Goal: Task Accomplishment & Management: Complete application form

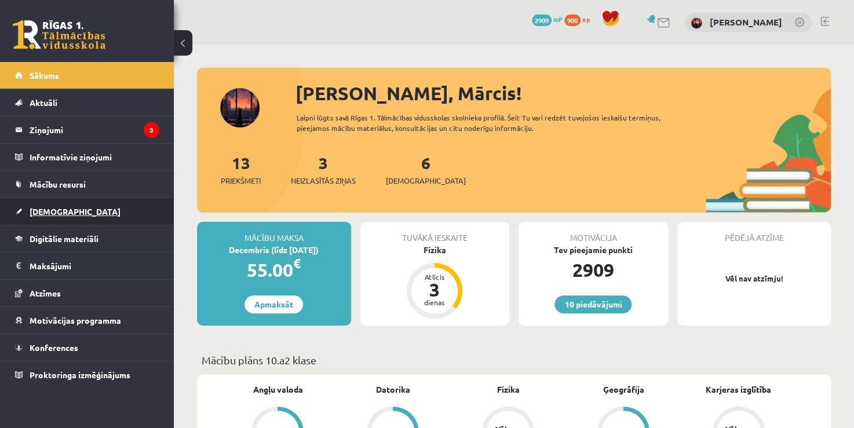
click at [44, 207] on span "[DEMOGRAPHIC_DATA]" at bounding box center [75, 211] width 91 height 10
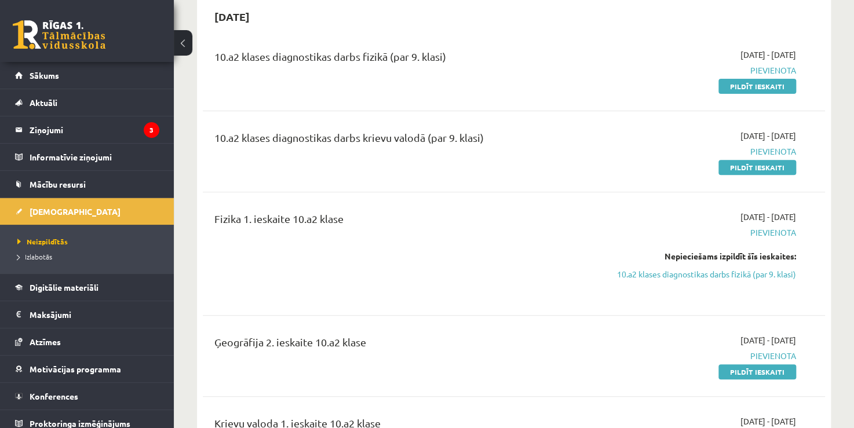
scroll to position [116, 0]
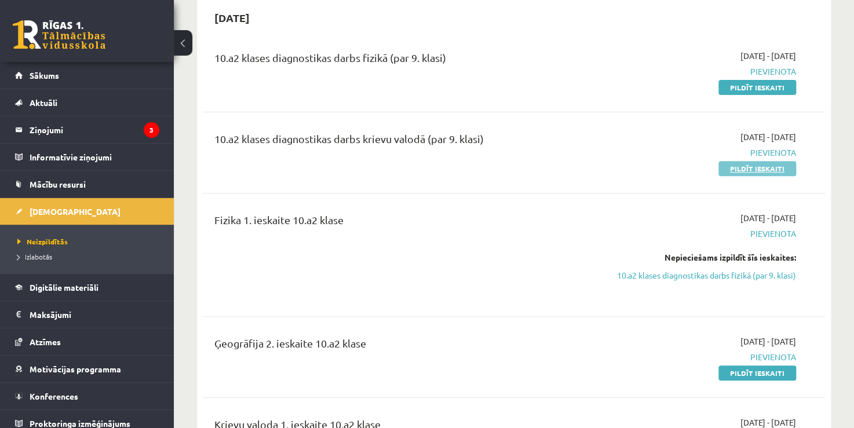
click at [752, 167] on link "Pildīt ieskaiti" at bounding box center [757, 168] width 78 height 15
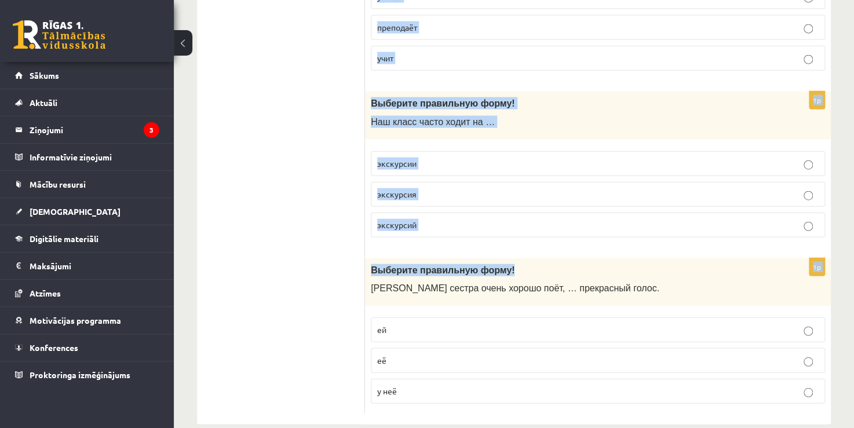
scroll to position [3447, 0]
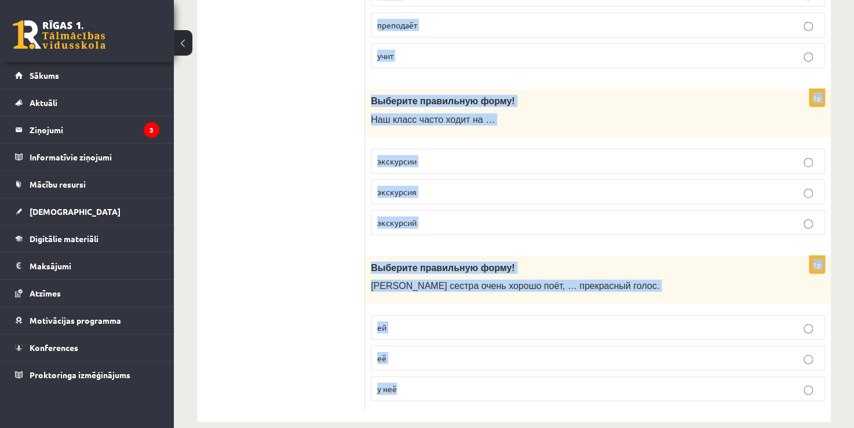
drag, startPoint x: 376, startPoint y: 224, endPoint x: 552, endPoint y: 372, distance: 230.6
copy form "Выберите правильную форму! В нашей спортивной семье все играют …. волейбол воле…"
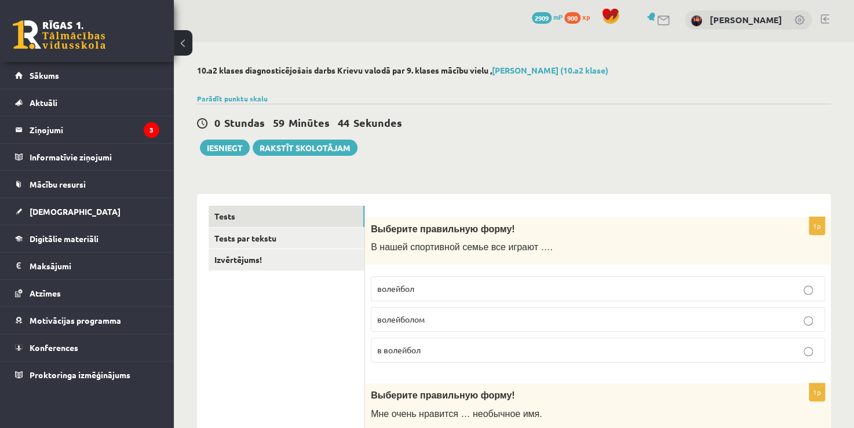
scroll to position [0, 0]
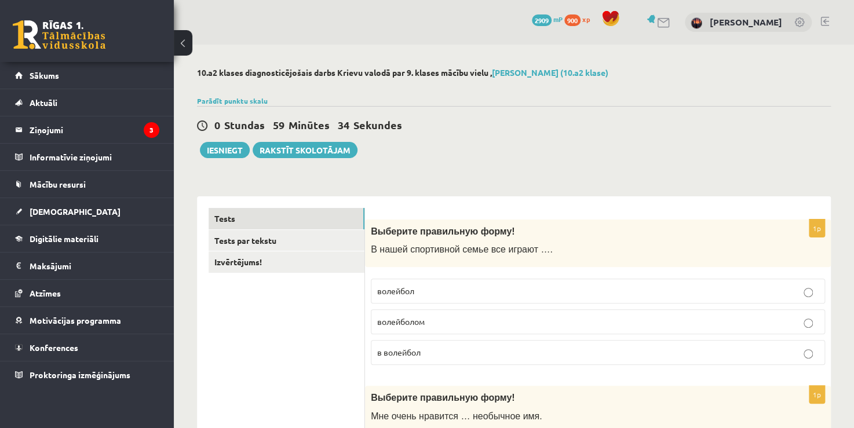
click at [416, 353] on span "в волейбол" at bounding box center [398, 352] width 43 height 10
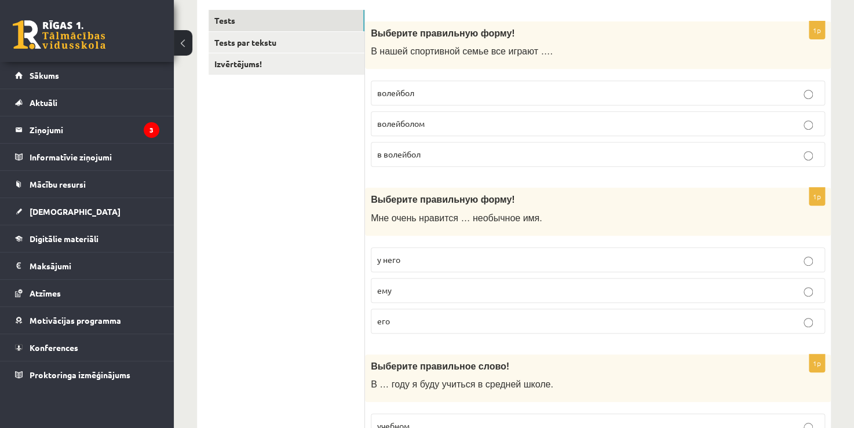
scroll to position [232, 0]
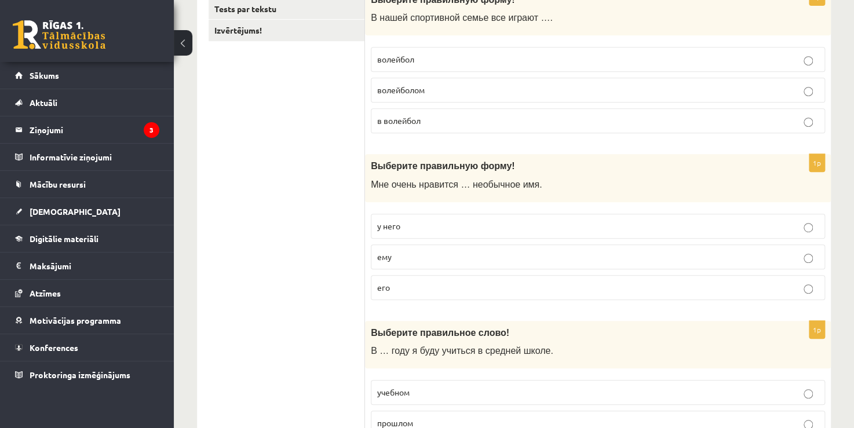
click at [389, 276] on label "его" at bounding box center [598, 287] width 454 height 25
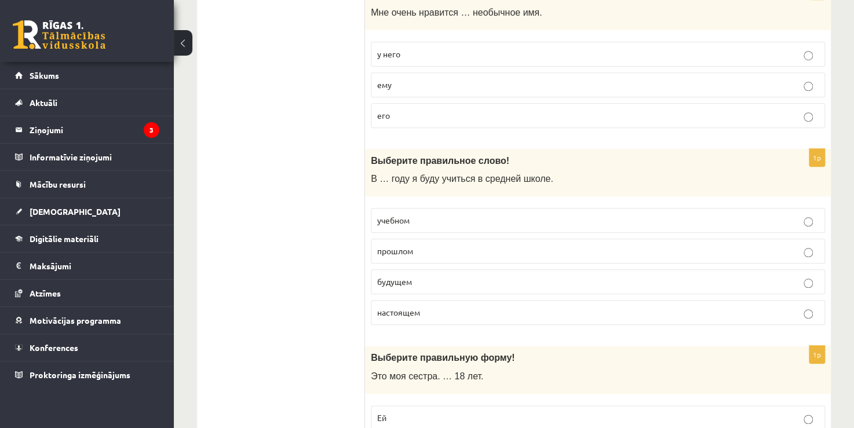
scroll to position [405, 0]
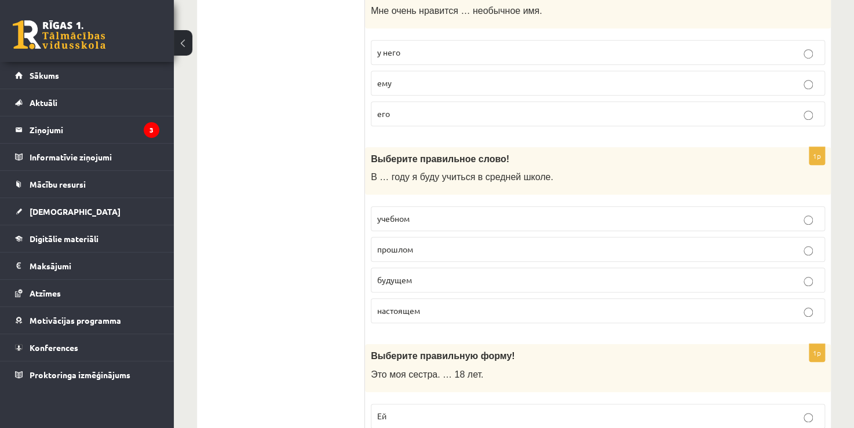
click at [396, 274] on span "будущем" at bounding box center [394, 279] width 35 height 10
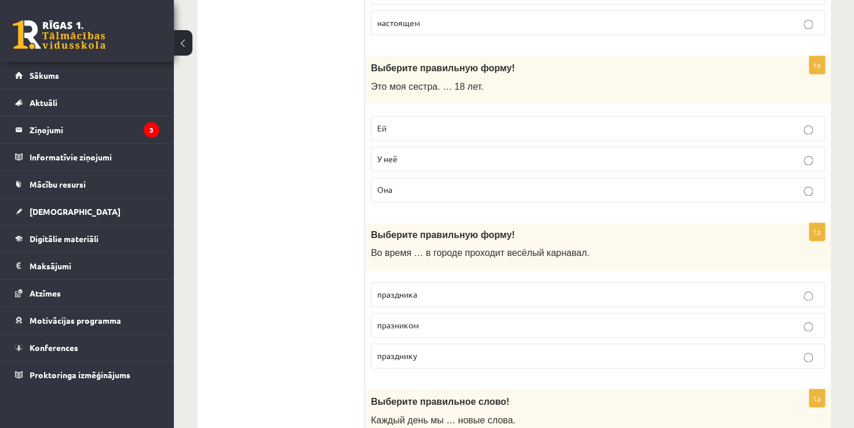
scroll to position [695, 0]
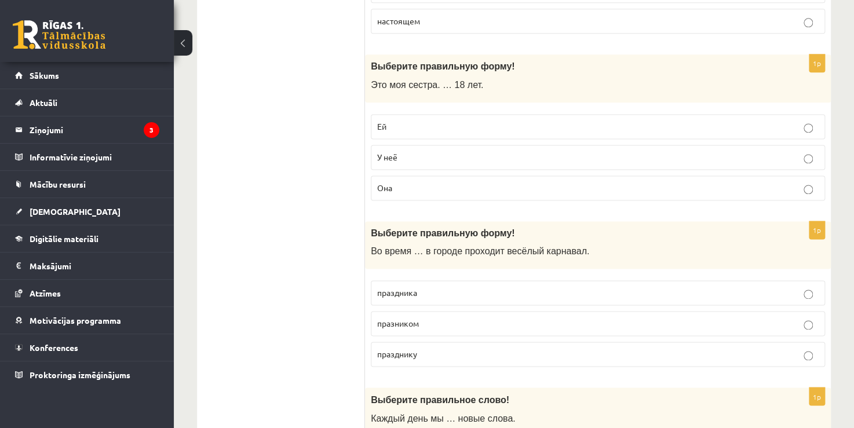
click at [400, 125] on p "Ей" at bounding box center [597, 126] width 441 height 12
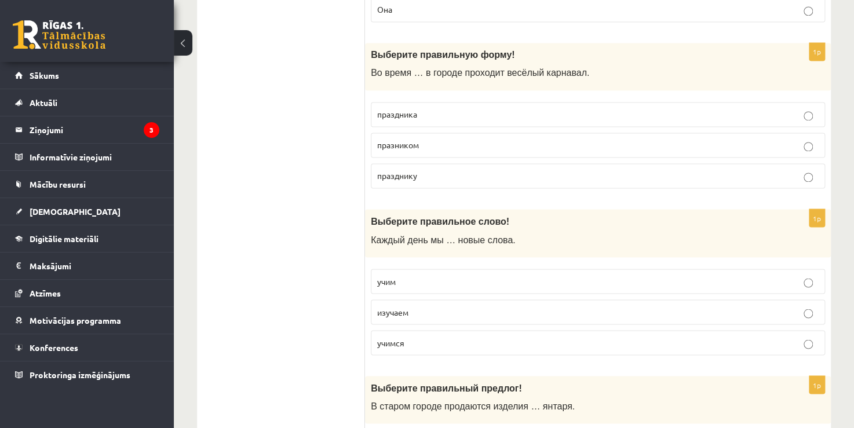
scroll to position [869, 0]
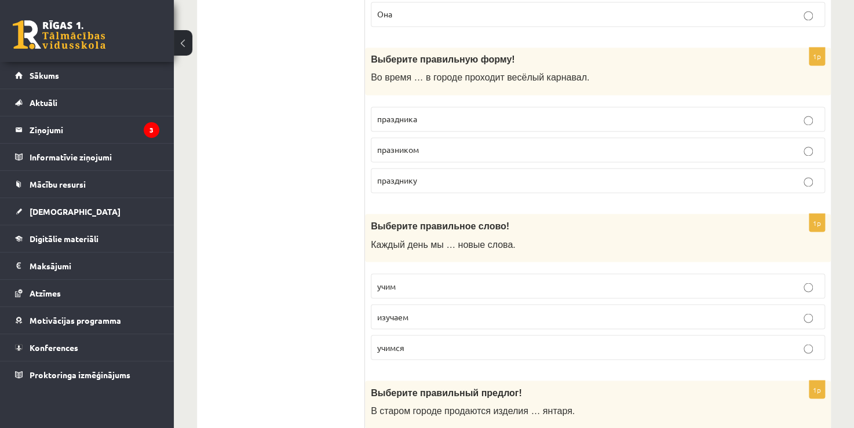
click at [404, 116] on span "праздника" at bounding box center [397, 119] width 40 height 10
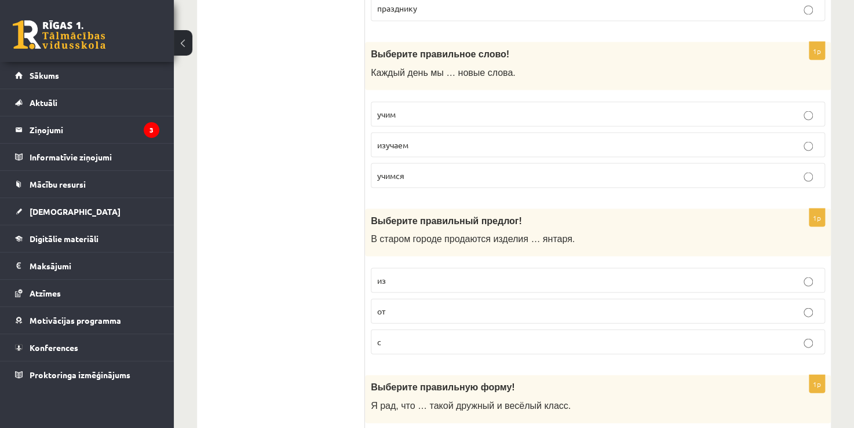
scroll to position [1042, 0]
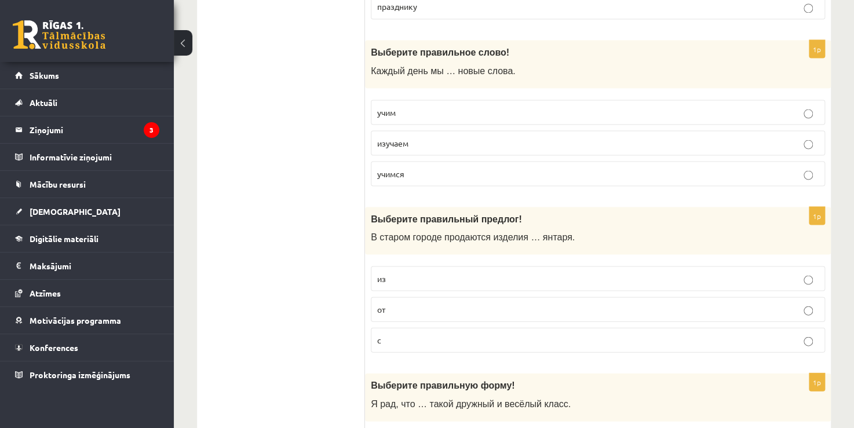
click at [394, 107] on span "учим" at bounding box center [386, 112] width 19 height 10
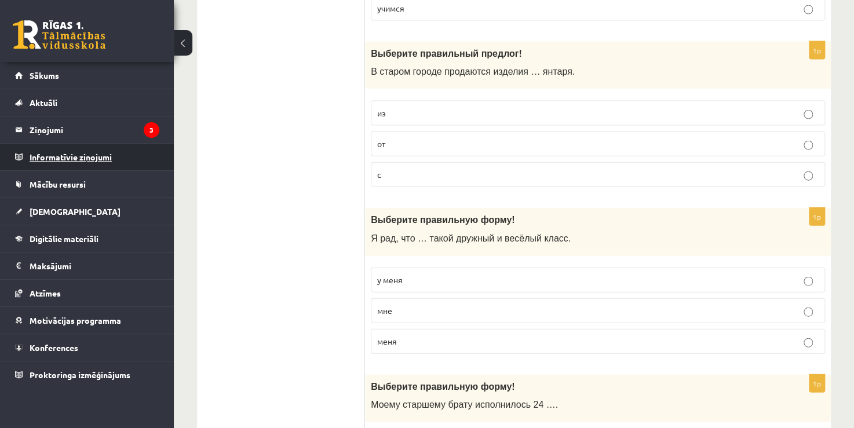
scroll to position [1216, 0]
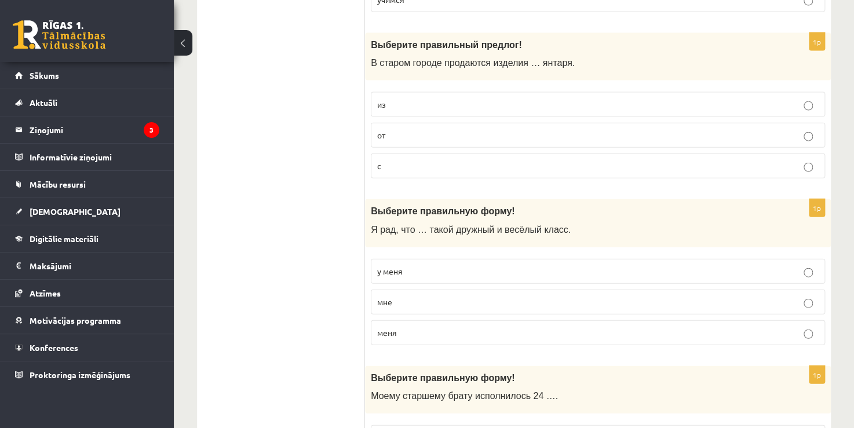
click at [394, 98] on p "из" at bounding box center [597, 104] width 441 height 12
click at [420, 271] on p "у меня" at bounding box center [597, 271] width 441 height 12
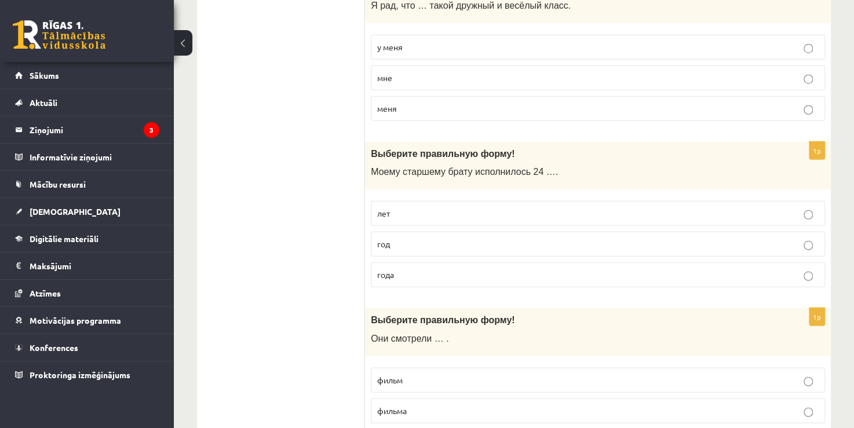
scroll to position [1448, 0]
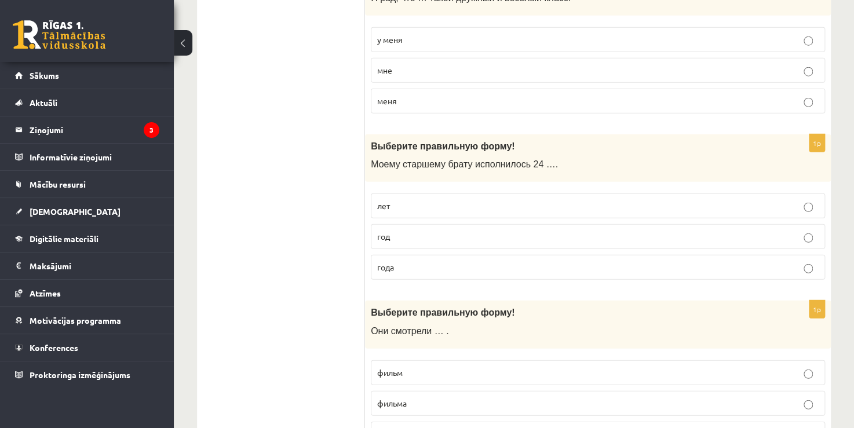
click at [402, 261] on p "года" at bounding box center [597, 267] width 441 height 12
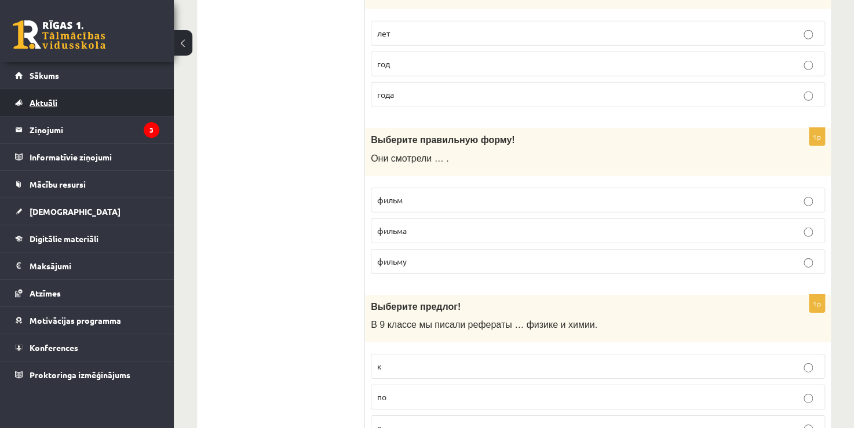
scroll to position [1621, 0]
click at [411, 193] on p "фильм" at bounding box center [597, 199] width 441 height 12
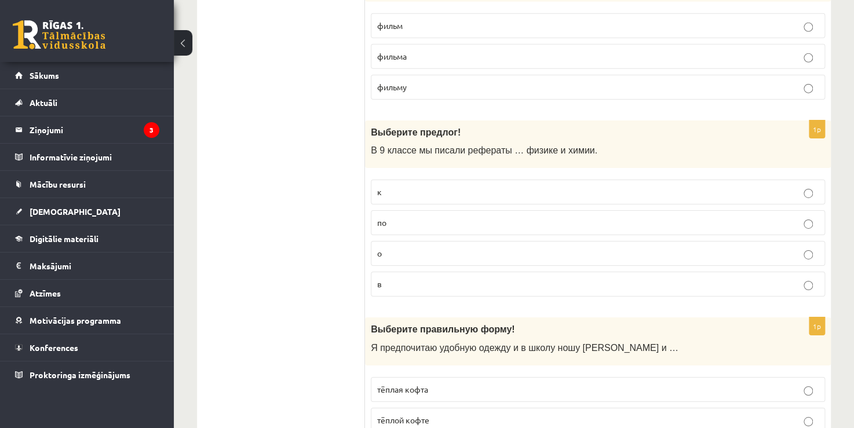
scroll to position [1795, 0]
click at [377, 217] on span "по" at bounding box center [381, 222] width 9 height 10
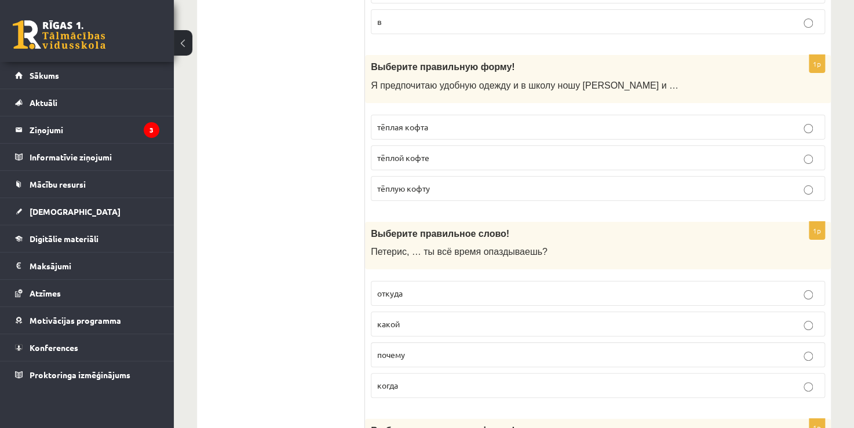
scroll to position [2085, 0]
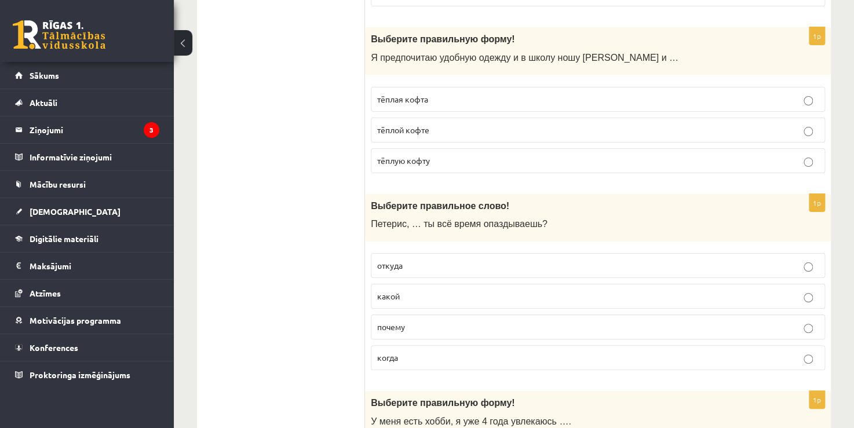
click at [413, 155] on span "тёплую кофту" at bounding box center [403, 160] width 53 height 10
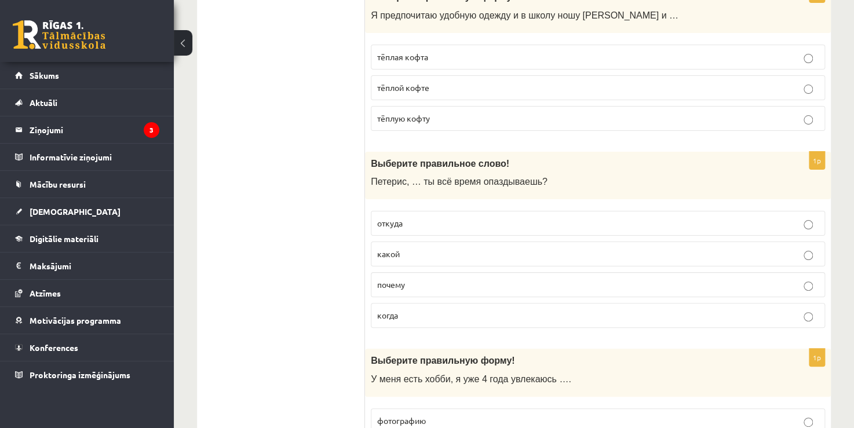
scroll to position [2201, 0]
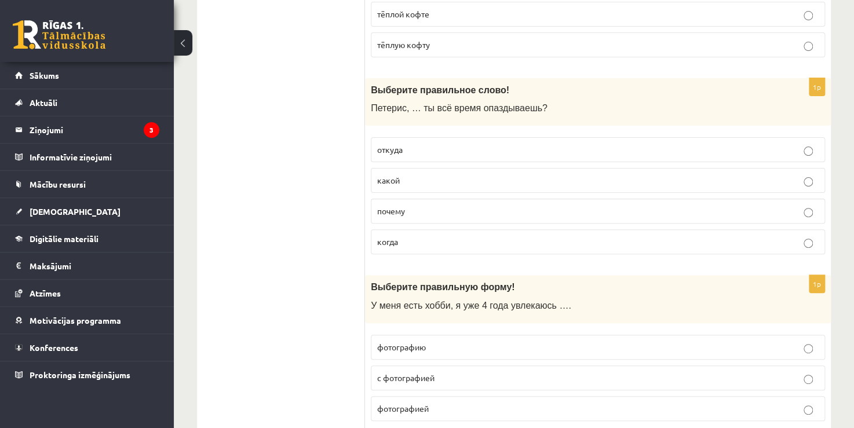
click at [393, 206] on span "почему" at bounding box center [391, 211] width 28 height 10
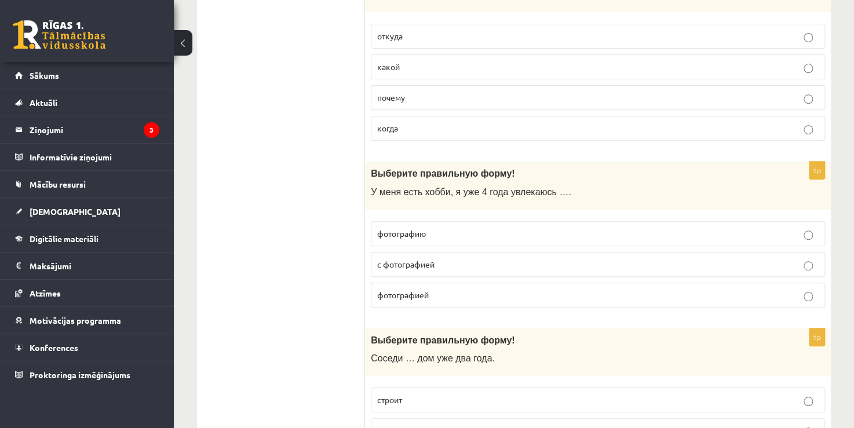
scroll to position [2316, 0]
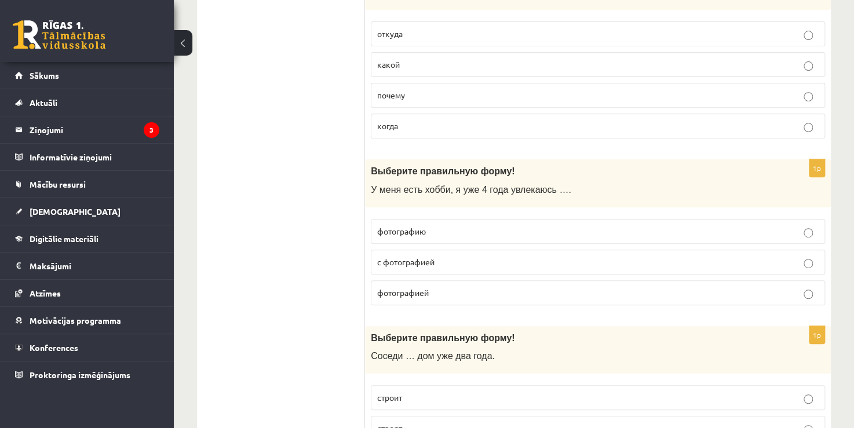
click at [400, 287] on span "фотографией" at bounding box center [403, 292] width 52 height 10
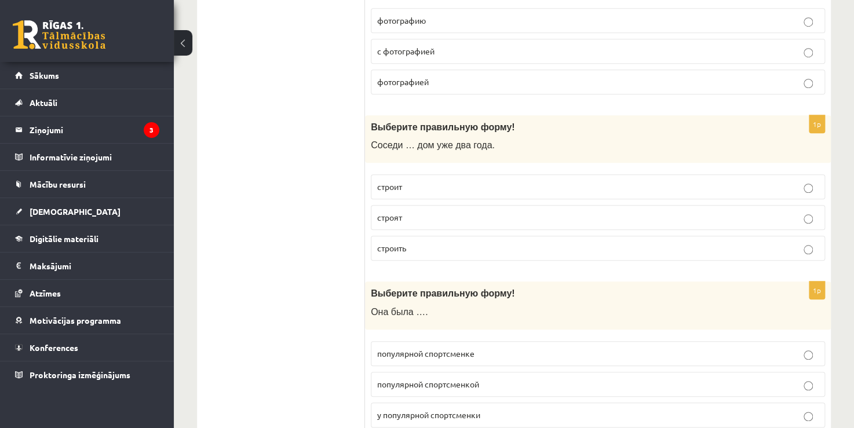
scroll to position [2548, 0]
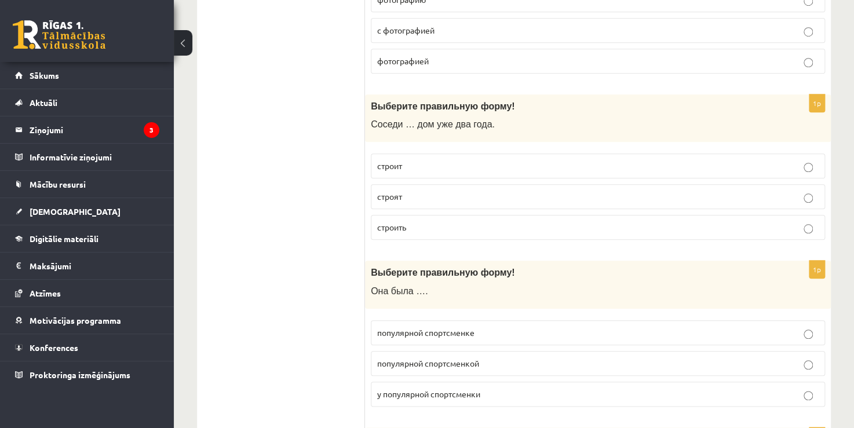
click at [377, 191] on span "строят" at bounding box center [389, 196] width 25 height 10
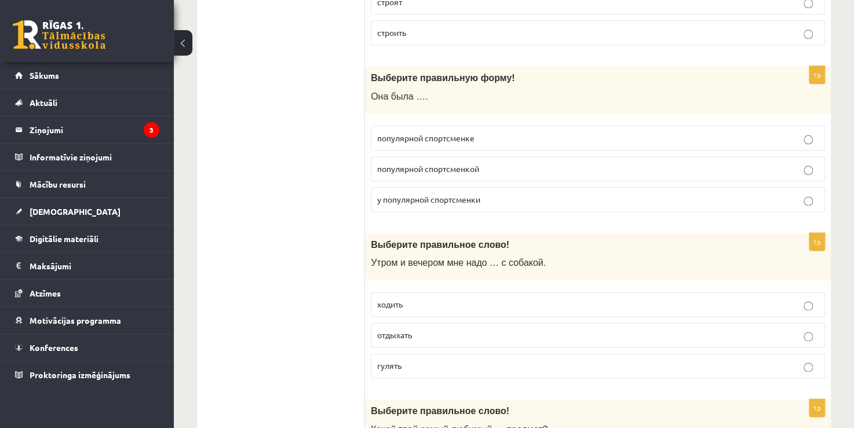
scroll to position [2780, 0]
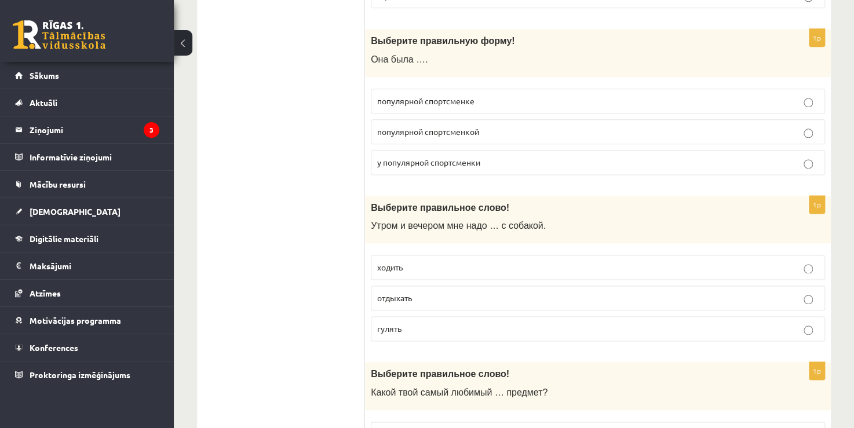
click at [434, 126] on span "популярной спортсменкой" at bounding box center [428, 131] width 102 height 10
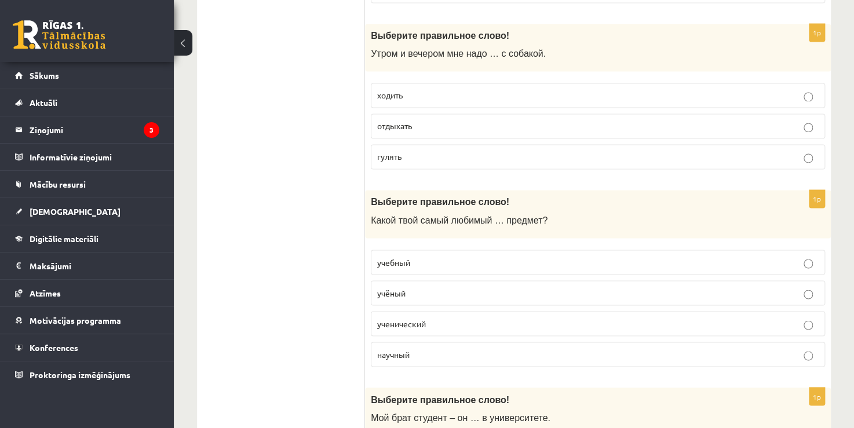
scroll to position [2953, 0]
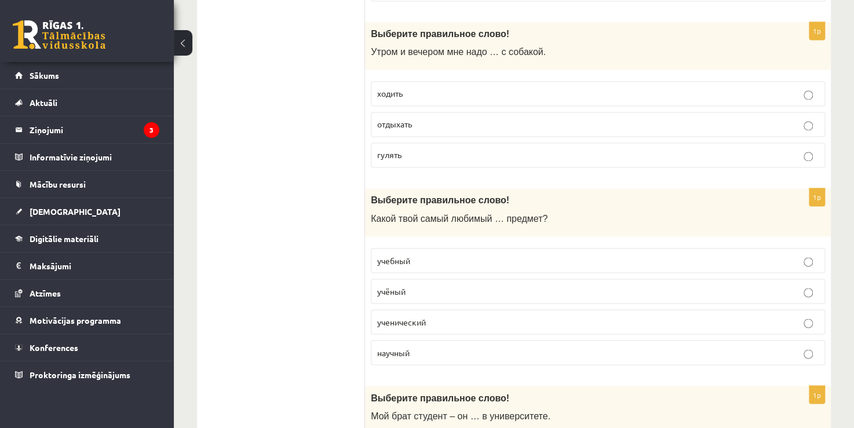
click at [409, 149] on p "гулять" at bounding box center [597, 155] width 441 height 12
click at [401, 254] on label "учебный" at bounding box center [598, 260] width 454 height 25
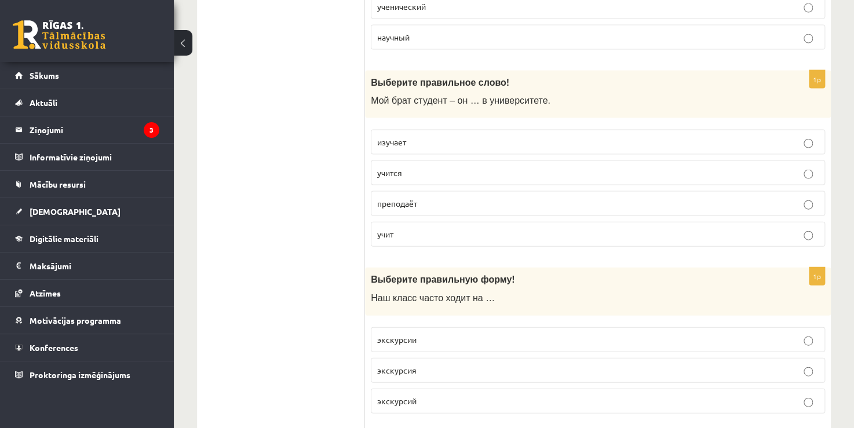
scroll to position [3301, 0]
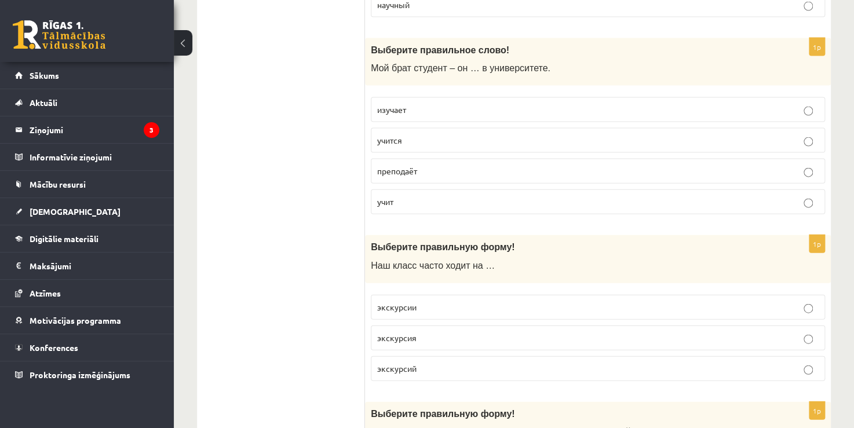
click at [395, 132] on label "учится" at bounding box center [598, 140] width 454 height 25
click at [408, 295] on label "экскурсии" at bounding box center [598, 307] width 454 height 25
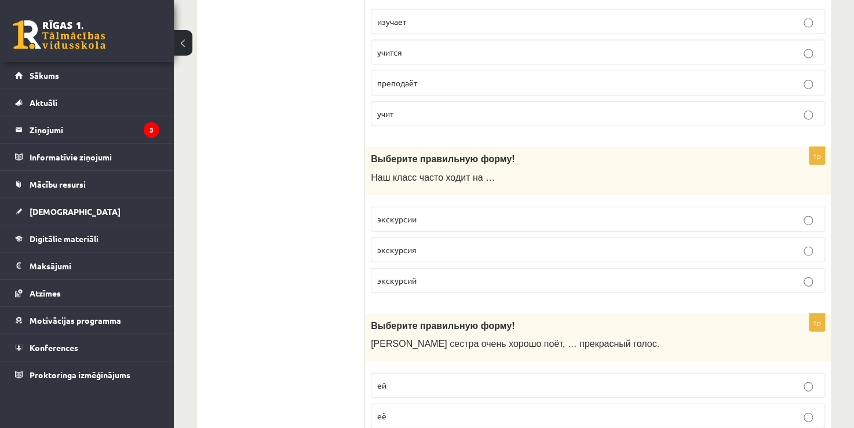
scroll to position [3447, 0]
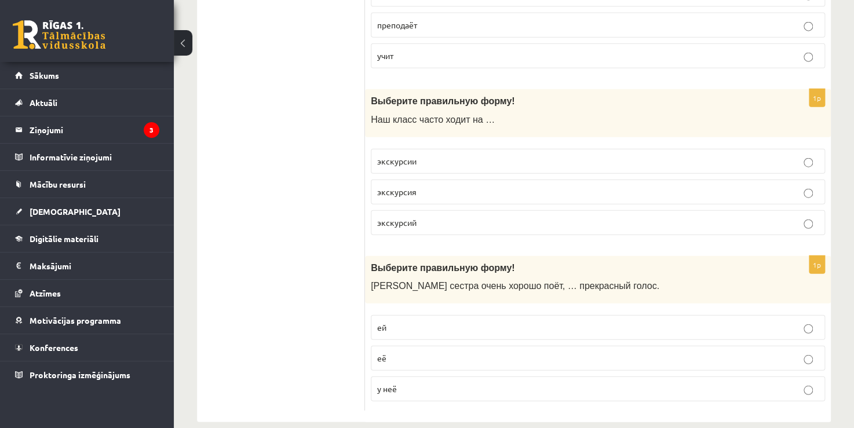
click at [391, 383] on span "у неё" at bounding box center [387, 388] width 20 height 10
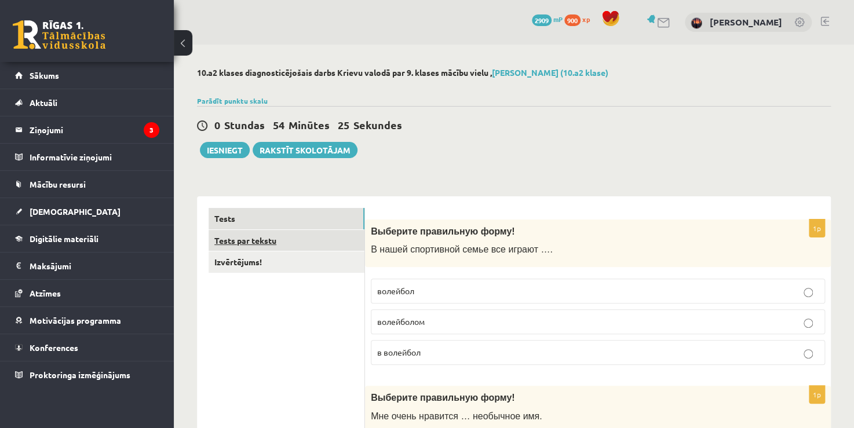
scroll to position [0, 0]
click at [236, 236] on link "Tests par tekstu" at bounding box center [286, 240] width 156 height 21
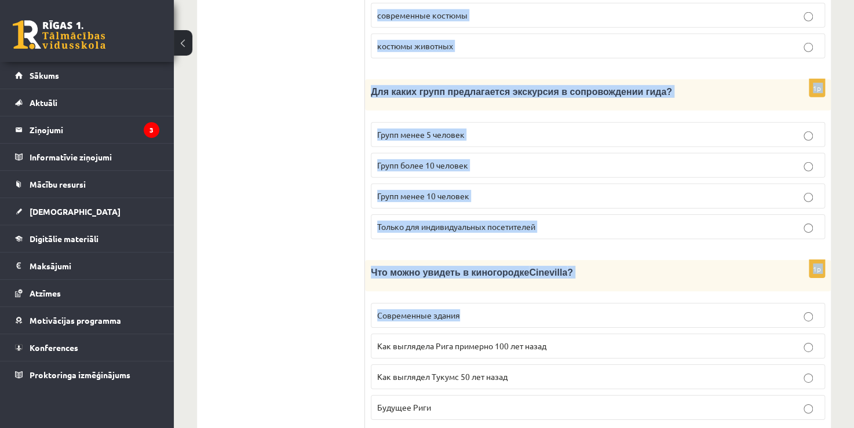
scroll to position [1668, 0]
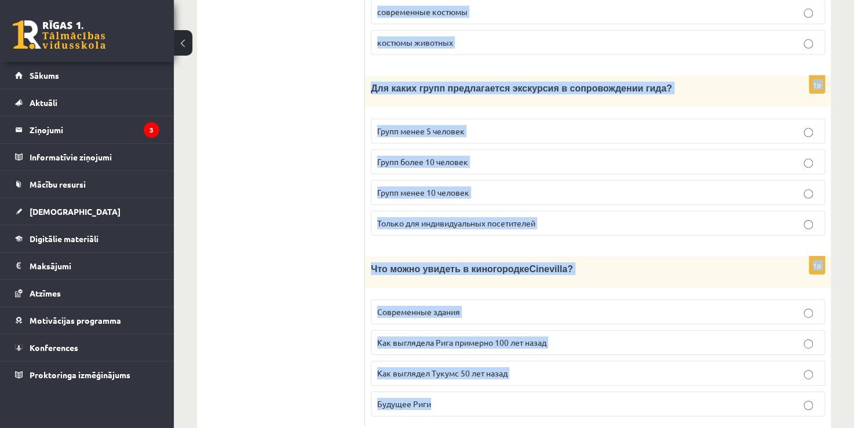
drag, startPoint x: 372, startPoint y: 38, endPoint x: 632, endPoint y: 375, distance: 426.0
copy form "Прочитайте текст «Киногородок Cinevilla », выберите правильный вариант. Киногор…"
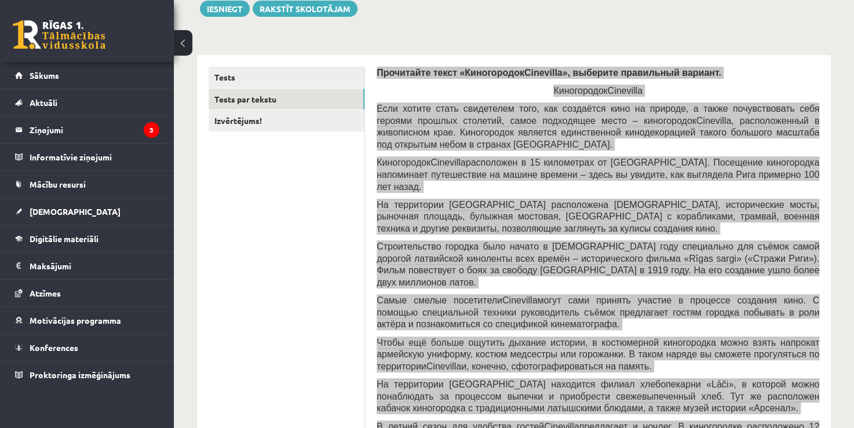
scroll to position [0, 0]
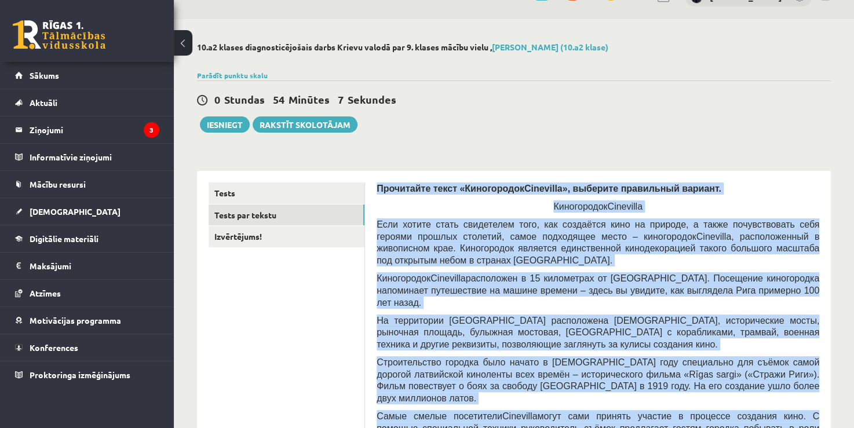
scroll to position [58, 0]
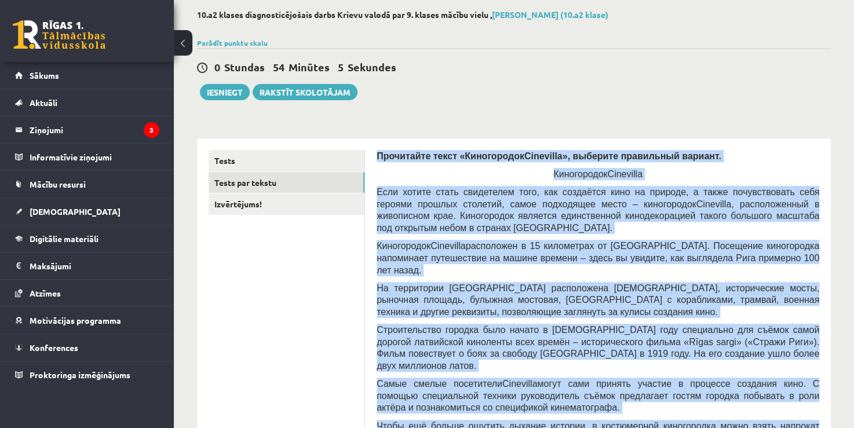
click at [718, 175] on p "Киногородок Cinevilla" at bounding box center [597, 174] width 442 height 12
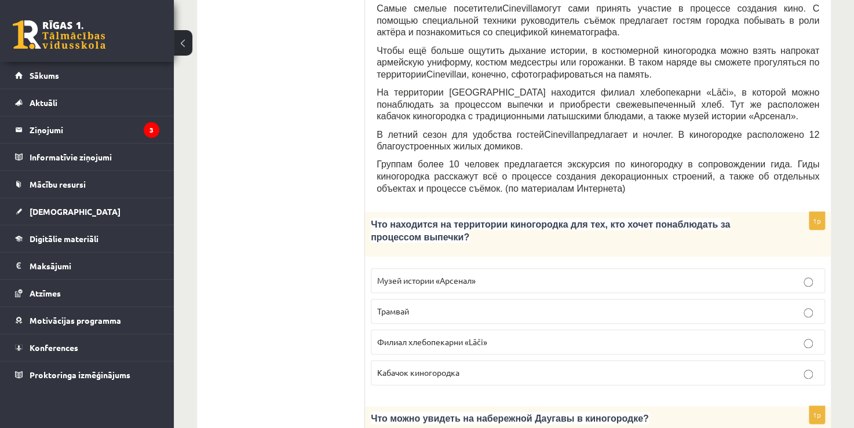
scroll to position [463, 0]
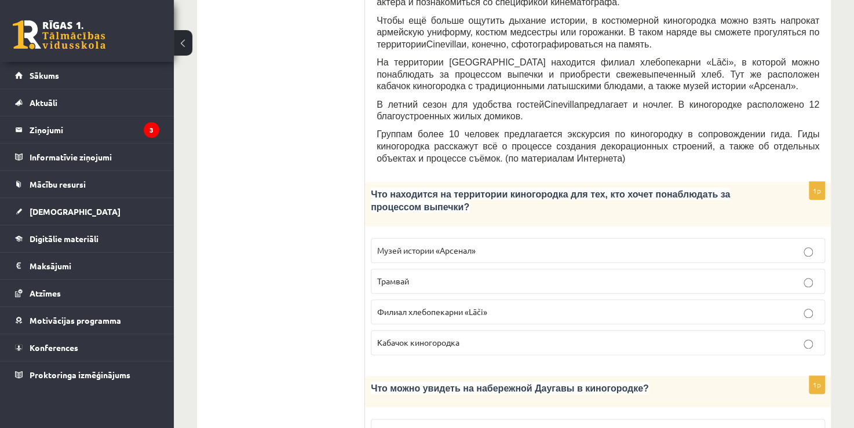
click at [439, 306] on span "Филиал хлебопекарни «Lāči»" at bounding box center [432, 311] width 110 height 10
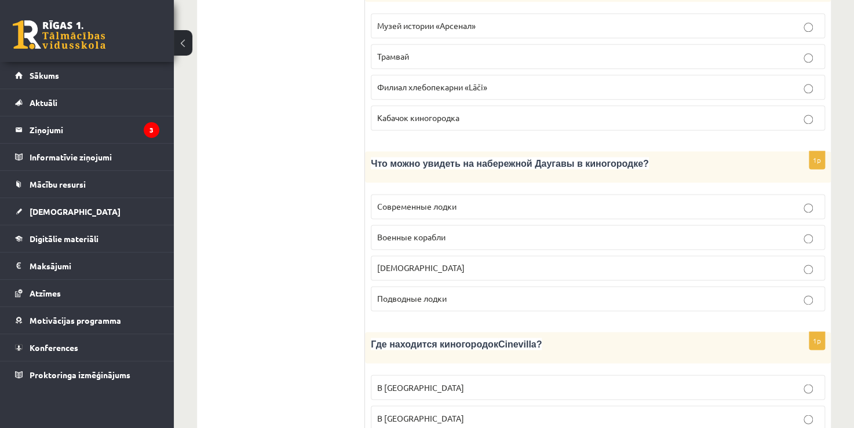
scroll to position [695, 0]
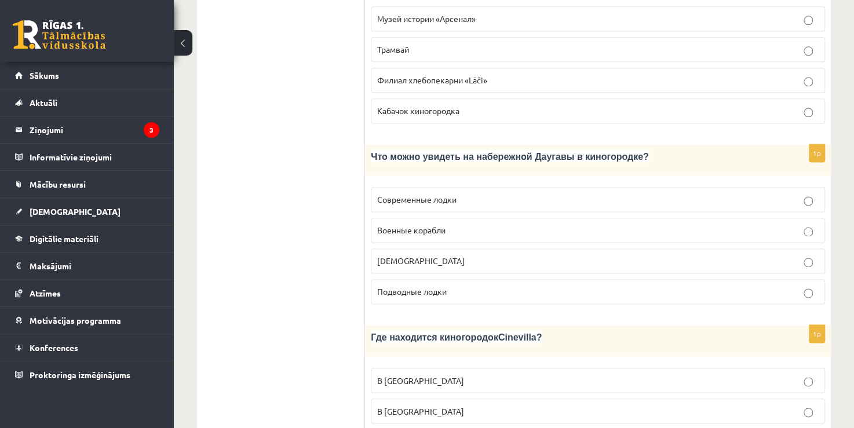
click at [402, 255] on span "Кораблики" at bounding box center [420, 260] width 87 height 10
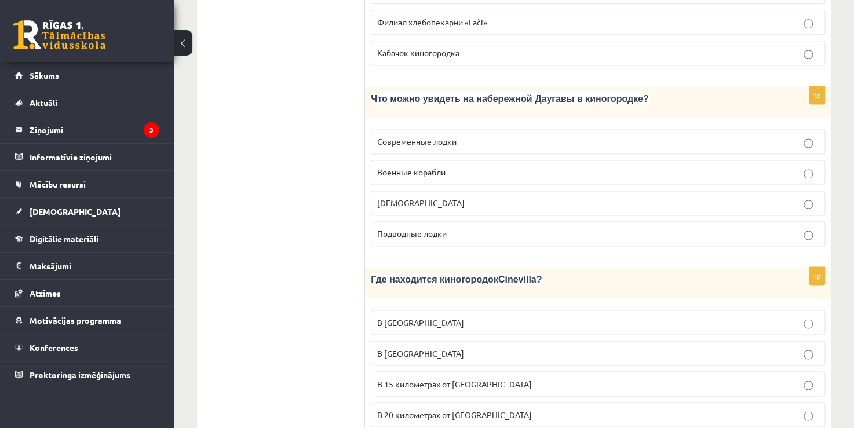
scroll to position [927, 0]
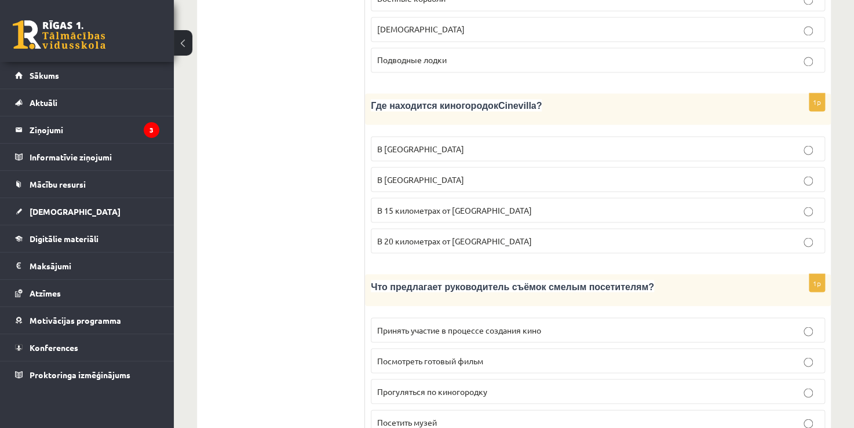
click at [386, 204] on p "В 15 километрах от Тукумса" at bounding box center [597, 210] width 441 height 12
click at [484, 348] on label "Посмотреть готовый фильм" at bounding box center [598, 360] width 454 height 25
click at [485, 317] on label "Принять участие в процессе создания кино" at bounding box center [598, 329] width 454 height 25
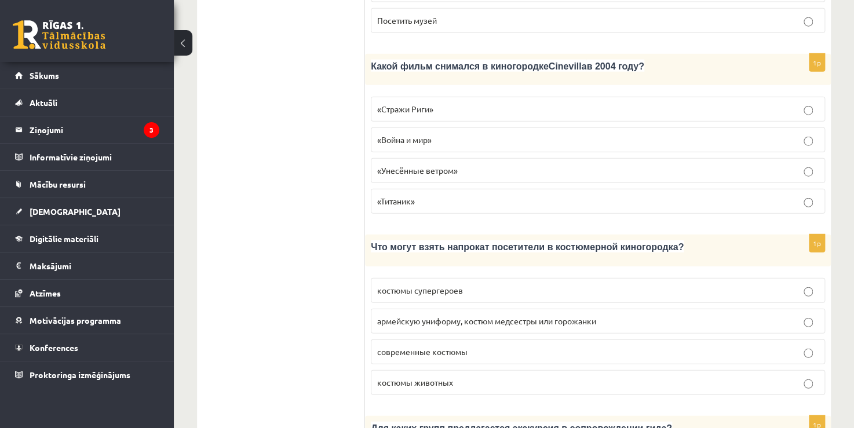
scroll to position [1332, 0]
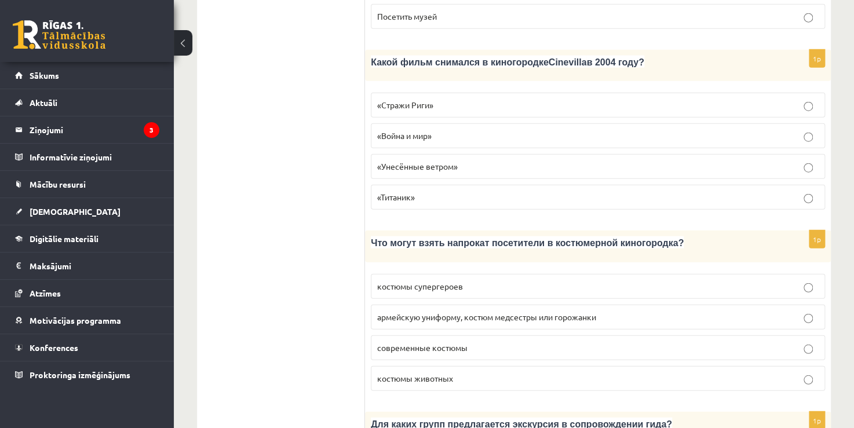
click at [429, 100] on span "«Стражи Риги»" at bounding box center [405, 105] width 56 height 10
click at [396, 312] on span "армейскую униформу, костюм медсестры или горожанки" at bounding box center [486, 317] width 219 height 10
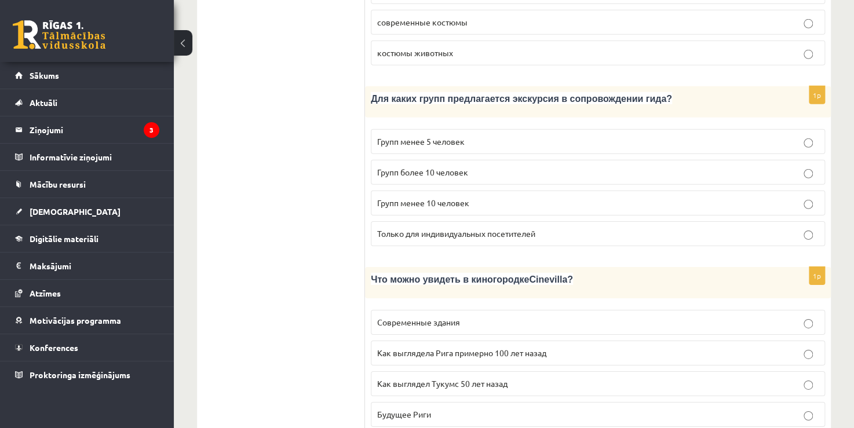
scroll to position [1668, 0]
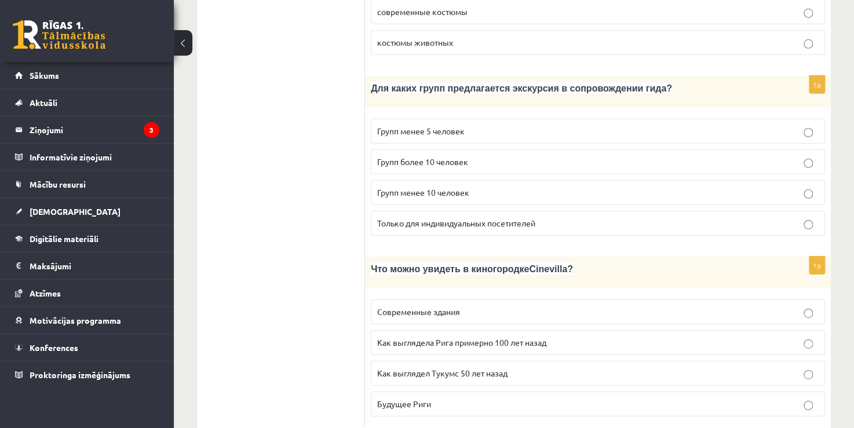
click at [446, 156] on span "Групп более 10 человек" at bounding box center [422, 161] width 91 height 10
click at [481, 337] on span "Как выглядела Рига примерно 100 лет назад" at bounding box center [461, 342] width 169 height 10
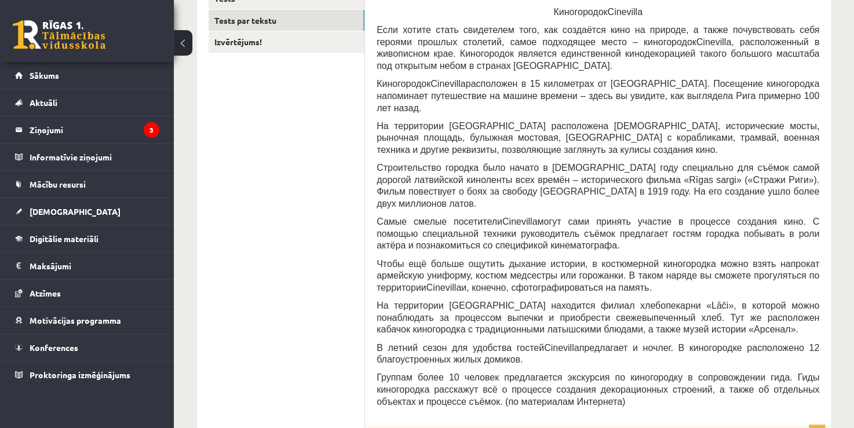
scroll to position [0, 0]
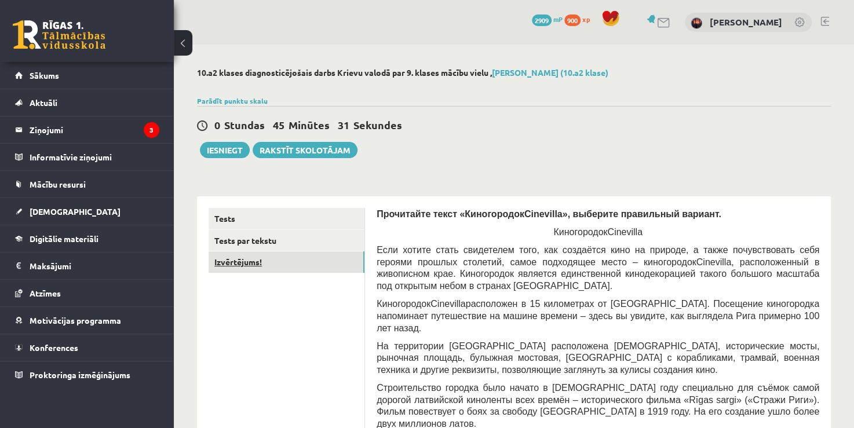
click at [263, 259] on link "Izvērtējums!" at bounding box center [286, 261] width 156 height 21
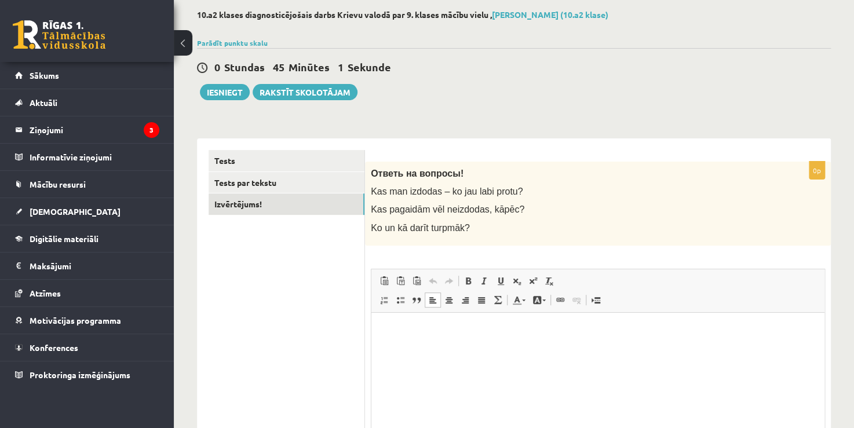
click at [419, 346] on html at bounding box center [597, 329] width 453 height 35
drag, startPoint x: 439, startPoint y: 331, endPoint x: 721, endPoint y: 640, distance: 418.1
click at [371, 328] on html "**********" at bounding box center [597, 329] width 453 height 35
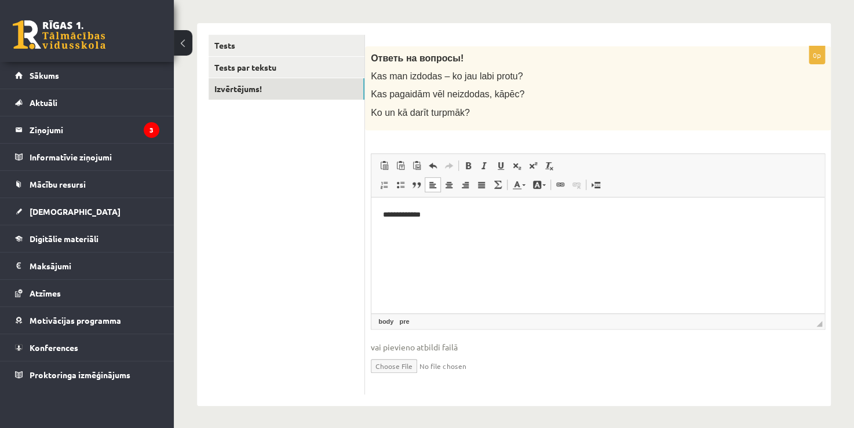
scroll to position [174, 0]
click at [438, 232] on html "**********" at bounding box center [597, 213] width 453 height 35
drag, startPoint x: 441, startPoint y: 215, endPoint x: 363, endPoint y: 208, distance: 79.1
click at [371, 208] on html "**********" at bounding box center [597, 223] width 453 height 54
click at [381, 232] on html "**********" at bounding box center [597, 223] width 453 height 54
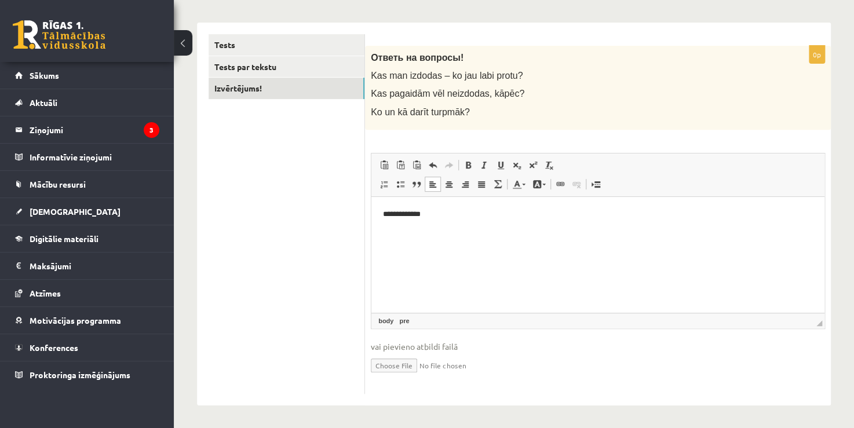
click at [442, 229] on html "**********" at bounding box center [597, 213] width 453 height 35
click at [439, 215] on pre "**********" at bounding box center [598, 214] width 430 height 12
click at [340, 232] on ul "Tests Tests par tekstu Izvērtējums!" at bounding box center [286, 214] width 156 height 360
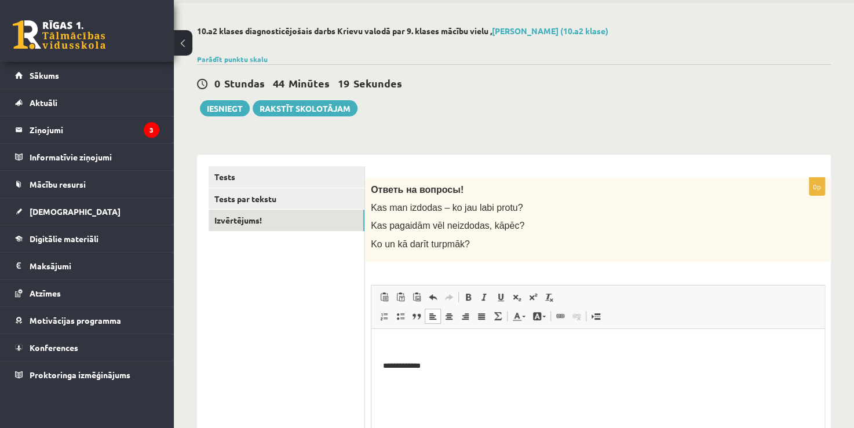
scroll to position [0, 0]
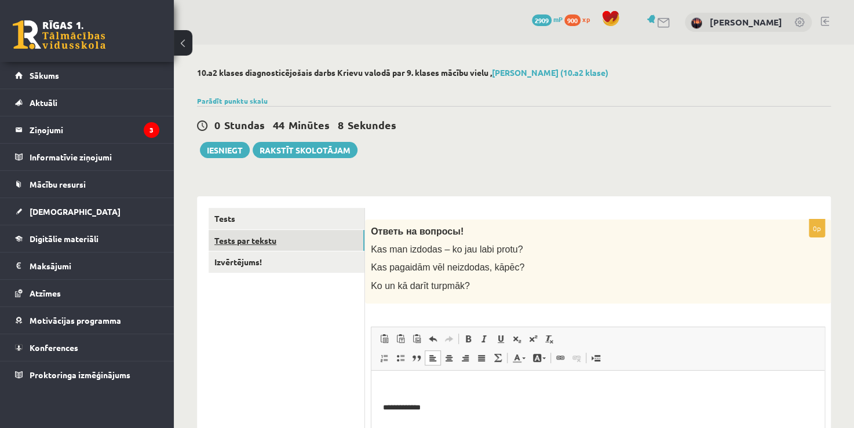
click at [221, 231] on link "Tests par tekstu" at bounding box center [286, 240] width 156 height 21
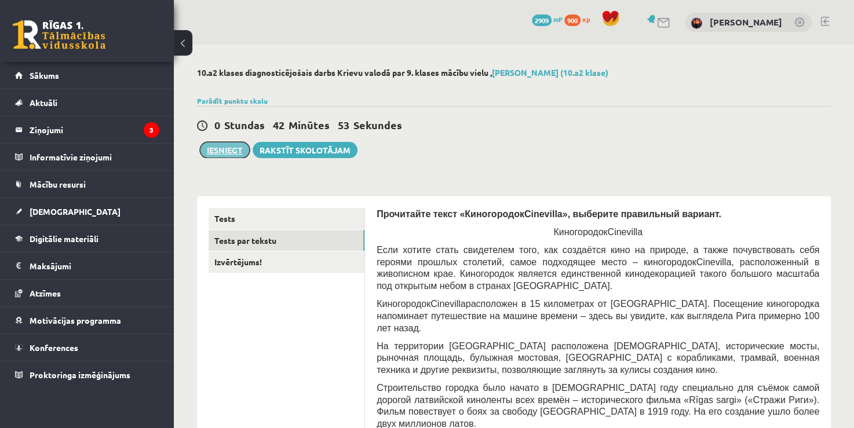
click at [217, 151] on button "Iesniegt" at bounding box center [225, 150] width 50 height 16
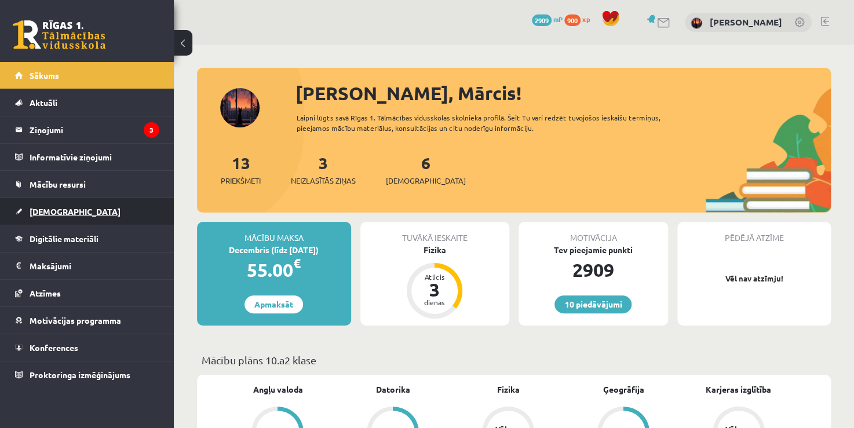
click at [74, 200] on link "[DEMOGRAPHIC_DATA]" at bounding box center [87, 211] width 144 height 27
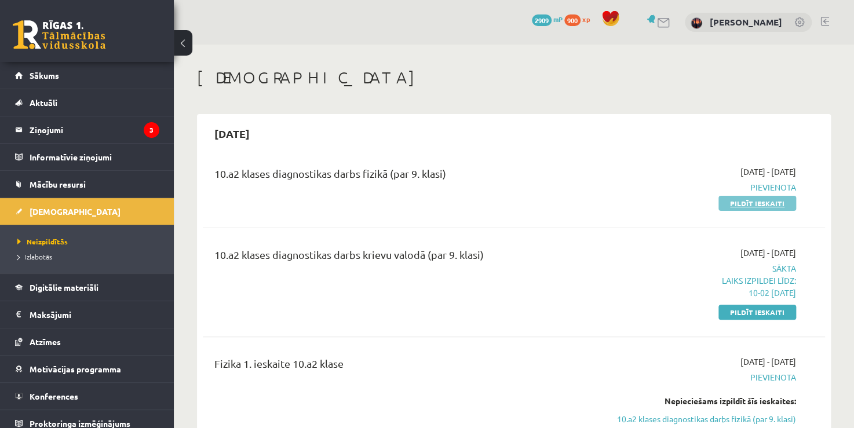
click at [738, 200] on link "Pildīt ieskaiti" at bounding box center [757, 203] width 78 height 15
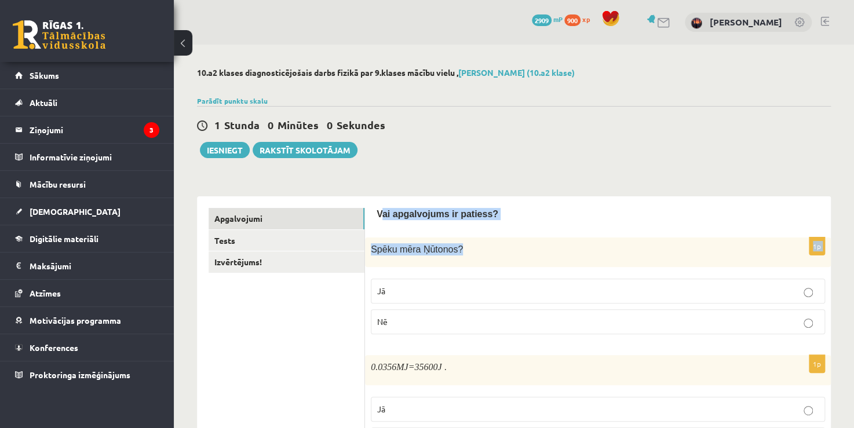
drag, startPoint x: 382, startPoint y: 214, endPoint x: 509, endPoint y: 220, distance: 127.6
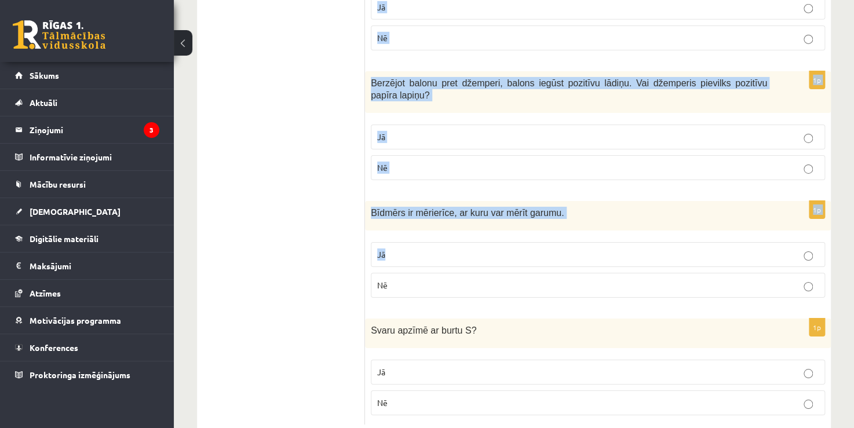
scroll to position [1866, 0]
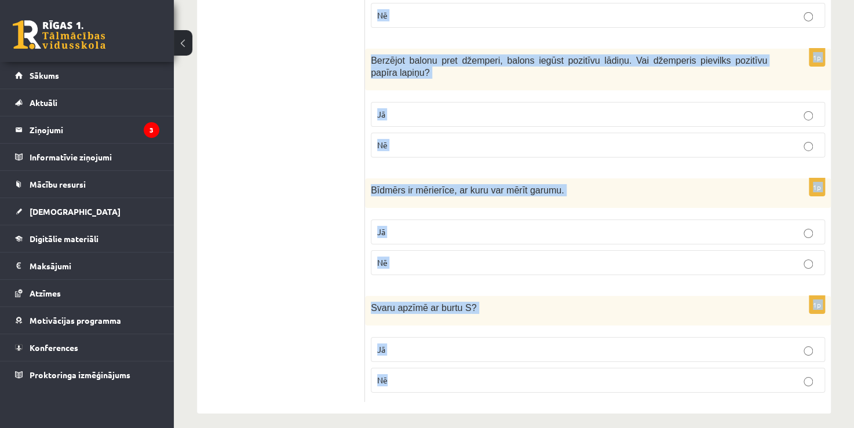
drag, startPoint x: 377, startPoint y: 210, endPoint x: 511, endPoint y: 369, distance: 208.4
copy form "Vai apgalvojums ir patiess? 1p Spēku mēra Ņūtonos ? Jā Nē 1p 0.0356 MJ =35600 J…"
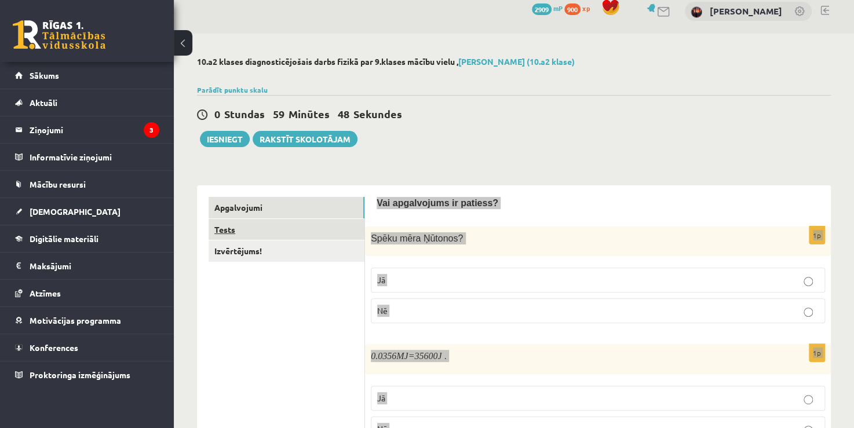
scroll to position [0, 0]
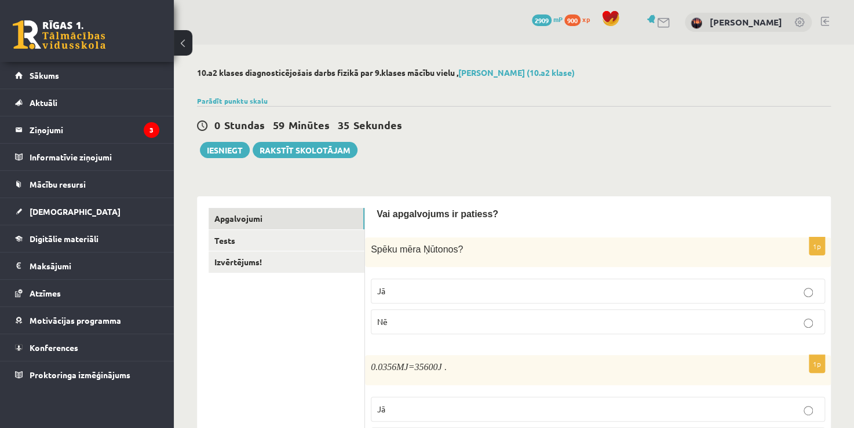
click at [426, 288] on p "Jā" at bounding box center [597, 291] width 441 height 12
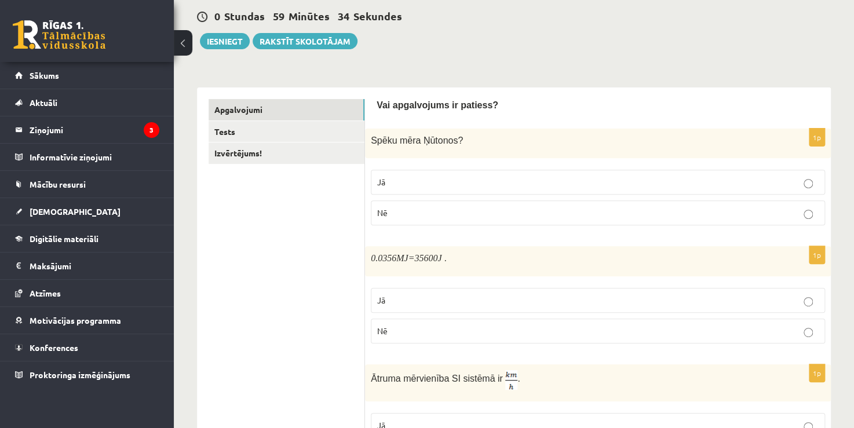
scroll to position [116, 0]
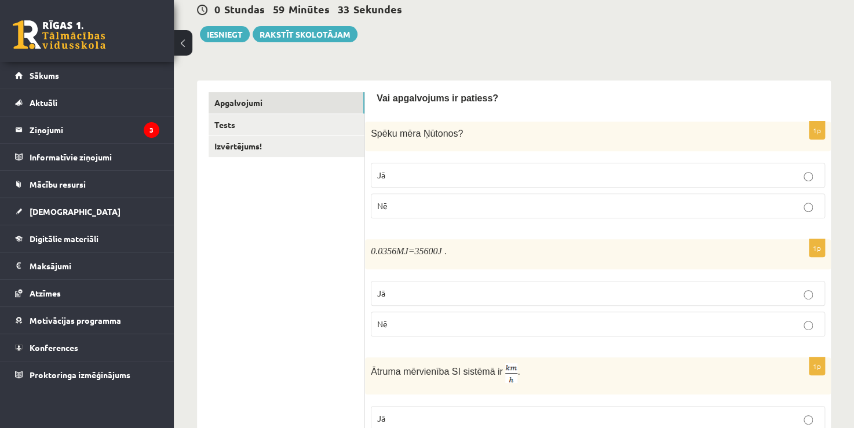
click at [397, 288] on p "Jā" at bounding box center [597, 293] width 441 height 12
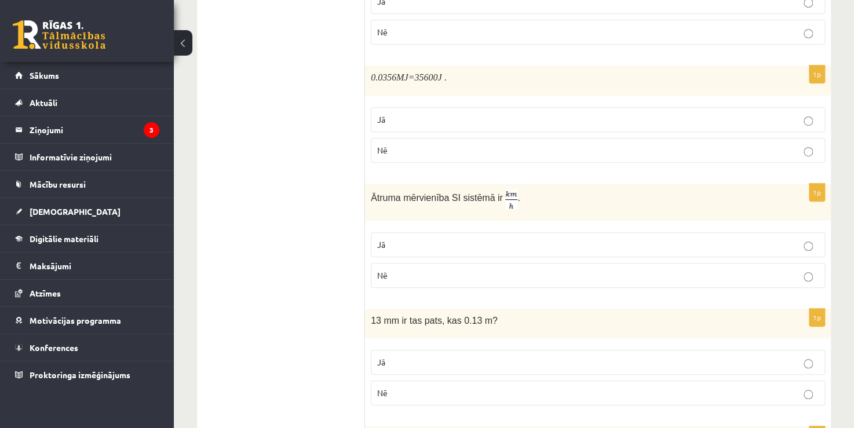
click at [401, 277] on p "Nē" at bounding box center [597, 275] width 441 height 12
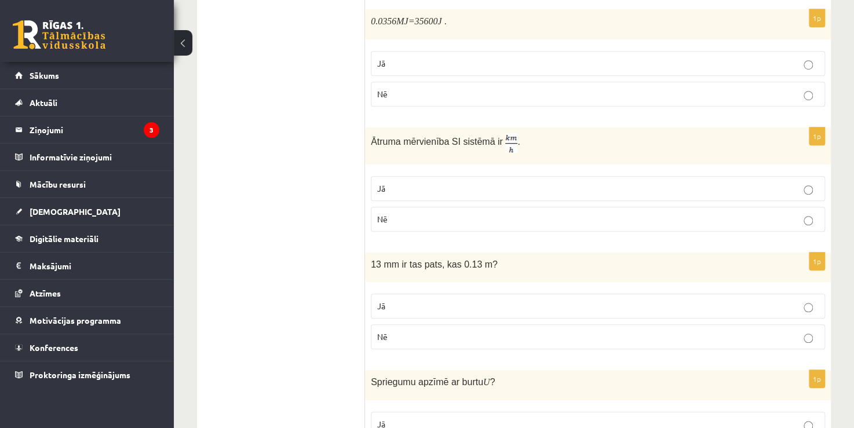
scroll to position [347, 0]
click at [391, 304] on p "Jā" at bounding box center [597, 304] width 441 height 12
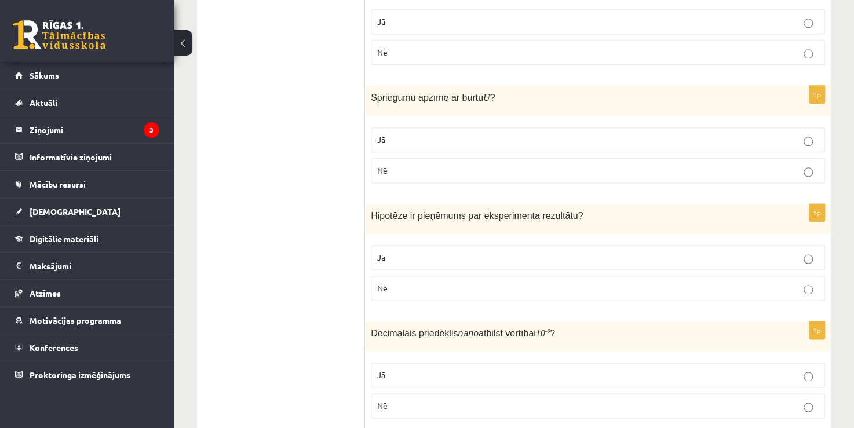
scroll to position [637, 0]
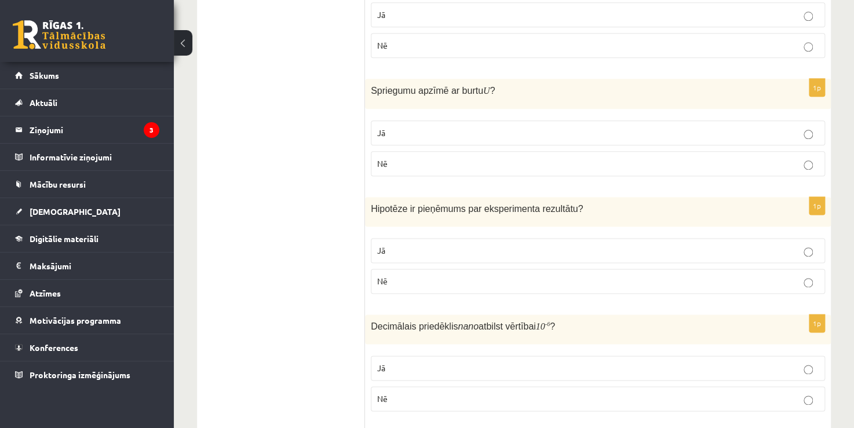
click at [396, 127] on p "Jā" at bounding box center [597, 133] width 441 height 12
click at [382, 254] on label "Jā" at bounding box center [598, 250] width 454 height 25
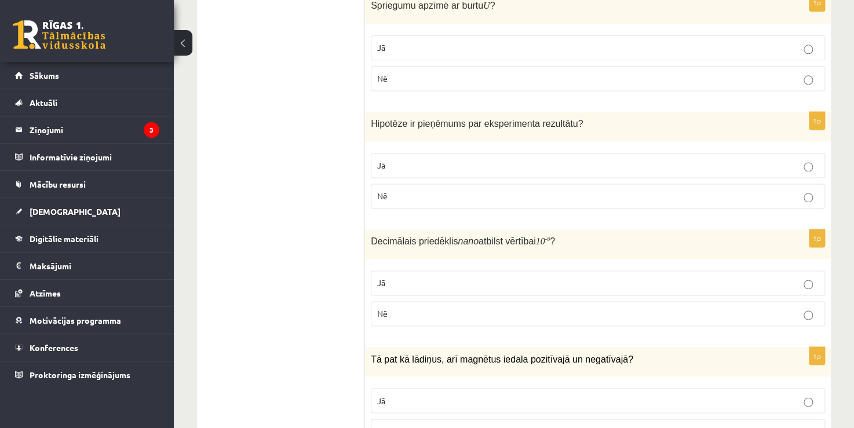
scroll to position [753, 0]
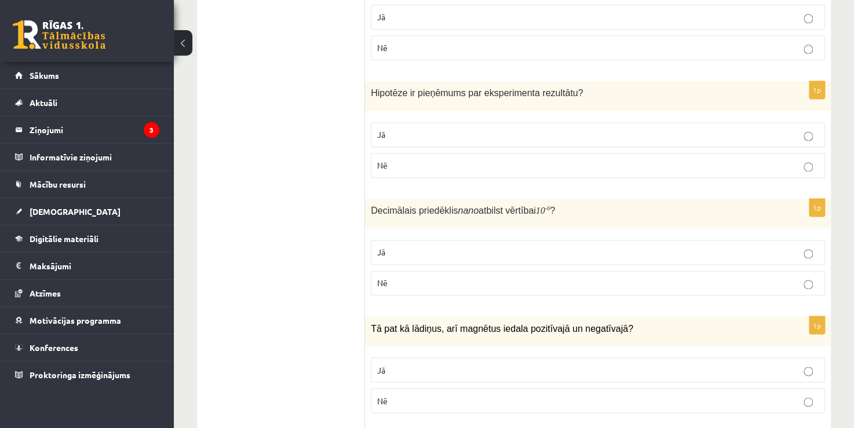
click at [377, 282] on span "Nē" at bounding box center [382, 282] width 10 height 10
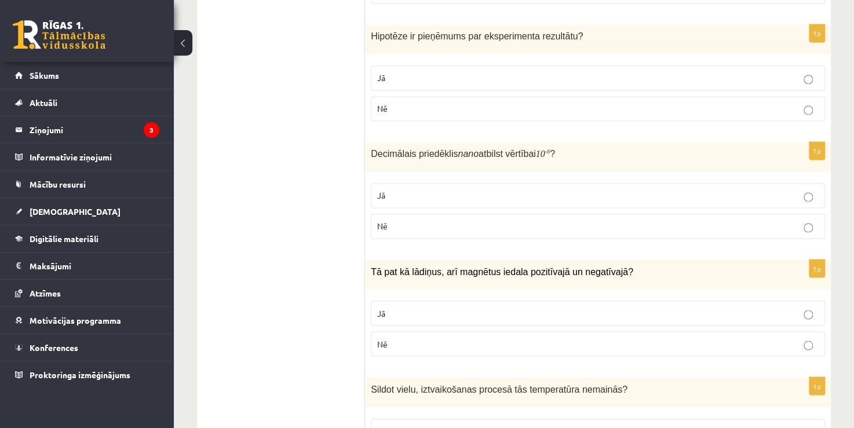
scroll to position [811, 0]
click at [384, 339] on span "Nē" at bounding box center [382, 342] width 10 height 10
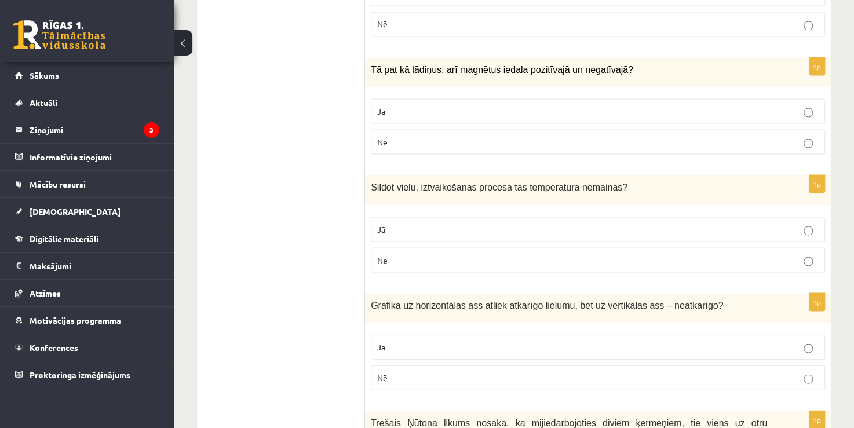
scroll to position [1042, 0]
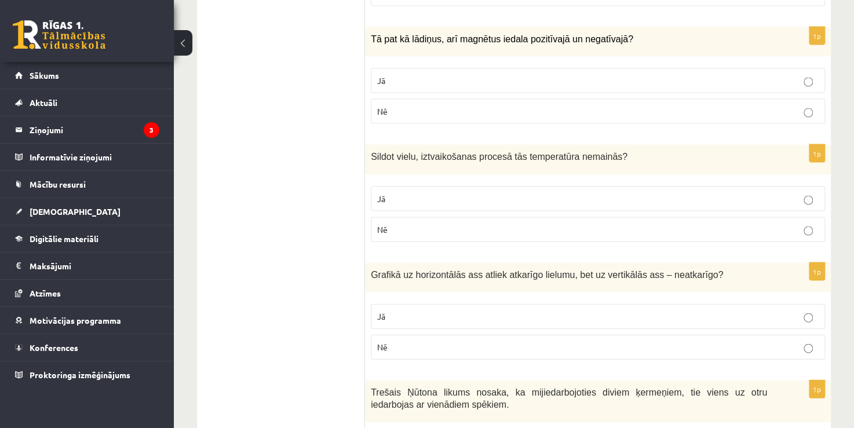
drag, startPoint x: 378, startPoint y: 196, endPoint x: 379, endPoint y: 223, distance: 27.2
click at [379, 196] on span "Jā" at bounding box center [381, 198] width 8 height 10
click at [389, 341] on p "Nē" at bounding box center [597, 347] width 441 height 12
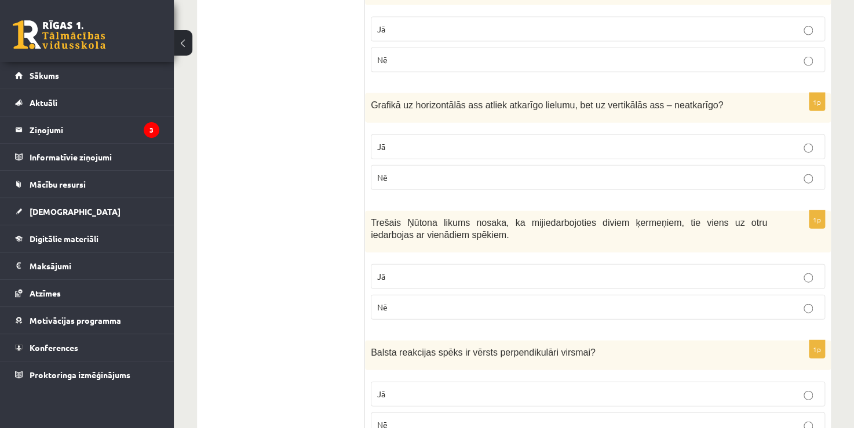
scroll to position [1216, 0]
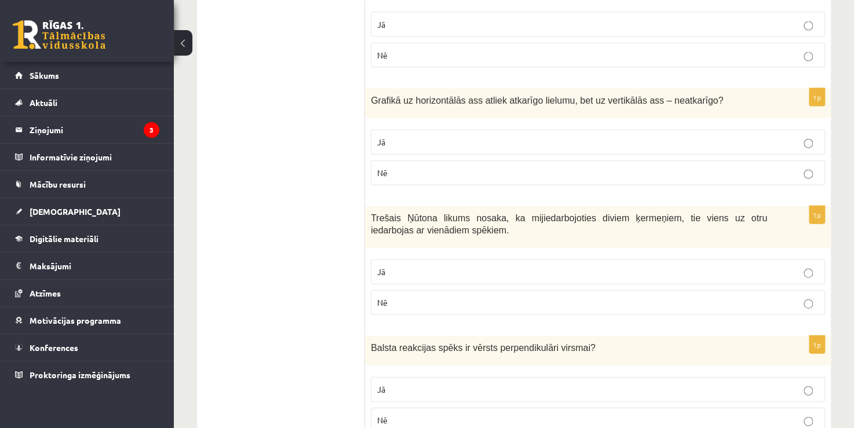
click at [398, 259] on label "Jā" at bounding box center [598, 271] width 454 height 25
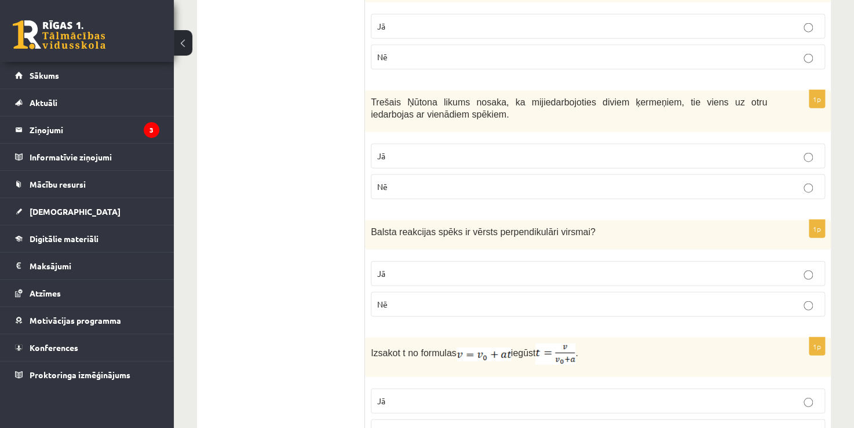
click at [390, 270] on p "Jā" at bounding box center [597, 274] width 441 height 12
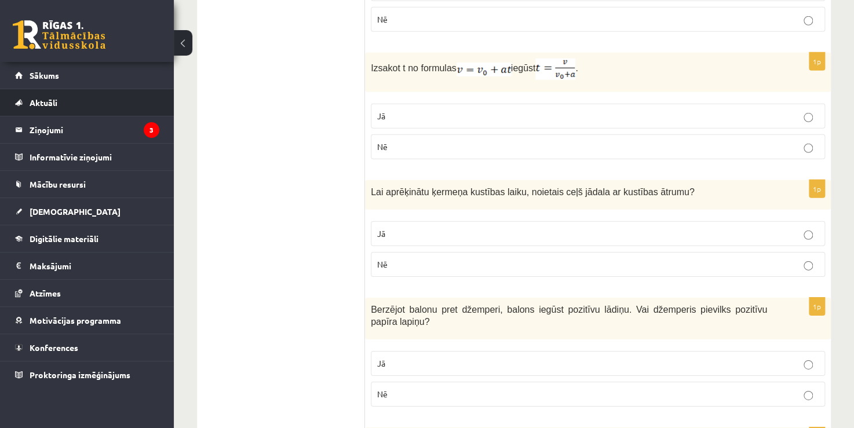
scroll to position [1621, 0]
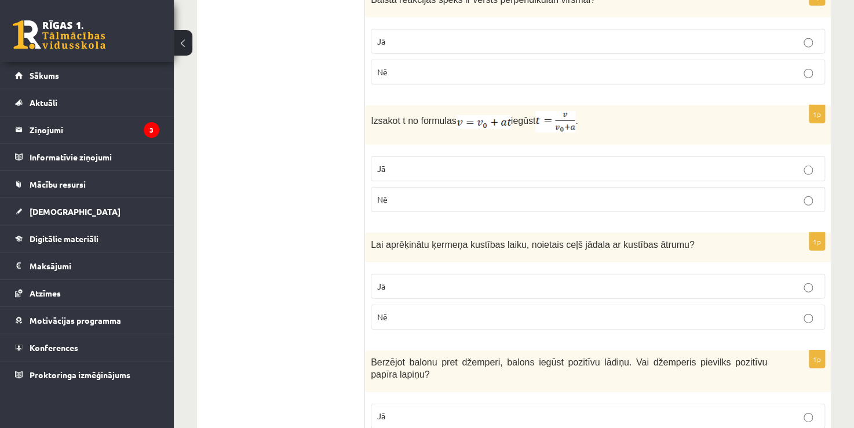
scroll to position [1564, 0]
click at [406, 163] on p "Jā" at bounding box center [597, 169] width 441 height 12
click at [396, 286] on p "Jā" at bounding box center [597, 287] width 441 height 12
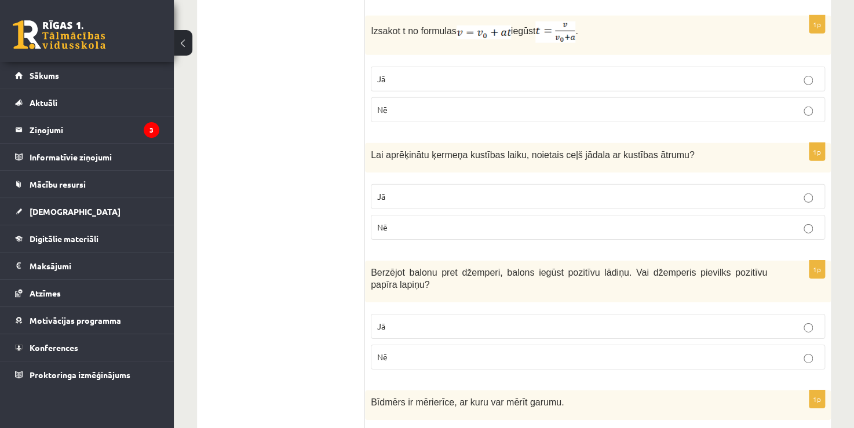
scroll to position [1679, 0]
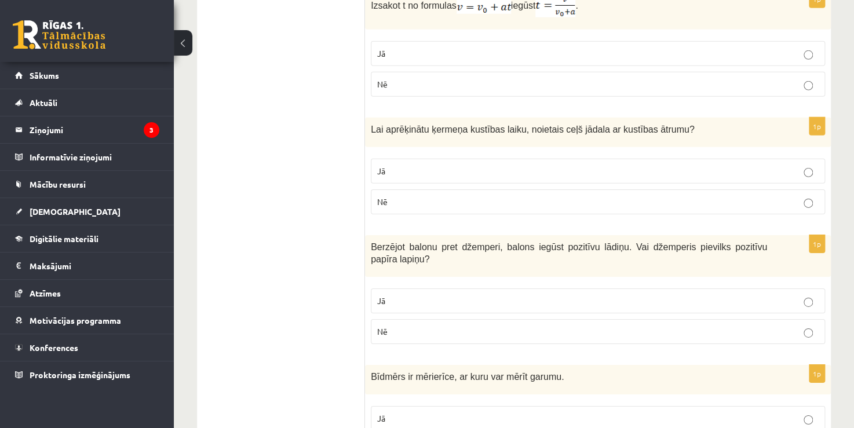
click at [397, 325] on p "Nē" at bounding box center [597, 331] width 441 height 12
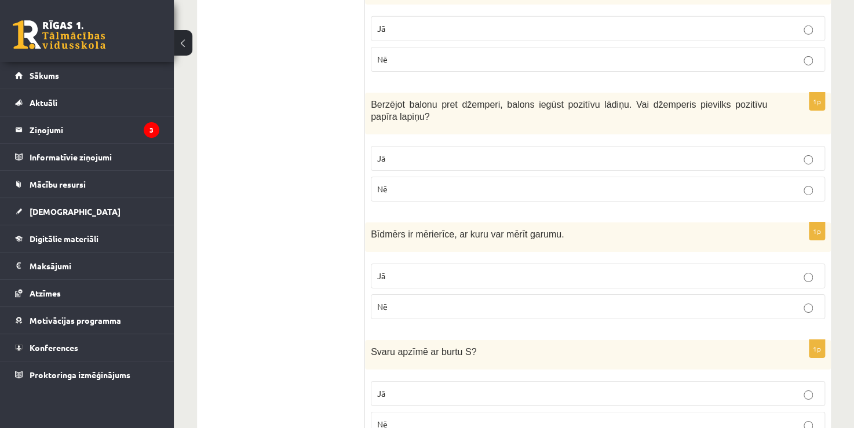
scroll to position [1853, 0]
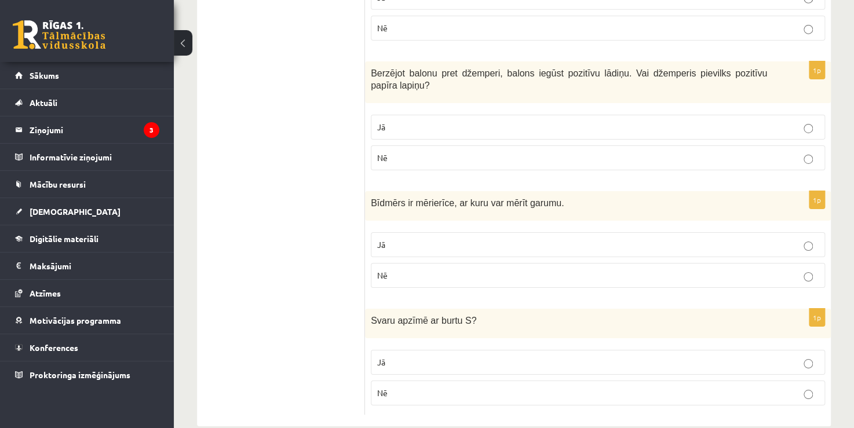
click at [396, 239] on p "Jā" at bounding box center [597, 245] width 441 height 12
click at [395, 387] on p "Nē" at bounding box center [597, 393] width 441 height 12
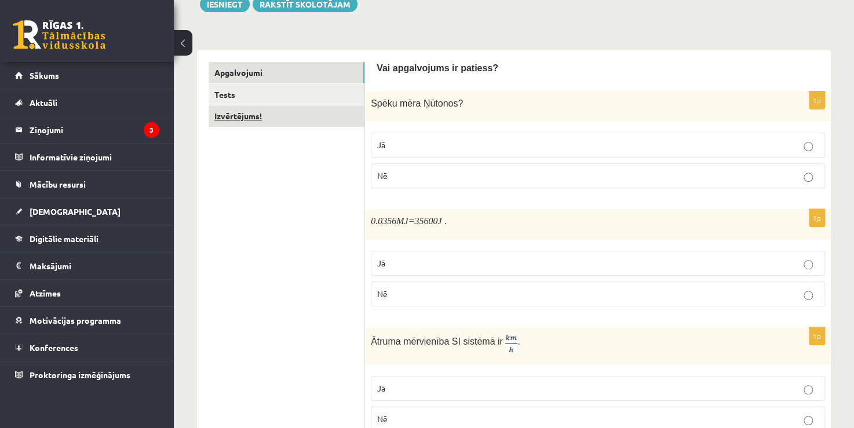
scroll to position [0, 0]
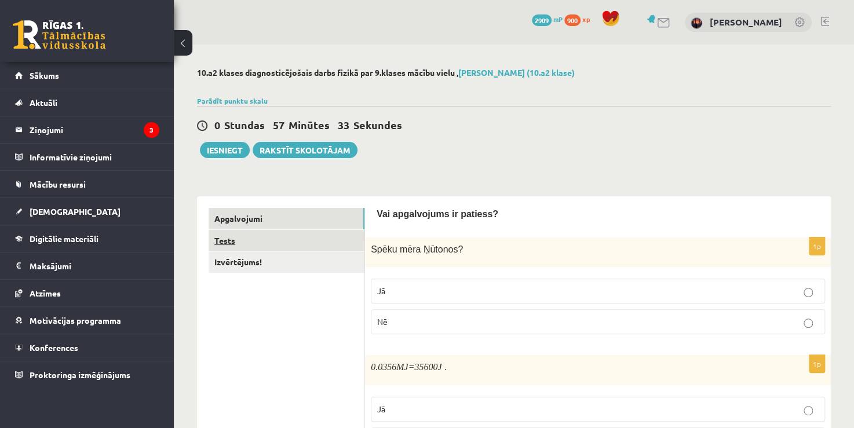
click at [257, 240] on link "Tests" at bounding box center [286, 240] width 156 height 21
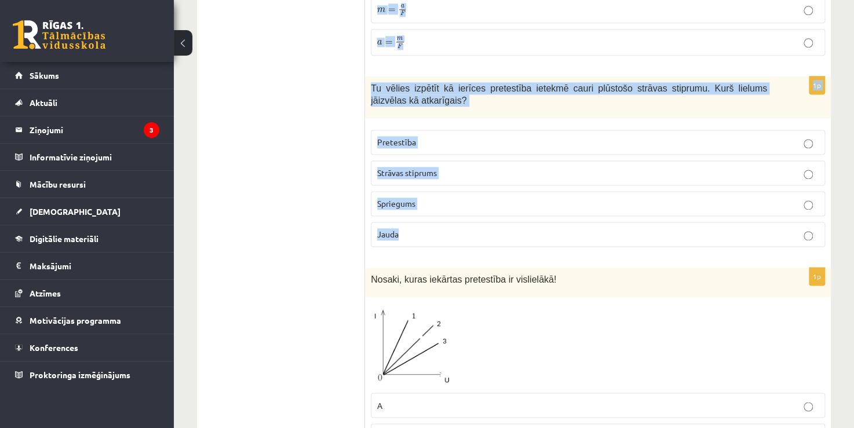
scroll to position [695, 0]
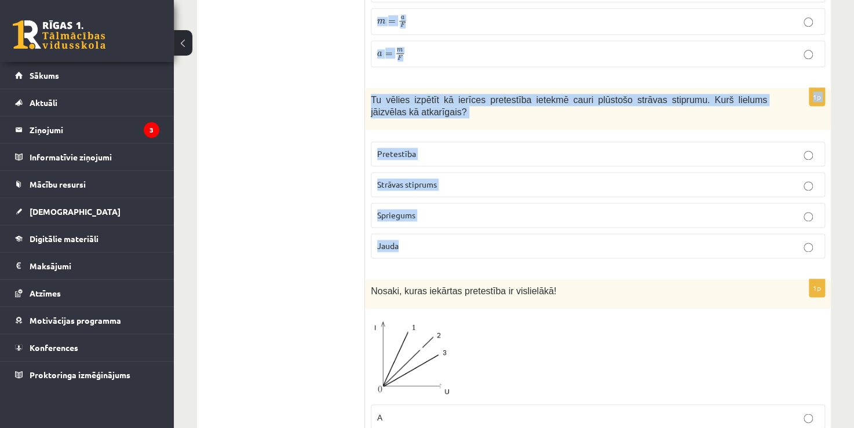
drag, startPoint x: 370, startPoint y: 233, endPoint x: 433, endPoint y: 228, distance: 62.7
copy form "Cieta viela kļūst par gāzveida. Kā sauc šo procesu? kušana iztvaikošana sublimā…"
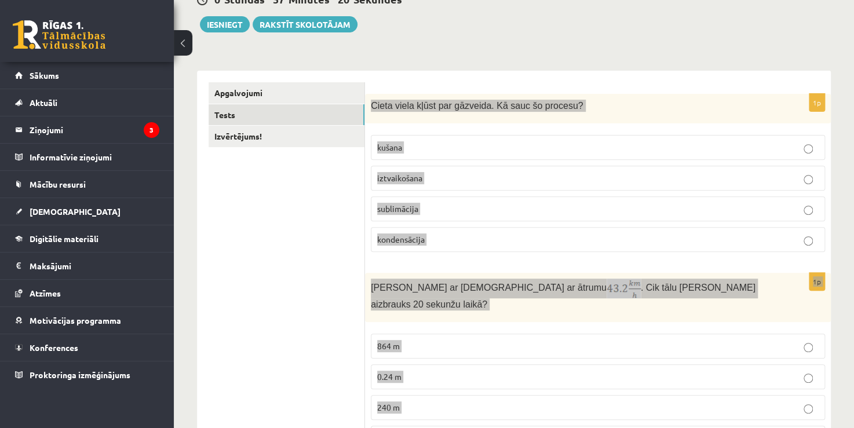
scroll to position [58, 0]
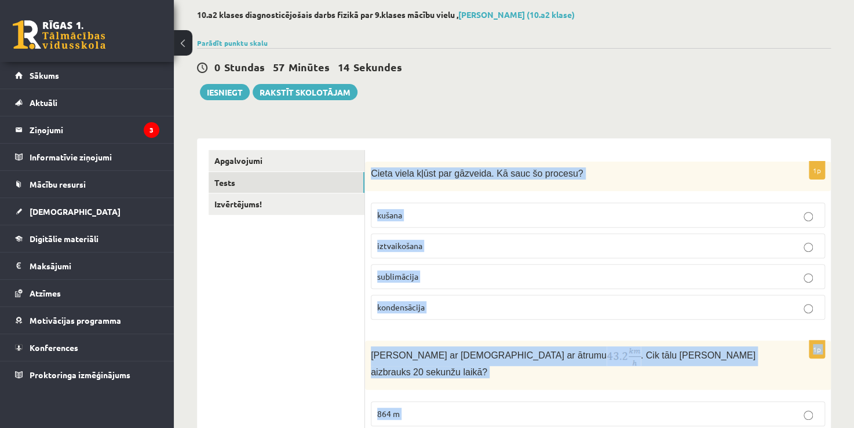
click at [398, 276] on span "sublimācija" at bounding box center [397, 276] width 41 height 10
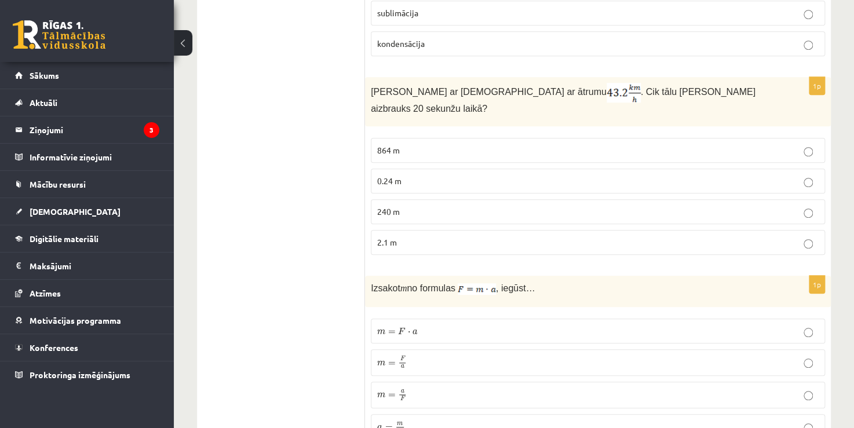
scroll to position [347, 0]
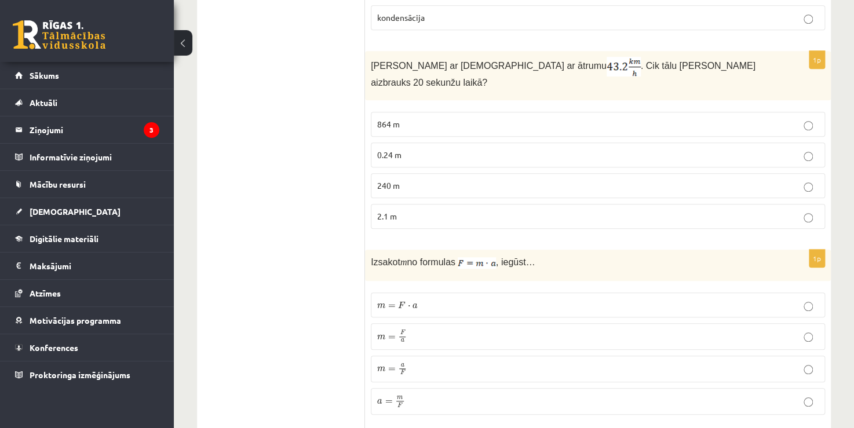
click at [416, 180] on p "240 m" at bounding box center [597, 186] width 441 height 12
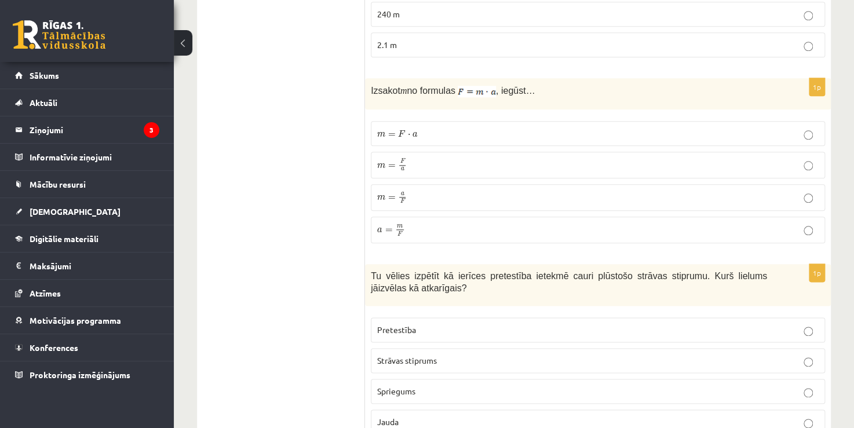
scroll to position [521, 0]
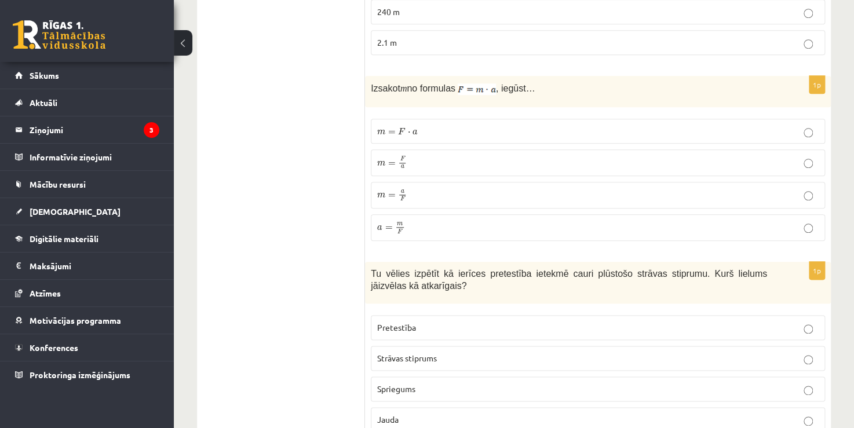
click at [385, 156] on span "m = F a" at bounding box center [392, 162] width 30 height 13
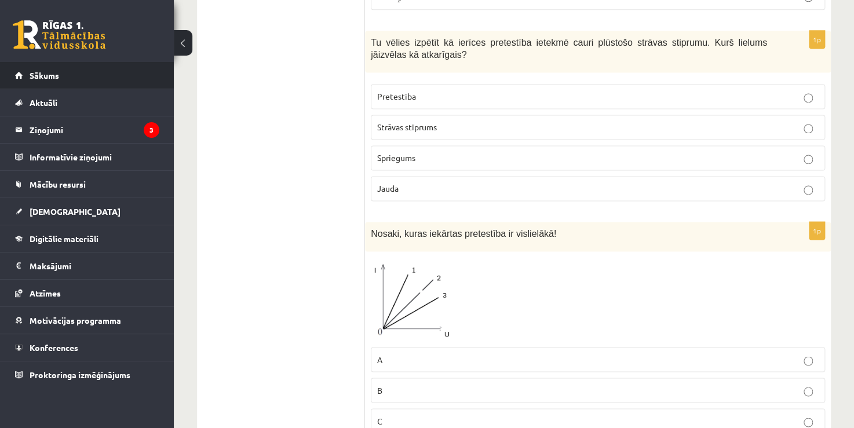
scroll to position [753, 0]
click at [428, 121] on span "Strāvas stiprums" at bounding box center [407, 126] width 60 height 10
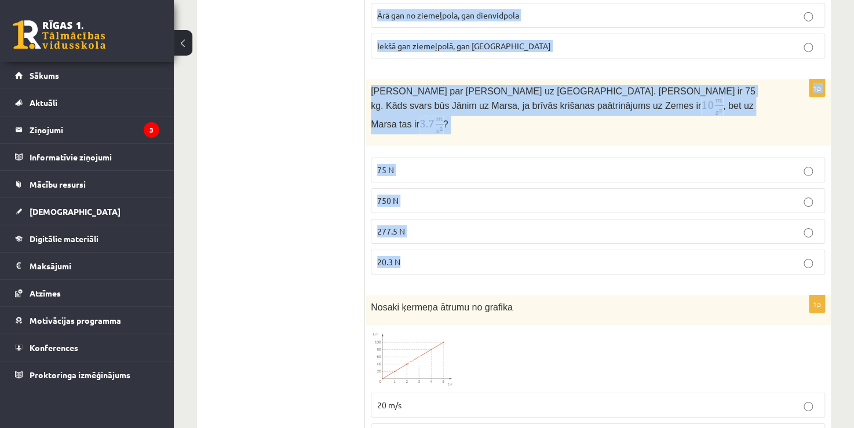
scroll to position [1853, 0]
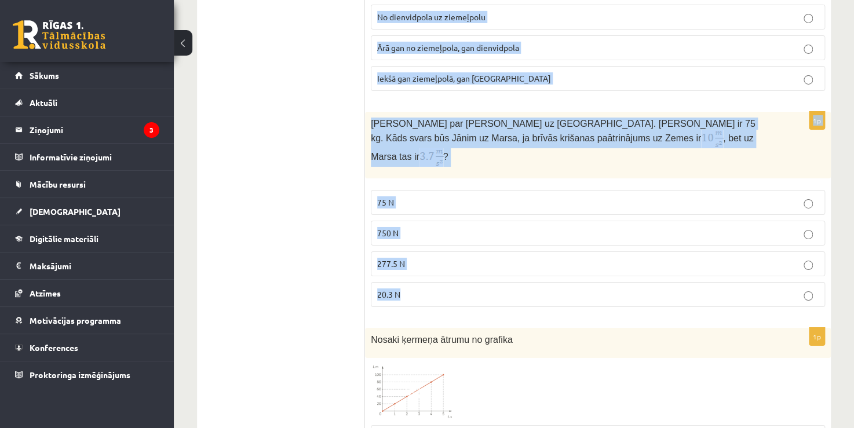
drag, startPoint x: 367, startPoint y: 186, endPoint x: 546, endPoint y: 240, distance: 186.9
copy form "Neatkarīgais lielums ir tas… kuru maina eksperimenta veicējs kas mainās mainot …"
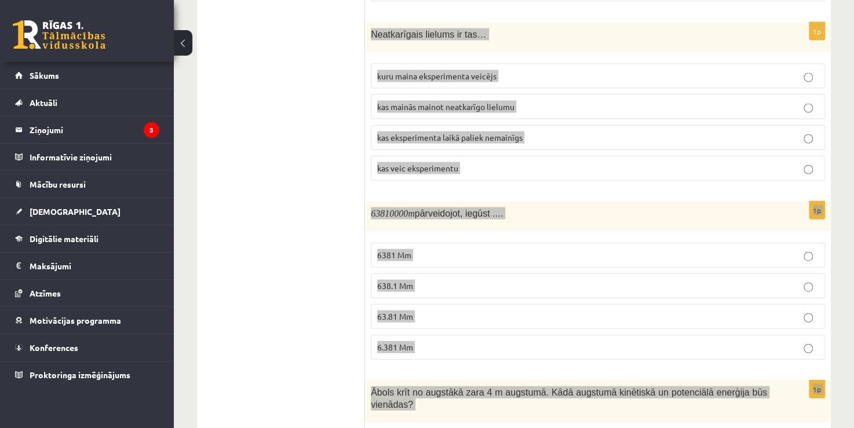
scroll to position [1216, 0]
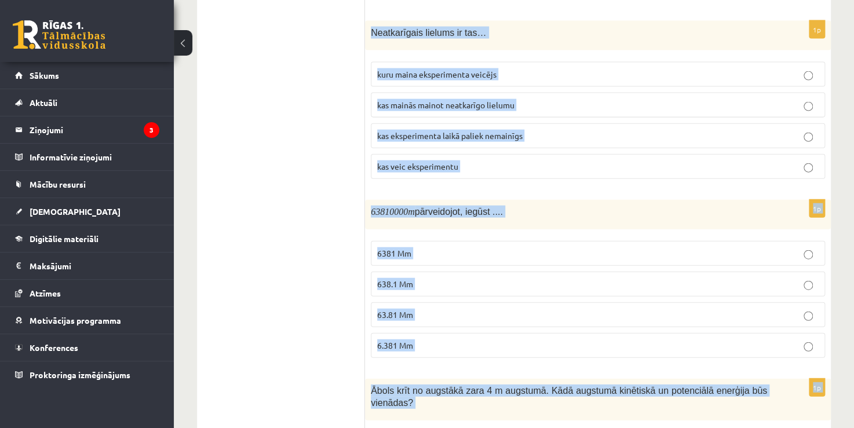
click at [397, 68] on p "kuru maina eksperimenta veicējs" at bounding box center [597, 74] width 441 height 12
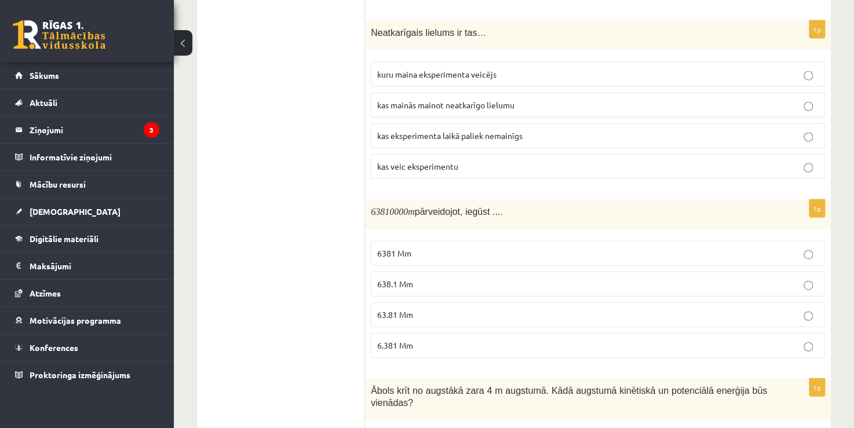
click at [397, 309] on span "63.81 Mm" at bounding box center [395, 314] width 36 height 10
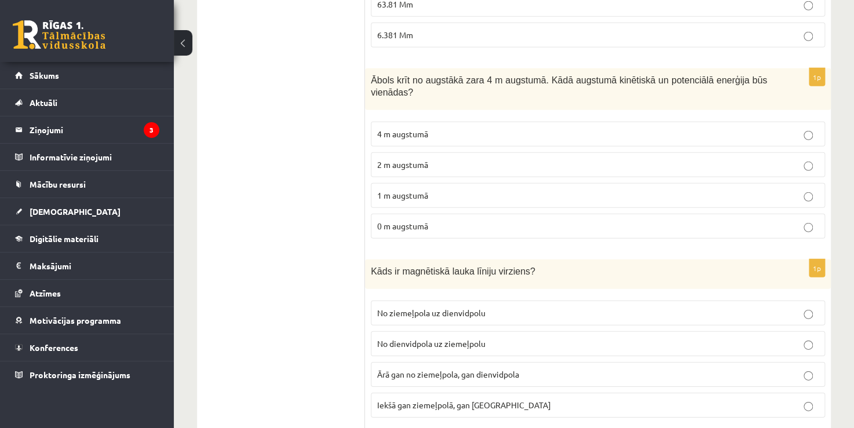
scroll to position [1564, 0]
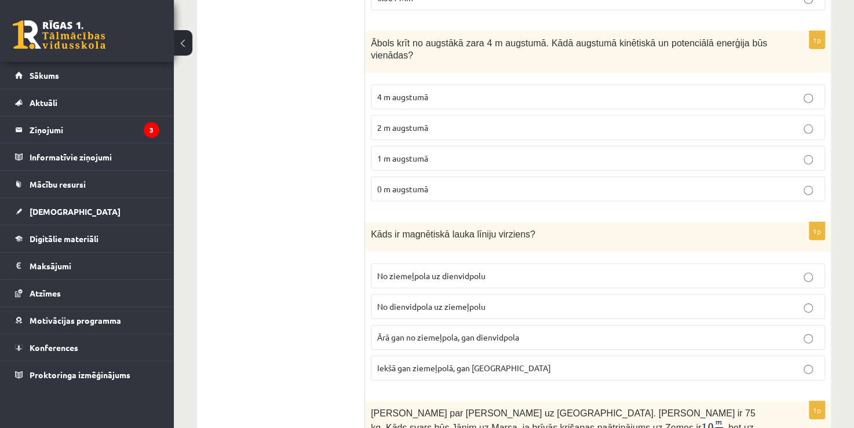
click at [416, 122] on span "2 m augstumā" at bounding box center [402, 127] width 51 height 10
click at [405, 270] on p "No ziemeļpola uz dienvidpolu" at bounding box center [597, 276] width 441 height 12
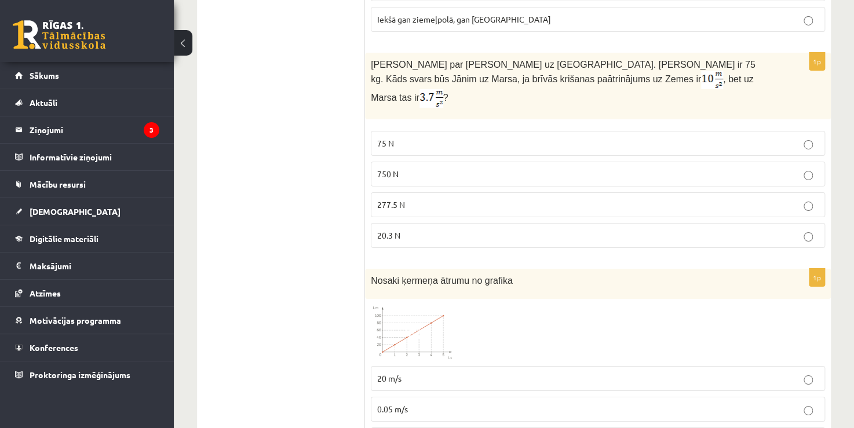
scroll to position [1911, 0]
click at [409, 200] on p "277.5 N" at bounding box center [597, 206] width 441 height 12
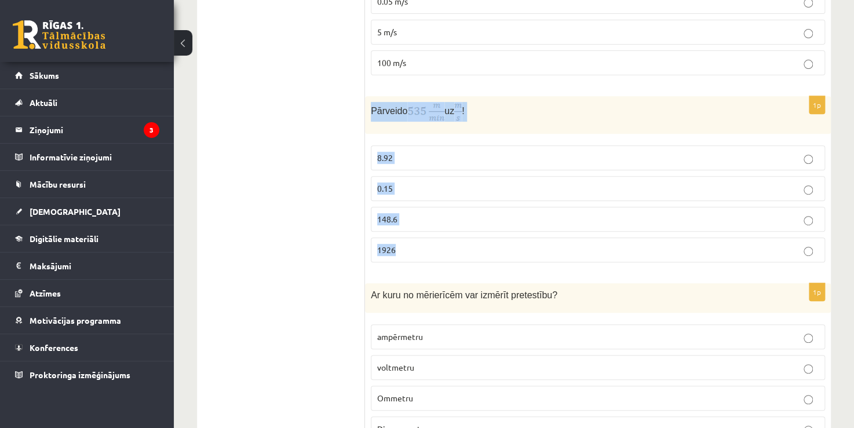
scroll to position [2320, 0]
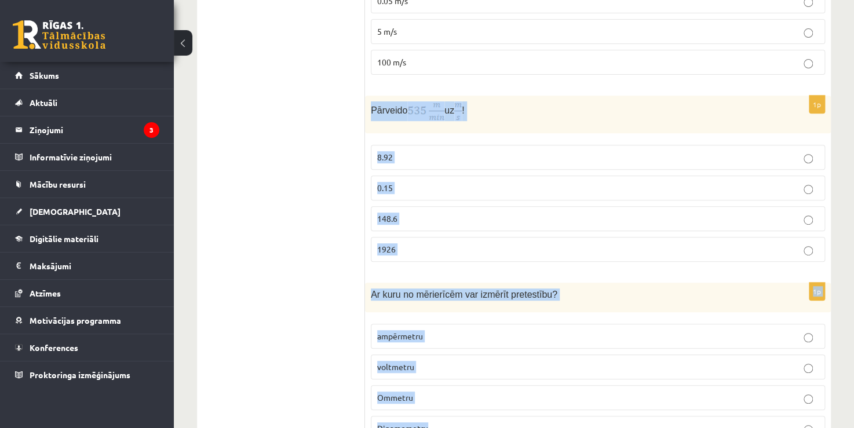
drag, startPoint x: 369, startPoint y: 176, endPoint x: 484, endPoint y: 374, distance: 228.6
copy form "Pārveido uz ! 8.92 0.15 148.6 1926 1p Ar kuru no mērierīcēm var izmērīt pretest…"
click at [419, 243] on p "1926" at bounding box center [597, 249] width 441 height 12
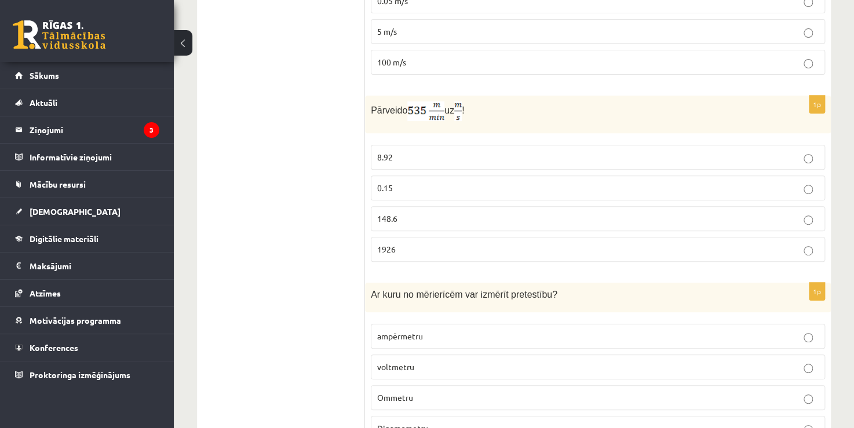
click at [405, 391] on p "Ommetru" at bounding box center [597, 397] width 441 height 12
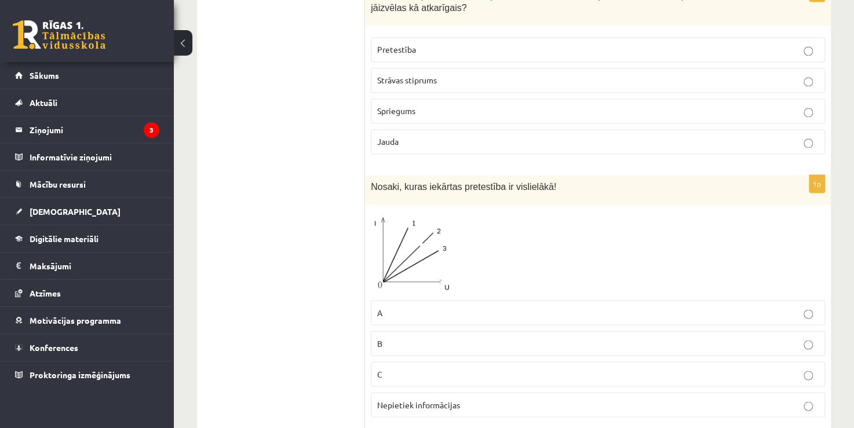
scroll to position [811, 0]
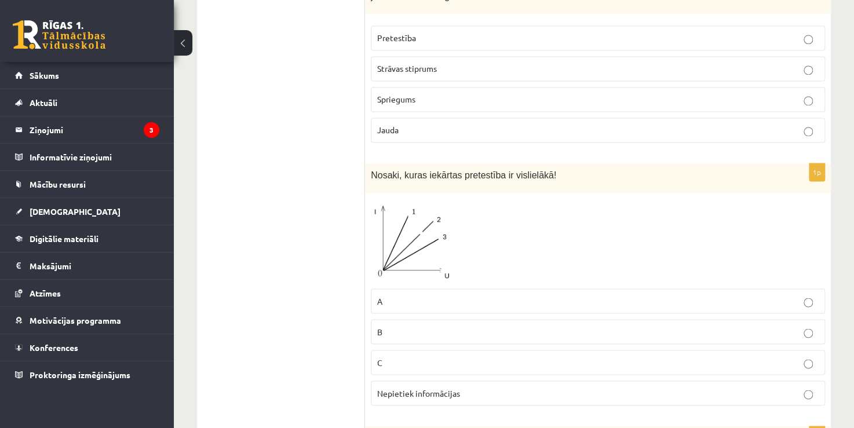
drag, startPoint x: 428, startPoint y: 229, endPoint x: 305, endPoint y: 282, distance: 133.8
click at [401, 387] on span "Nepietiek informācijas" at bounding box center [418, 392] width 83 height 10
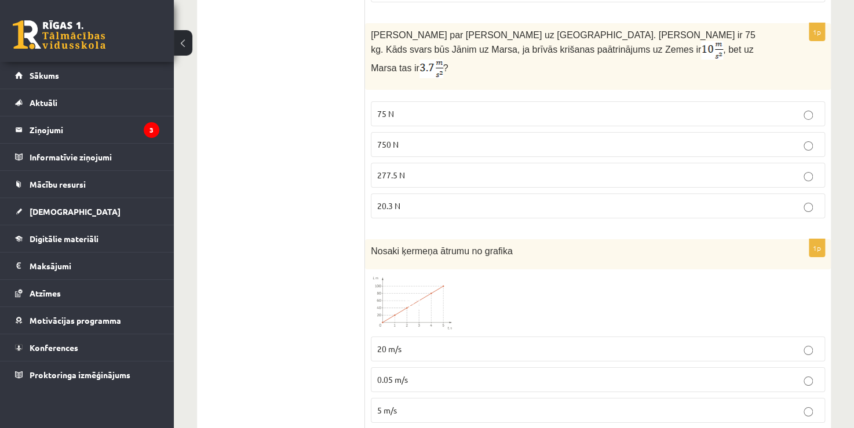
scroll to position [2027, 0]
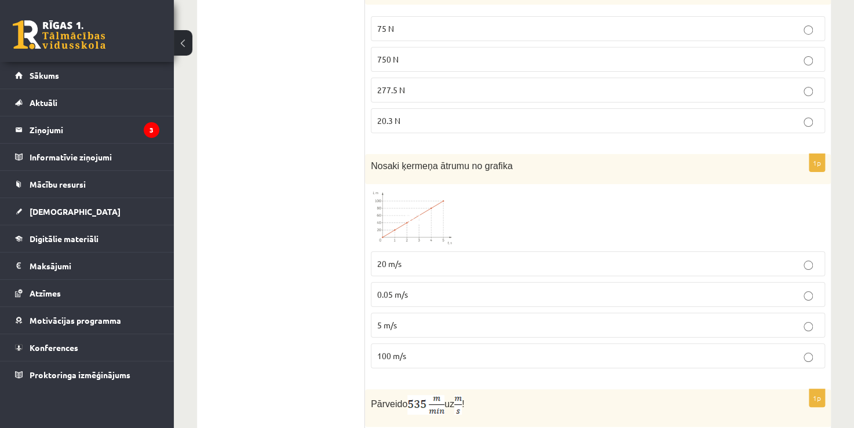
click at [400, 190] on img at bounding box center [414, 218] width 87 height 56
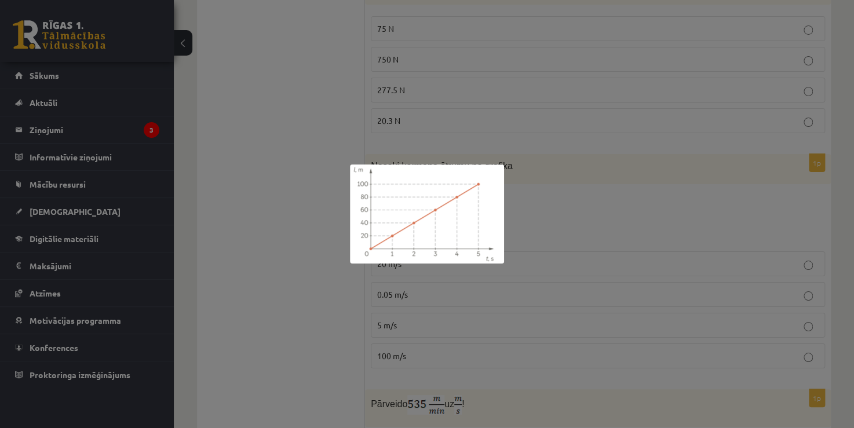
click at [308, 265] on div at bounding box center [427, 214] width 854 height 428
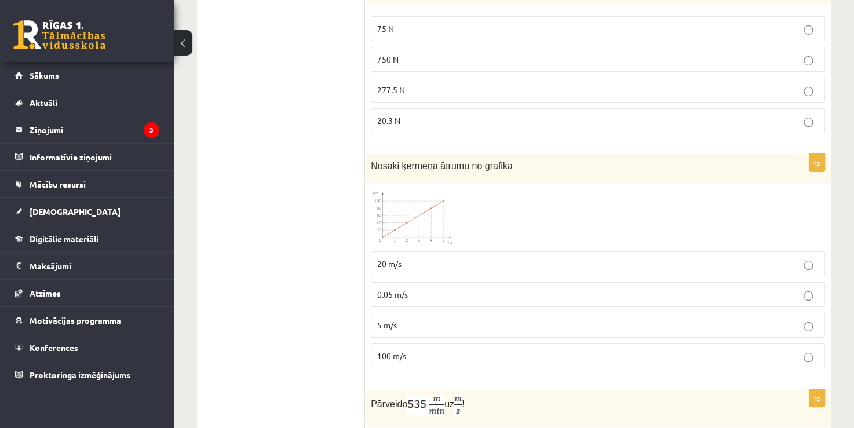
click at [383, 258] on span "20 m/s" at bounding box center [389, 263] width 24 height 10
click at [394, 190] on img at bounding box center [414, 218] width 87 height 56
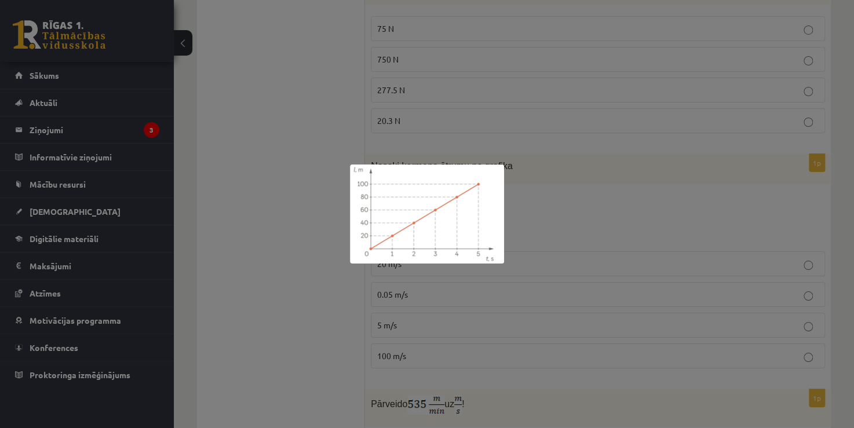
click at [297, 251] on div at bounding box center [427, 214] width 854 height 428
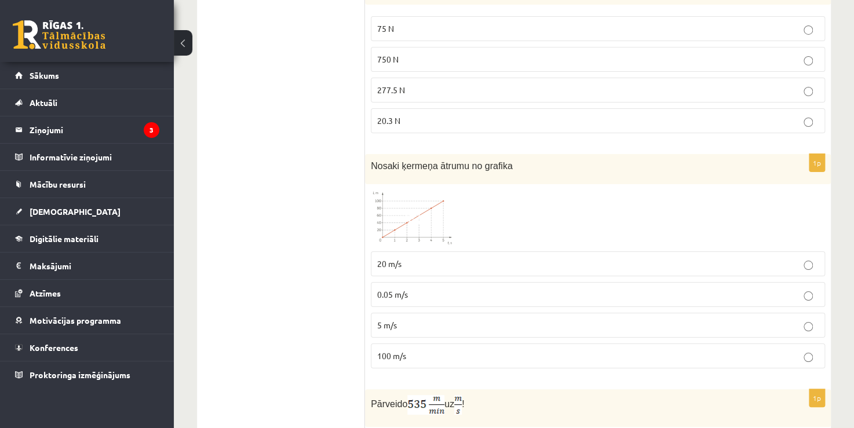
click at [426, 190] on img at bounding box center [414, 218] width 87 height 56
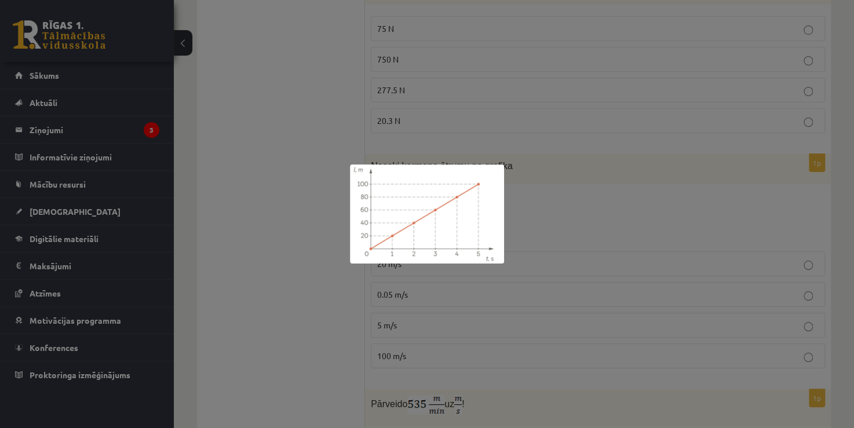
click at [282, 222] on div at bounding box center [427, 214] width 854 height 428
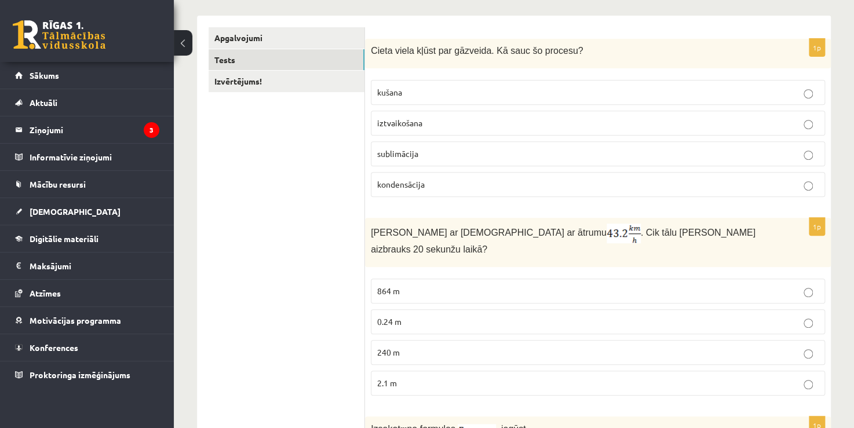
scroll to position [4, 0]
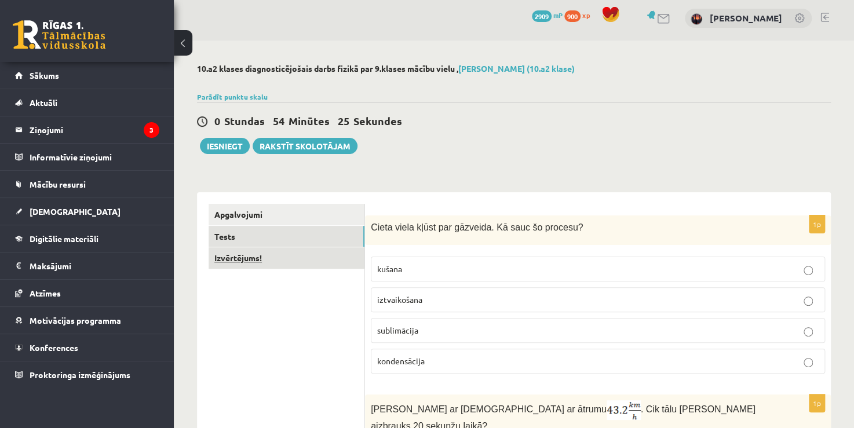
click at [258, 255] on link "Izvērtējums!" at bounding box center [286, 257] width 156 height 21
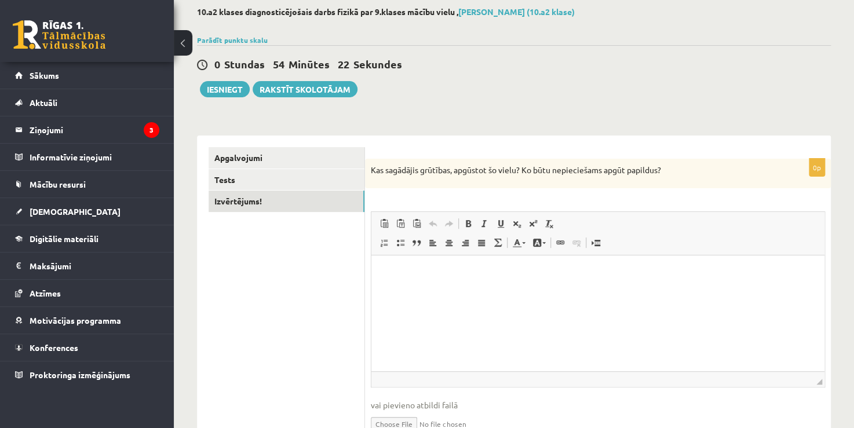
scroll to position [63, 0]
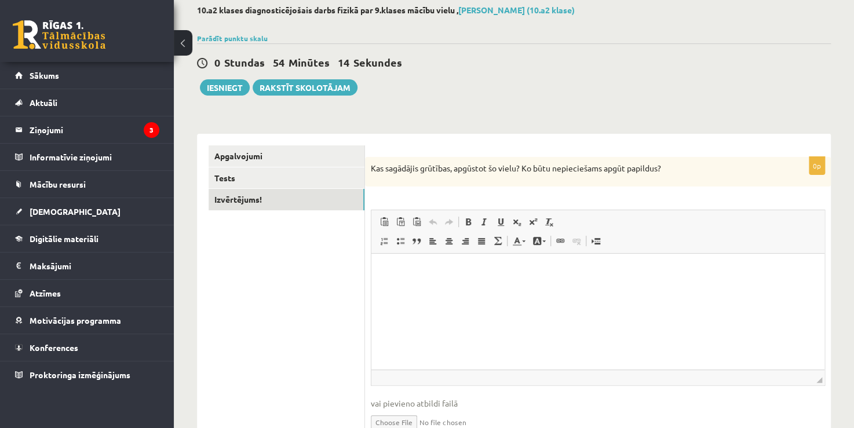
click at [440, 289] on html at bounding box center [597, 271] width 453 height 35
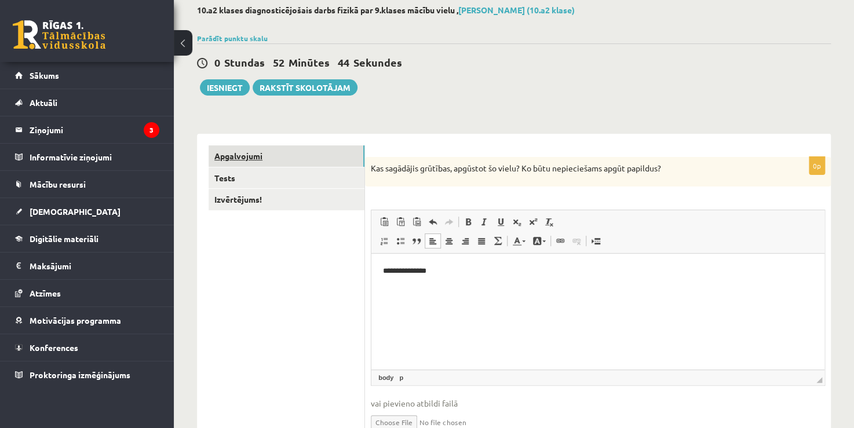
click at [254, 158] on link "Apgalvojumi" at bounding box center [286, 155] width 156 height 21
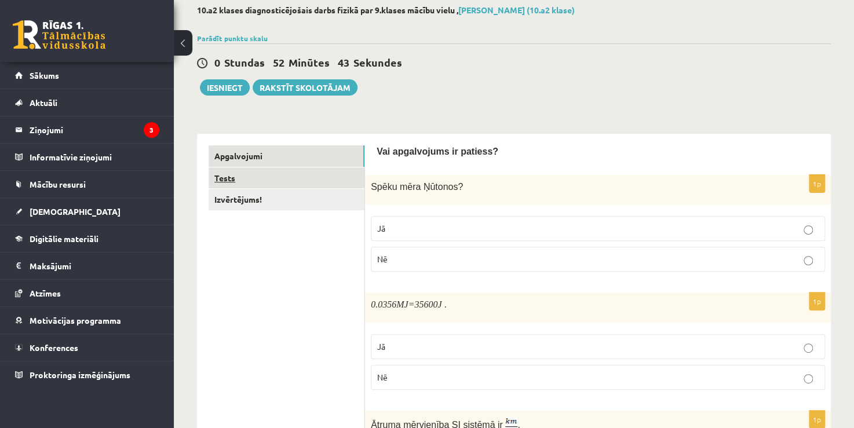
click at [251, 172] on link "Tests" at bounding box center [286, 177] width 156 height 21
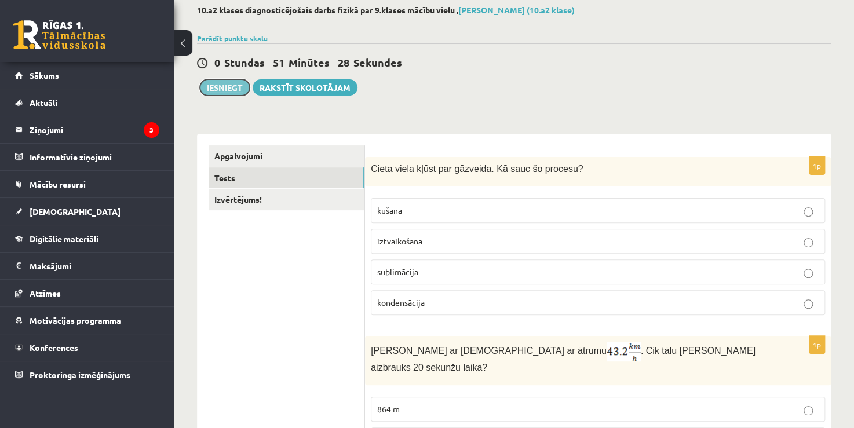
click at [218, 91] on button "Iesniegt" at bounding box center [225, 87] width 50 height 16
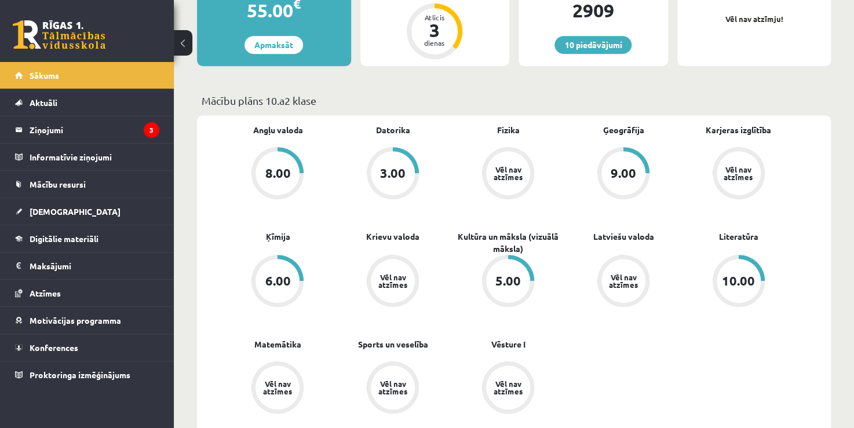
scroll to position [290, 0]
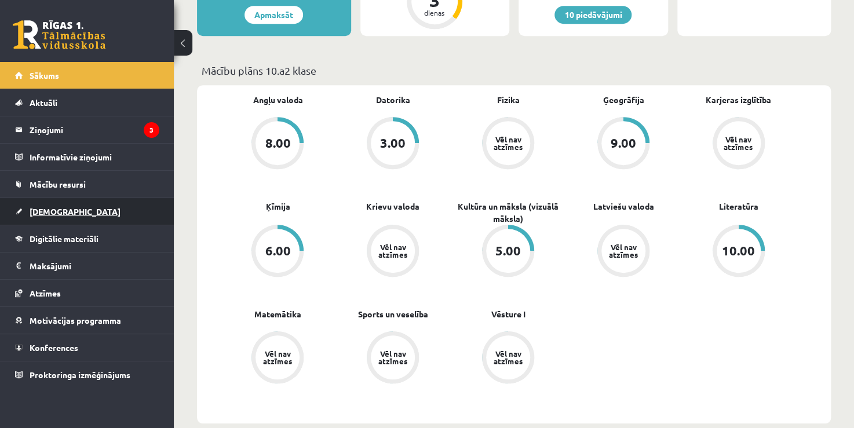
click at [58, 207] on span "[DEMOGRAPHIC_DATA]" at bounding box center [75, 211] width 91 height 10
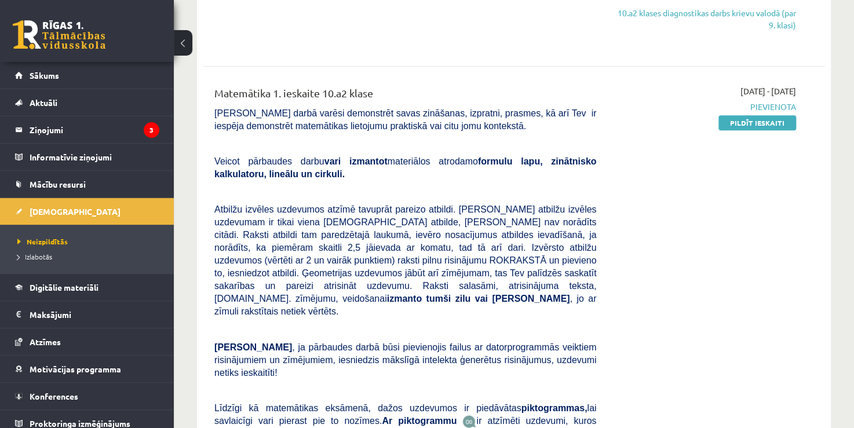
scroll to position [637, 0]
click at [749, 120] on link "Pildīt ieskaiti" at bounding box center [757, 123] width 78 height 15
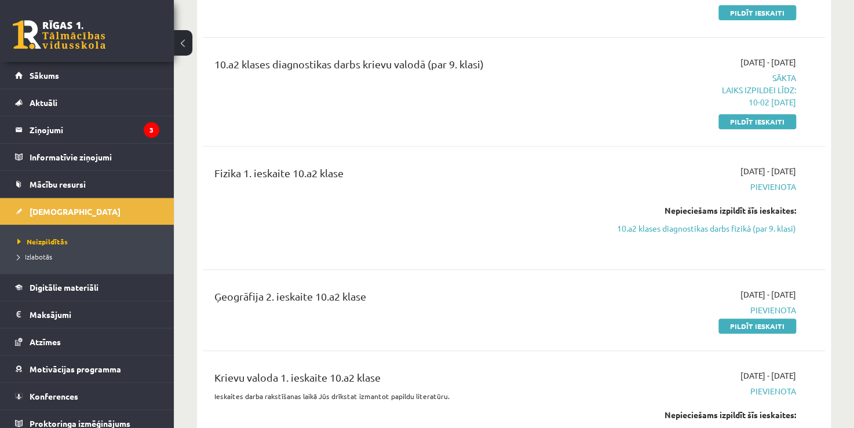
scroll to position [232, 0]
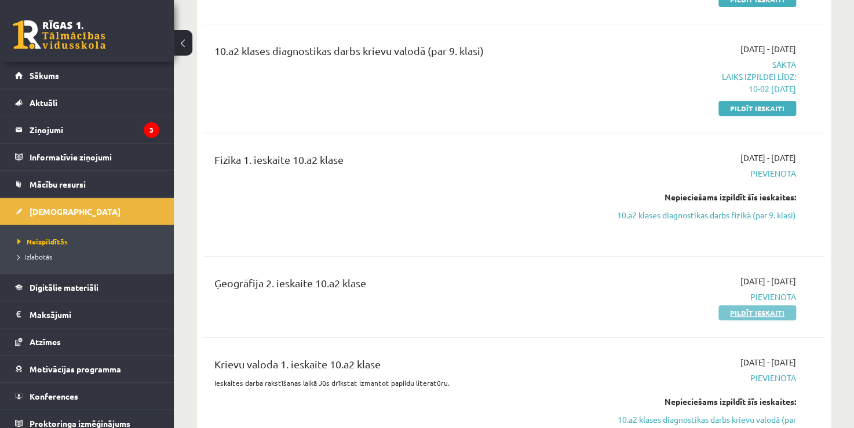
click at [759, 313] on link "Pildīt ieskaiti" at bounding box center [757, 312] width 78 height 15
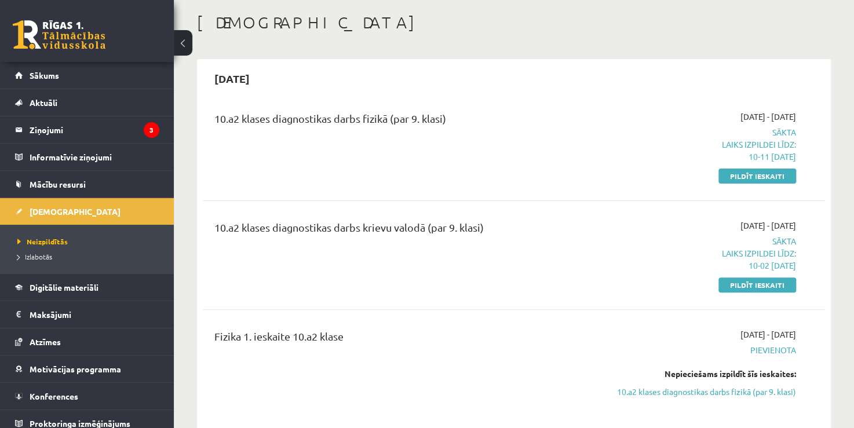
scroll to position [58, 0]
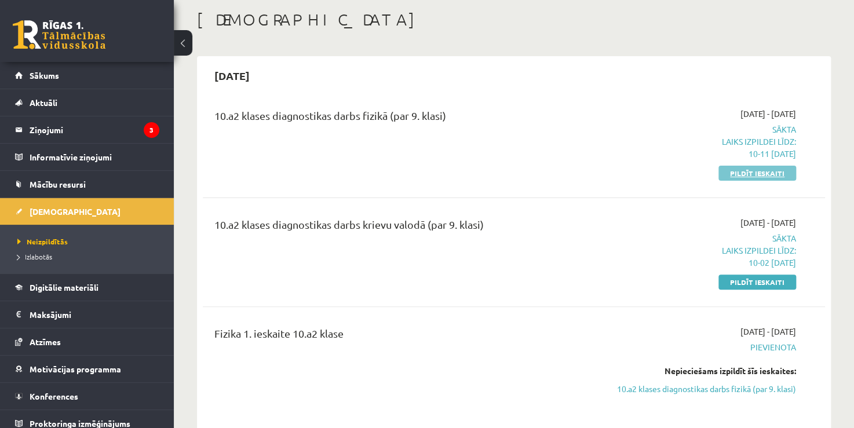
click at [730, 173] on link "Pildīt ieskaiti" at bounding box center [757, 173] width 78 height 15
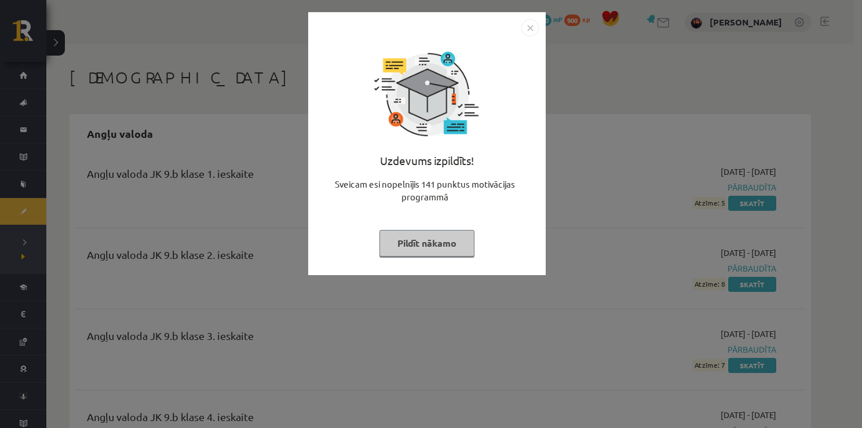
click at [529, 27] on img "Close" at bounding box center [529, 27] width 17 height 17
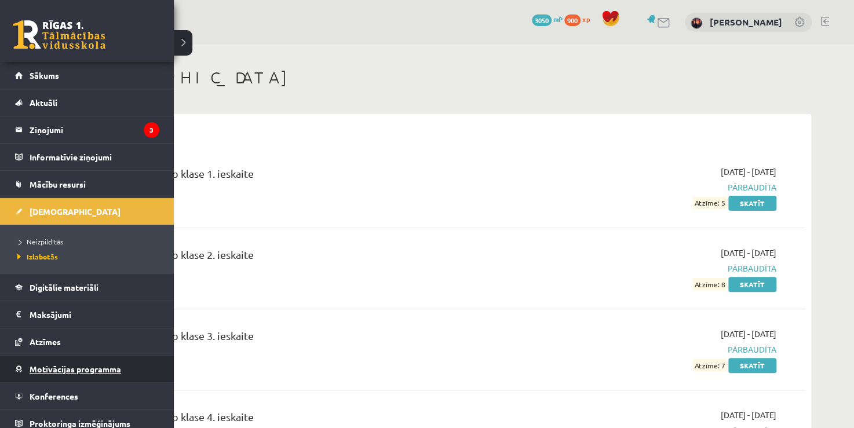
click at [46, 370] on span "Motivācijas programma" at bounding box center [75, 369] width 91 height 10
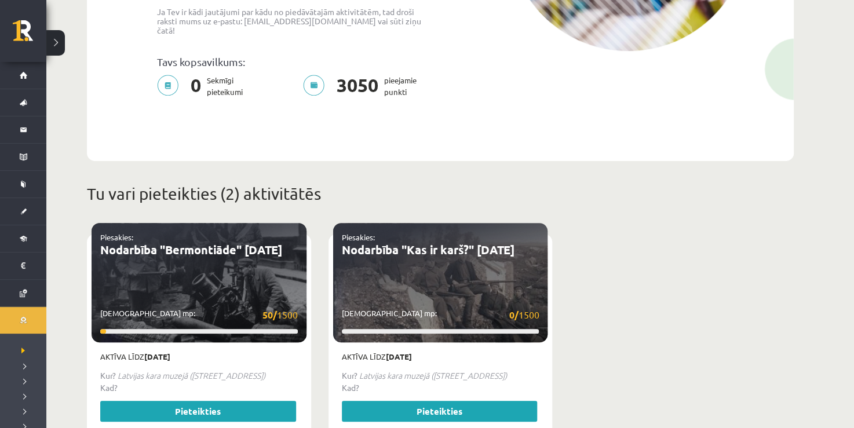
scroll to position [290, 0]
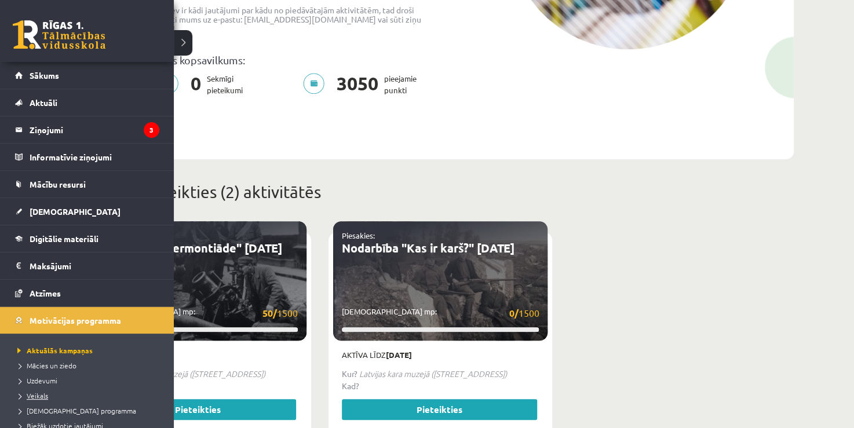
click at [40, 395] on span "Veikals" at bounding box center [31, 395] width 34 height 9
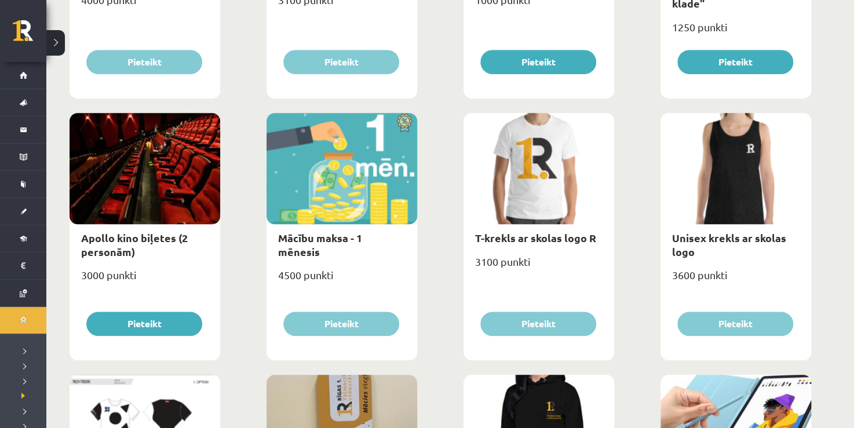
scroll to position [347, 0]
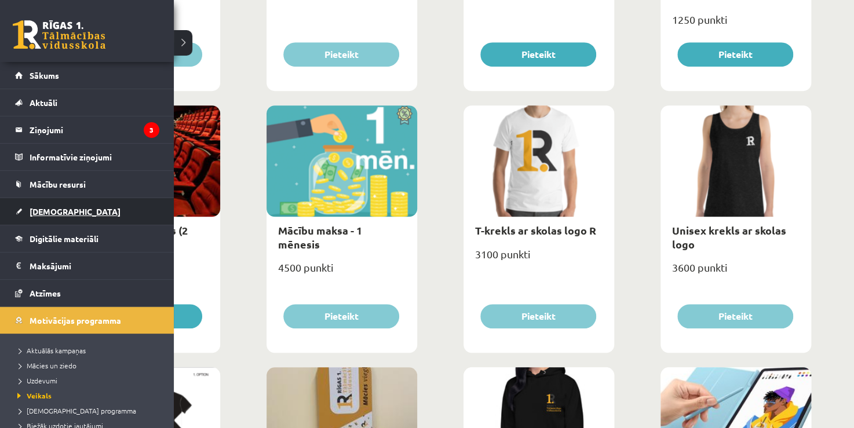
click at [44, 211] on span "[DEMOGRAPHIC_DATA]" at bounding box center [75, 211] width 91 height 10
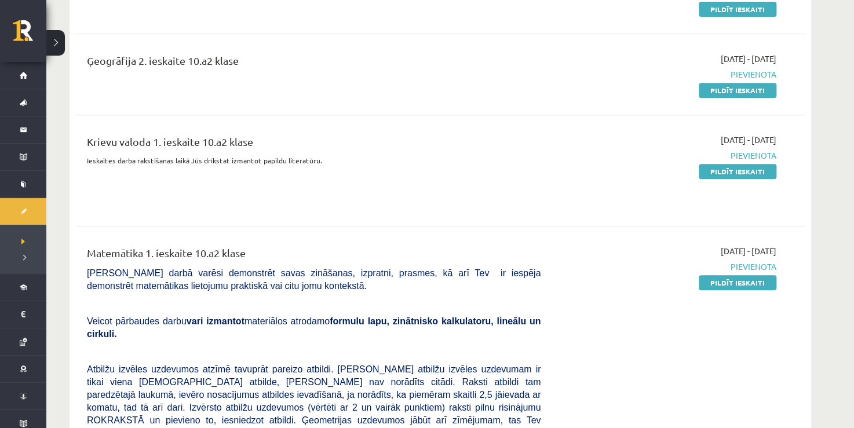
scroll to position [232, 0]
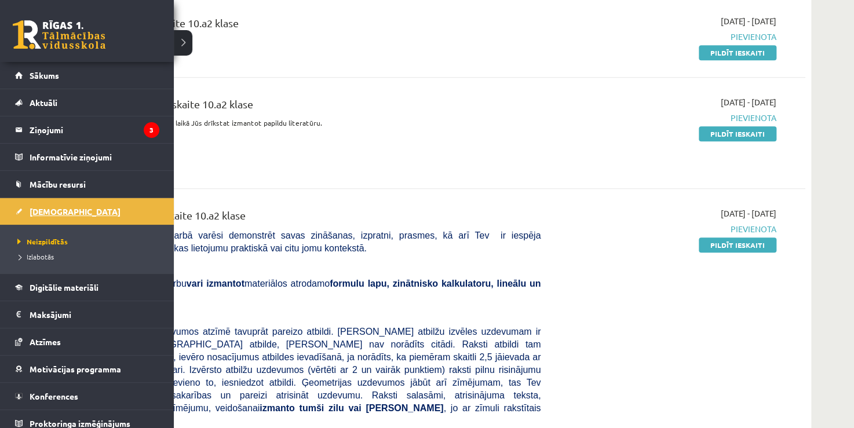
click at [38, 219] on link "[DEMOGRAPHIC_DATA]" at bounding box center [87, 211] width 144 height 27
click at [33, 255] on span "Izlabotās" at bounding box center [33, 256] width 39 height 9
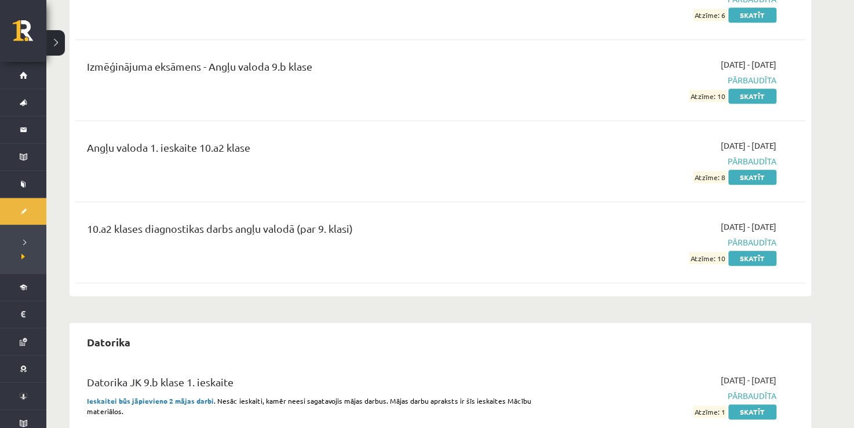
scroll to position [521, 0]
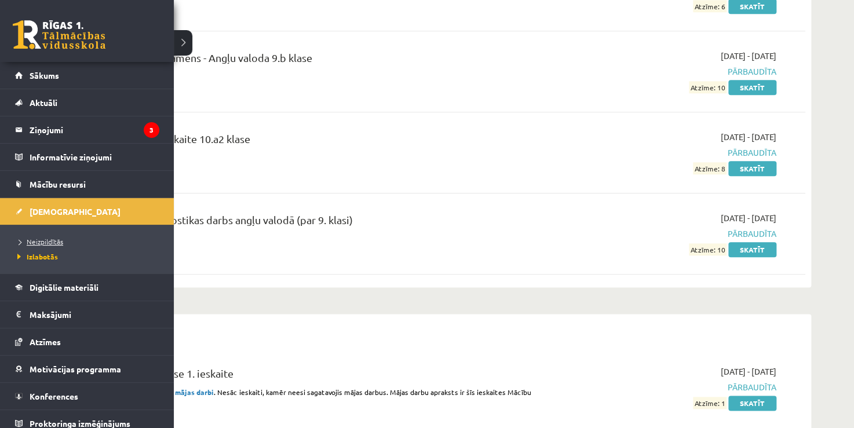
click at [27, 239] on span "Neizpildītās" at bounding box center [38, 241] width 49 height 9
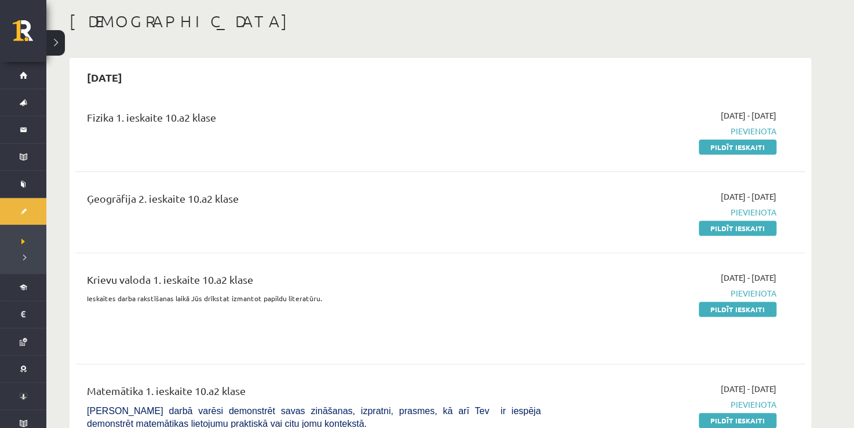
scroll to position [58, 0]
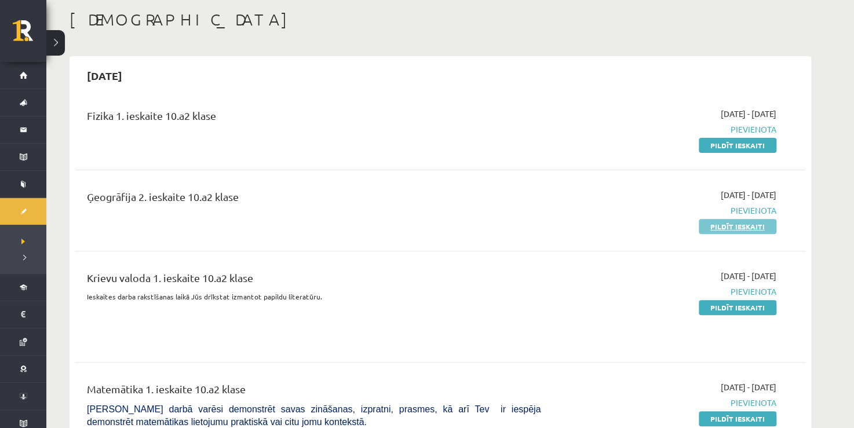
click at [736, 228] on link "Pildīt ieskaiti" at bounding box center [737, 226] width 78 height 15
click at [717, 148] on link "Pildīt ieskaiti" at bounding box center [737, 145] width 78 height 15
click at [713, 305] on link "Pildīt ieskaiti" at bounding box center [737, 307] width 78 height 15
click at [727, 225] on link "Pildīt ieskaiti" at bounding box center [737, 226] width 78 height 15
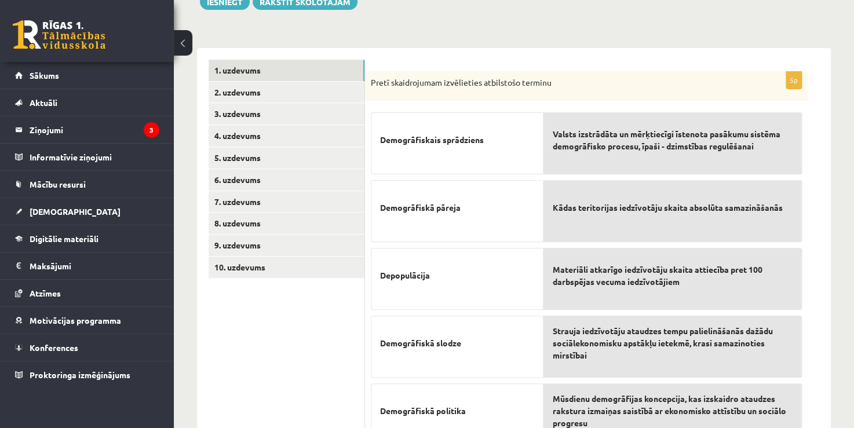
scroll to position [147, 0]
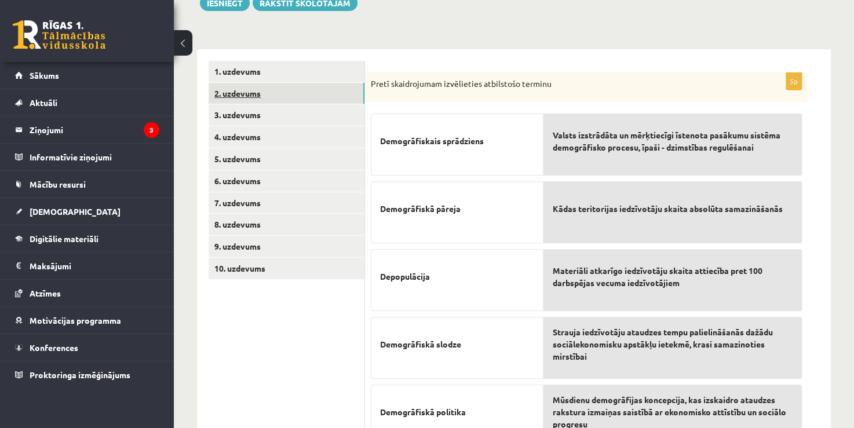
click at [233, 89] on link "2. uzdevums" at bounding box center [286, 93] width 156 height 21
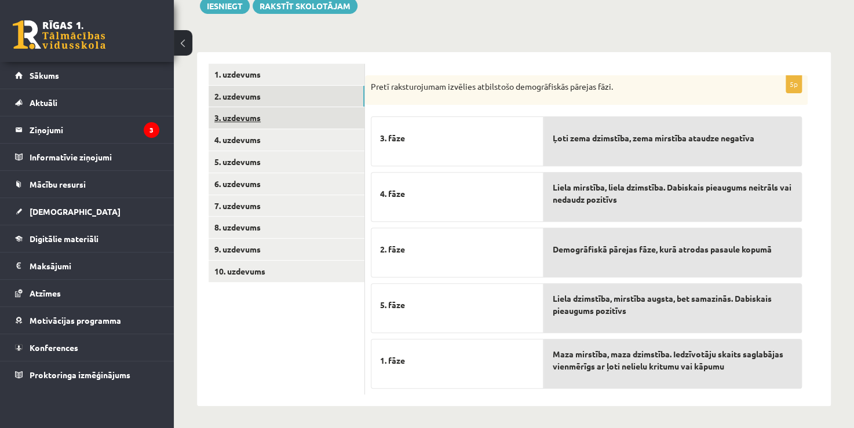
click at [231, 117] on link "3. uzdevums" at bounding box center [286, 117] width 156 height 21
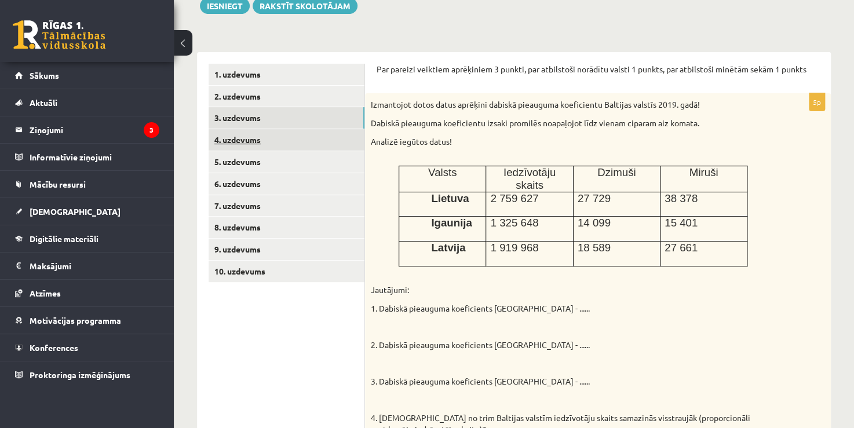
scroll to position [0, 0]
click at [227, 138] on link "4. uzdevums" at bounding box center [286, 139] width 156 height 21
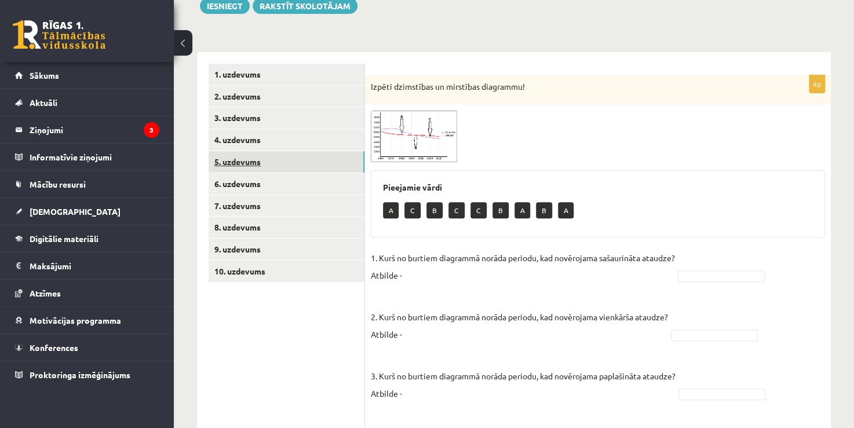
click at [225, 164] on link "5. uzdevums" at bounding box center [286, 161] width 156 height 21
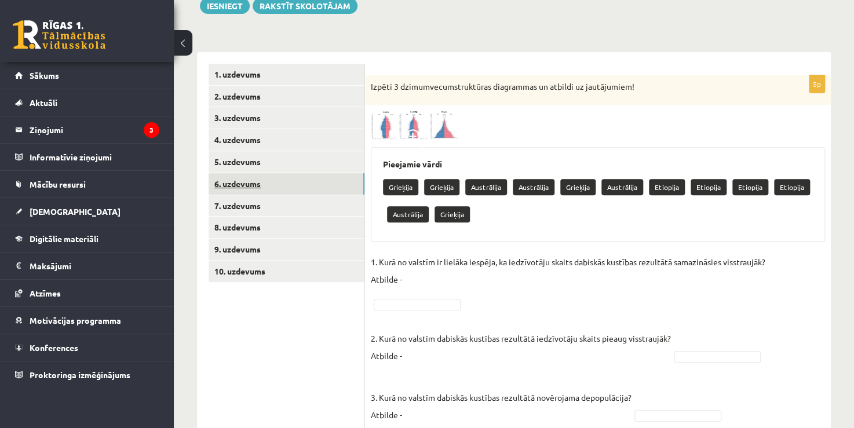
click at [226, 181] on link "6. uzdevums" at bounding box center [286, 183] width 156 height 21
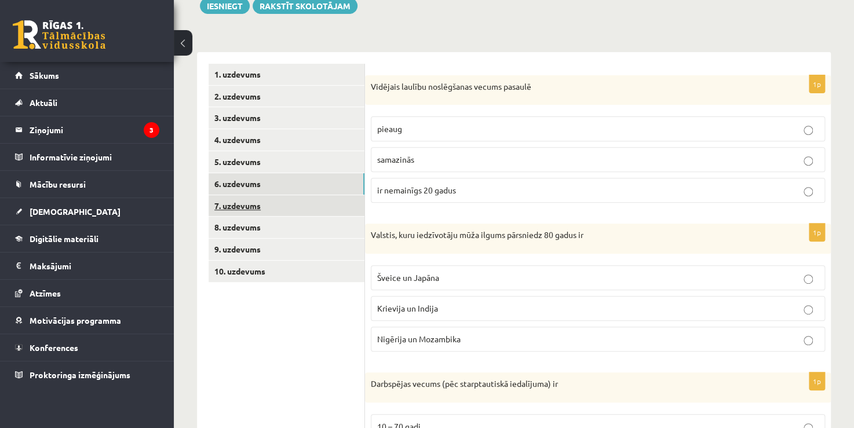
click at [236, 207] on link "7. uzdevums" at bounding box center [286, 205] width 156 height 21
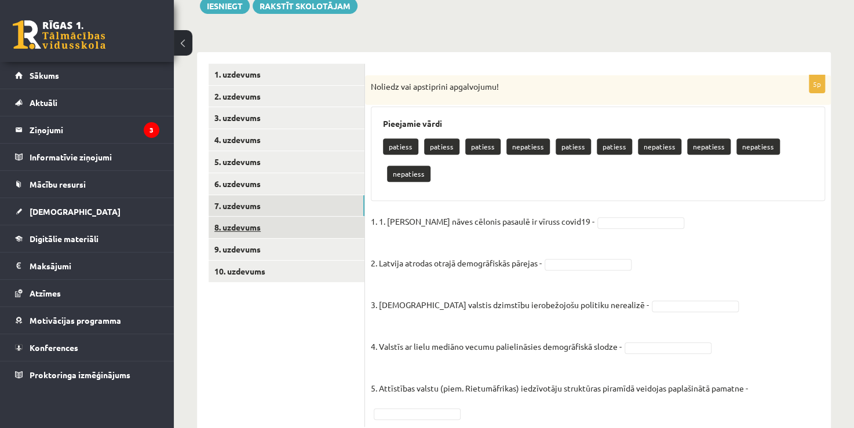
click at [235, 224] on link "8. uzdevums" at bounding box center [286, 227] width 156 height 21
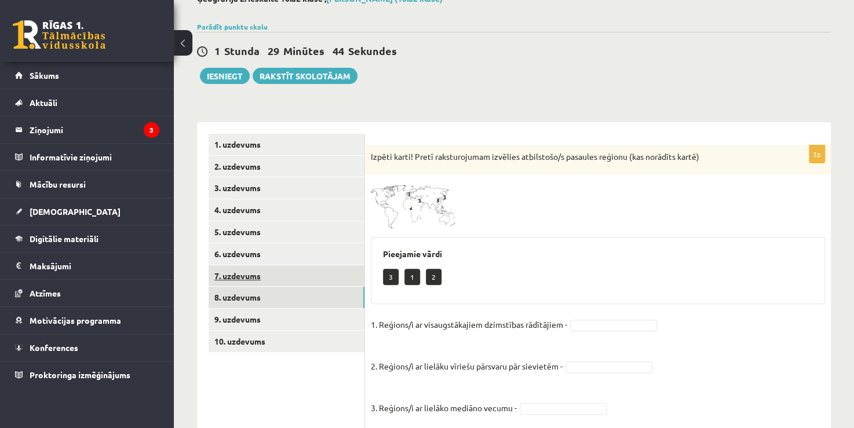
scroll to position [110, 0]
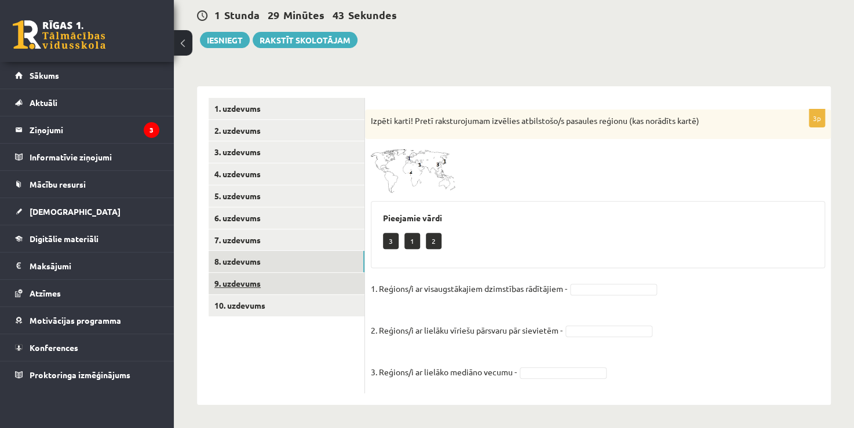
click at [233, 280] on link "9. uzdevums" at bounding box center [286, 283] width 156 height 21
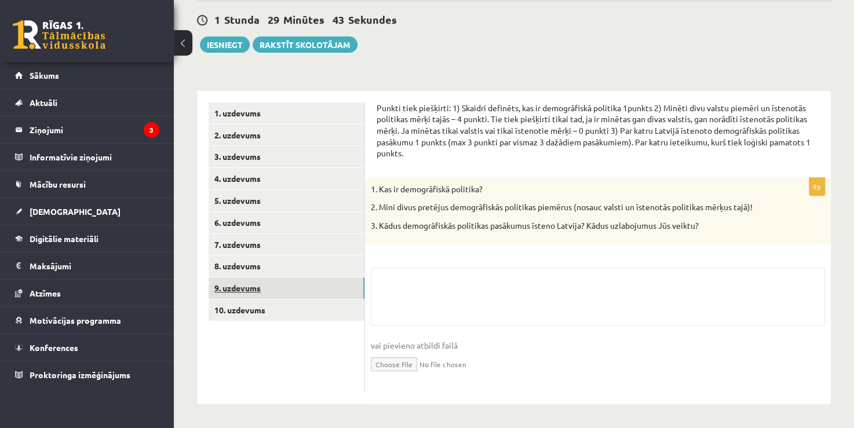
scroll to position [105, 0]
click at [249, 312] on link "10. uzdevums" at bounding box center [286, 309] width 156 height 21
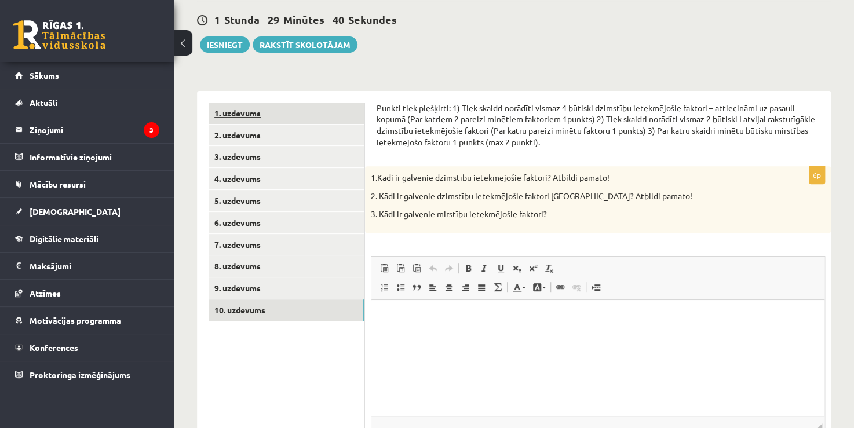
scroll to position [0, 0]
click at [230, 115] on link "1. uzdevums" at bounding box center [286, 113] width 156 height 21
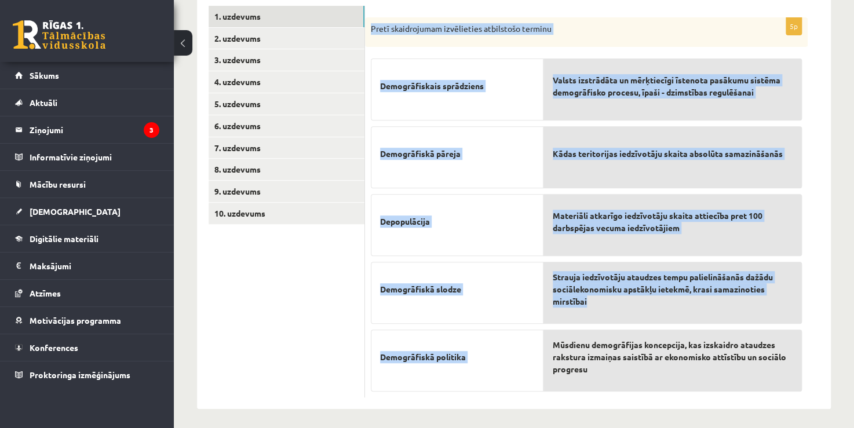
scroll to position [206, 0]
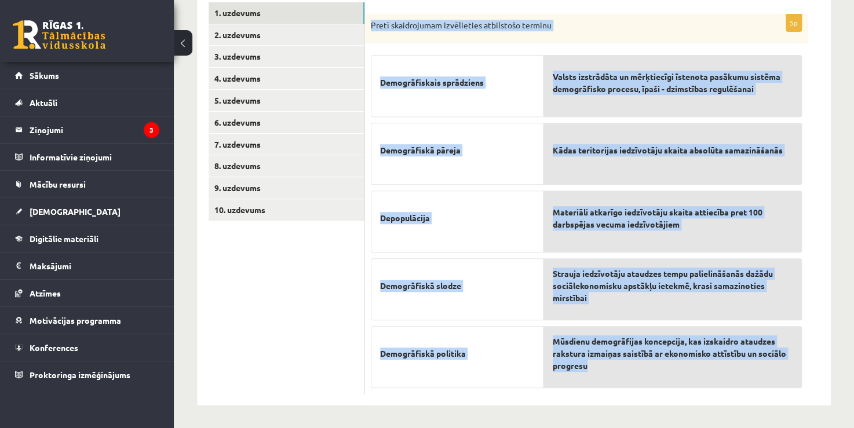
drag, startPoint x: 370, startPoint y: 122, endPoint x: 768, endPoint y: 366, distance: 467.1
click at [768, 366] on div "5p Pretī skaidrojumam izvēlieties atbilstošo terminu Demogrāfiskais sprādziens …" at bounding box center [586, 204] width 442 height 380
copy div "Pretī skaidrojumam izvēlieties atbilstošo terminu Demogrāfiskais sprādziens Dem…"
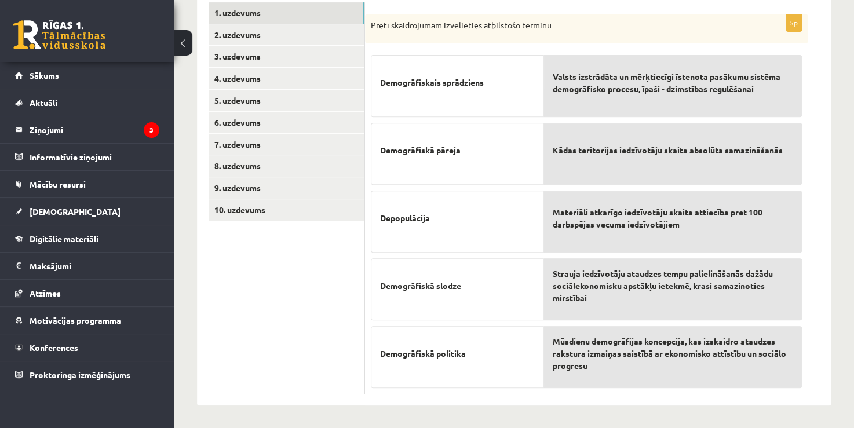
click at [287, 323] on ul "1. uzdevums 2. uzdevums 3. uzdevums 4. uzdevums 5. uzdevums 6. uzdevums 7. uzde…" at bounding box center [286, 198] width 156 height 392
click at [515, 14] on div "Pretī skaidrojumam izvēlieties atbilstošo terminu" at bounding box center [586, 29] width 442 height 30
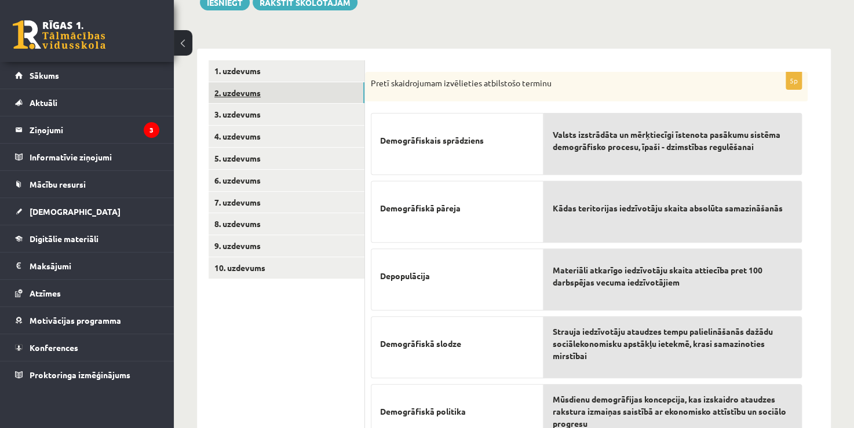
click at [270, 95] on link "2. uzdevums" at bounding box center [286, 92] width 156 height 21
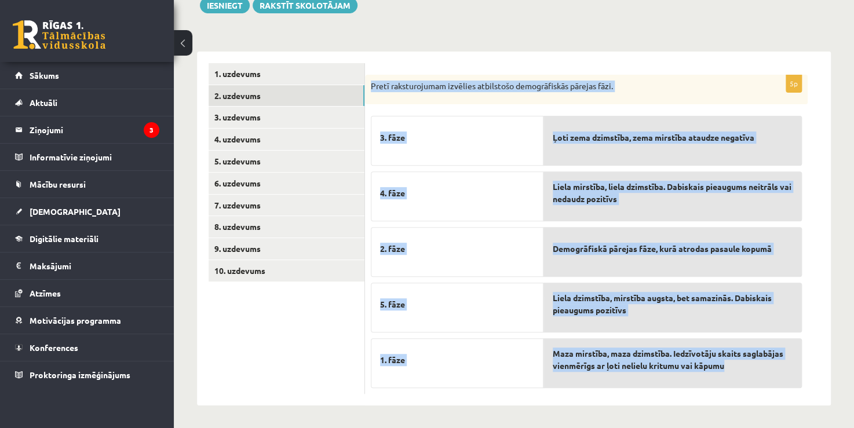
drag, startPoint x: 370, startPoint y: 83, endPoint x: 787, endPoint y: 381, distance: 512.6
click at [786, 381] on div "5p Pretī raksturojumam izvēlies atbilstošo demogrāfiskās pārejas fāzi. 3. fāze …" at bounding box center [586, 235] width 442 height 320
copy div "Pretī raksturojumam izvēlies atbilstošo demogrāfiskās pārejas fāzi. 3. fāze 4. …"
click at [237, 118] on link "3. uzdevums" at bounding box center [286, 117] width 156 height 21
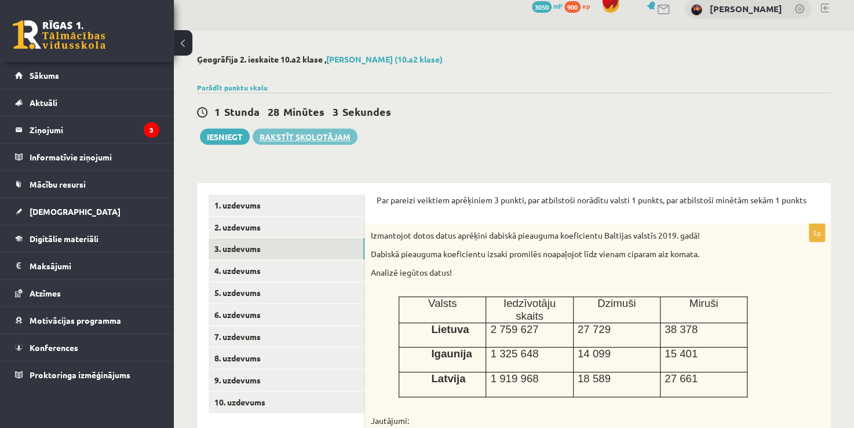
scroll to position [0, 0]
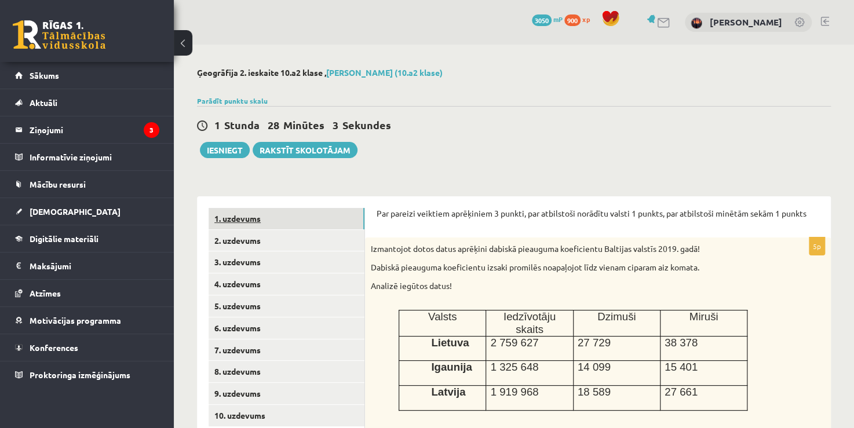
click at [312, 217] on link "1. uzdevums" at bounding box center [286, 218] width 156 height 21
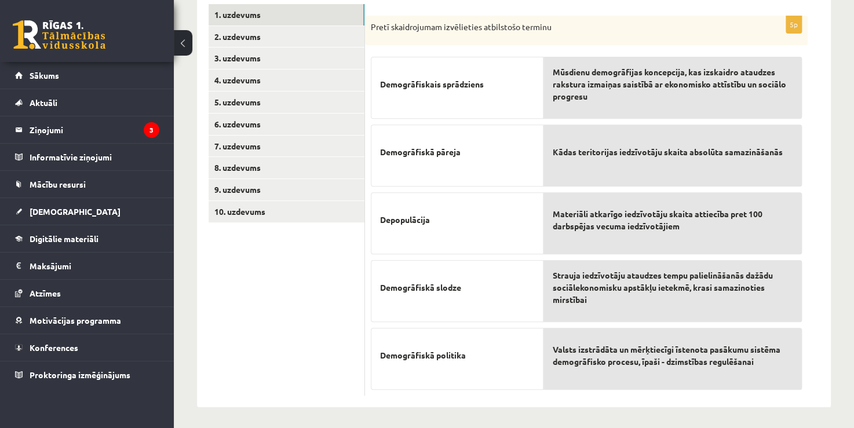
scroll to position [206, 0]
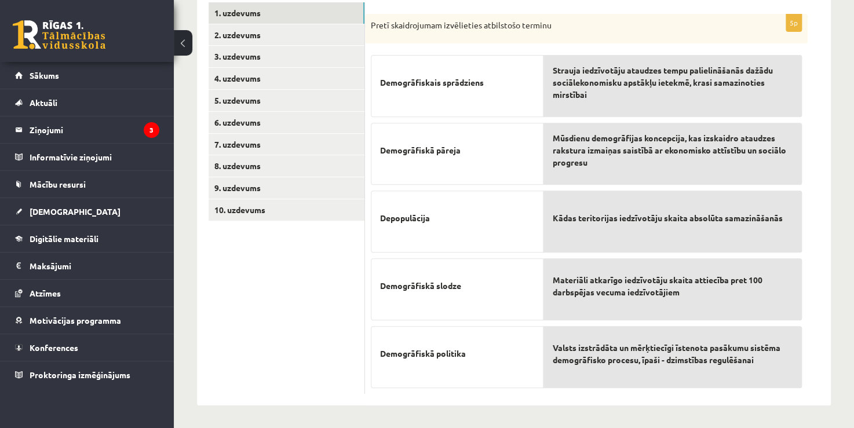
click at [426, 44] on div "5p Pretī skaidrojumam izvēlieties atbilstošo terminu Demogrāfiskais sprādziens …" at bounding box center [586, 204] width 442 height 380
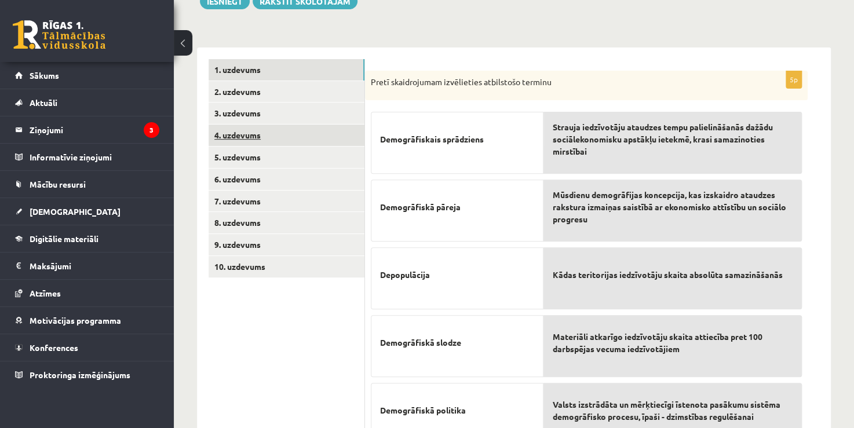
scroll to position [148, 0]
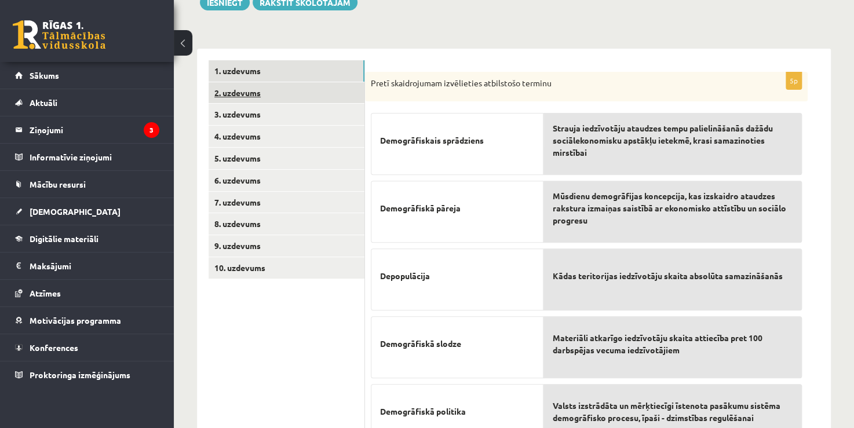
click at [301, 99] on link "2. uzdevums" at bounding box center [286, 92] width 156 height 21
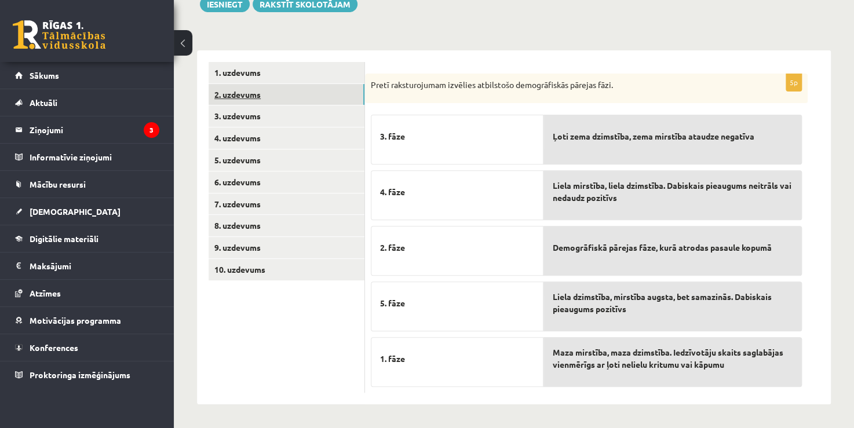
scroll to position [145, 0]
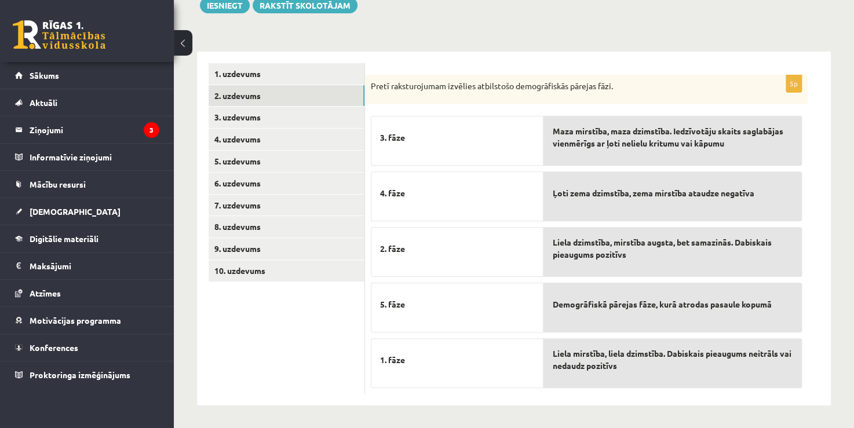
click at [411, 45] on div "**********" at bounding box center [514, 223] width 634 height 366
click at [240, 117] on link "3. uzdevums" at bounding box center [286, 117] width 156 height 21
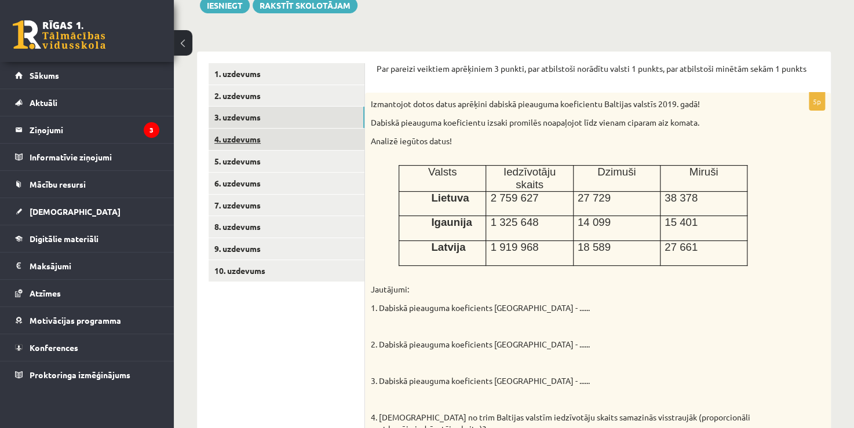
scroll to position [0, 0]
click at [240, 147] on link "4. uzdevums" at bounding box center [286, 139] width 156 height 21
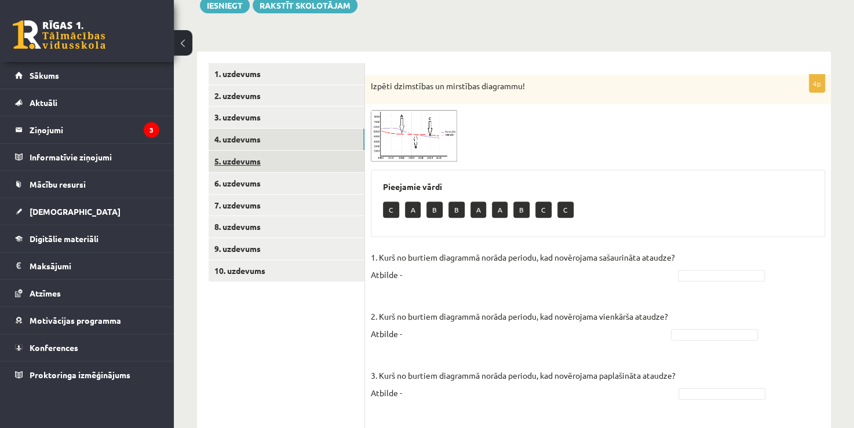
click at [243, 160] on link "5. uzdevums" at bounding box center [286, 161] width 156 height 21
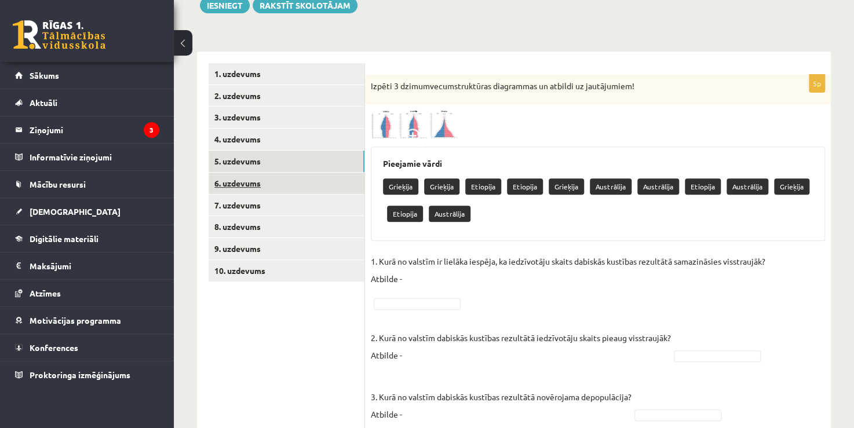
click at [243, 178] on link "6. uzdevums" at bounding box center [286, 183] width 156 height 21
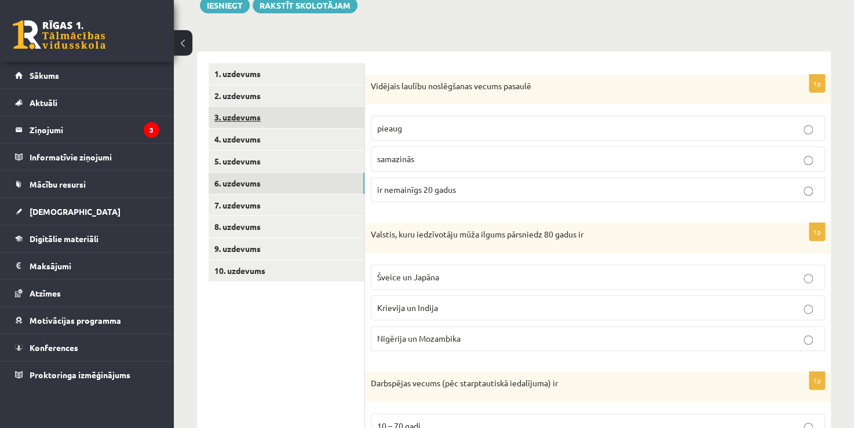
click at [243, 113] on link "3. uzdevums" at bounding box center [286, 117] width 156 height 21
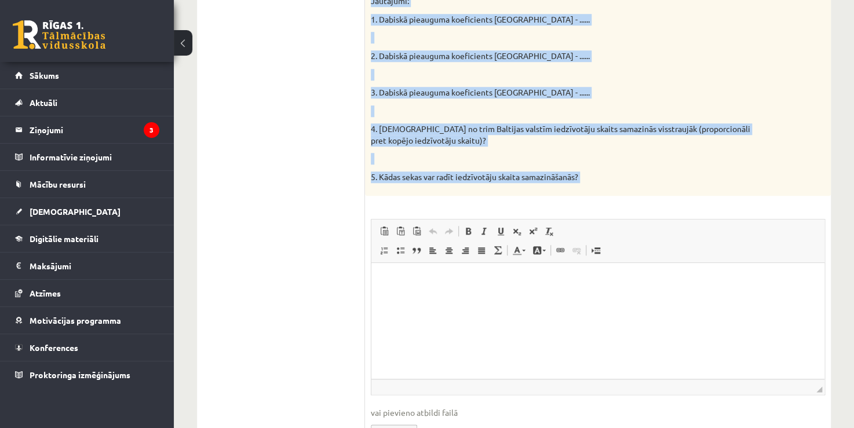
scroll to position [434, 0]
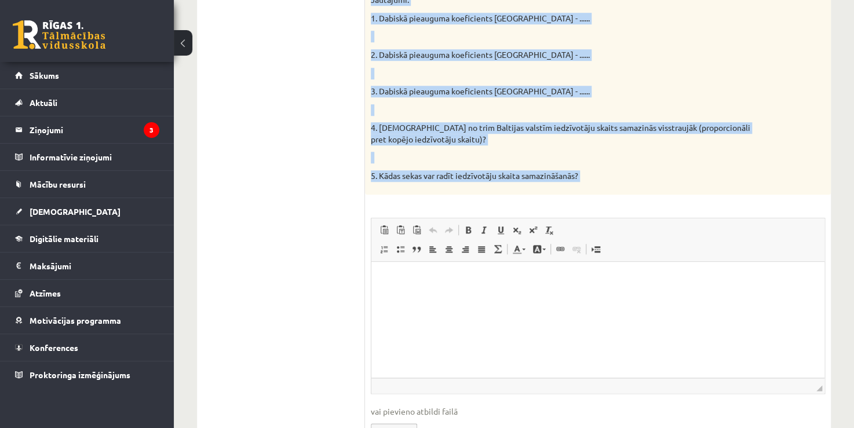
drag, startPoint x: 374, startPoint y: 66, endPoint x: 665, endPoint y: 191, distance: 316.3
click at [665, 191] on div "Par pareizi veiktiem aprēķiniem 3 punkti, par atbilstoši norādītu valsti 1 punk…" at bounding box center [598, 116] width 466 height 708
copy form "Par pareizi veiktiem aprēķiniem 3 punkti, par atbilstoši norādītu valsti 1 punk…"
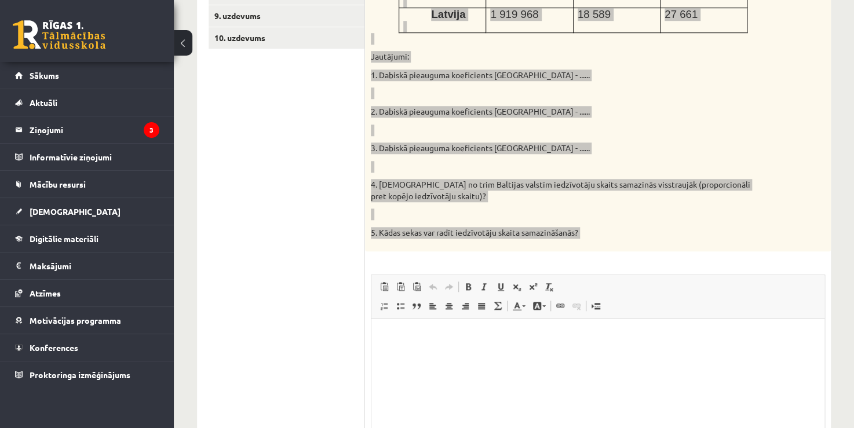
scroll to position [430, 0]
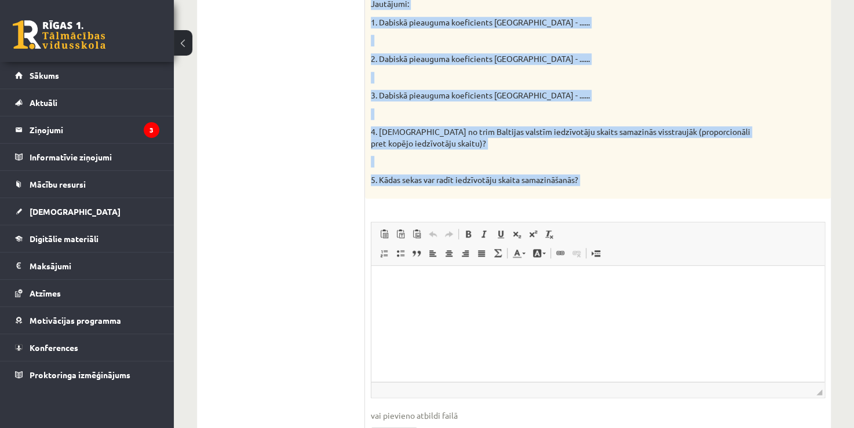
click at [427, 35] on p at bounding box center [569, 41] width 396 height 12
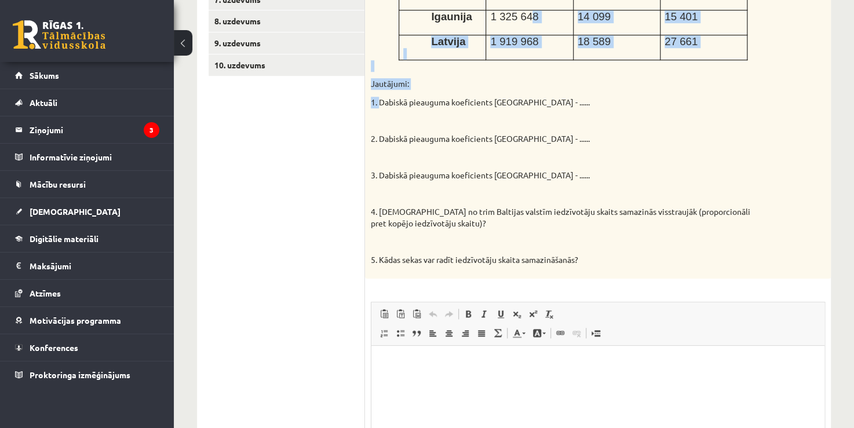
scroll to position [350, 0]
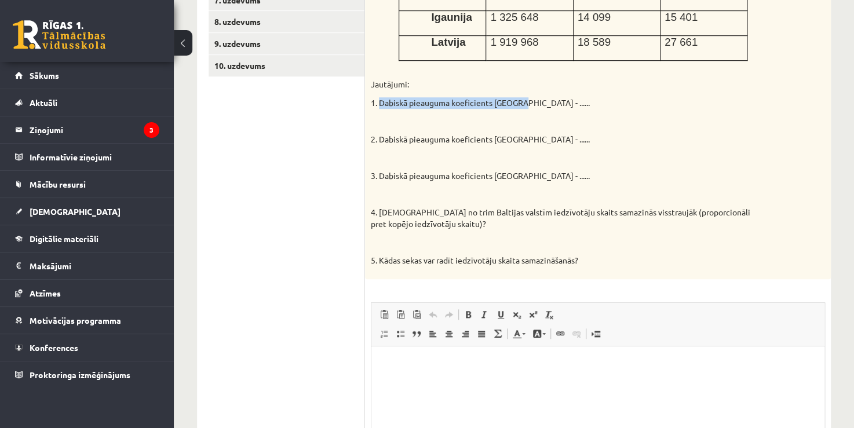
drag, startPoint x: 380, startPoint y: 11, endPoint x: 522, endPoint y: 92, distance: 162.9
click at [522, 97] on p "1. Dabiskā pieauguma koeficients Lietuvā - ......" at bounding box center [569, 103] width 396 height 12
copy p "Dabiskā pieauguma koeficients Lietuvā"
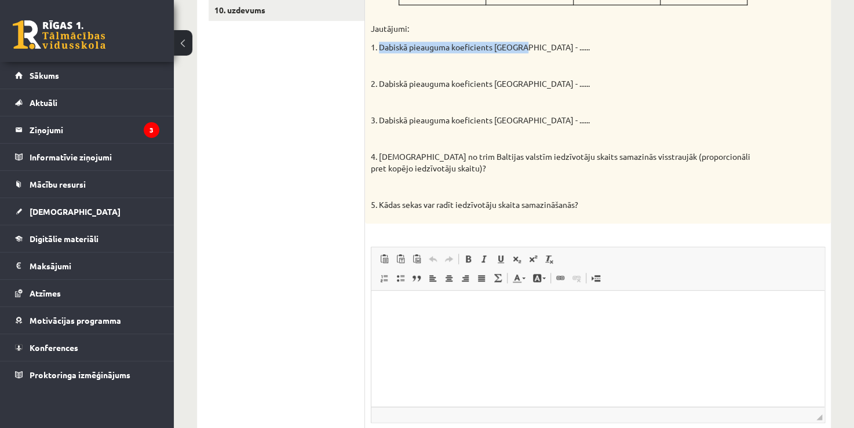
scroll to position [408, 0]
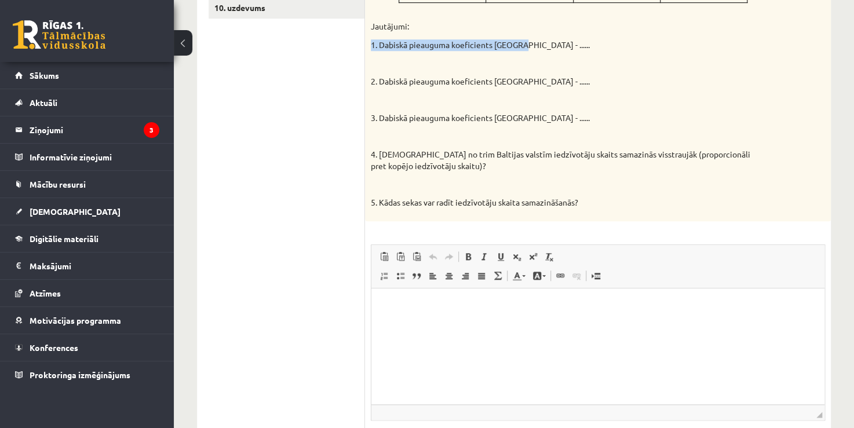
drag, startPoint x: 368, startPoint y: 31, endPoint x: 521, endPoint y: 29, distance: 152.3
click at [521, 29] on div "Izmantojot dotos datus aprēķini dabiskā pieauguma koeficientu Baltijas valstīs …" at bounding box center [598, 25] width 466 height 391
copy p "1. Dabiskā pieauguma koeficients Lietuvā"
click at [408, 323] on html at bounding box center [597, 305] width 453 height 35
paste body "Rich Text Editor, wiswyg-editor-user-answer-47434062200440"
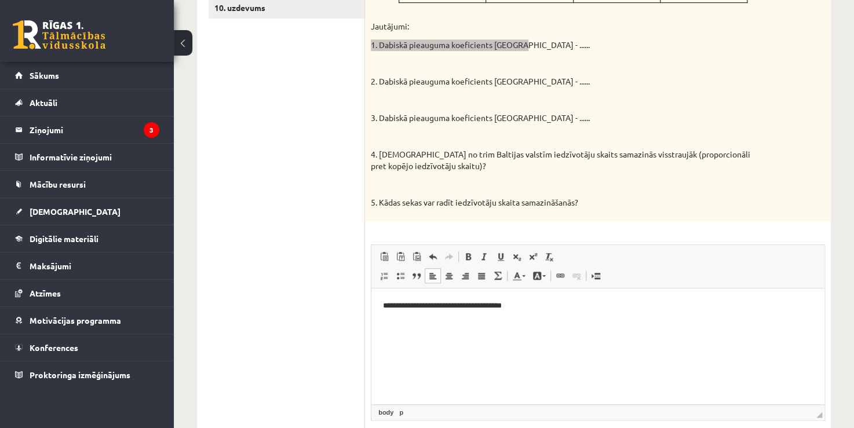
click at [532, 305] on p "**********" at bounding box center [598, 305] width 430 height 12
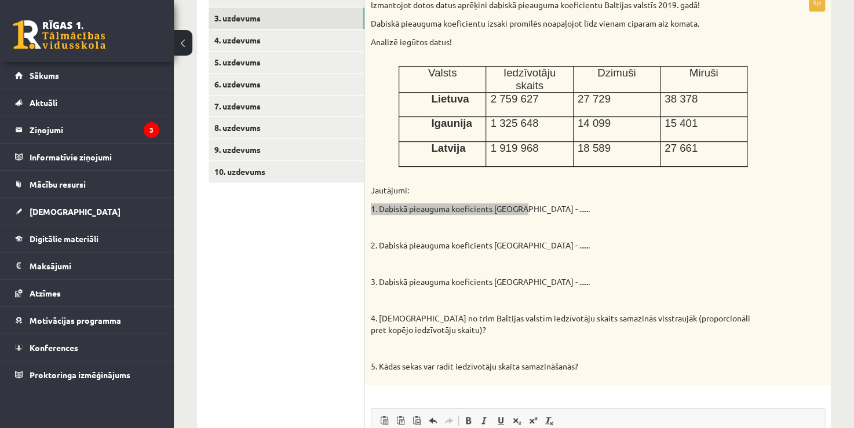
scroll to position [234, 0]
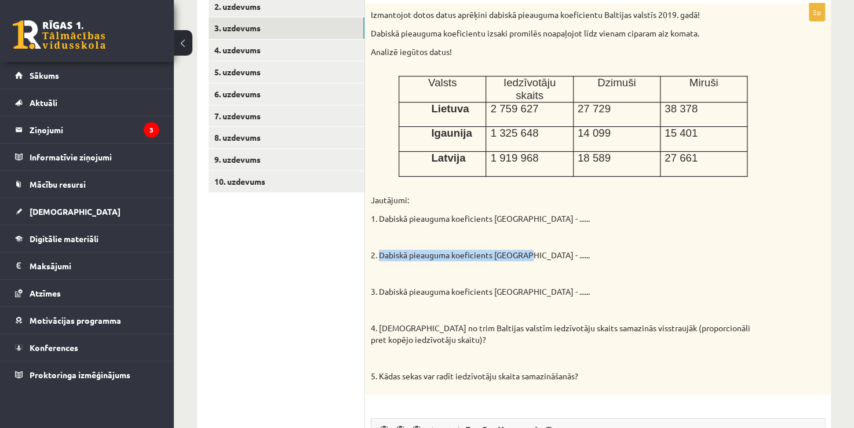
drag, startPoint x: 379, startPoint y: 241, endPoint x: 524, endPoint y: 243, distance: 144.8
click at [524, 250] on p "2. Dabiskā pieauguma koeficients Igaunijā - ......" at bounding box center [569, 256] width 396 height 12
click at [352, 246] on ul "1. uzdevums 2. uzdevums 3. uzdevums 4. uzdevums 5. uzdevums 6. uzdevums 7. uzde…" at bounding box center [286, 316] width 156 height 685
drag, startPoint x: 363, startPoint y: 243, endPoint x: 351, endPoint y: 244, distance: 12.3
click at [495, 242] on div "**********" at bounding box center [514, 316] width 634 height 708
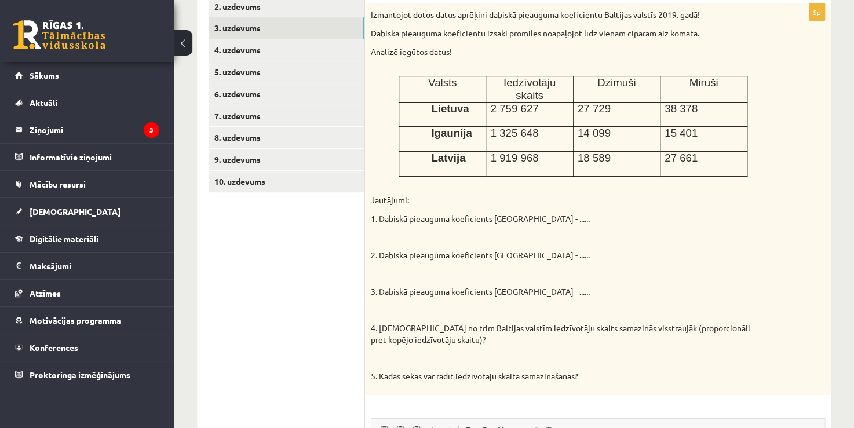
click at [370, 243] on div "Izmantojot dotos datus aprēķini dabiskā pieauguma koeficientu Baltijas valstīs …" at bounding box center [598, 198] width 466 height 391
drag, startPoint x: 372, startPoint y: 243, endPoint x: 522, endPoint y: 237, distance: 150.7
click at [522, 250] on p "2. Dabiskā pieauguma koeficients Igaunijā - ......" at bounding box center [569, 256] width 396 height 12
copy p "2. Dabiskā pieauguma koeficients Igaunijā"
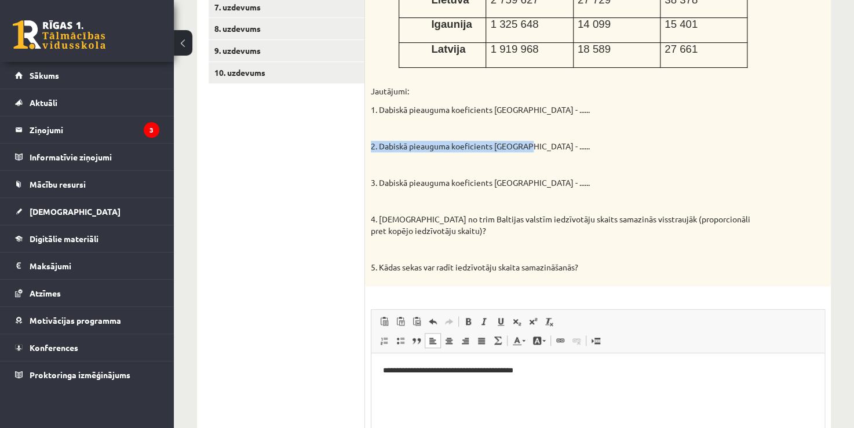
scroll to position [350, 0]
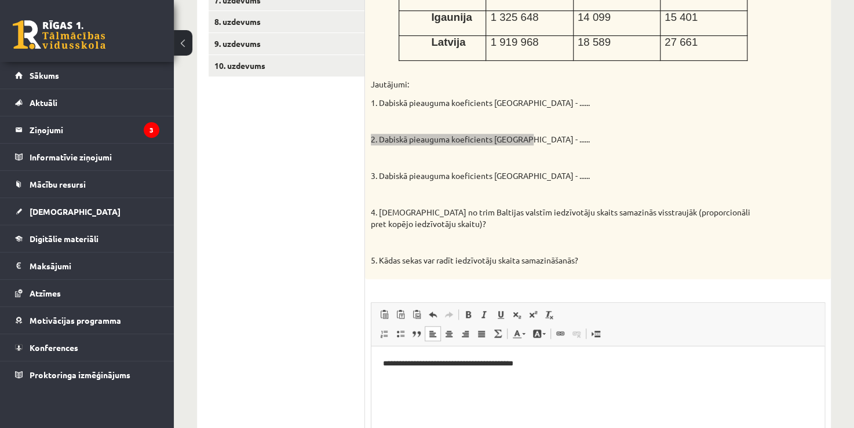
drag, startPoint x: 473, startPoint y: 391, endPoint x: 475, endPoint y: 381, distance: 10.6
click at [474, 381] on html "**********" at bounding box center [597, 363] width 453 height 35
click at [544, 367] on p "**********" at bounding box center [598, 363] width 430 height 12
click at [544, 387] on p "**********" at bounding box center [598, 383] width 430 height 12
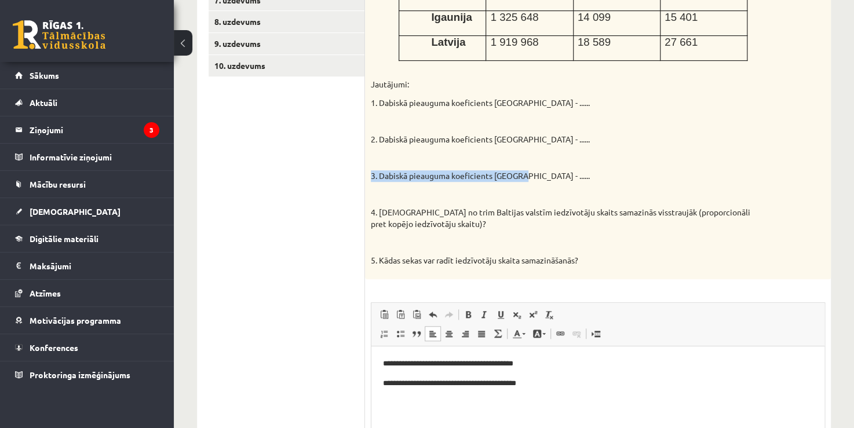
drag, startPoint x: 372, startPoint y: 163, endPoint x: 518, endPoint y: 164, distance: 145.9
click at [518, 170] on p "3. Dabiskā pieauguma koeficients Latvijā - ......" at bounding box center [569, 176] width 396 height 12
copy p "3. Dabiskā pieauguma koeficients Latvijā"
click at [565, 384] on p "**********" at bounding box center [598, 383] width 430 height 12
click at [529, 401] on p "**********" at bounding box center [598, 402] width 430 height 12
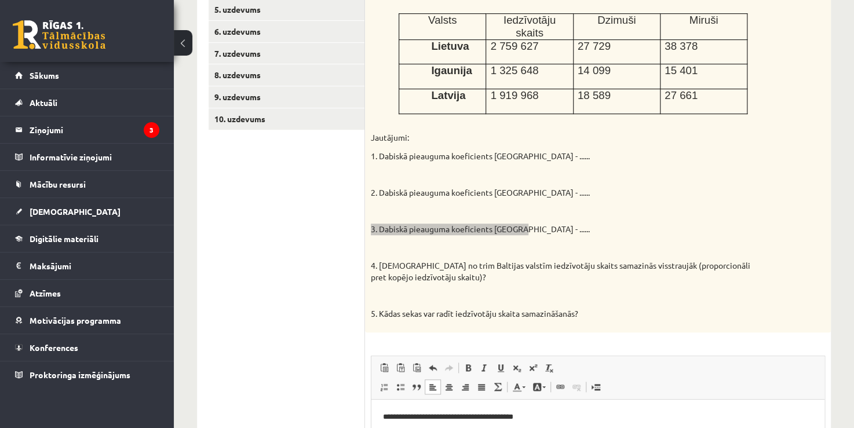
scroll to position [292, 0]
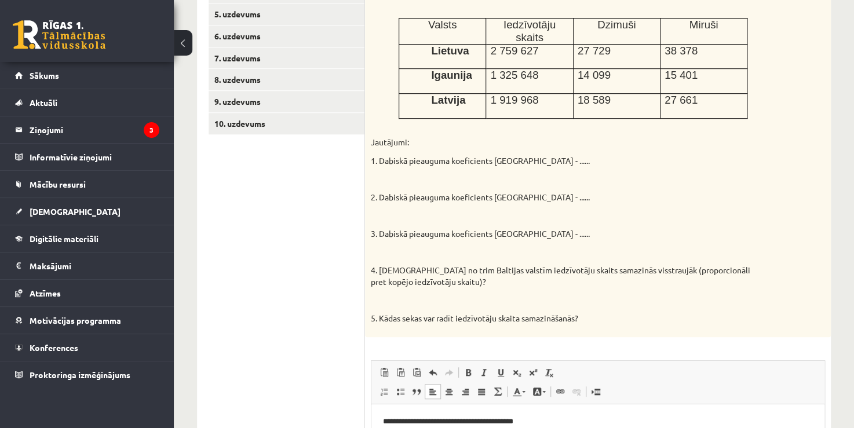
click at [581, 277] on div "Izmantojot dotos datus aprēķini dabiskā pieauguma koeficientu Baltijas valstīs …" at bounding box center [598, 141] width 466 height 391
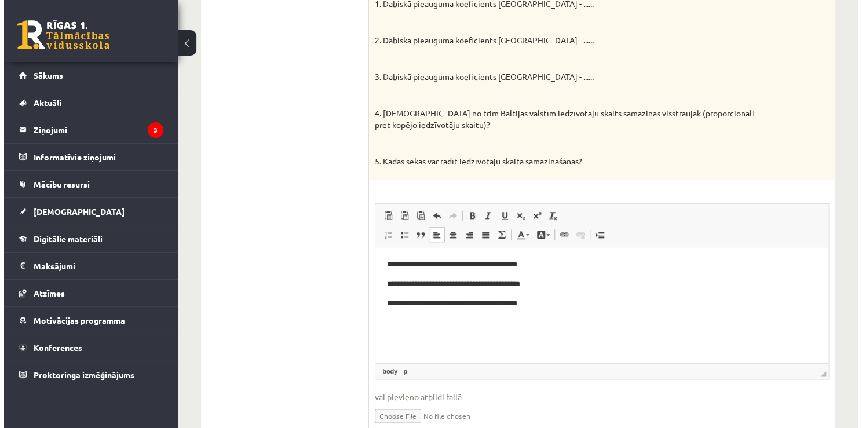
scroll to position [466, 0]
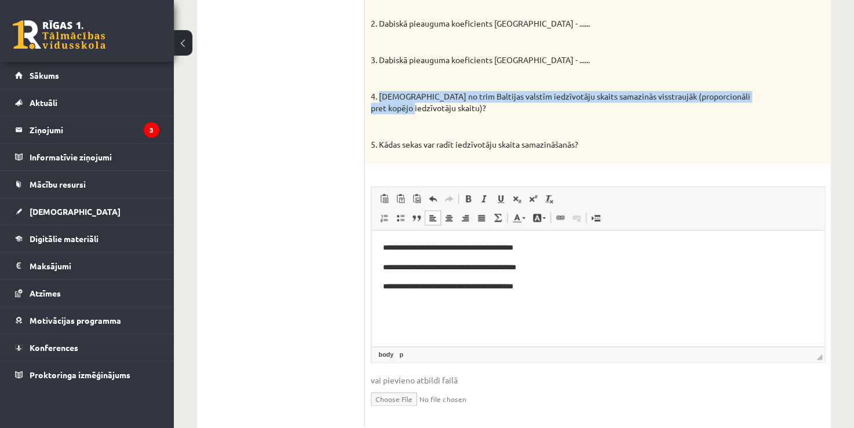
drag, startPoint x: 379, startPoint y: 83, endPoint x: 419, endPoint y: 91, distance: 40.9
click at [419, 91] on p "4. Kurā no trim Baltijas valstīm iedzīvotāju skaits samazinās visstraujāk (prop…" at bounding box center [569, 102] width 396 height 23
drag, startPoint x: 372, startPoint y: 82, endPoint x: 446, endPoint y: 101, distance: 76.4
click at [446, 101] on p "4. Kurā no trim Baltijas valstīm iedzīvotāju skaits samazinās visstraujāk (prop…" at bounding box center [569, 102] width 396 height 23
copy p "4. Kurā no trim Baltijas valstīm iedzīvotāju skaits samazinās visstraujāk (prop…"
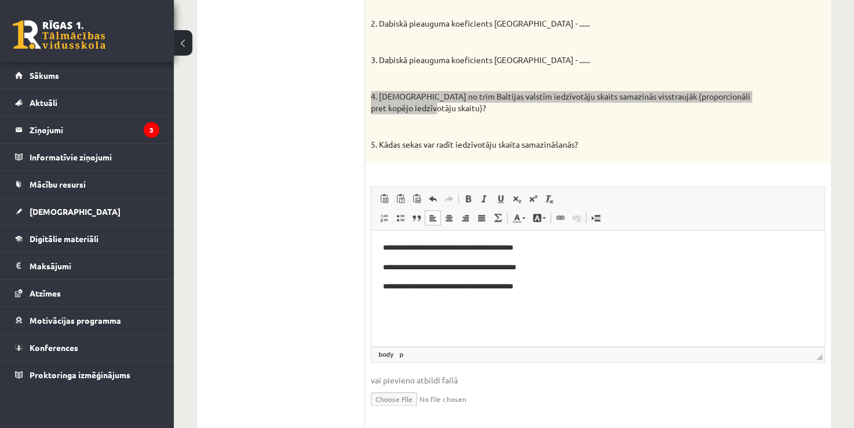
click at [551, 292] on body "**********" at bounding box center [598, 286] width 430 height 90
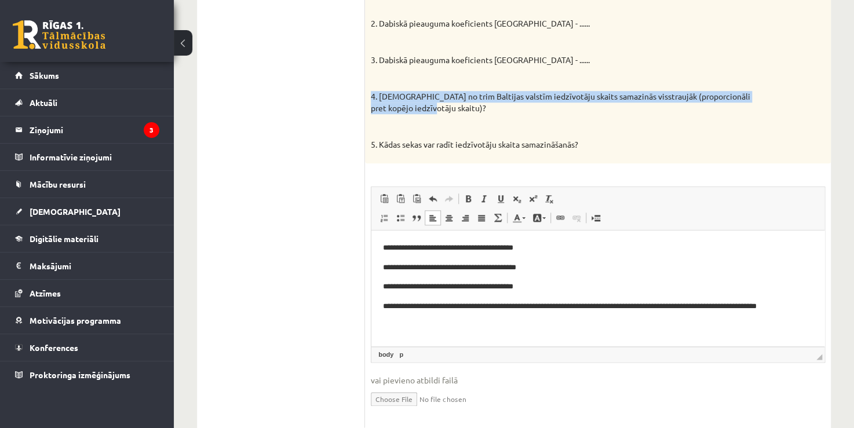
drag, startPoint x: 371, startPoint y: 134, endPoint x: 583, endPoint y: 130, distance: 212.0
click at [583, 139] on p "5. Kādas sekas var radīt iedzīvotāju skaita samazināšanās?" at bounding box center [569, 145] width 396 height 12
copy p "5. Kādas sekas var radīt iedzīvotāju skaita samazināšanās?"
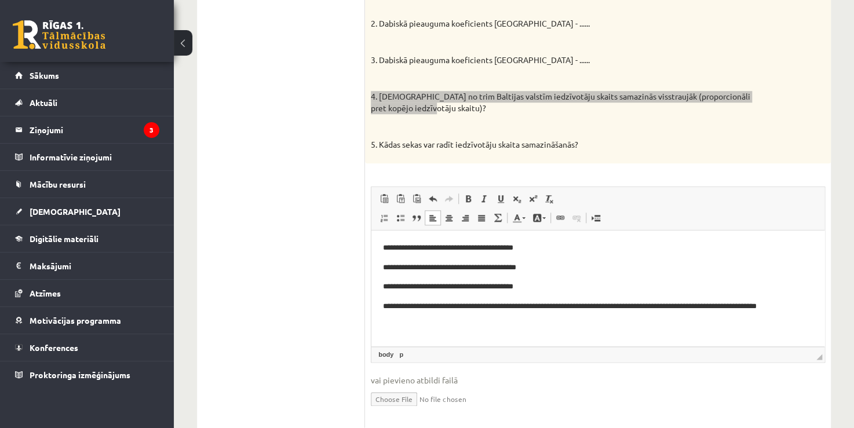
click at [387, 324] on p "Rich Text Editor, wiswyg-editor-user-answer-47434062200440" at bounding box center [598, 326] width 430 height 12
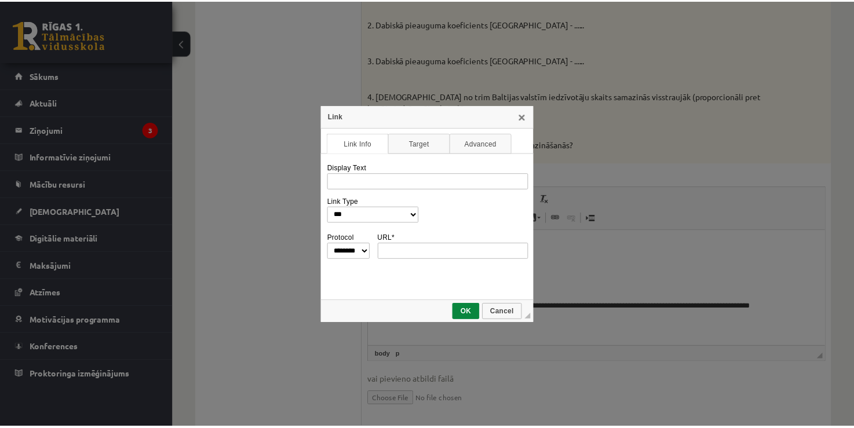
scroll to position [0, 0]
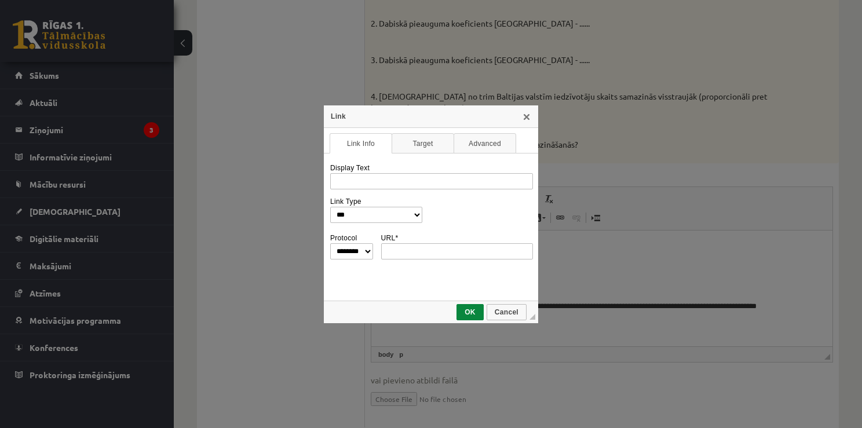
click at [526, 122] on div "Link" at bounding box center [431, 116] width 214 height 23
click at [526, 116] on link "X" at bounding box center [526, 116] width 9 height 9
drag, startPoint x: 527, startPoint y: 117, endPoint x: 515, endPoint y: 140, distance: 25.7
click at [527, 118] on link "X" at bounding box center [526, 116] width 9 height 9
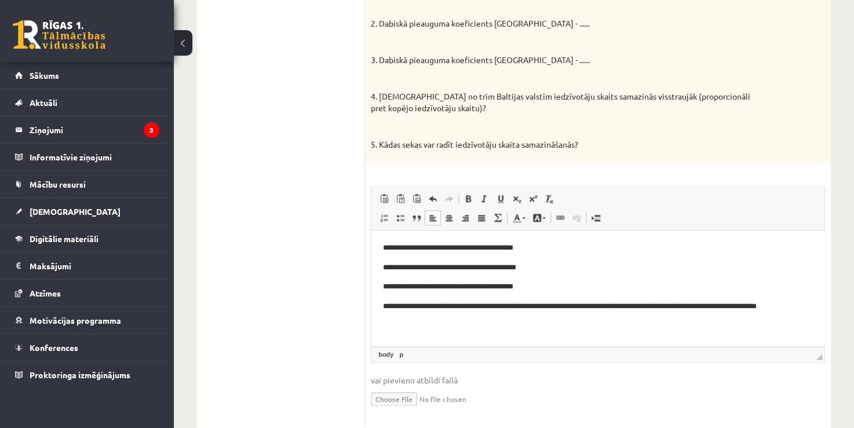
click at [404, 328] on p "Rich Text Editor, wiswyg-editor-user-answer-47434062200440" at bounding box center [598, 326] width 430 height 12
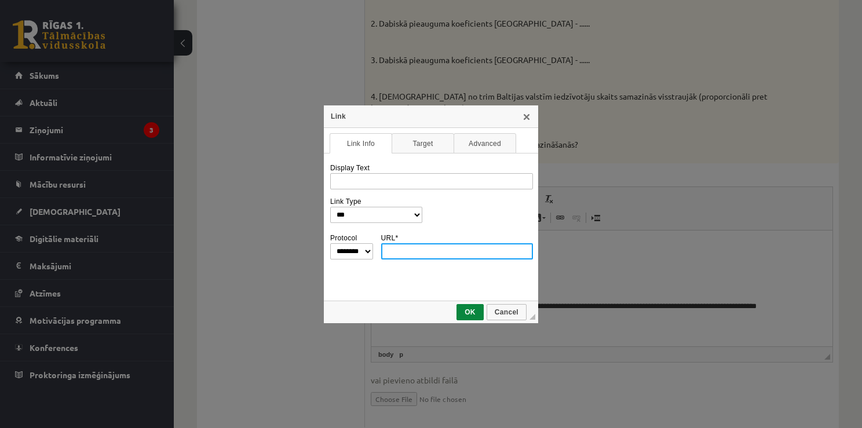
click at [523, 121] on div "Link" at bounding box center [431, 116] width 214 height 23
click at [525, 118] on link "X" at bounding box center [526, 116] width 9 height 9
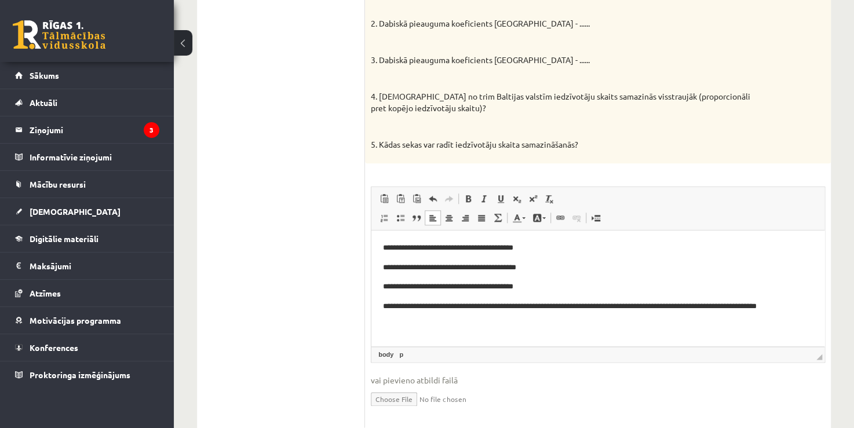
click at [803, 305] on p "**********" at bounding box center [594, 306] width 422 height 12
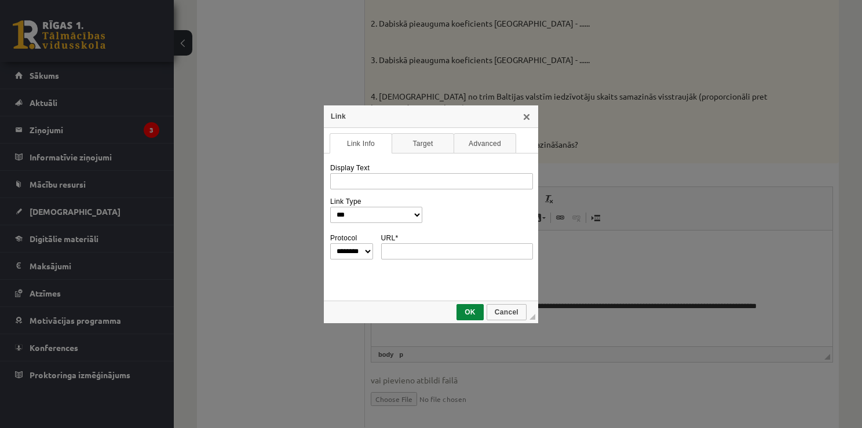
click at [452, 320] on td "◢ OK Cancel" at bounding box center [431, 312] width 214 height 23
click at [465, 309] on span "OK" at bounding box center [469, 312] width 25 height 8
click at [530, 118] on link "X" at bounding box center [526, 116] width 9 height 9
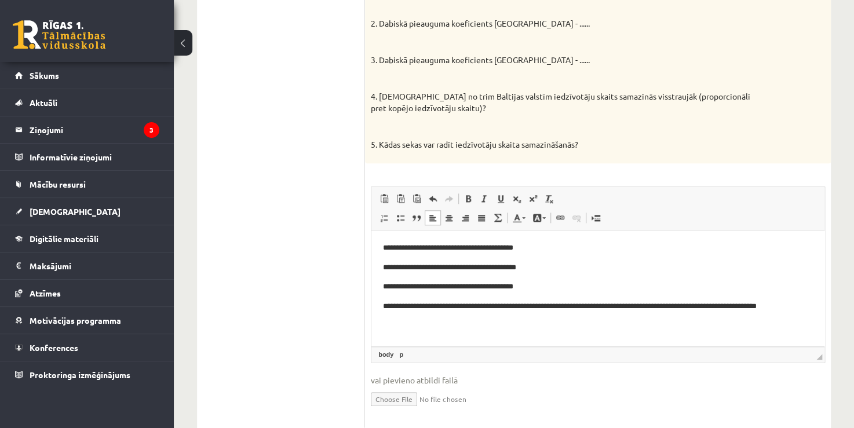
click at [433, 213] on span at bounding box center [432, 217] width 9 height 9
click at [385, 213] on span at bounding box center [383, 217] width 9 height 9
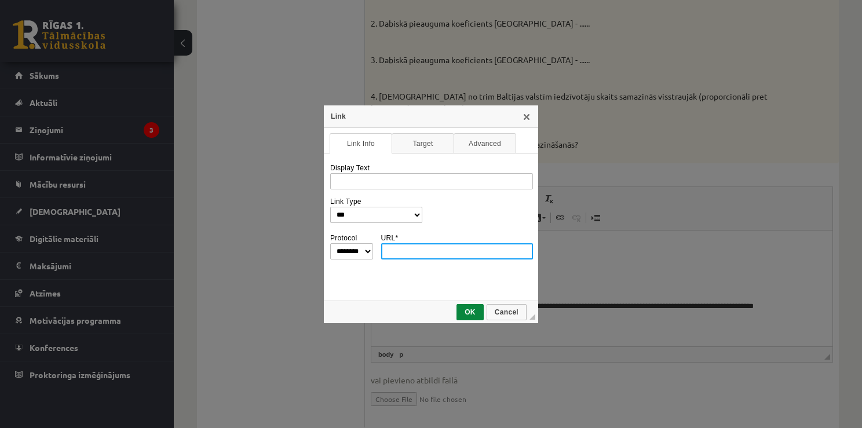
click at [528, 122] on div "Link" at bounding box center [431, 116] width 214 height 23
click at [528, 118] on link "X" at bounding box center [526, 116] width 9 height 9
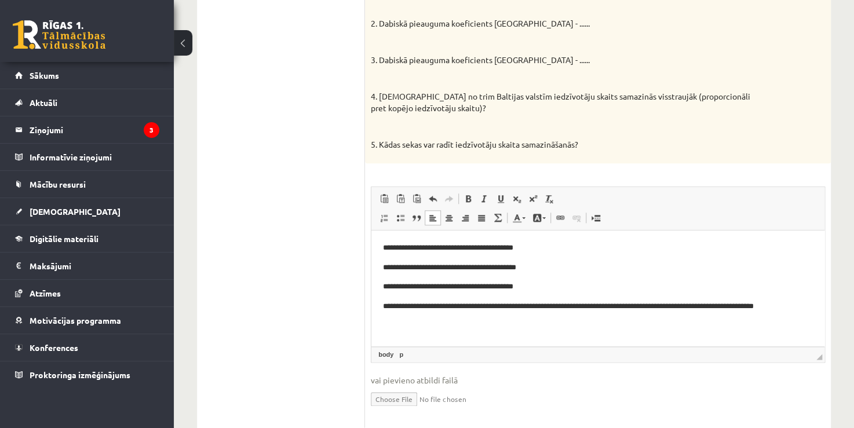
click at [794, 305] on p "**********" at bounding box center [594, 306] width 422 height 12
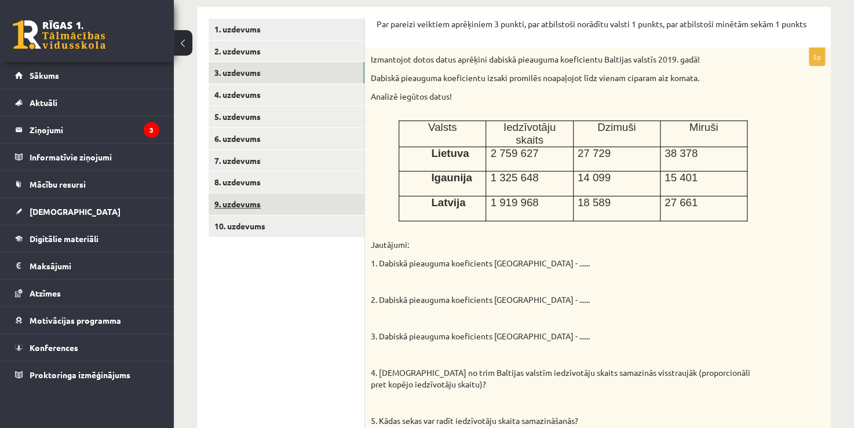
scroll to position [176, 0]
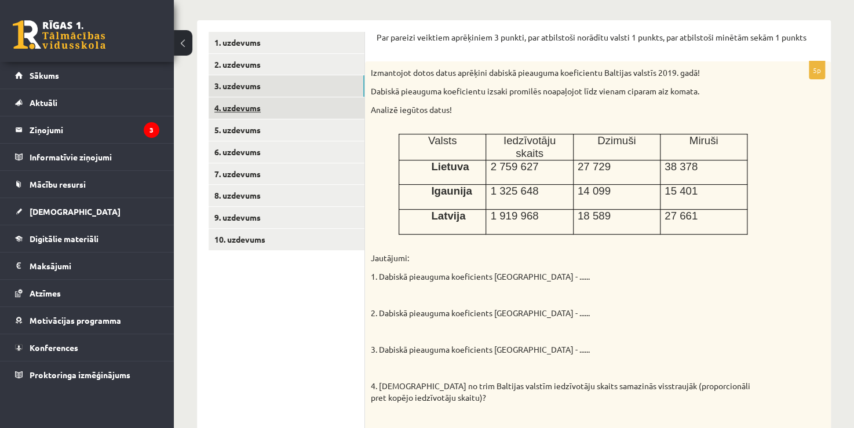
click at [246, 109] on link "4. uzdevums" at bounding box center [286, 107] width 156 height 21
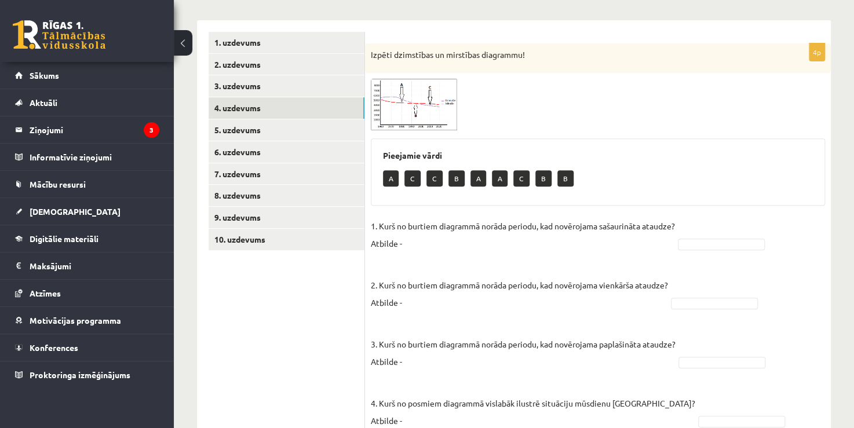
click at [396, 105] on img at bounding box center [414, 105] width 87 height 52
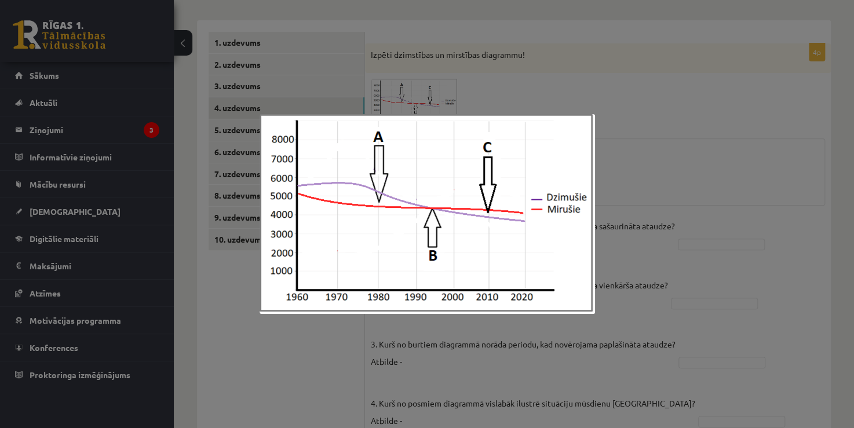
click at [629, 145] on div at bounding box center [427, 214] width 854 height 428
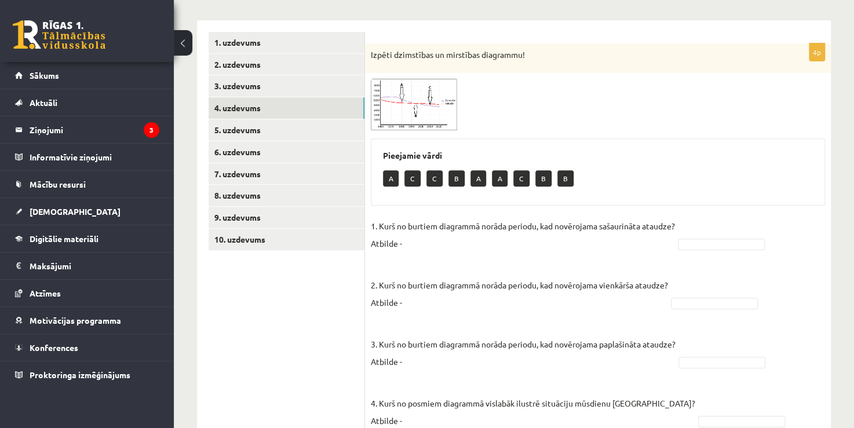
click at [411, 111] on span at bounding box center [414, 106] width 19 height 19
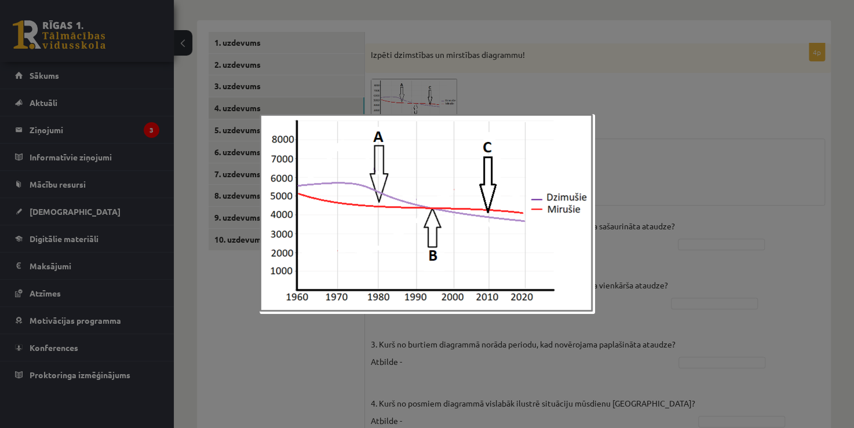
drag, startPoint x: 840, startPoint y: 47, endPoint x: 827, endPoint y: 56, distance: 15.8
click at [835, 49] on div at bounding box center [427, 214] width 854 height 428
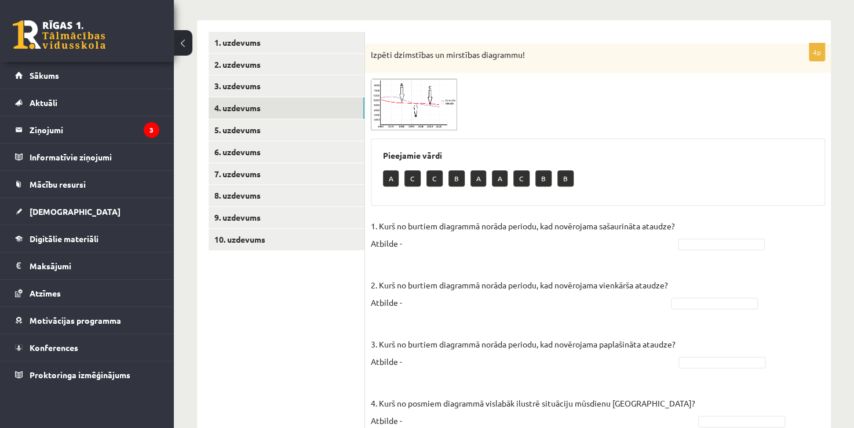
click at [424, 113] on img at bounding box center [414, 105] width 87 height 52
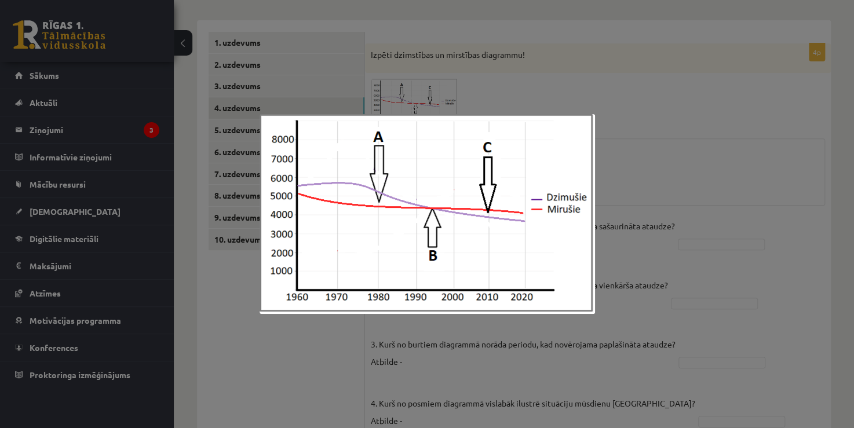
click at [625, 117] on div at bounding box center [427, 214] width 854 height 428
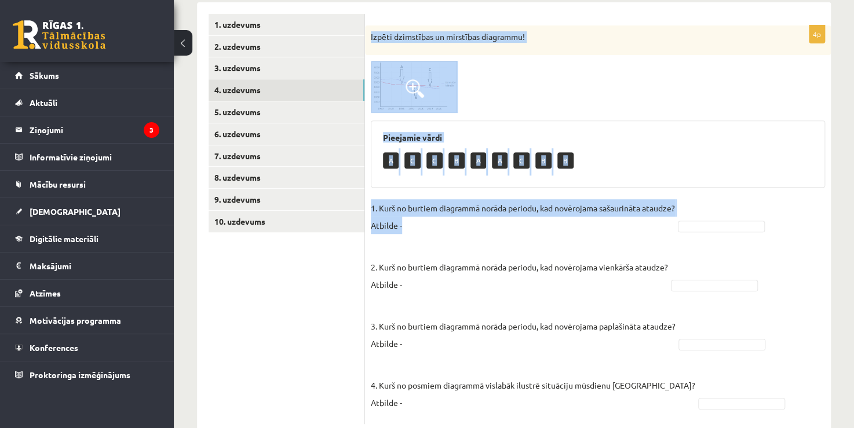
scroll to position [225, 0]
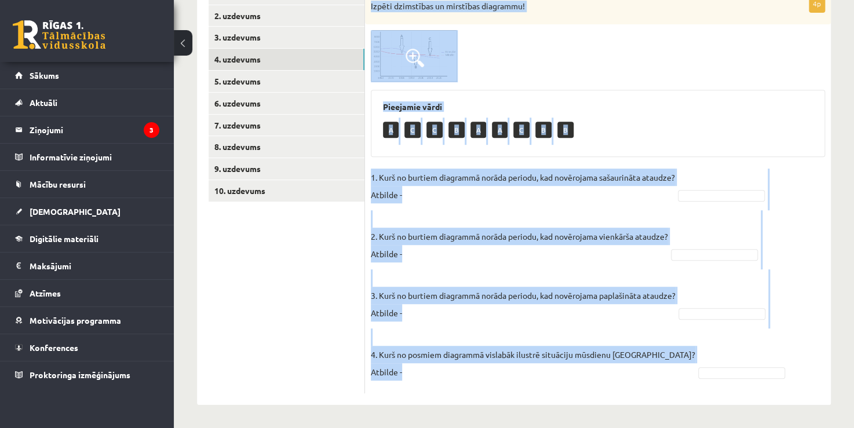
drag, startPoint x: 367, startPoint y: 52, endPoint x: 697, endPoint y: 378, distance: 464.0
click at [697, 378] on div "4p Izpēti dzimstības un mirstības diagrammu! Pieejamie vārdi A C C B A A C B B …" at bounding box center [598, 194] width 466 height 398
copy div "Izpēti dzimstības un mirstības diagrammu! Pieejamie vārdi A C C B A A C B B 1. …"
click at [421, 402] on div "4p Izpēti dzimstības un mirstības diagrammu! Pieejamie vārdi A C C B A A C B B …" at bounding box center [598, 188] width 466 height 433
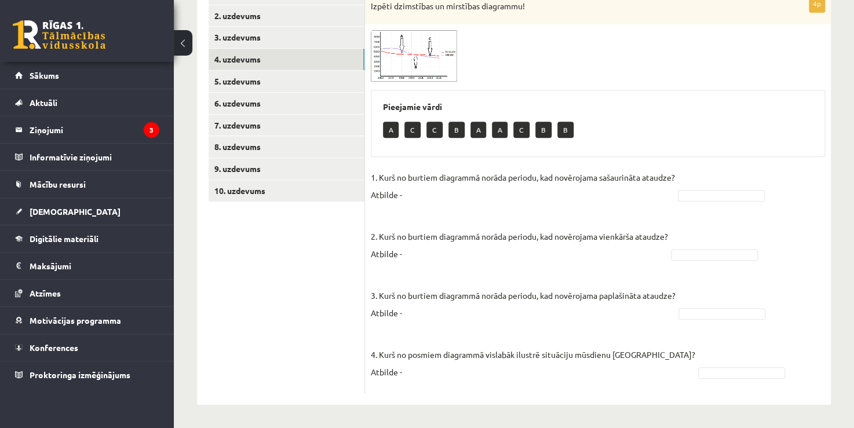
click at [707, 177] on fieldset "1. Kurš no burtiem diagrammā norāda periodu, kad novērojama sašaurināta ataudze…" at bounding box center [598, 278] width 454 height 219
click at [697, 177] on fieldset "1. Kurš no burtiem diagrammā norāda periodu, kad novērojama sašaurināta ataudze…" at bounding box center [598, 278] width 454 height 219
click at [701, 175] on fieldset "1. Kurš no burtiem diagrammā norāda periodu, kad novērojama sašaurināta ataudze…" at bounding box center [598, 278] width 454 height 219
click at [409, 131] on p "C" at bounding box center [412, 130] width 16 height 16
click at [420, 193] on p "1. Kurš no burtiem diagrammā norāda periodu, kad novērojama sašaurināta ataudze…" at bounding box center [523, 186] width 304 height 35
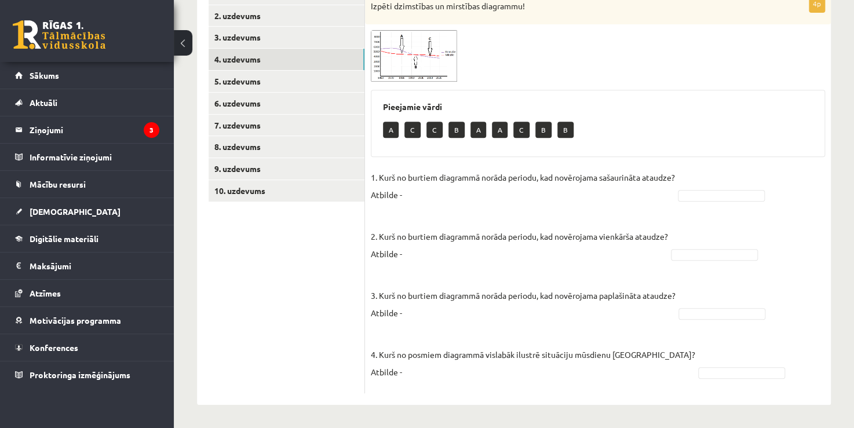
drag, startPoint x: 448, startPoint y: 194, endPoint x: 434, endPoint y: 206, distance: 18.5
click at [448, 195] on p "1. Kurš no burtiem diagrammā norāda periodu, kad novērojama sašaurināta ataudze…" at bounding box center [523, 186] width 304 height 35
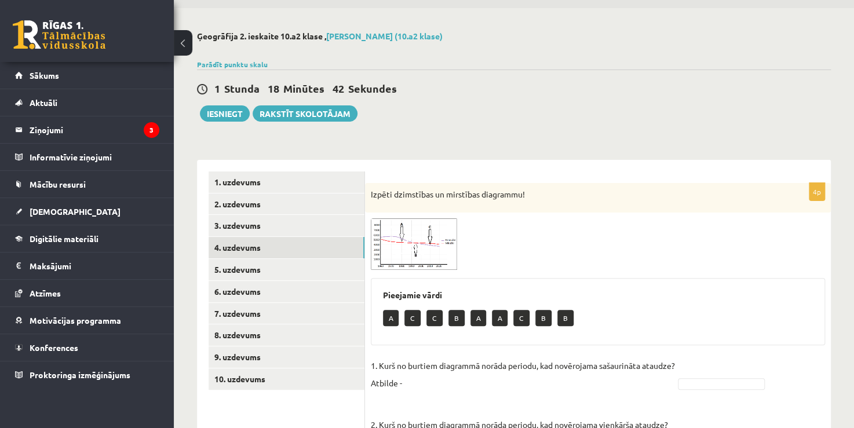
scroll to position [116, 0]
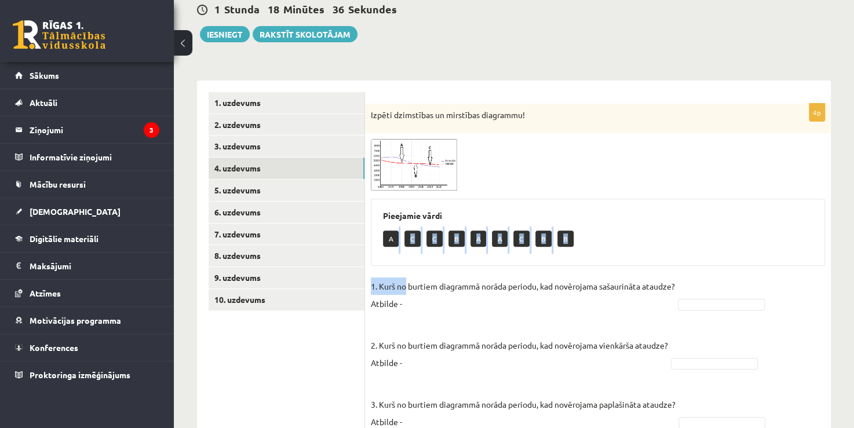
drag, startPoint x: 394, startPoint y: 239, endPoint x: 405, endPoint y: 285, distance: 48.3
click at [405, 285] on div "4p Izpēti dzimstības un mirstības diagrammu! Pieejamie vārdi A C C B A A C B B …" at bounding box center [598, 303] width 466 height 398
click at [413, 318] on fieldset "1. Kurš no burtiem diagrammā norāda periodu, kad novērojama sašaurināta ataudze…" at bounding box center [598, 386] width 454 height 219
click at [401, 302] on p "1. Kurš no burtiem diagrammā norāda periodu, kad novērojama sašaurināta ataudze…" at bounding box center [523, 294] width 304 height 35
drag, startPoint x: 408, startPoint y: 302, endPoint x: 425, endPoint y: 308, distance: 18.1
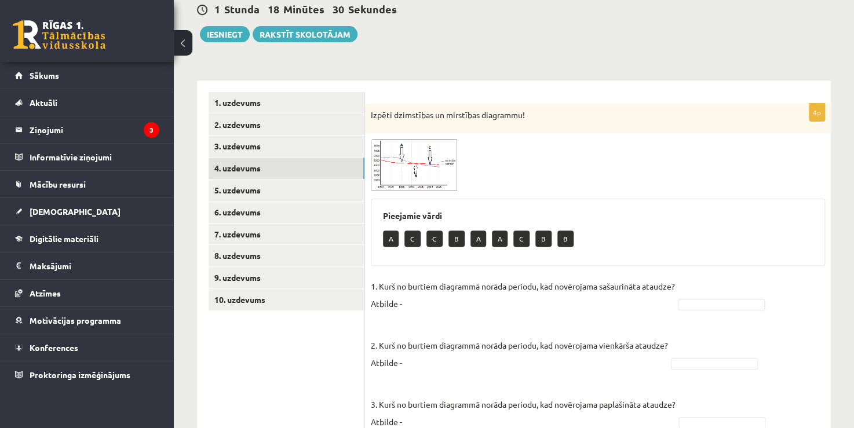
click at [437, 307] on p "1. Kurš no burtiem diagrammā norāda periodu, kad novērojama sašaurināta ataudze…" at bounding box center [523, 294] width 304 height 35
drag, startPoint x: 363, startPoint y: 302, endPoint x: 426, endPoint y: 306, distance: 63.2
click at [426, 306] on p "1. Kurš no burtiem diagrammā norāda periodu, kad novērojama sašaurināta ataudze…" at bounding box center [523, 294] width 304 height 35
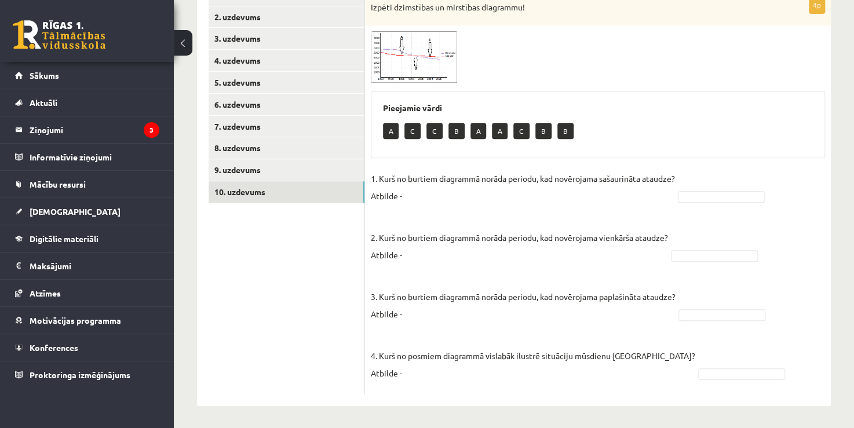
scroll to position [225, 0]
click at [413, 126] on p "C" at bounding box center [412, 130] width 16 height 16
click at [411, 131] on p "C" at bounding box center [412, 130] width 16 height 16
click at [419, 193] on p "1. Kurš no burtiem diagrammā norāda periodu, kad novērojama sašaurināta ataudze…" at bounding box center [523, 186] width 304 height 35
click at [403, 196] on p "1. Kurš no burtiem diagrammā norāda periodu, kad novērojama sašaurināta ataudze…" at bounding box center [523, 186] width 304 height 35
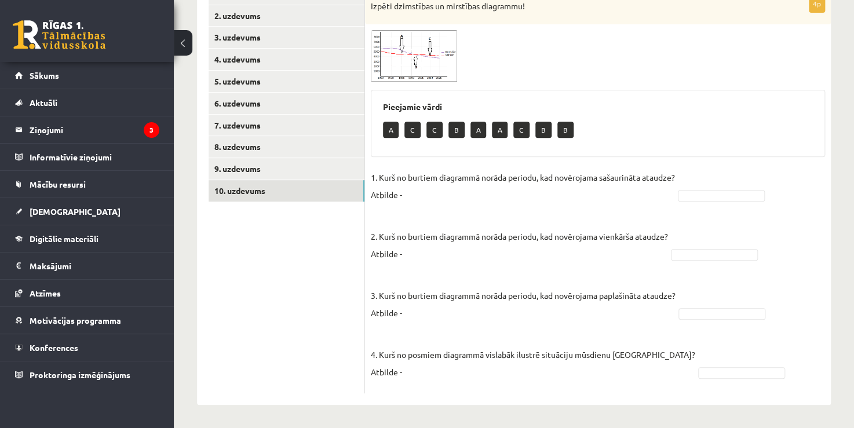
click at [407, 312] on p "3. Kurš no burtiem diagrammā norāda periodu, kad novērojama paplašināta ataudze…" at bounding box center [523, 295] width 305 height 52
click at [407, 370] on p "4. Kurš no posmiem diagrammā vislabāk ilustrē situāciju mūsdienu Latvijā? Atbil…" at bounding box center [533, 354] width 324 height 52
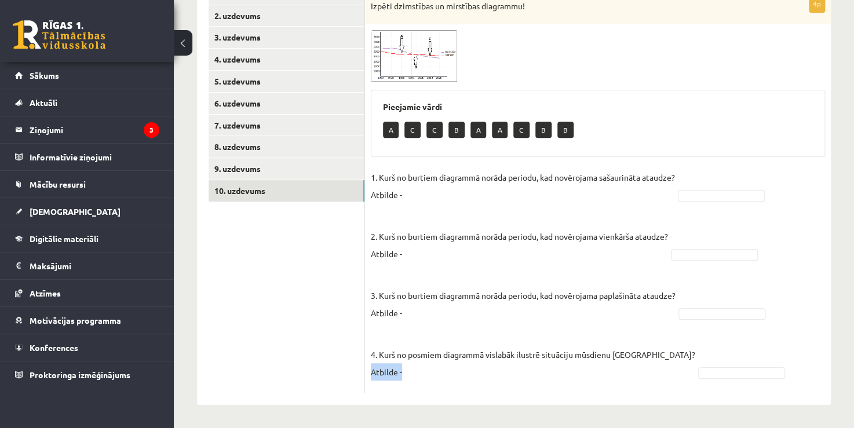
click at [407, 370] on p "4. Kurš no posmiem diagrammā vislabāk ilustrē situāciju mūsdienu Latvijā? Atbil…" at bounding box center [533, 354] width 324 height 52
click at [370, 371] on div "4p Izpēti dzimstības un mirstības diagrammu! Pieejamie vārdi A C C B A A C B B …" at bounding box center [598, 194] width 466 height 398
click at [367, 364] on div "4p Izpēti dzimstības un mirstības diagrammu! Pieejamie vārdi A C C B A A C B B …" at bounding box center [598, 194] width 466 height 398
click at [371, 354] on p "4. Kurš no posmiem diagrammā vislabāk ilustrē situāciju mūsdienu Latvijā? Atbil…" at bounding box center [533, 354] width 324 height 52
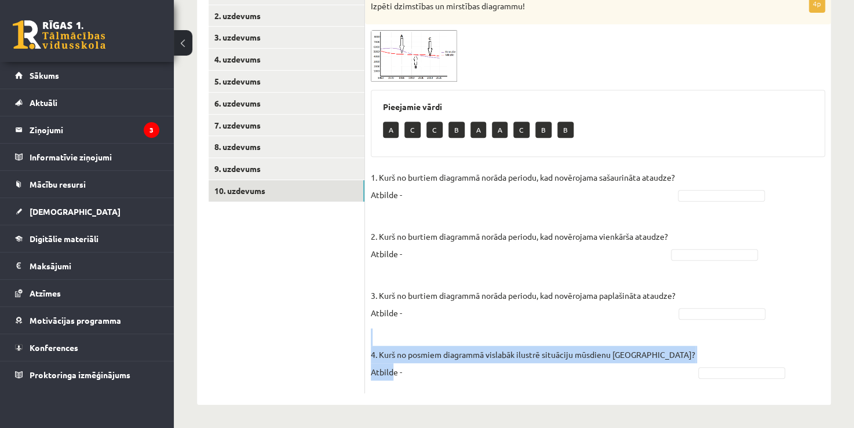
drag, startPoint x: 369, startPoint y: 363, endPoint x: 394, endPoint y: 363, distance: 24.9
click at [394, 363] on div "4p Izpēti dzimstības un mirstības diagrammu! Pieejamie vārdi A C C B A A C B B …" at bounding box center [598, 194] width 466 height 398
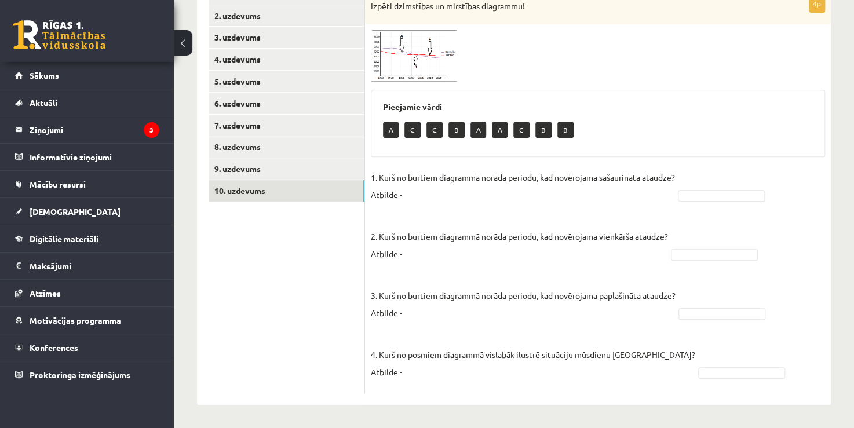
click at [407, 370] on p "4. Kurš no posmiem diagrammā vislabāk ilustrē situāciju mūsdienu Latvijā? Atbil…" at bounding box center [533, 354] width 324 height 52
click at [407, 195] on p "1. Kurš no burtiem diagrammā norāda periodu, kad novērojama sašaurināta ataudze…" at bounding box center [523, 186] width 304 height 35
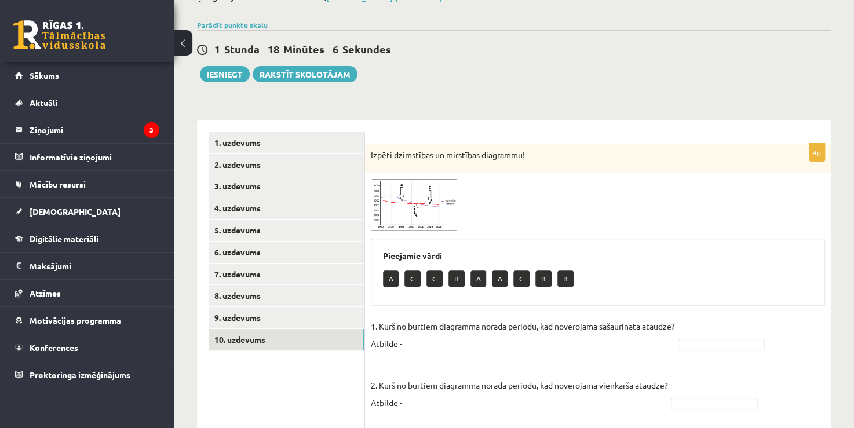
scroll to position [109, 0]
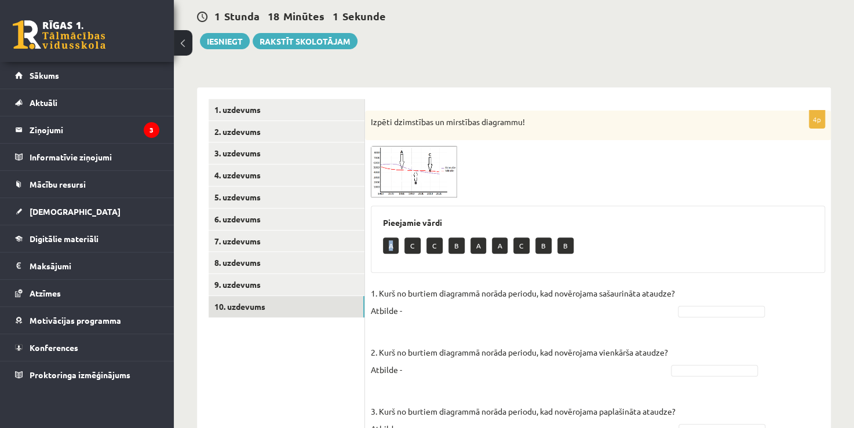
drag, startPoint x: 385, startPoint y: 247, endPoint x: 393, endPoint y: 247, distance: 8.1
click at [393, 247] on p "A" at bounding box center [391, 245] width 16 height 16
click at [408, 308] on p "1. Kurš no burtiem diagrammā norāda periodu, kad novērojama sašaurināta ataudze…" at bounding box center [523, 301] width 304 height 35
click at [405, 309] on p "1. Kurš no burtiem diagrammā norāda periodu, kad novērojama sašaurināta ataudze…" at bounding box center [523, 301] width 304 height 35
drag, startPoint x: 400, startPoint y: 311, endPoint x: 470, endPoint y: 314, distance: 69.6
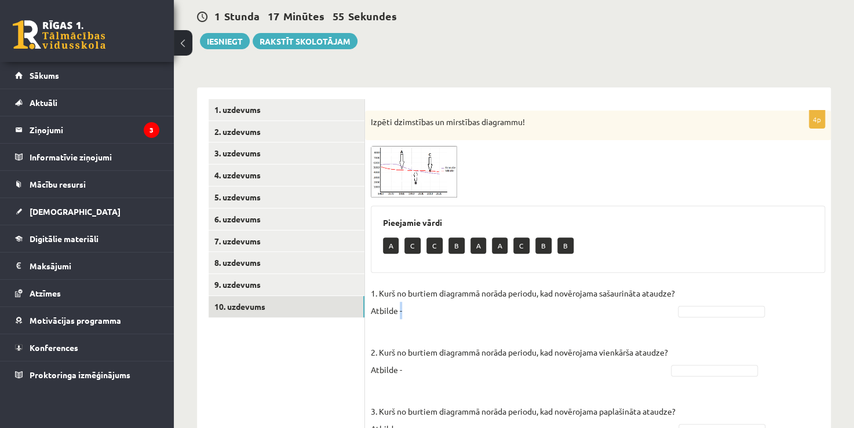
click at [470, 314] on p "1. Kurš no burtiem diagrammā norāda periodu, kad novērojama sašaurināta ataudze…" at bounding box center [523, 301] width 304 height 35
click at [455, 322] on fieldset "1. Kurš no burtiem diagrammā norāda periodu, kad novērojama sašaurināta ataudze…" at bounding box center [598, 393] width 454 height 219
drag, startPoint x: 361, startPoint y: 304, endPoint x: 302, endPoint y: 318, distance: 60.7
click at [372, 309] on p "1. Kurš no burtiem diagrammā norāda periodu, kad novērojama sašaurināta ataudze…" at bounding box center [523, 301] width 304 height 35
click at [388, 309] on p "1. Kurš no burtiem diagrammā norāda periodu, kad novērojama sašaurināta ataudze…" at bounding box center [523, 301] width 304 height 35
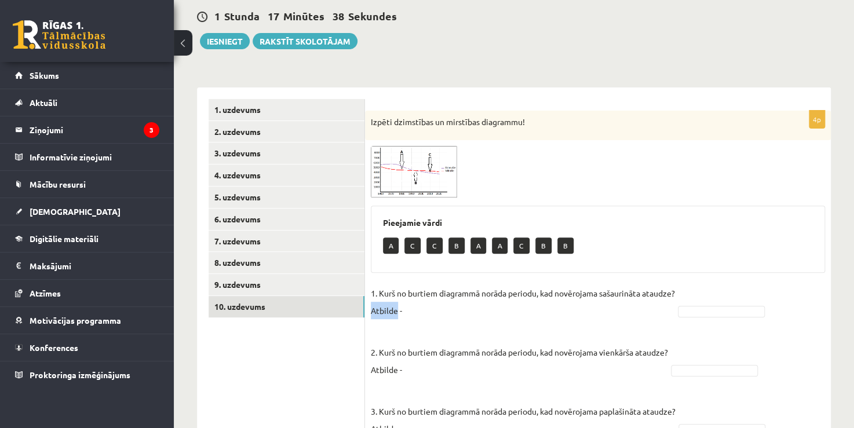
drag, startPoint x: 396, startPoint y: 308, endPoint x: 372, endPoint y: 308, distance: 23.7
click at [372, 308] on p "1. Kurš no burtiem diagrammā norāda periodu, kad novērojama sašaurināta ataudze…" at bounding box center [523, 301] width 304 height 35
click at [402, 323] on fieldset "1. Kurš no burtiem diagrammā norāda periodu, kad novērojama sašaurināta ataudze…" at bounding box center [598, 393] width 454 height 219
click at [411, 372] on p "2. Kurš no burtiem diagrammā norāda periodu, kad novērojama vienkārša ataudze? …" at bounding box center [519, 352] width 297 height 52
drag, startPoint x: 415, startPoint y: 372, endPoint x: 412, endPoint y: 362, distance: 10.1
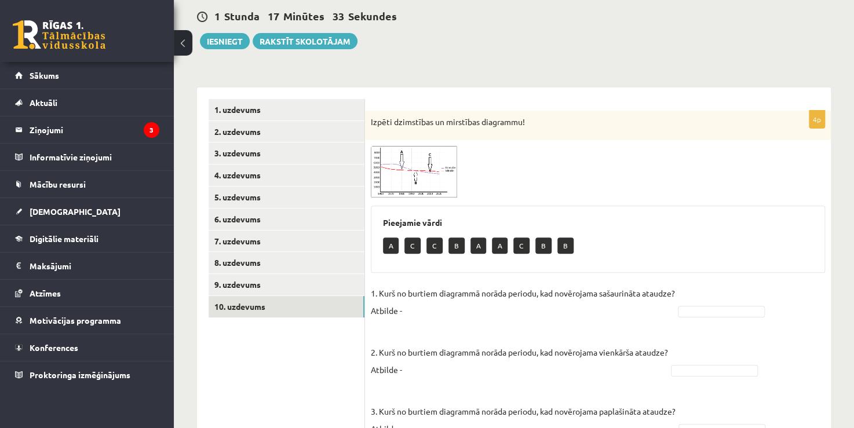
click at [422, 369] on p "2. Kurš no burtiem diagrammā norāda periodu, kad novērojama vienkārša ataudze? …" at bounding box center [519, 352] width 297 height 52
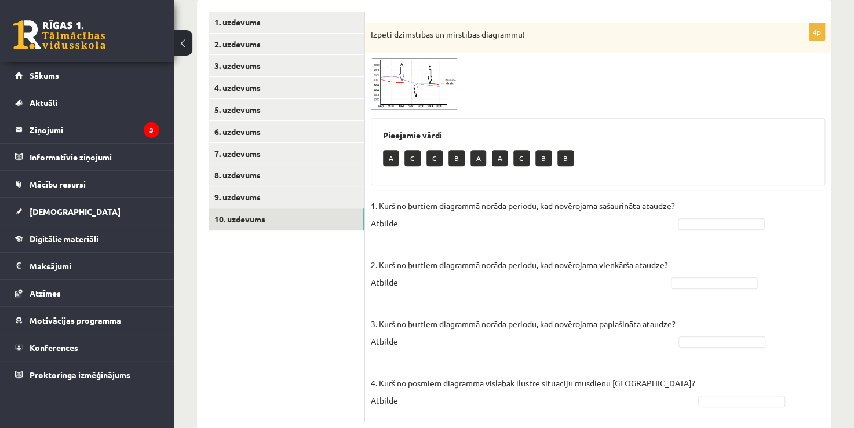
scroll to position [225, 0]
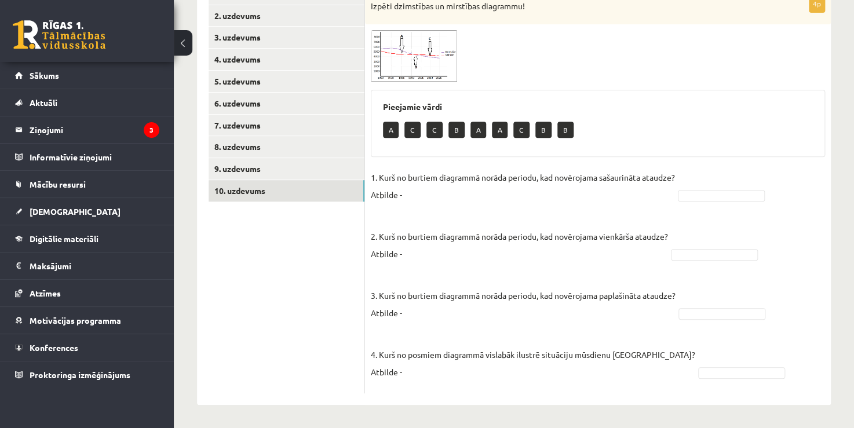
click at [408, 371] on p "4. Kurš no posmiem diagrammā vislabāk ilustrē situāciju mūsdienu Latvijā? Atbil…" at bounding box center [533, 354] width 324 height 52
click at [410, 196] on p "1. Kurš no burtiem diagrammā norāda periodu, kad novērojama sašaurināta ataudze…" at bounding box center [523, 186] width 304 height 35
click at [410, 195] on p "1. Kurš no burtiem diagrammā norāda periodu, kad novērojama sašaurināta ataudze…" at bounding box center [523, 186] width 304 height 35
click at [408, 195] on p "1. Kurš no burtiem diagrammā norāda periodu, kad novērojama sašaurināta ataudze…" at bounding box center [523, 186] width 304 height 35
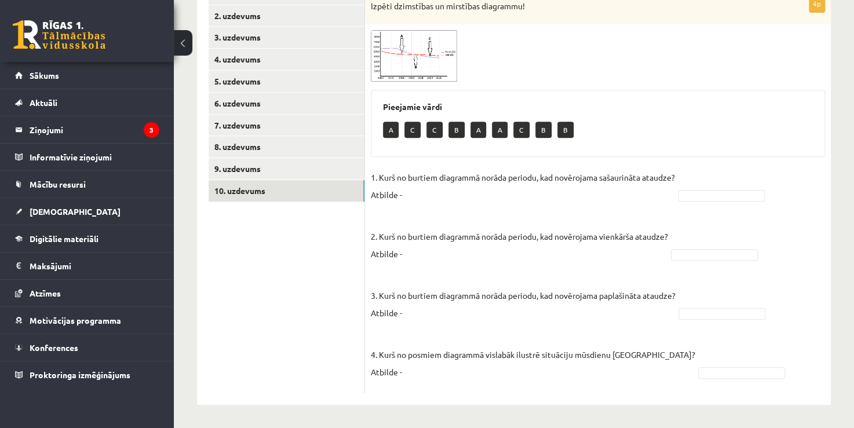
click at [408, 195] on p "1. Kurš no burtiem diagrammā norāda periodu, kad novērojama sašaurināta ataudze…" at bounding box center [523, 186] width 304 height 35
click at [407, 195] on p "1. Kurš no burtiem diagrammā norāda periodu, kad novērojama sašaurināta ataudze…" at bounding box center [523, 186] width 304 height 35
click at [408, 195] on p "1. Kurš no burtiem diagrammā norāda periodu, kad novērojama sašaurināta ataudze…" at bounding box center [523, 186] width 304 height 35
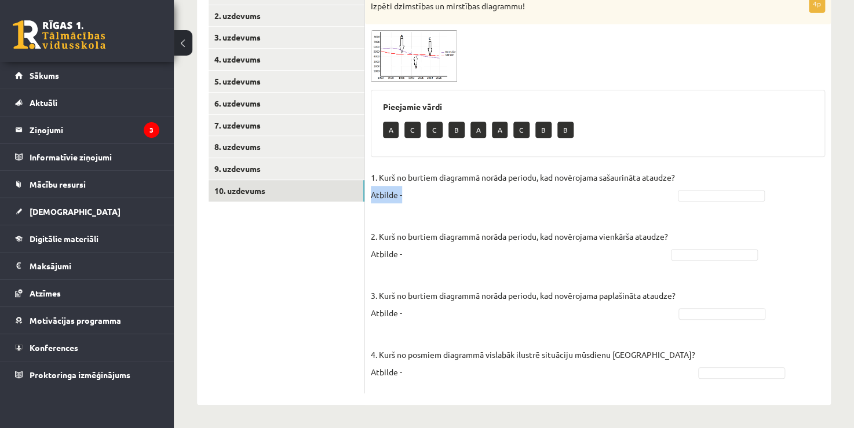
drag, startPoint x: 408, startPoint y: 195, endPoint x: 414, endPoint y: 195, distance: 6.4
click at [410, 195] on p "1. Kurš no burtiem diagrammā norāda periodu, kad novērojama sašaurināta ataudze…" at bounding box center [523, 186] width 304 height 35
click at [426, 195] on p "1. Kurš no burtiem diagrammā norāda periodu, kad novērojama sašaurināta ataudze…" at bounding box center [523, 186] width 304 height 35
click at [437, 193] on p "1. Kurš no burtiem diagrammā norāda periodu, kad novērojama sašaurināta ataudze…" at bounding box center [523, 186] width 304 height 35
click at [440, 192] on p "1. Kurš no burtiem diagrammā norāda periodu, kad novērojama sašaurināta ataudze…" at bounding box center [523, 186] width 304 height 35
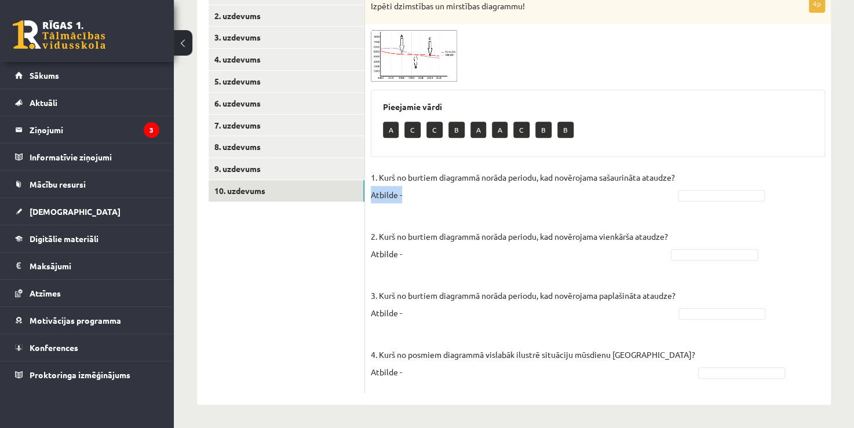
click at [467, 192] on p "1. Kurš no burtiem diagrammā norāda periodu, kad novērojama sašaurināta ataudze…" at bounding box center [523, 186] width 304 height 35
click at [543, 193] on p "1. Kurš no burtiem diagrammā norāda periodu, kad novērojama sašaurināta ataudze…" at bounding box center [523, 186] width 304 height 35
click at [521, 192] on p "1. Kurš no burtiem diagrammā norāda periodu, kad novērojama sašaurināta ataudze…" at bounding box center [523, 186] width 304 height 35
click at [516, 203] on fieldset "1. Kurš no burtiem diagrammā norāda periodu, kad novērojama sašaurināta ataudze…" at bounding box center [598, 278] width 454 height 219
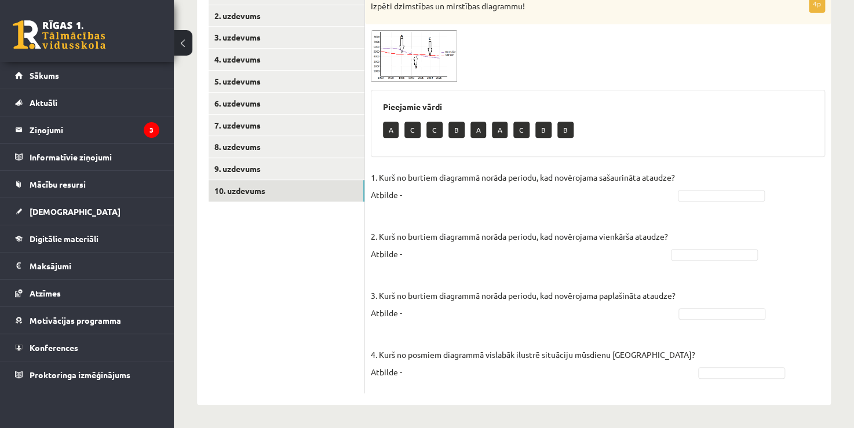
drag, startPoint x: 533, startPoint y: 204, endPoint x: 548, endPoint y: 201, distance: 15.3
click at [544, 202] on fieldset "1. Kurš no burtiem diagrammā norāda periodu, kad novērojama sašaurināta ataudze…" at bounding box center [598, 278] width 454 height 219
click at [570, 196] on p "1. Kurš no burtiem diagrammā norāda periodu, kad novērojama sašaurināta ataudze…" at bounding box center [523, 186] width 304 height 35
drag, startPoint x: 581, startPoint y: 193, endPoint x: 590, endPoint y: 192, distance: 8.9
click at [585, 193] on p "1. Kurš no burtiem diagrammā norāda periodu, kad novērojama sašaurināta ataudze…" at bounding box center [523, 186] width 304 height 35
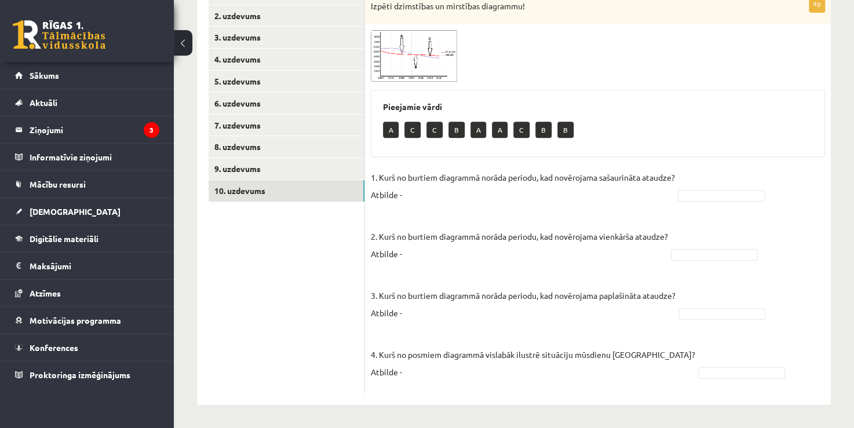
click at [590, 192] on p "1. Kurš no burtiem diagrammā norāda periodu, kad novērojama sašaurināta ataudze…" at bounding box center [523, 186] width 304 height 35
click at [595, 192] on p "1. Kurš no burtiem diagrammā norāda periodu, kad novērojama sašaurināta ataudze…" at bounding box center [523, 186] width 304 height 35
drag, startPoint x: 627, startPoint y: 188, endPoint x: 641, endPoint y: 193, distance: 14.8
click at [628, 188] on p "1. Kurš no burtiem diagrammā norāda periodu, kad novērojama sašaurināta ataudze…" at bounding box center [523, 186] width 304 height 35
click at [675, 191] on p "1. Kurš no burtiem diagrammā norāda periodu, kad novērojama sašaurināta ataudze…" at bounding box center [523, 186] width 304 height 35
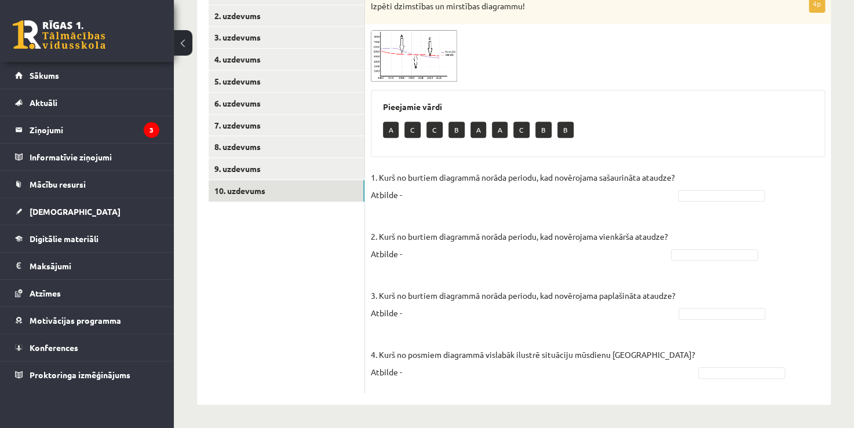
click at [675, 191] on p "1. Kurš no burtiem diagrammā norāda periodu, kad novērojama sašaurināta ataudze…" at bounding box center [523, 186] width 304 height 35
drag, startPoint x: 665, startPoint y: 191, endPoint x: 653, endPoint y: 191, distance: 12.7
click at [662, 191] on p "1. Kurš no burtiem diagrammā norāda periodu, kad novērojama sašaurināta ataudze…" at bounding box center [523, 186] width 304 height 35
click at [581, 190] on p "1. Kurš no burtiem diagrammā norāda periodu, kad novērojama sašaurināta ataudze…" at bounding box center [523, 186] width 304 height 35
drag, startPoint x: 559, startPoint y: 185, endPoint x: 551, endPoint y: 185, distance: 7.5
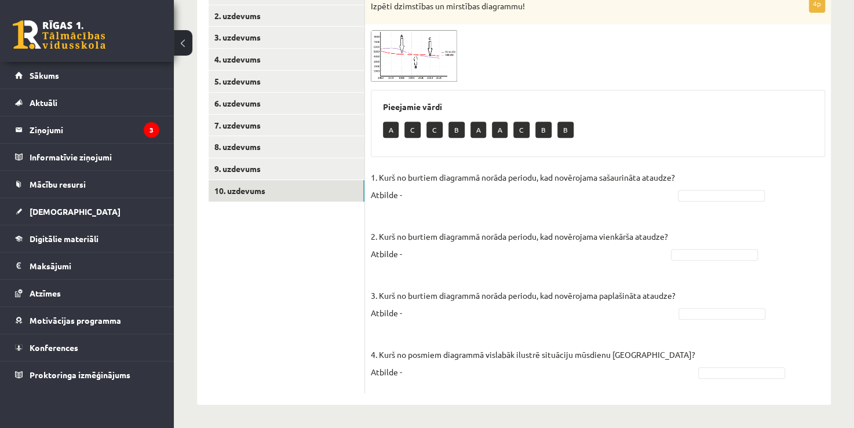
click at [557, 185] on p "1. Kurš no burtiem diagrammā norāda periodu, kad novērojama sašaurināta ataudze…" at bounding box center [523, 186] width 304 height 35
click at [547, 186] on p "1. Kurš no burtiem diagrammā norāda periodu, kad novērojama sašaurināta ataudze…" at bounding box center [523, 186] width 304 height 35
click at [532, 189] on p "1. Kurš no burtiem diagrammā norāda periodu, kad novērojama sašaurināta ataudze…" at bounding box center [523, 186] width 304 height 35
click at [518, 190] on p "1. Kurš no burtiem diagrammā norāda periodu, kad novērojama sašaurināta ataudze…" at bounding box center [523, 186] width 304 height 35
click at [488, 192] on p "1. Kurš no burtiem diagrammā norāda periodu, kad novērojama sašaurināta ataudze…" at bounding box center [523, 186] width 304 height 35
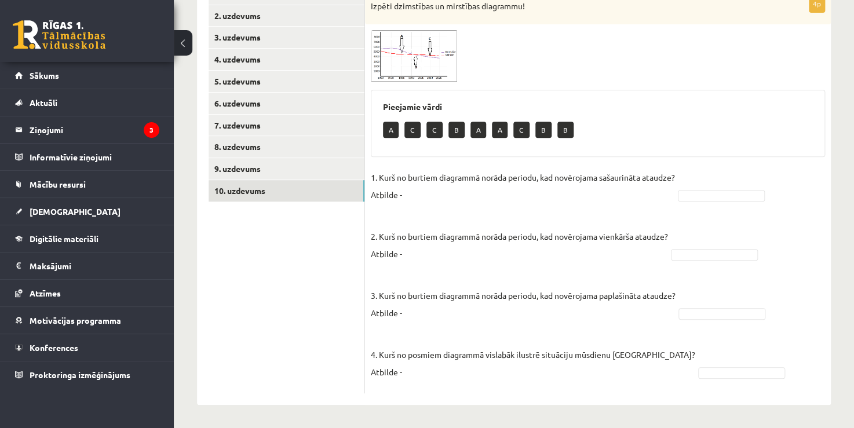
drag, startPoint x: 465, startPoint y: 192, endPoint x: 454, endPoint y: 192, distance: 11.0
click at [463, 192] on p "1. Kurš no burtiem diagrammā norāda periodu, kad novērojama sašaurināta ataudze…" at bounding box center [523, 186] width 304 height 35
drag, startPoint x: 451, startPoint y: 192, endPoint x: 426, endPoint y: 186, distance: 26.1
click at [448, 192] on p "1. Kurš no burtiem diagrammā norāda periodu, kad novērojama sašaurināta ataudze…" at bounding box center [523, 186] width 304 height 35
drag, startPoint x: 426, startPoint y: 186, endPoint x: 413, endPoint y: 186, distance: 12.7
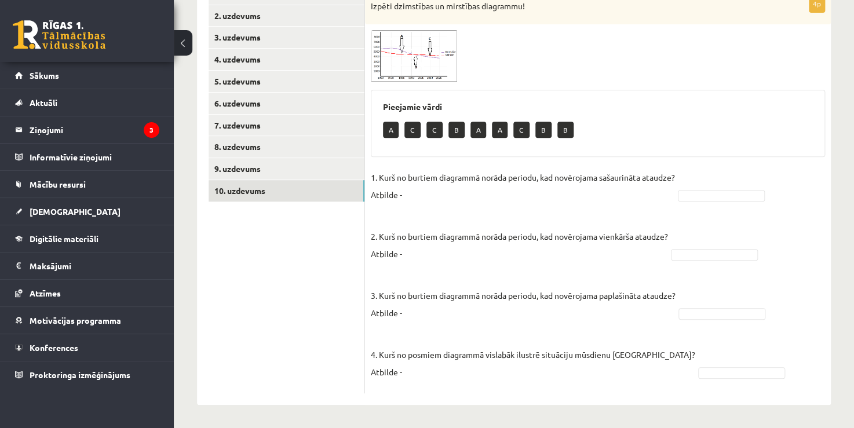
click at [417, 186] on p "1. Kurš no burtiem diagrammā norāda periodu, kad novērojama sašaurināta ataudze…" at bounding box center [523, 186] width 304 height 35
click at [413, 186] on p "1. Kurš no burtiem diagrammā norāda periodu, kad novērojama sašaurināta ataudze…" at bounding box center [523, 186] width 304 height 35
click at [411, 193] on p "1. Kurš no burtiem diagrammā norāda periodu, kad novērojama sašaurināta ataudze…" at bounding box center [523, 186] width 304 height 35
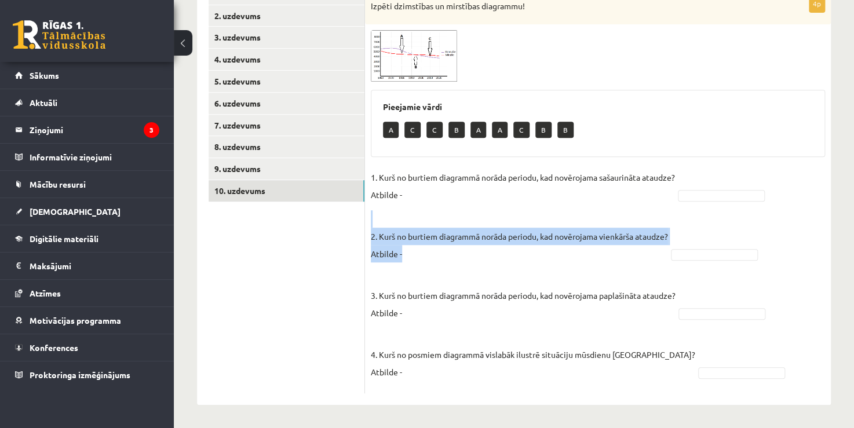
drag, startPoint x: 407, startPoint y: 252, endPoint x: 592, endPoint y: 52, distance: 272.5
click at [369, 174] on div "4p Izpēti dzimstības un mirstības diagrammu! Pieejamie vārdi A C C B A A C B B …" at bounding box center [598, 194] width 466 height 398
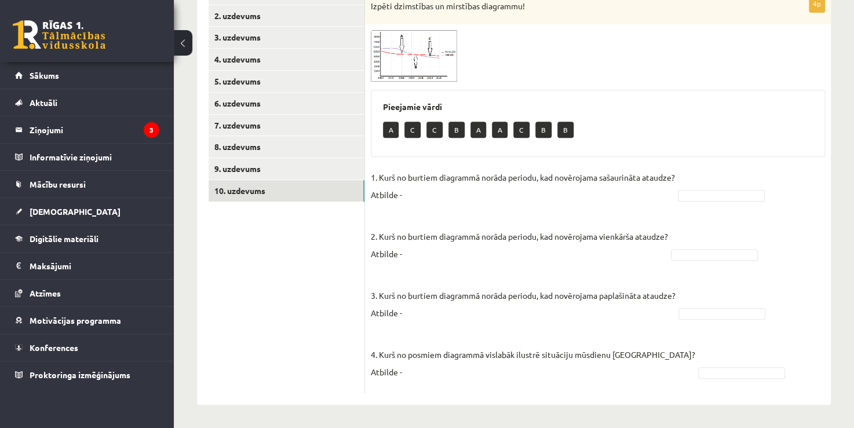
drag, startPoint x: 790, startPoint y: 153, endPoint x: 773, endPoint y: 153, distance: 17.4
click at [785, 153] on div "Pieejamie vārdi A C C B A A C B B" at bounding box center [598, 123] width 454 height 67
drag, startPoint x: 405, startPoint y: 371, endPoint x: 531, endPoint y: 390, distance: 127.6
click at [531, 390] on div "4p Izpēti dzimstības un mirstības diagrammu! Pieejamie vārdi A C C B A A C B B …" at bounding box center [598, 194] width 466 height 398
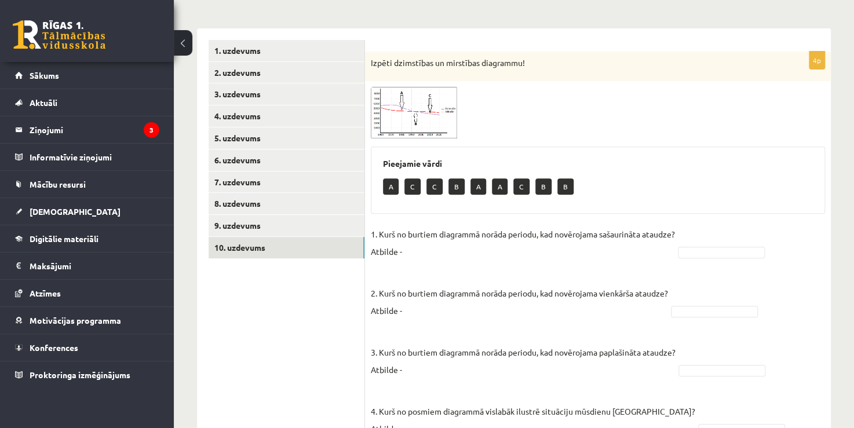
scroll to position [167, 0]
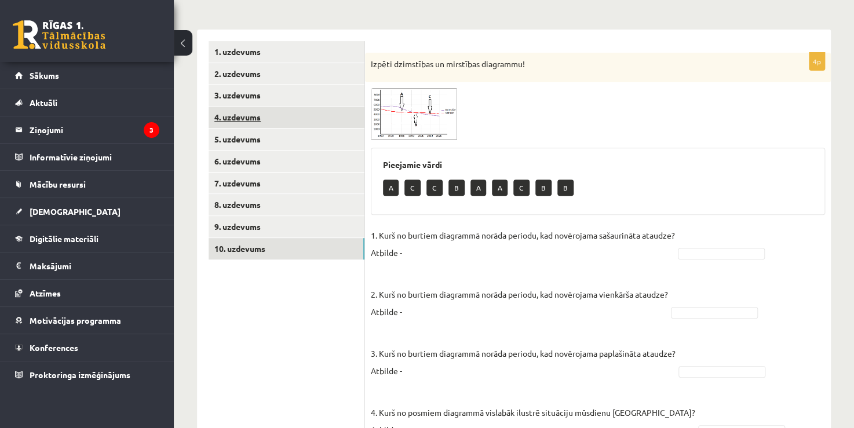
click at [244, 118] on link "4. uzdevums" at bounding box center [286, 117] width 156 height 21
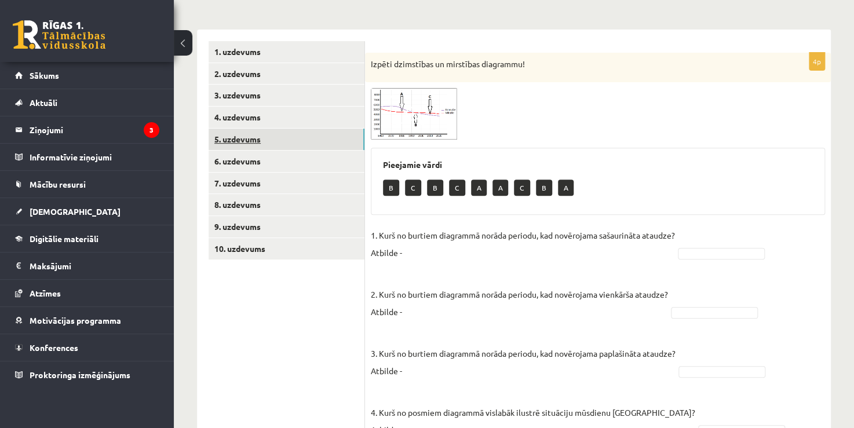
click at [272, 142] on link "5. uzdevums" at bounding box center [286, 139] width 156 height 21
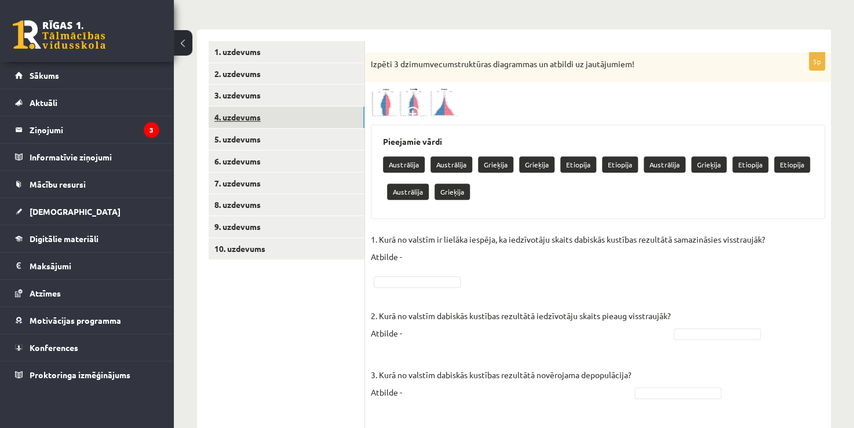
click at [259, 125] on link "4. uzdevums" at bounding box center [286, 117] width 156 height 21
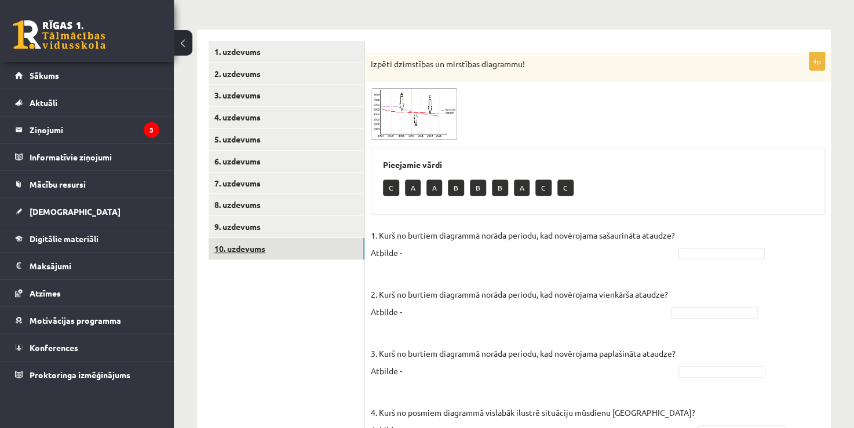
click at [245, 254] on link "10. uzdevums" at bounding box center [286, 248] width 156 height 21
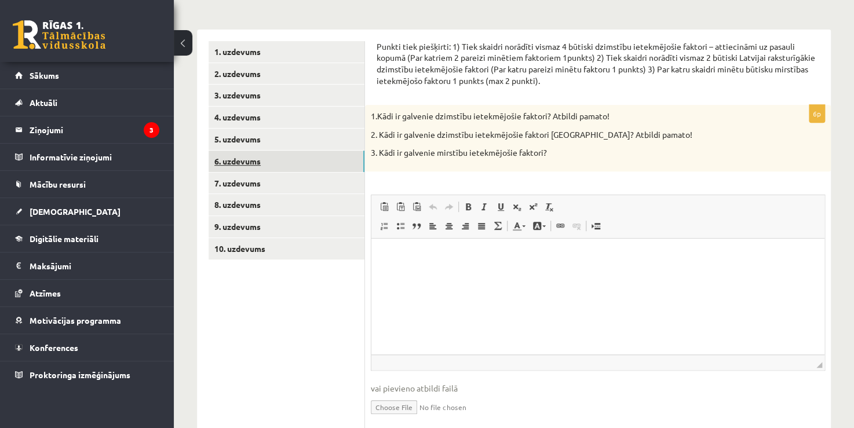
scroll to position [0, 0]
click at [233, 164] on link "6. uzdevums" at bounding box center [286, 161] width 156 height 21
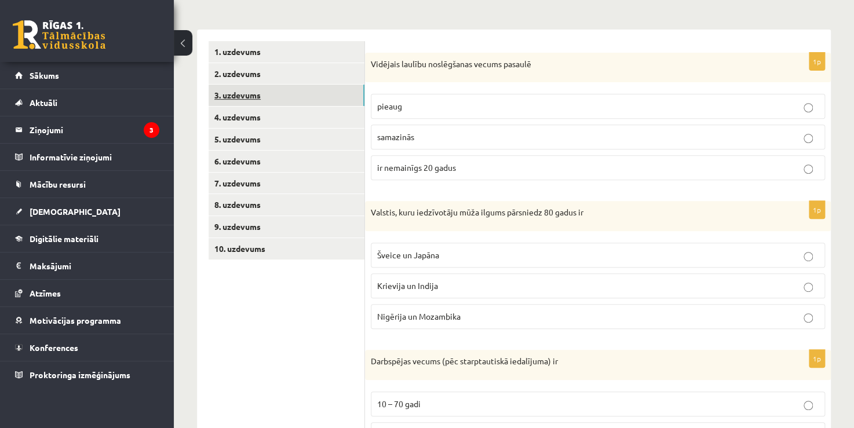
click at [240, 90] on link "3. uzdevums" at bounding box center [286, 95] width 156 height 21
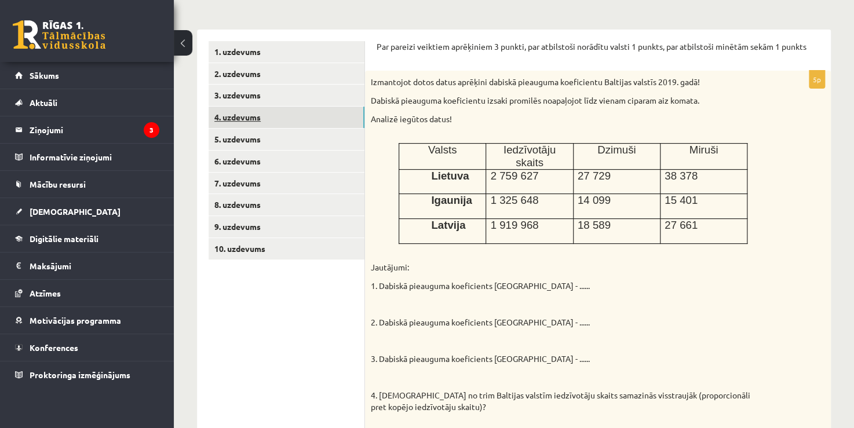
click at [238, 122] on link "4. uzdevums" at bounding box center [286, 117] width 156 height 21
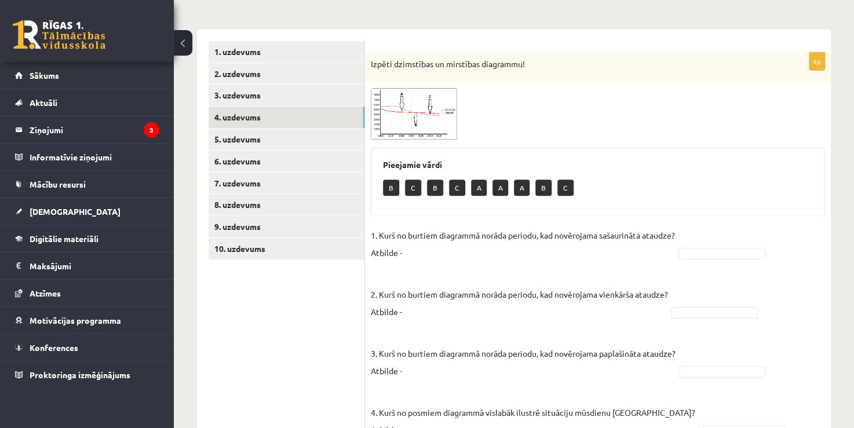
click at [367, 234] on div "4p Izpēti dzimstības un mirstības diagrammu! Pieejamie vārdi B C B C A A A B C …" at bounding box center [598, 252] width 466 height 398
click at [365, 235] on div "4p Izpēti dzimstības un mirstības diagrammu! Pieejamie vārdi B C B C A A A B C …" at bounding box center [598, 252] width 466 height 398
click at [372, 294] on p "2. Kurš no burtiem diagrammā norāda periodu, kad novērojama vienkārša ataudze? …" at bounding box center [519, 294] width 297 height 52
click at [409, 312] on p "2. Kurš no burtiem diagrammā norāda periodu, kad novērojama vienkārša ataudze? …" at bounding box center [519, 294] width 297 height 52
drag, startPoint x: 391, startPoint y: 188, endPoint x: 379, endPoint y: 188, distance: 12.2
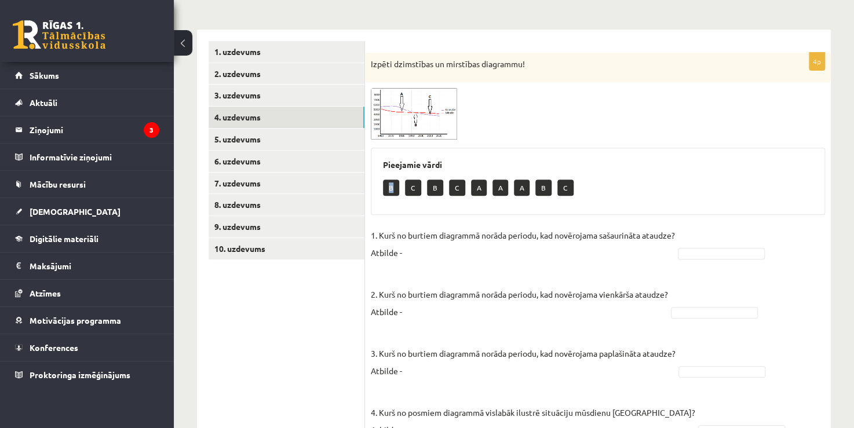
click at [379, 188] on div "Pieejamie vārdi B C B C A A A B C" at bounding box center [598, 181] width 454 height 67
click at [490, 98] on div at bounding box center [598, 114] width 454 height 52
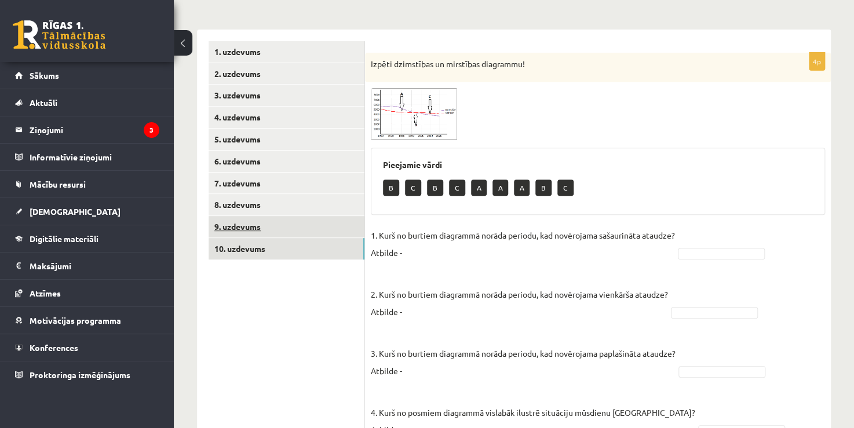
drag, startPoint x: 327, startPoint y: 254, endPoint x: 341, endPoint y: 228, distance: 30.3
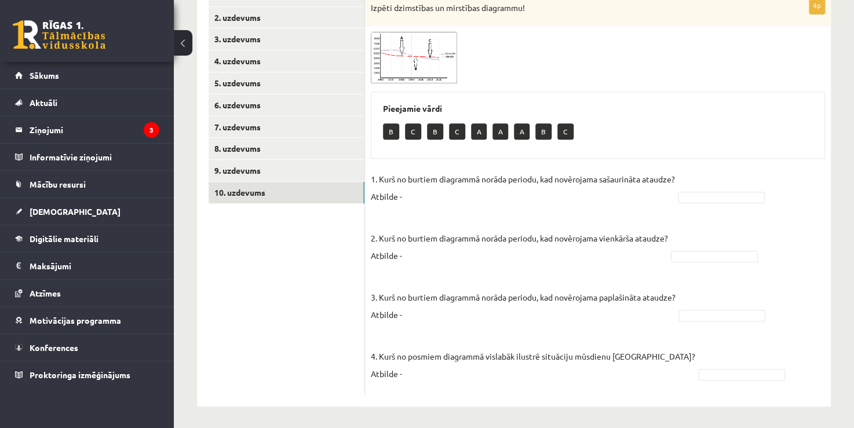
scroll to position [225, 0]
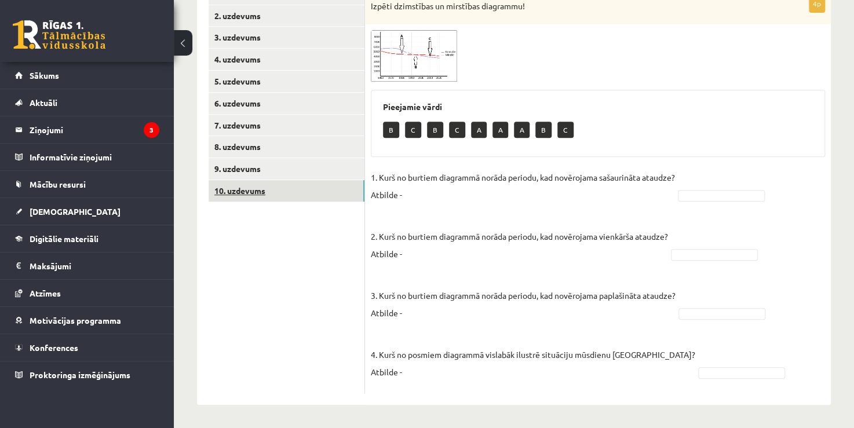
click at [294, 189] on link "10. uzdevums" at bounding box center [286, 190] width 156 height 21
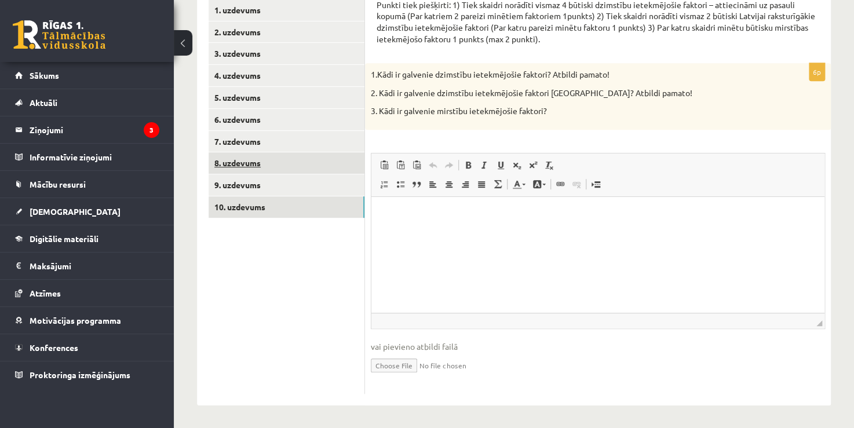
scroll to position [0, 0]
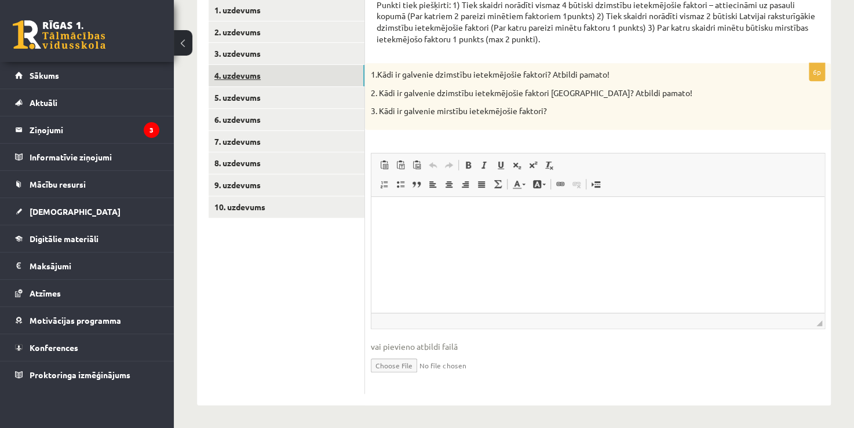
click at [254, 77] on link "4. uzdevums" at bounding box center [286, 75] width 156 height 21
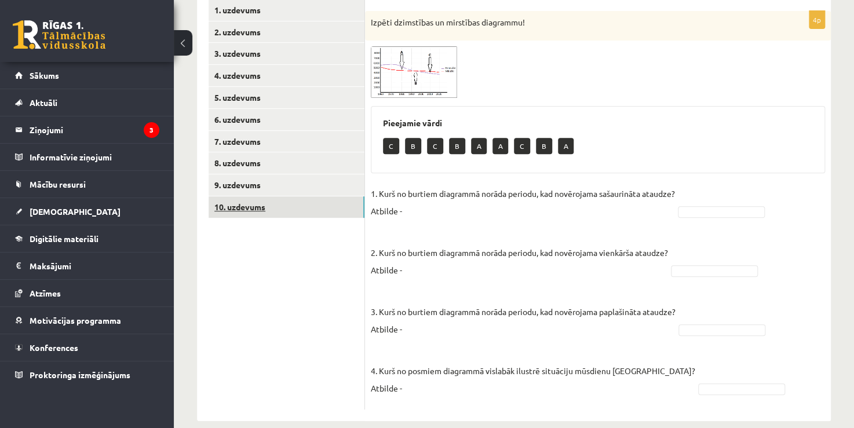
click at [364, 210] on link "10. uzdevums" at bounding box center [286, 206] width 156 height 21
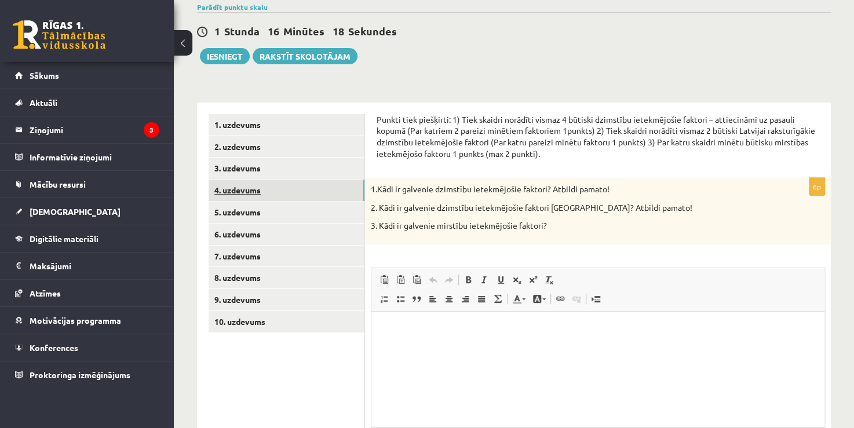
click at [236, 181] on link "4. uzdevums" at bounding box center [286, 190] width 156 height 21
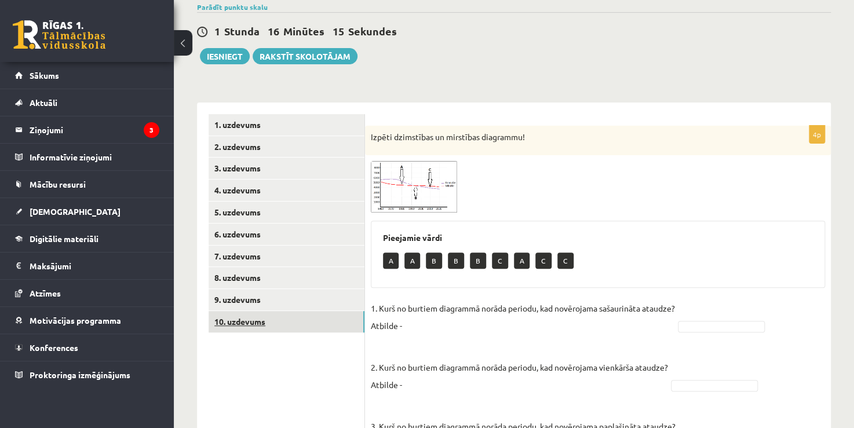
click at [364, 317] on link "10. uzdevums" at bounding box center [286, 321] width 156 height 21
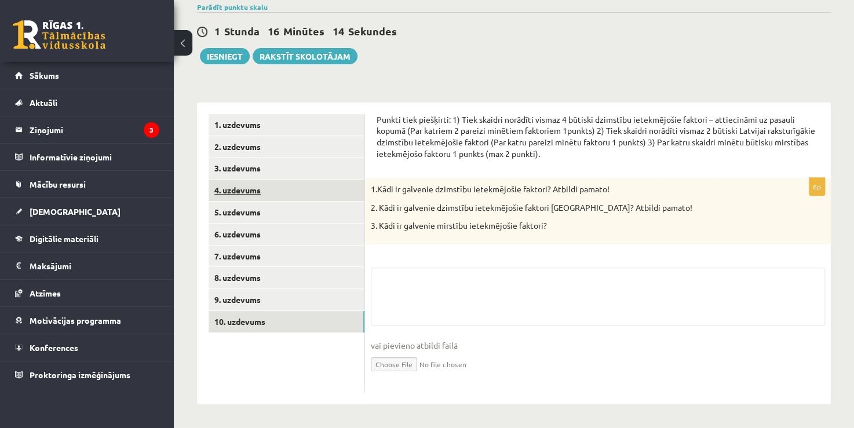
click at [282, 192] on link "4. uzdevums" at bounding box center [286, 190] width 156 height 21
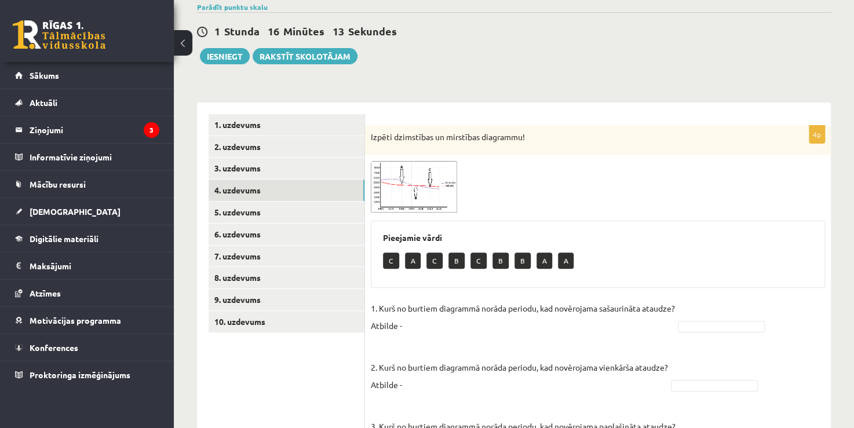
drag, startPoint x: 394, startPoint y: 235, endPoint x: 393, endPoint y: 254, distance: 18.6
click at [394, 239] on h3 "Pieejamie vārdi" at bounding box center [598, 238] width 430 height 10
click at [393, 255] on p "C" at bounding box center [391, 260] width 16 height 16
drag, startPoint x: 393, startPoint y: 257, endPoint x: 386, endPoint y: 272, distance: 15.8
click at [386, 272] on div "C A C B C B B A A" at bounding box center [598, 261] width 430 height 27
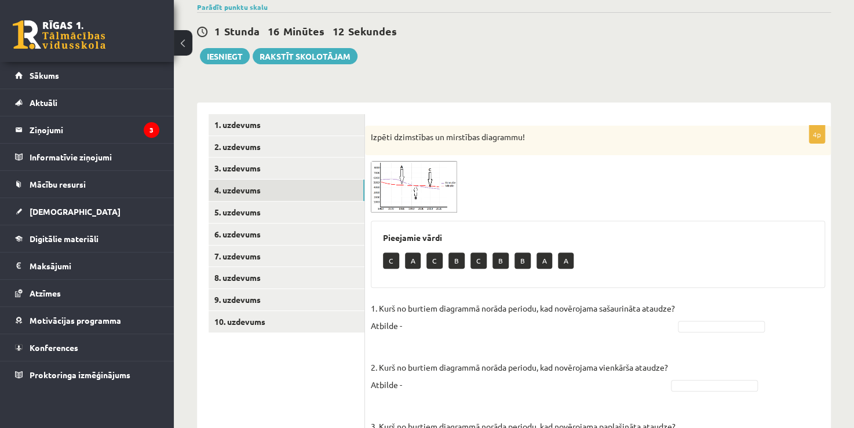
drag, startPoint x: 386, startPoint y: 270, endPoint x: 380, endPoint y: 280, distance: 11.4
click at [382, 279] on div "Pieejamie vārdi C A C B C B B A A" at bounding box center [598, 254] width 454 height 67
click at [364, 308] on div "**********" at bounding box center [514, 319] width 634 height 433
click at [369, 317] on div "4p Izpēti dzimstības un mirstības diagrammu! Pieejamie vārdi C A C B C B B A A …" at bounding box center [598, 325] width 466 height 398
click at [366, 321] on div "4p Izpēti dzimstības un mirstības diagrammu! Pieejamie vārdi C A C B C B B A A …" at bounding box center [598, 325] width 466 height 398
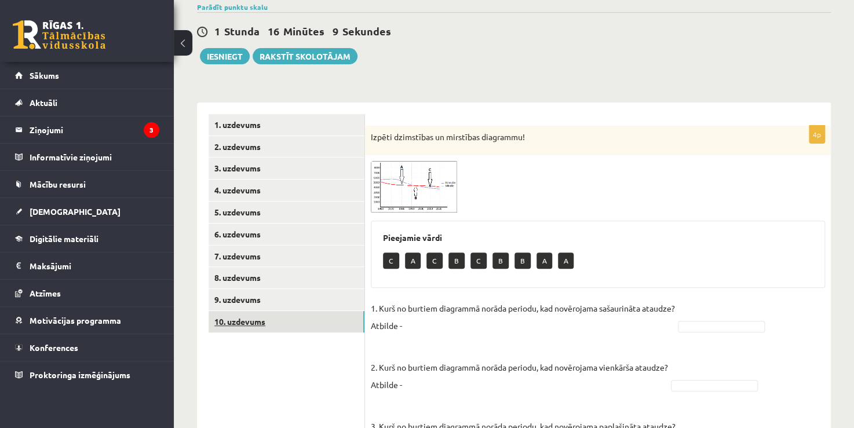
click at [363, 325] on link "10. uzdevums" at bounding box center [286, 321] width 156 height 21
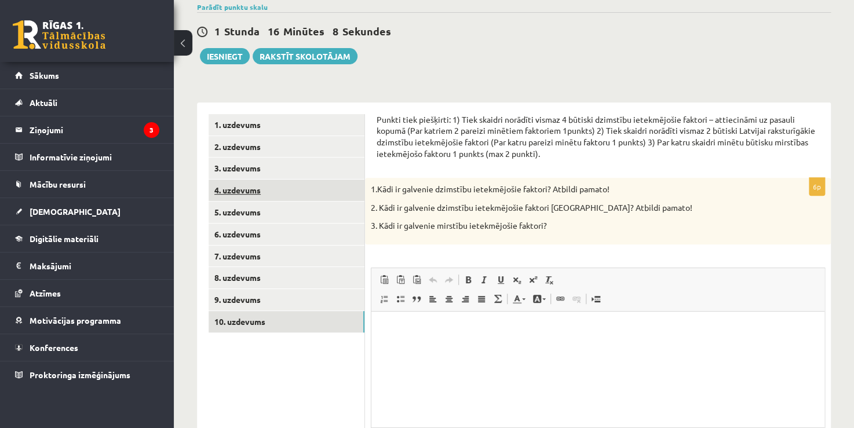
click at [273, 197] on link "4. uzdevums" at bounding box center [286, 190] width 156 height 21
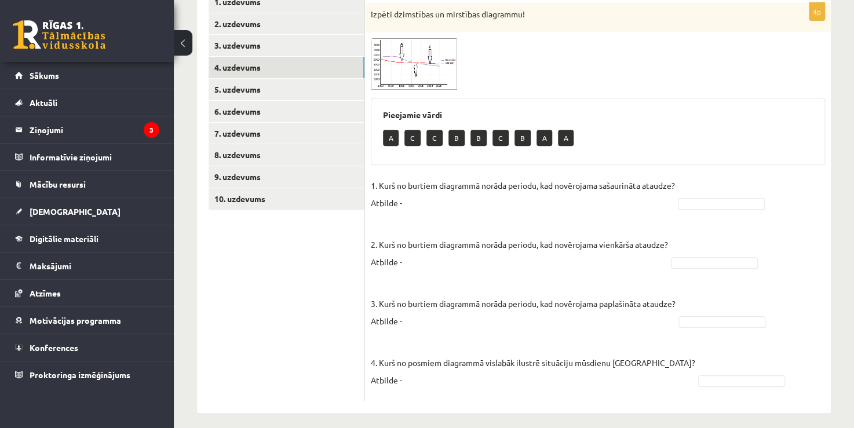
scroll to position [225, 0]
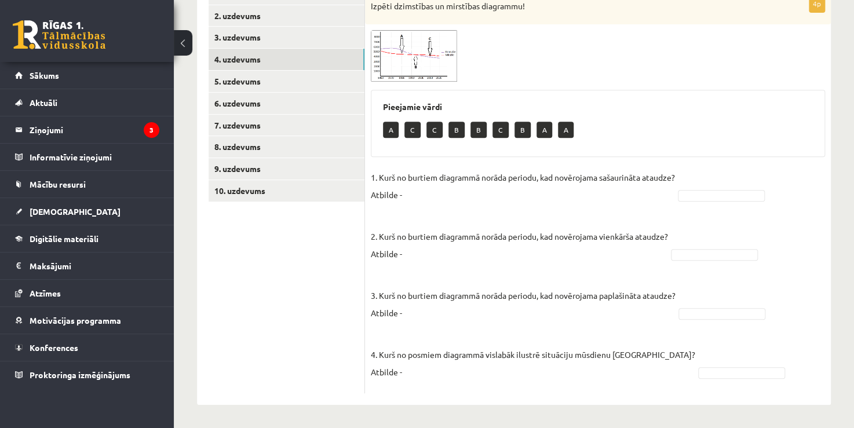
click at [409, 193] on p "1. Kurš no burtiem diagrammā norāda periodu, kad novērojama sašaurināta ataudze…" at bounding box center [523, 186] width 304 height 35
drag, startPoint x: 400, startPoint y: 195, endPoint x: 422, endPoint y: 221, distance: 33.7
click at [349, 204] on div "**********" at bounding box center [514, 188] width 634 height 433
click at [470, 230] on p "2. Kurš no burtiem diagrammā norāda periodu, kad novērojama vienkārša ataudze? …" at bounding box center [519, 236] width 297 height 52
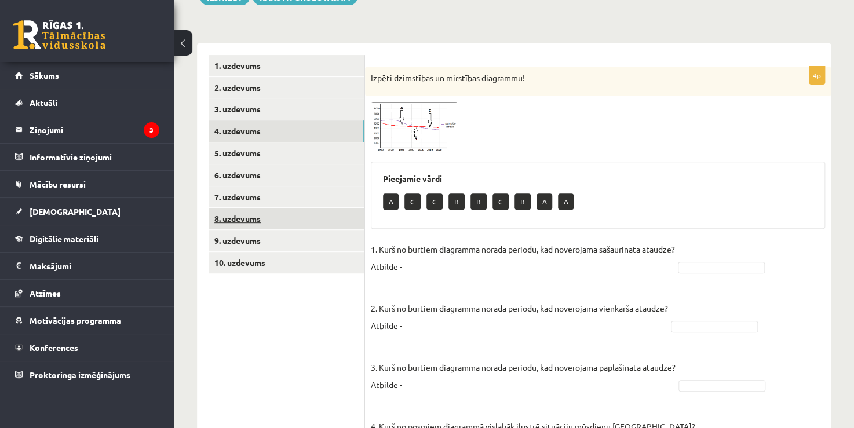
scroll to position [174, 0]
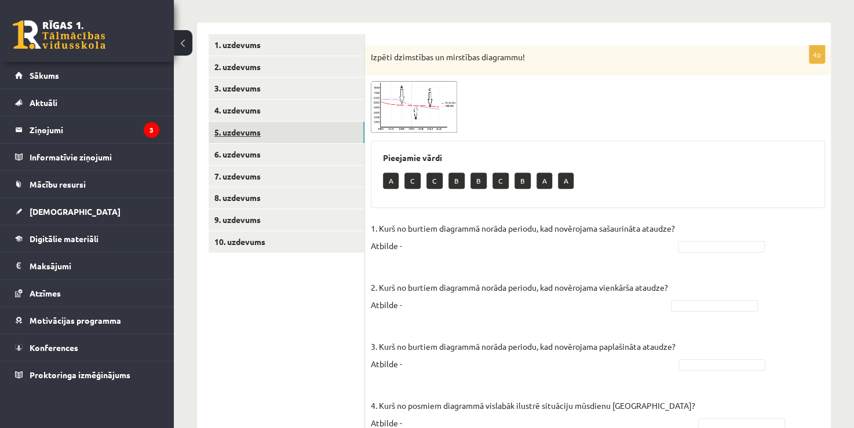
drag, startPoint x: 276, startPoint y: 129, endPoint x: 265, endPoint y: 130, distance: 11.1
click at [265, 130] on link "5. uzdevums" at bounding box center [286, 132] width 156 height 21
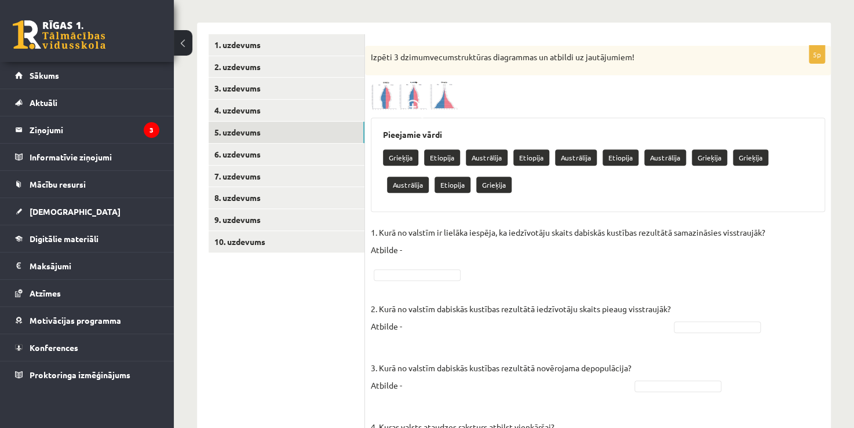
click at [416, 254] on p "1. Kurā no valstīm ir lielāka iespēja, ka iedzīvotāju skaits dabiskās kustības …" at bounding box center [568, 241] width 394 height 35
click at [405, 247] on p "1. Kurā no valstīm ir lielāka iespēja, ka iedzīvotāju skaits dabiskās kustības …" at bounding box center [568, 241] width 394 height 35
click at [409, 247] on p "1. Kurā no valstīm ir lielāka iespēja, ka iedzīvotāju skaits dabiskās kustības …" at bounding box center [568, 241] width 394 height 35
click at [419, 249] on p "1. Kurā no valstīm ir lielāka iespēja, ka iedzīvotāju skaits dabiskās kustības …" at bounding box center [568, 241] width 394 height 35
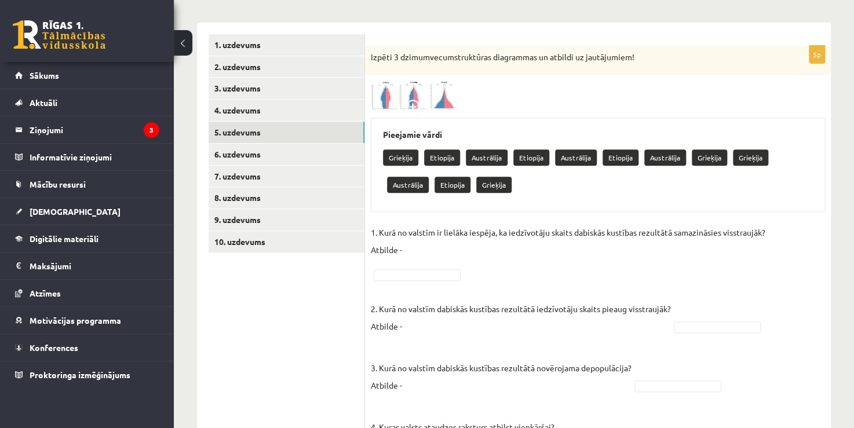
drag, startPoint x: 419, startPoint y: 249, endPoint x: 466, endPoint y: 237, distance: 47.9
click at [430, 243] on p "1. Kurā no valstīm ir lielāka iespēja, ka iedzīvotāju skaits dabiskās kustības …" at bounding box center [568, 241] width 394 height 35
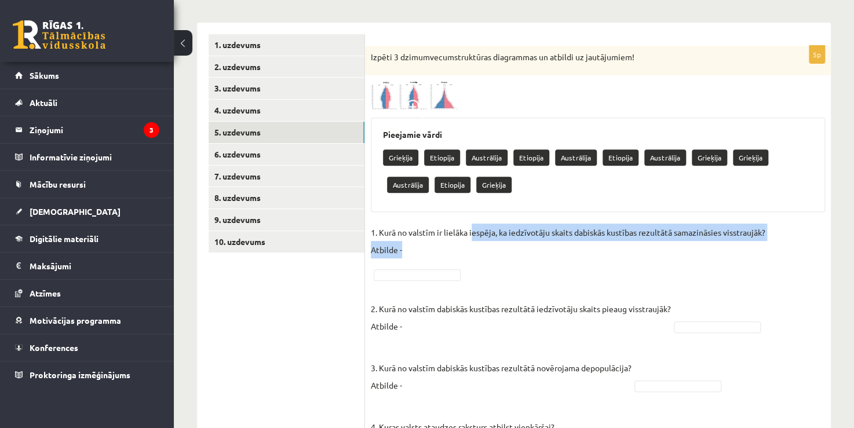
drag, startPoint x: 483, startPoint y: 240, endPoint x: 544, endPoint y: 247, distance: 61.8
click at [499, 243] on p "1. Kurā no valstīm ir lielāka iespēja, ka iedzīvotāju skaits dabiskās kustības …" at bounding box center [568, 241] width 394 height 35
click at [527, 251] on p "1. Kurā no valstīm ir lielāka iespēja, ka iedzīvotāju skaits dabiskās kustības …" at bounding box center [568, 241] width 394 height 35
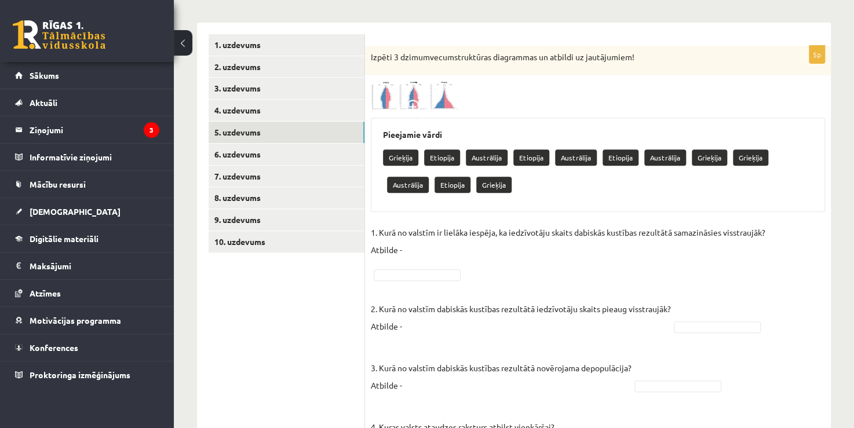
click at [772, 234] on fieldset "1. Kurā no valstīm ir lielāka iespēja, ka iedzīvotāju skaits dabiskās kustības …" at bounding box center [598, 371] width 454 height 295
drag, startPoint x: 400, startPoint y: 250, endPoint x: 455, endPoint y: 254, distance: 55.2
click at [455, 254] on p "1. Kurā no valstīm ir lielāka iespēja, ka iedzīvotāju skaits dabiskās kustības …" at bounding box center [568, 241] width 394 height 35
click at [455, 255] on p "1. Kurā no valstīm ir lielāka iespēja, ka iedzīvotāju skaits dabiskās kustības …" at bounding box center [568, 241] width 394 height 35
drag, startPoint x: 411, startPoint y: 317, endPoint x: 400, endPoint y: 325, distance: 14.1
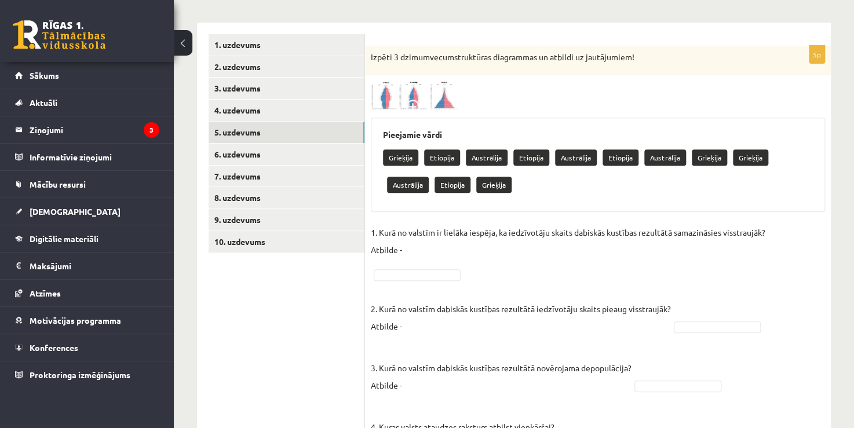
click at [409, 319] on p "2. Kurā no valstīm dabiskās kustības rezultātā iedzīvotāju skaits pieaug visstr…" at bounding box center [521, 309] width 300 height 52
click at [400, 325] on p "2. Kurā no valstīm dabiskās kustības rezultātā iedzīvotāju skaits pieaug visstr…" at bounding box center [521, 309] width 300 height 52
click at [288, 154] on link "6. uzdevums" at bounding box center [286, 154] width 156 height 21
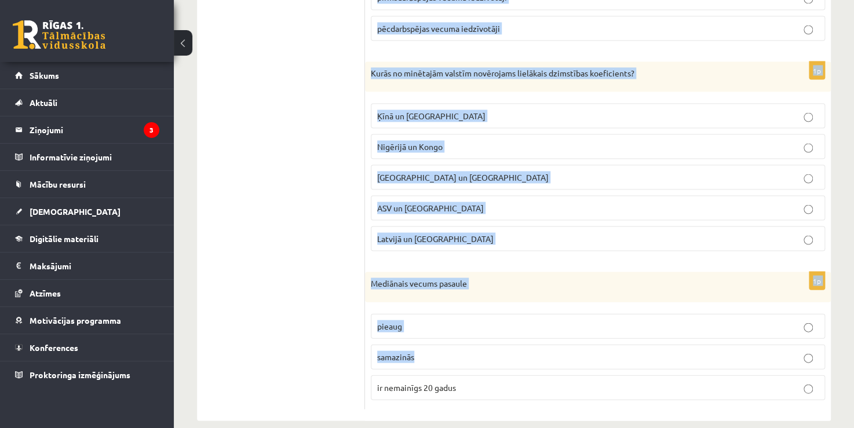
scroll to position [1059, 0]
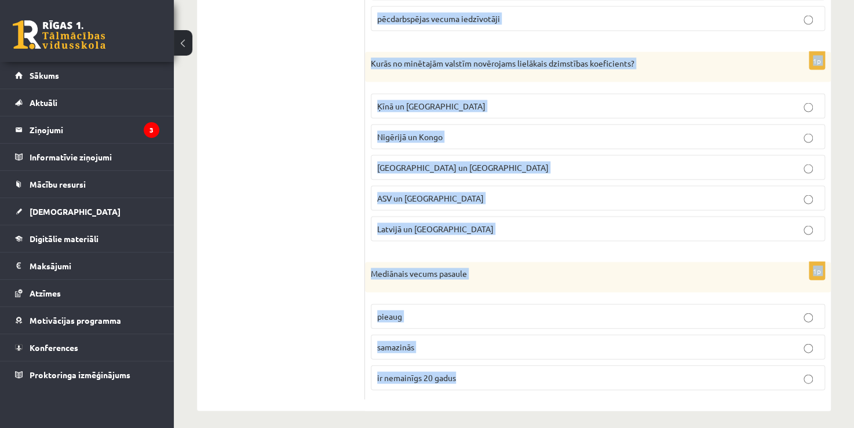
drag, startPoint x: 372, startPoint y: 53, endPoint x: 569, endPoint y: 372, distance: 374.1
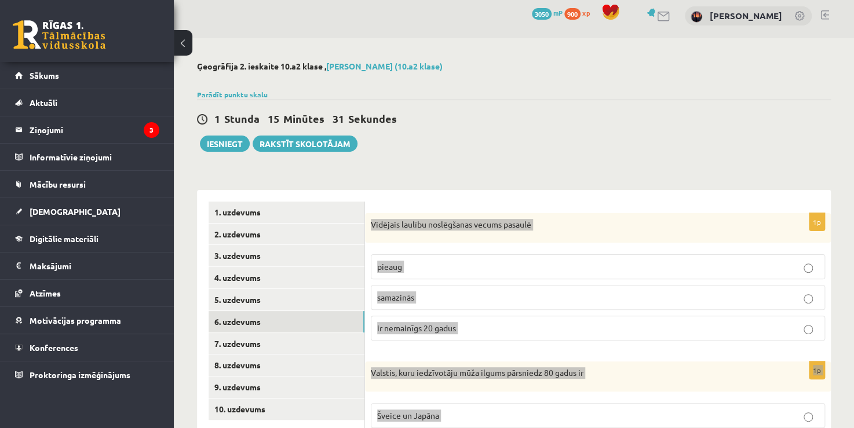
scroll to position [0, 0]
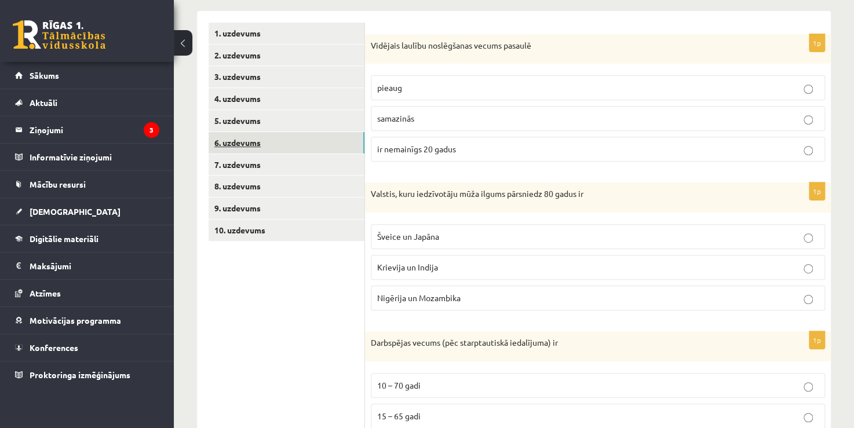
scroll to position [174, 0]
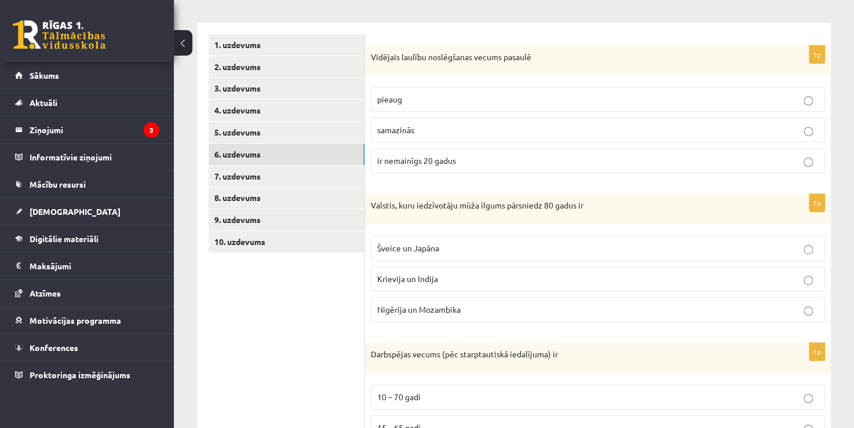
click at [378, 96] on span "pieaug" at bounding box center [389, 99] width 25 height 10
click at [382, 246] on span "Šveice un Japāna" at bounding box center [408, 248] width 62 height 10
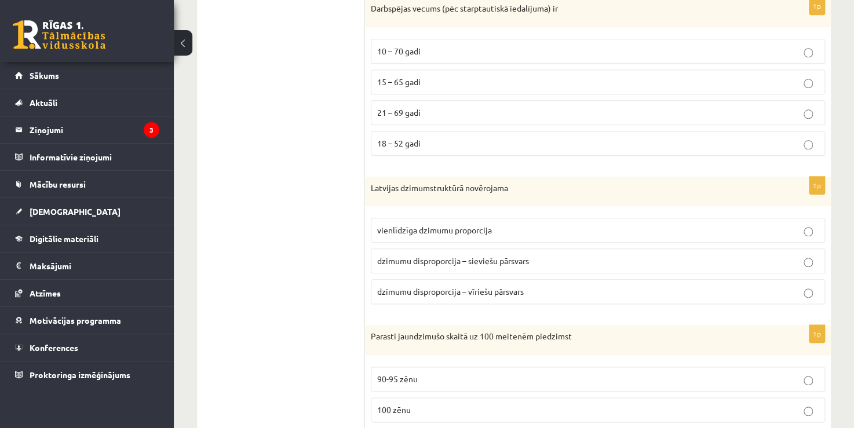
scroll to position [521, 0]
click at [401, 78] on span "15 – 65 gadi" at bounding box center [398, 80] width 43 height 10
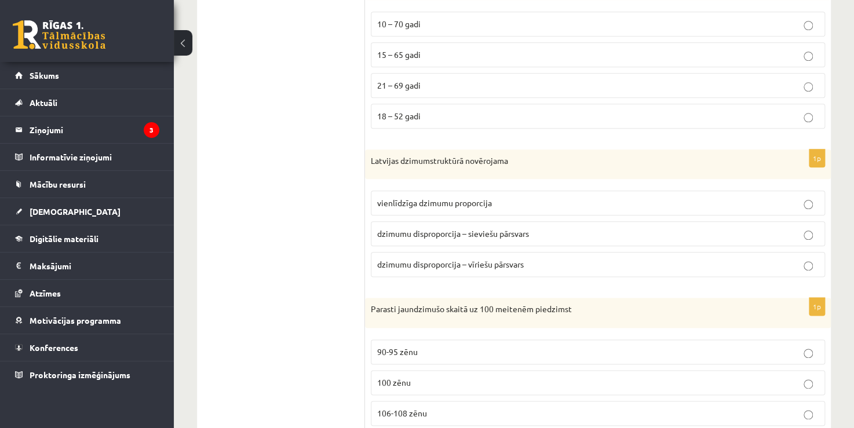
scroll to position [579, 0]
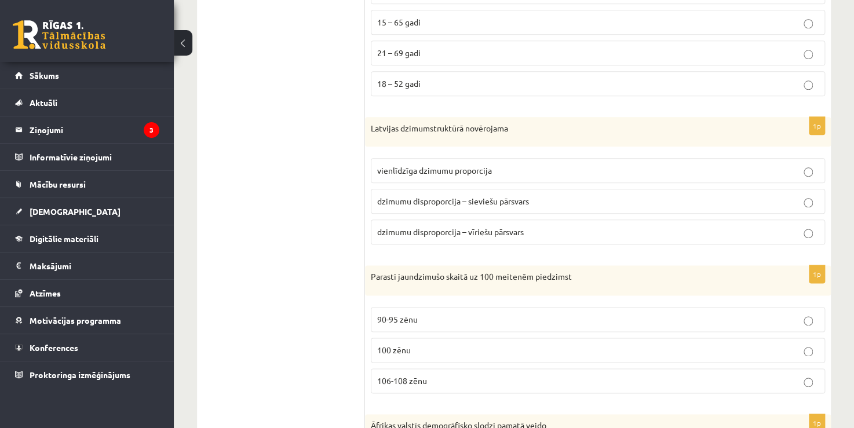
click at [416, 197] on span "dzimumu disproporcija – sieviešu pārsvars" at bounding box center [453, 201] width 152 height 10
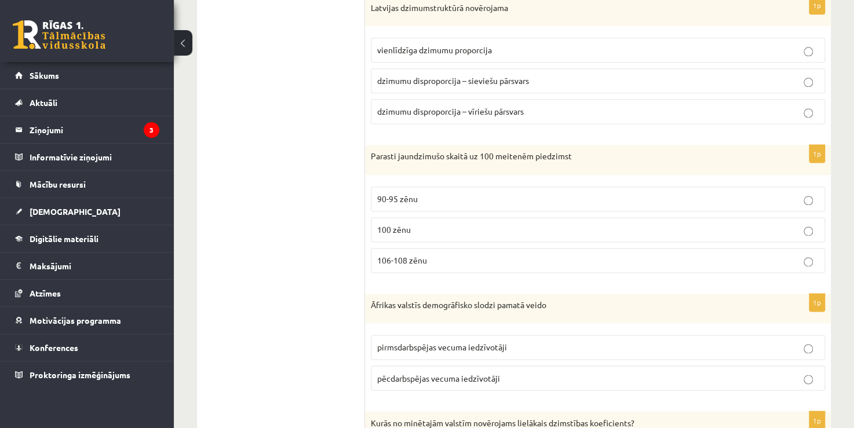
scroll to position [753, 0]
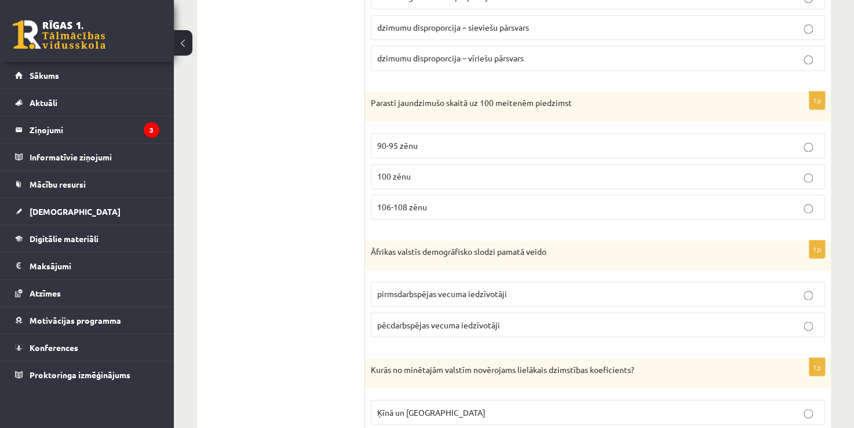
click at [395, 202] on span "106-108 zēnu" at bounding box center [402, 207] width 50 height 10
click at [400, 301] on label "pirmsdarbspējas vecuma iedzīvotāji" at bounding box center [598, 293] width 454 height 25
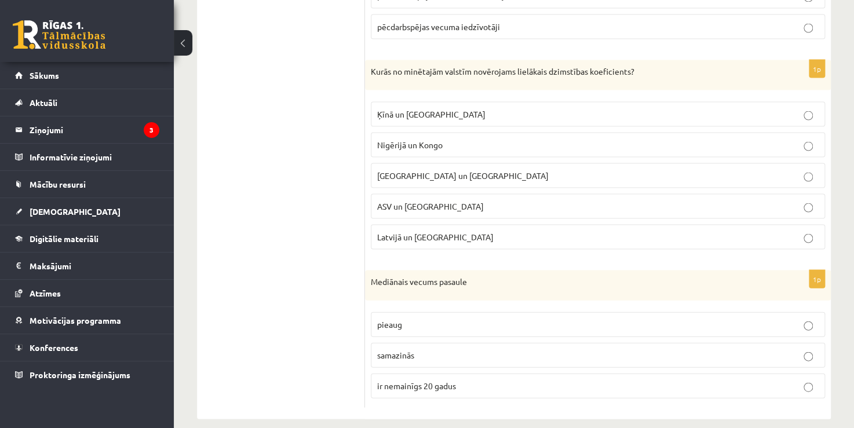
scroll to position [1059, 0]
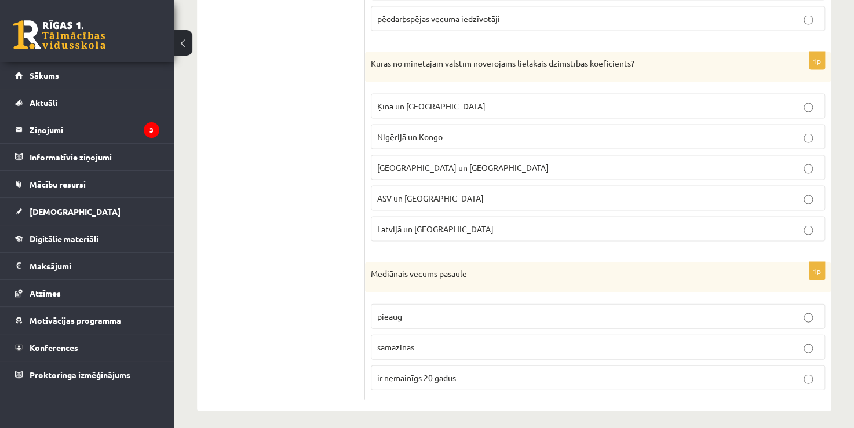
click at [431, 133] on span "Nigērijā un Kongo" at bounding box center [409, 136] width 65 height 10
click at [390, 310] on span "pieaug" at bounding box center [389, 315] width 25 height 10
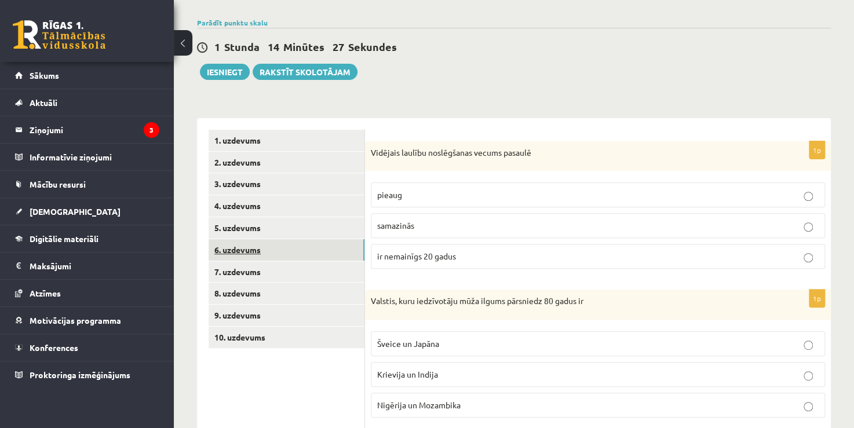
scroll to position [75, 0]
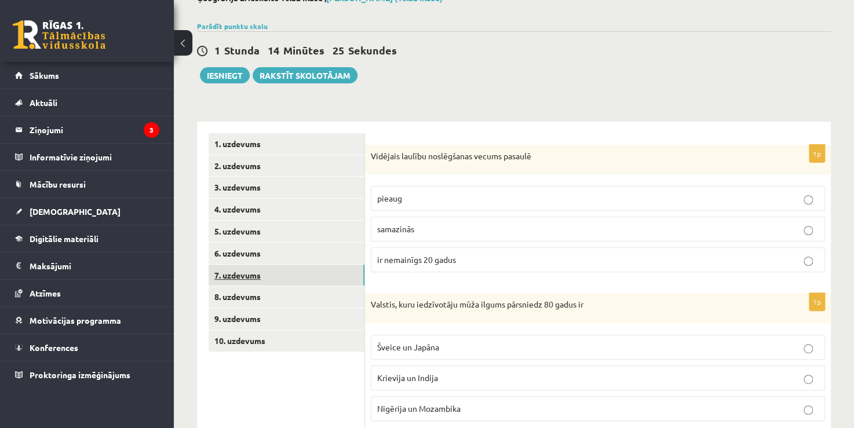
click at [266, 272] on link "7. uzdevums" at bounding box center [286, 275] width 156 height 21
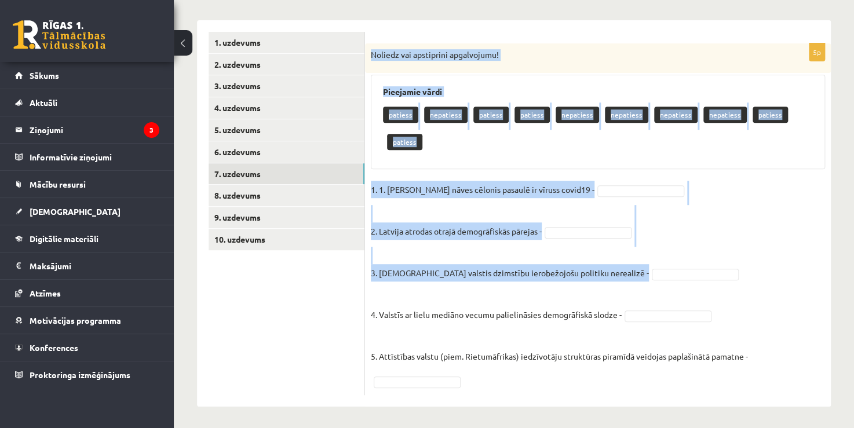
scroll to position [178, 0]
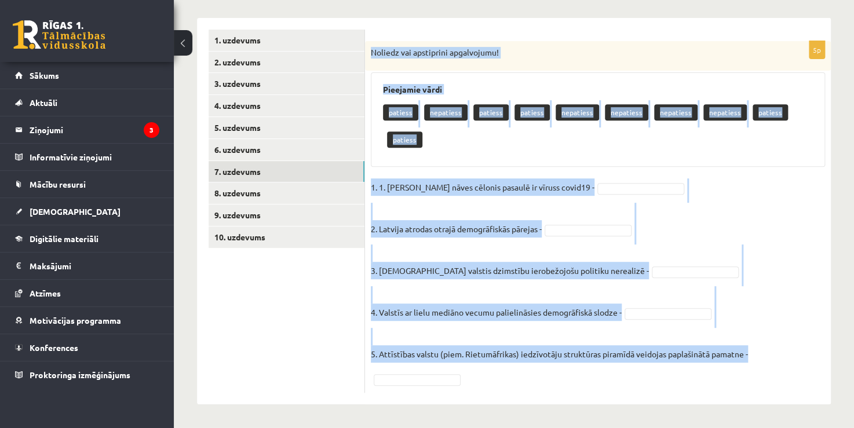
drag, startPoint x: 370, startPoint y: 154, endPoint x: 777, endPoint y: 356, distance: 454.3
click at [777, 356] on div "5p Noliedz vai apstiprini apgalvojumu! Pieejamie vārdi patiess nepatiess paties…" at bounding box center [598, 217] width 466 height 352
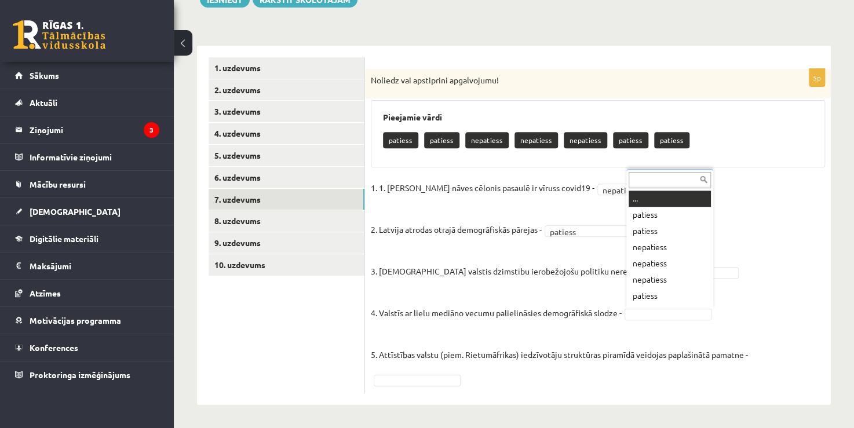
scroll to position [14, 0]
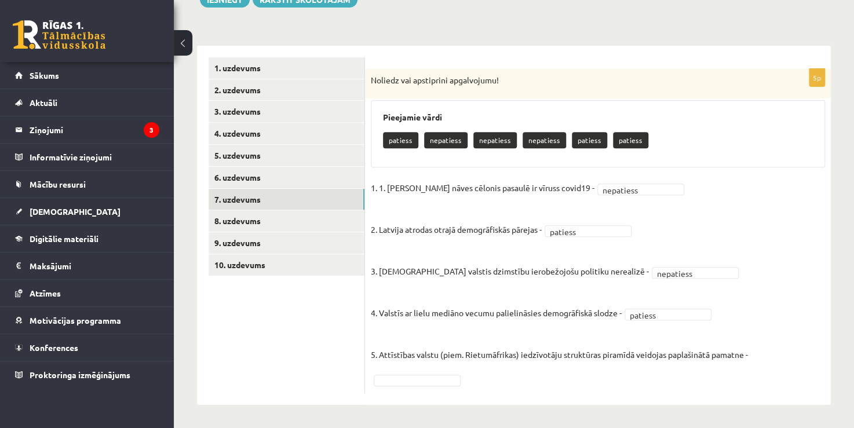
click at [760, 351] on fieldset "1. 1. Galvenais nāves cēlonis pasaulē ir vīruss covid19 - nepatiess ********* 2…" at bounding box center [598, 283] width 454 height 208
click at [762, 356] on fieldset "1. 1. Galvenais nāves cēlonis pasaulē ir vīruss covid19 - nepatiess ********* 2…" at bounding box center [598, 283] width 454 height 208
click at [775, 345] on fieldset "1. 1. Galvenais nāves cēlonis pasaulē ir vīruss covid19 - nepatiess ********* 2…" at bounding box center [598, 283] width 454 height 208
drag, startPoint x: 762, startPoint y: 350, endPoint x: 755, endPoint y: 356, distance: 9.0
click at [761, 352] on fieldset "1. 1. Galvenais nāves cēlonis pasaulē ir vīruss covid19 - nepatiess ********* 2…" at bounding box center [598, 283] width 454 height 208
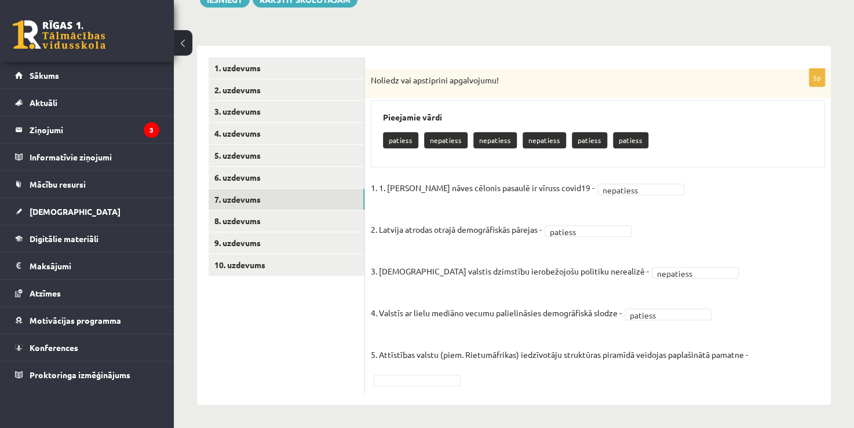
click at [752, 356] on fieldset "1. 1. Galvenais nāves cēlonis pasaulē ir vīruss covid19 - nepatiess ********* 2…" at bounding box center [598, 283] width 454 height 208
click at [748, 356] on p "5. Attīstības valstu (piem. Rietumāfrikas) iedzīvotāju struktūras piramīdā veid…" at bounding box center [559, 345] width 377 height 35
click at [752, 353] on fieldset "1. 1. Galvenais nāves cēlonis pasaulē ir vīruss covid19 - nepatiess ********* 2…" at bounding box center [598, 283] width 454 height 208
click at [756, 353] on fieldset "1. 1. Galvenais nāves cēlonis pasaulē ir vīruss covid19 - nepatiess ********* 2…" at bounding box center [598, 283] width 454 height 208
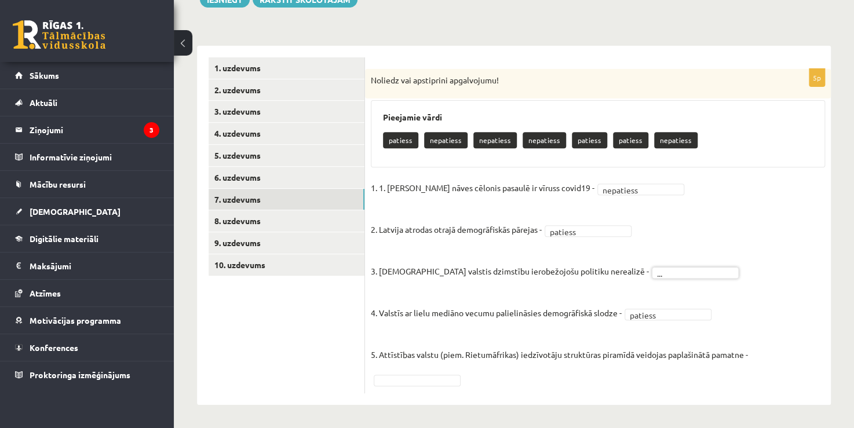
click at [636, 288] on fieldset "1. 1. Galvenais nāves cēlonis pasaulē ir vīruss covid19 - nepatiess ********* 2…" at bounding box center [598, 283] width 454 height 208
click at [761, 354] on fieldset "1. 1. Galvenais nāves cēlonis pasaulē ir vīruss covid19 - nepatiess ********* 2…" at bounding box center [598, 283] width 454 height 208
click at [752, 353] on fieldset "1. 1. Galvenais nāves cēlonis pasaulē ir vīruss covid19 - nepatiess ********* 2…" at bounding box center [598, 283] width 454 height 208
drag, startPoint x: 761, startPoint y: 353, endPoint x: 771, endPoint y: 353, distance: 10.4
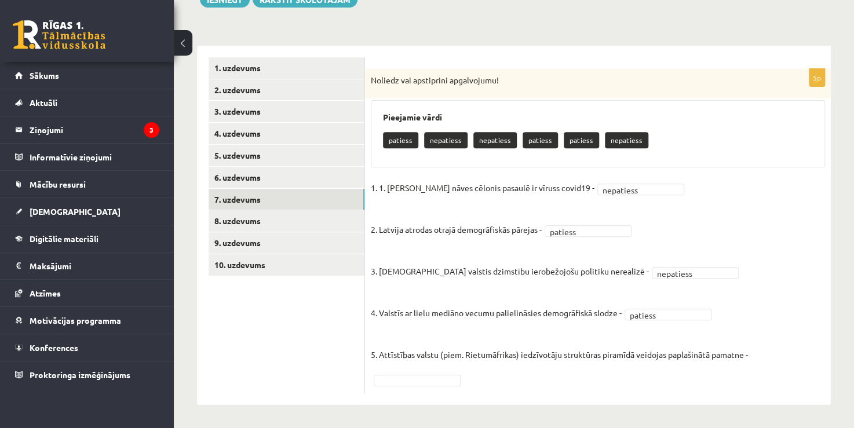
click at [766, 353] on fieldset "1. 1. Galvenais nāves cēlonis pasaulē ir vīruss covid19 - nepatiess ********* 2…" at bounding box center [598, 283] width 454 height 208
click at [772, 354] on fieldset "1. 1. Galvenais nāves cēlonis pasaulē ir vīruss covid19 - nepatiess ********* 2…" at bounding box center [598, 283] width 454 height 208
click at [775, 352] on fieldset "1. 1. Galvenais nāves cēlonis pasaulē ir vīruss covid19 - nepatiess ********* 2…" at bounding box center [598, 283] width 454 height 208
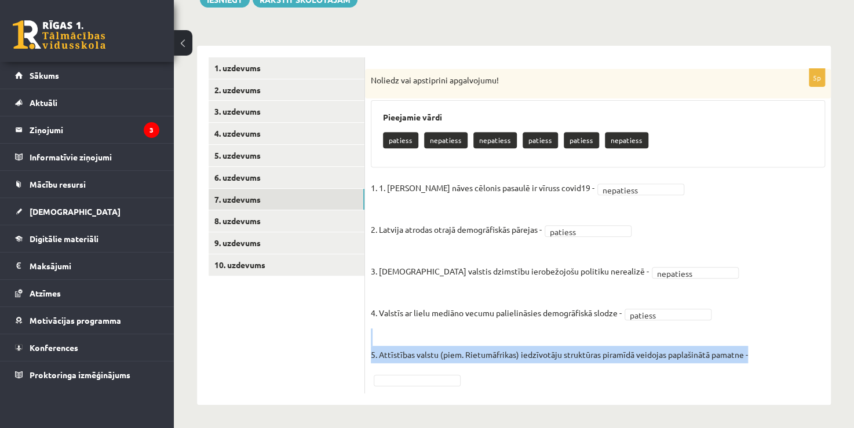
click at [369, 368] on div "5p Noliedz vai apstiprini apgalvojumu! Pieejamie vārdi patiess nepatiess nepati…" at bounding box center [598, 231] width 466 height 324
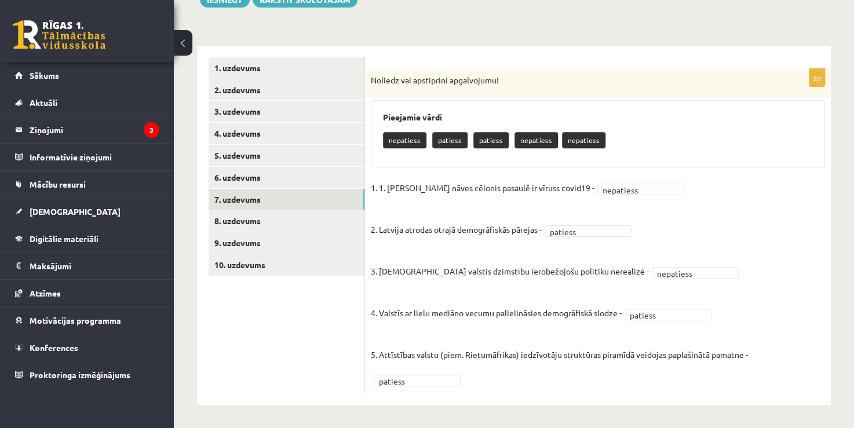
drag, startPoint x: 779, startPoint y: 352, endPoint x: 561, endPoint y: 298, distance: 224.9
click at [778, 352] on fieldset "1. 1. Galvenais nāves cēlonis pasaulē ir vīruss covid19 - nepatiess ********* 2…" at bounding box center [598, 283] width 454 height 208
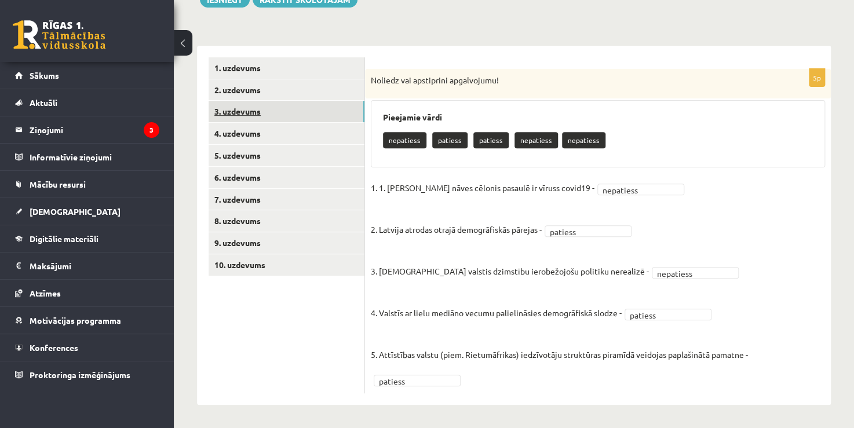
click at [243, 112] on link "3. uzdevums" at bounding box center [286, 111] width 156 height 21
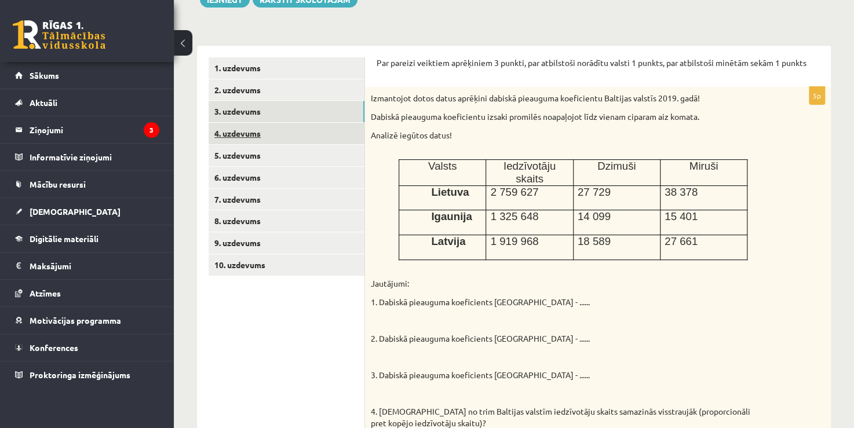
scroll to position [0, 0]
click at [247, 137] on link "4. uzdevums" at bounding box center [286, 133] width 156 height 21
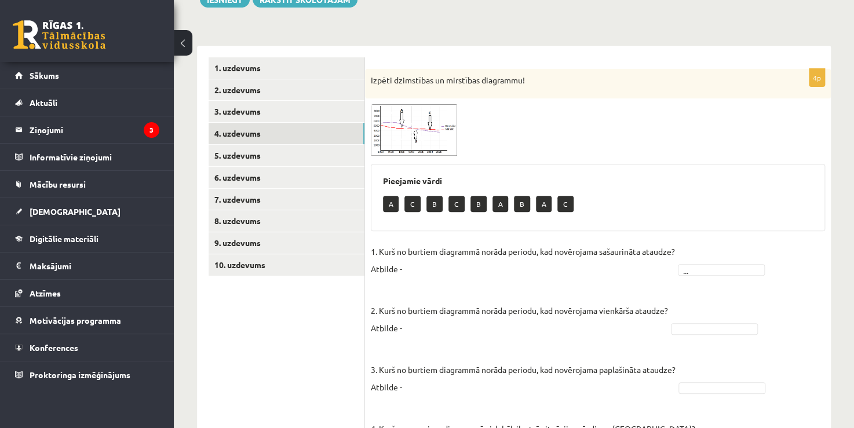
click at [698, 222] on div "Pieejamie vārdi A C B C B A B A C" at bounding box center [598, 197] width 454 height 67
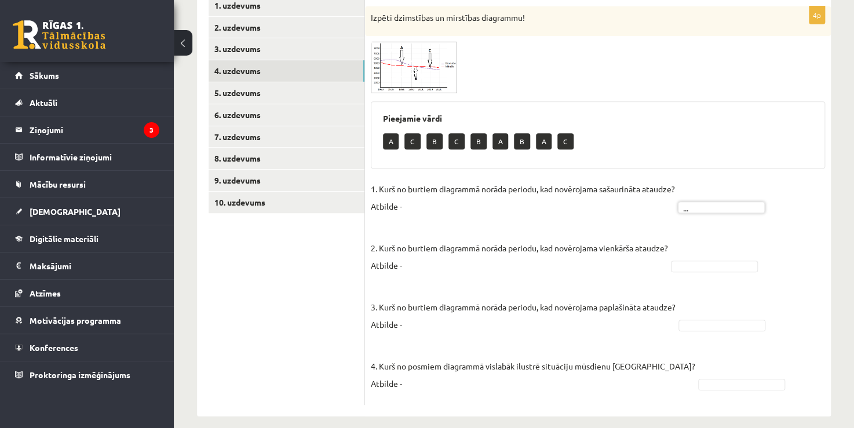
scroll to position [225, 0]
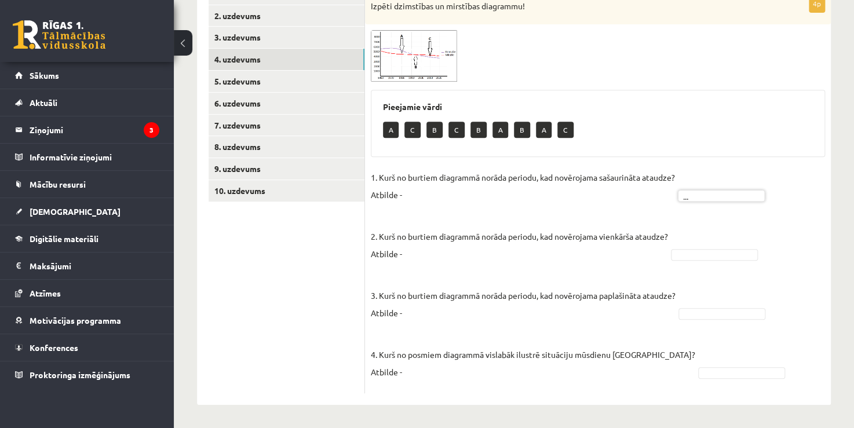
click at [419, 254] on p "2. Kurš no burtiem diagrammā norāda periodu, kad novērojama vienkārša ataudze? …" at bounding box center [519, 236] width 297 height 52
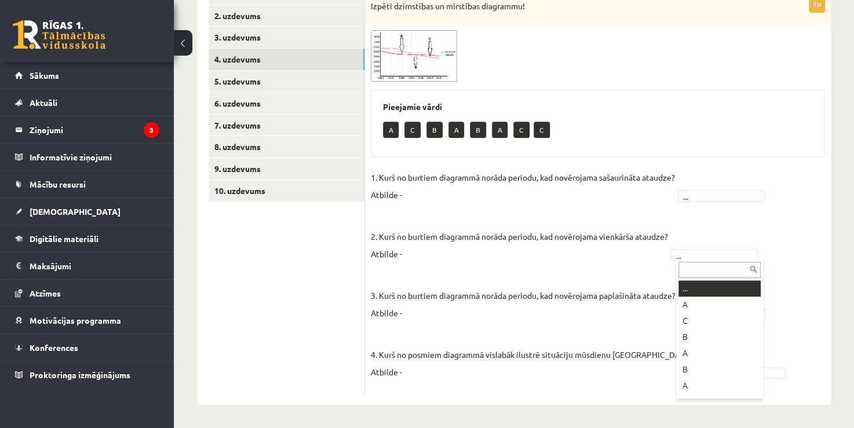
drag, startPoint x: 690, startPoint y: 257, endPoint x: 624, endPoint y: 263, distance: 65.7
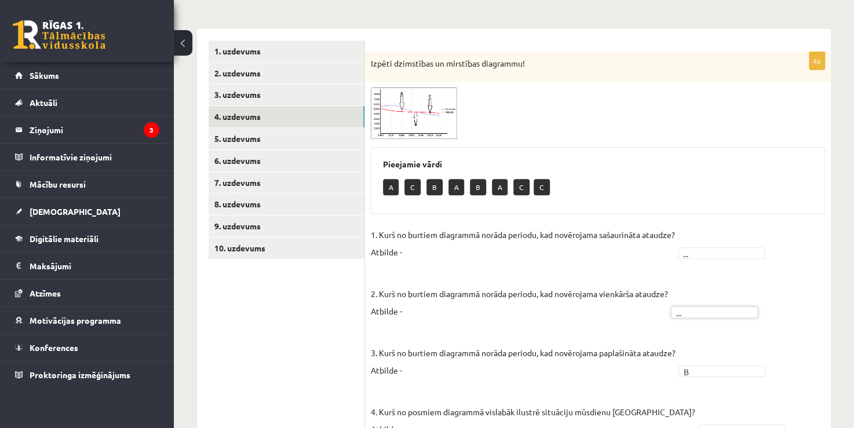
scroll to position [167, 0]
click at [434, 128] on img at bounding box center [414, 114] width 87 height 52
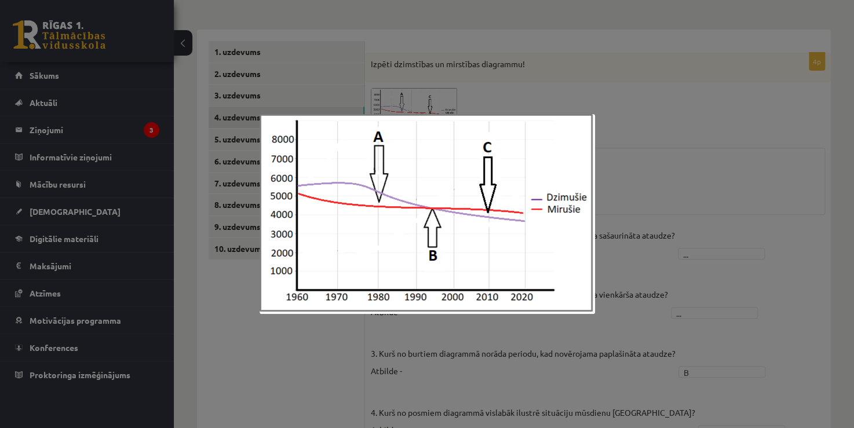
drag, startPoint x: 434, startPoint y: 128, endPoint x: 549, endPoint y: 63, distance: 132.5
click at [549, 63] on div at bounding box center [427, 214] width 854 height 428
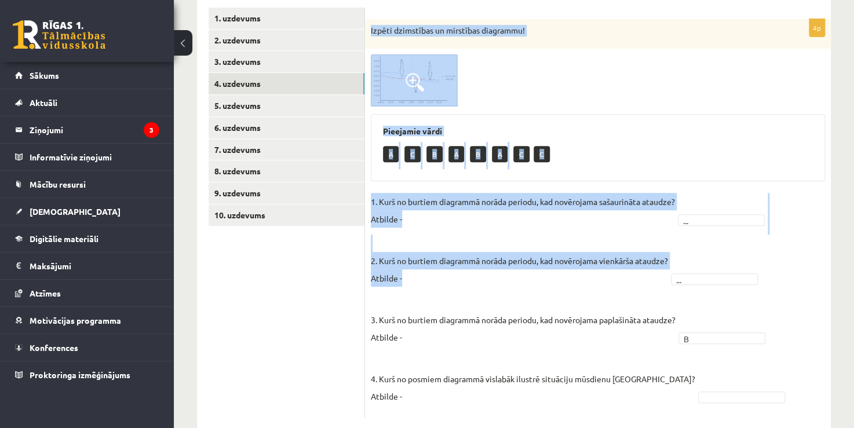
scroll to position [225, 0]
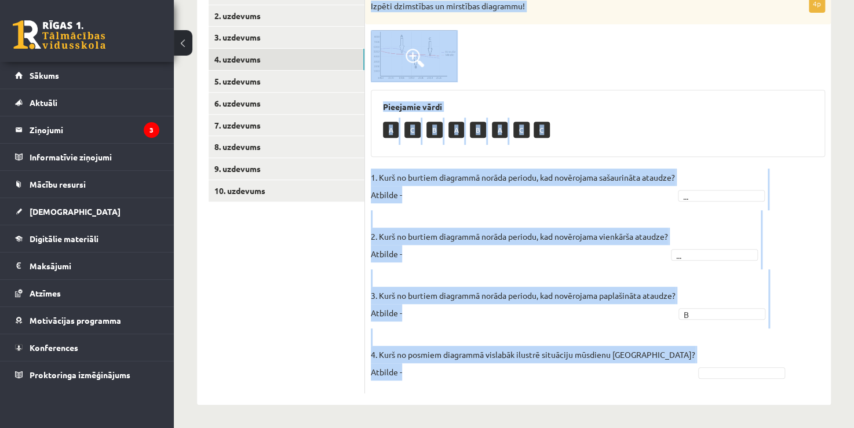
drag, startPoint x: 369, startPoint y: 61, endPoint x: 719, endPoint y: 403, distance: 489.4
click at [718, 404] on div "4p Izpēti dzimstības un mirstības diagrammu! Pieejamie vārdi A C B A B A C C 1.…" at bounding box center [598, 188] width 466 height 433
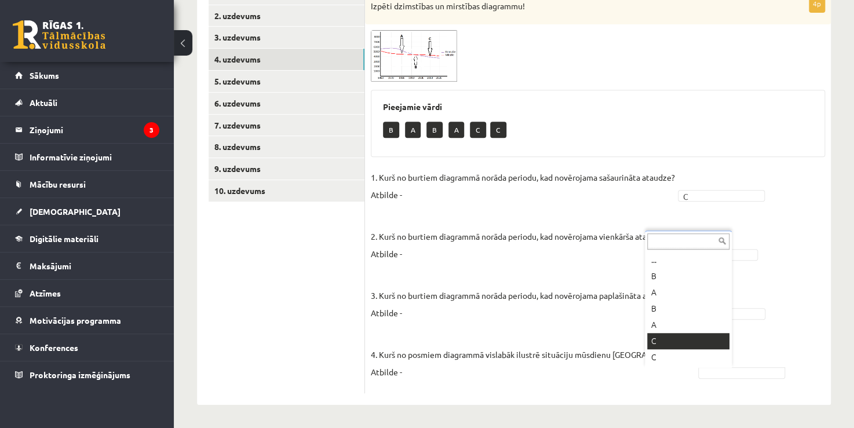
drag, startPoint x: 660, startPoint y: 337, endPoint x: 660, endPoint y: 328, distance: 8.7
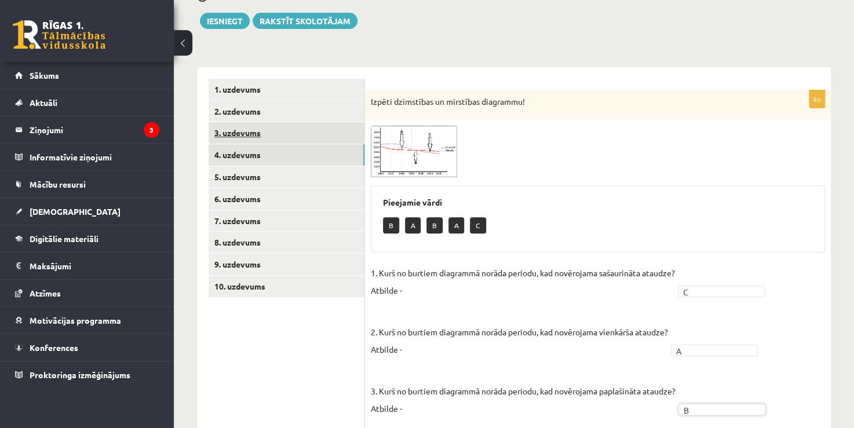
scroll to position [109, 0]
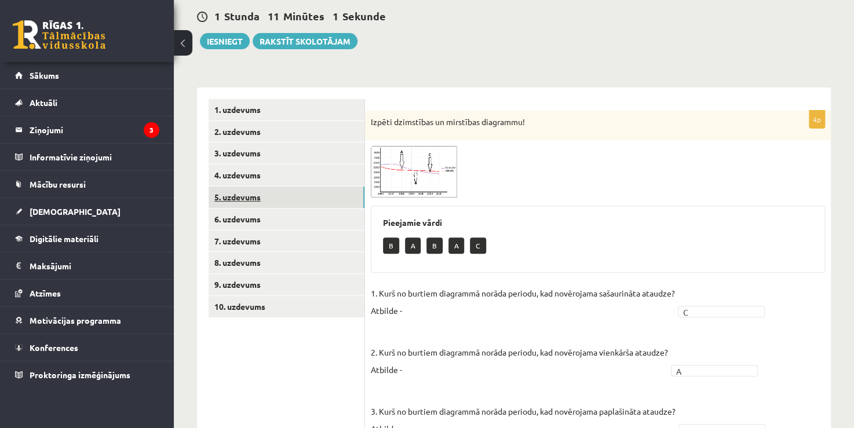
click at [245, 197] on link "5. uzdevums" at bounding box center [286, 196] width 156 height 21
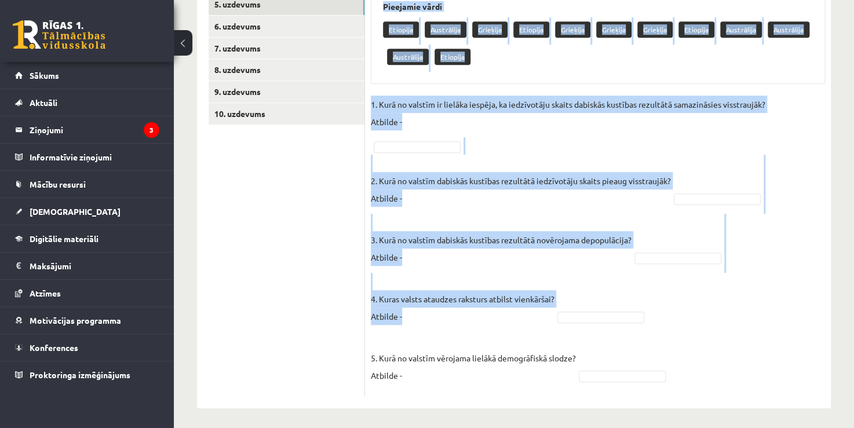
scroll to position [305, 0]
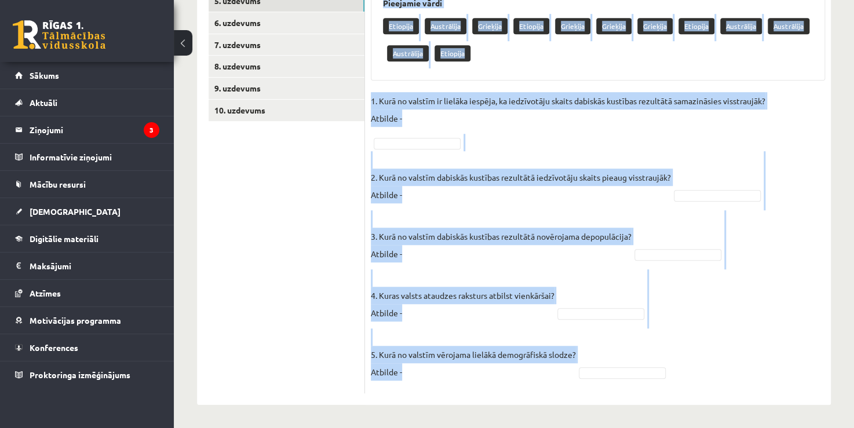
drag, startPoint x: 368, startPoint y: 61, endPoint x: 708, endPoint y: 368, distance: 458.0
click at [708, 368] on div "5p Izpēti 3 dzimumvecumstruktūras diagrammas un atbildi uz jautājumiem! Pieejam…" at bounding box center [598, 153] width 466 height 479
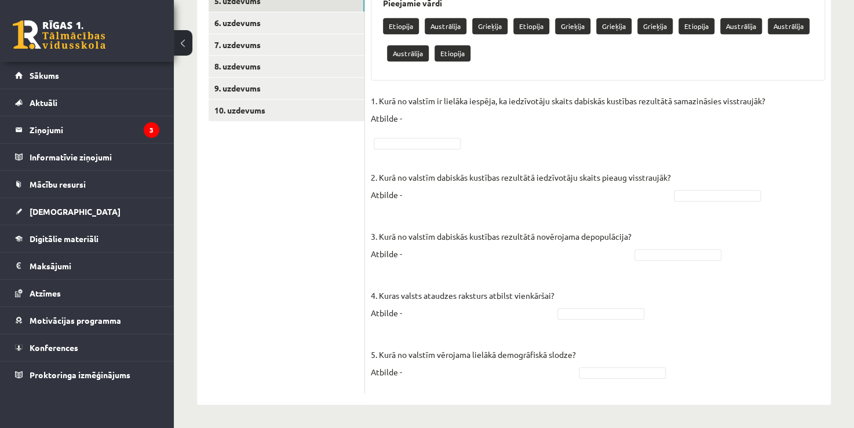
click at [336, 376] on ul "1. uzdevums 2. uzdevums 3. uzdevums 4. uzdevums 5. uzdevums 6. uzdevums 7. uzde…" at bounding box center [286, 148] width 156 height 491
drag, startPoint x: 694, startPoint y: 312, endPoint x: 707, endPoint y: 316, distance: 13.6
click at [696, 313] on fieldset "1. Kurā no valstīm ir lielāka iespēja, ka iedzīvotāju skaits dabiskās kustības …" at bounding box center [598, 239] width 454 height 295
drag, startPoint x: 734, startPoint y: 320, endPoint x: 771, endPoint y: 316, distance: 36.6
click at [743, 320] on fieldset "1. Kurā no valstīm ir lielāka iespēja, ka iedzīvotāju skaits dabiskās kustības …" at bounding box center [598, 239] width 454 height 295
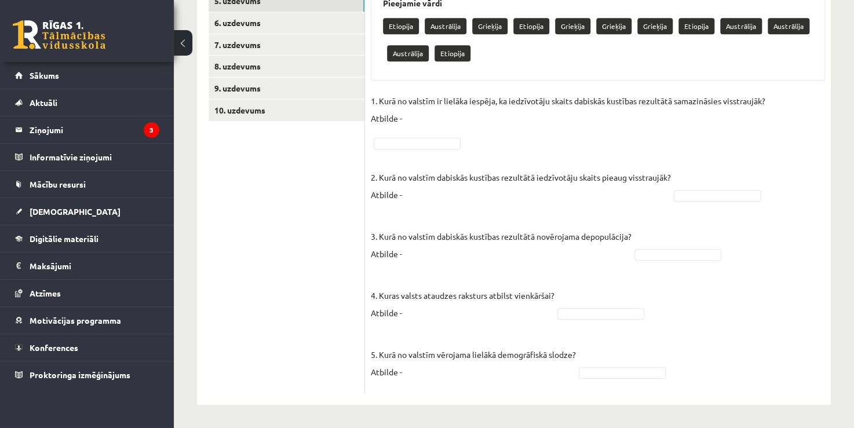
drag, startPoint x: 805, startPoint y: 320, endPoint x: 825, endPoint y: 320, distance: 20.3
click at [822, 320] on fieldset "1. Kurā no valstīm ir lielāka iespēja, ka iedzīvotāju skaits dabiskās kustības …" at bounding box center [598, 239] width 454 height 295
drag, startPoint x: 826, startPoint y: 320, endPoint x: 817, endPoint y: 312, distance: 11.9
click at [826, 319] on div "5p Izpēti 3 dzimumvecumstruktūras diagrammas un atbildi uz jautājumiem! Pieejam…" at bounding box center [598, 153] width 466 height 479
click at [685, 221] on fieldset "1. Kurā no valstīm ir lielāka iespēja, ka iedzīvotāju skaits dabiskās kustības …" at bounding box center [598, 239] width 454 height 295
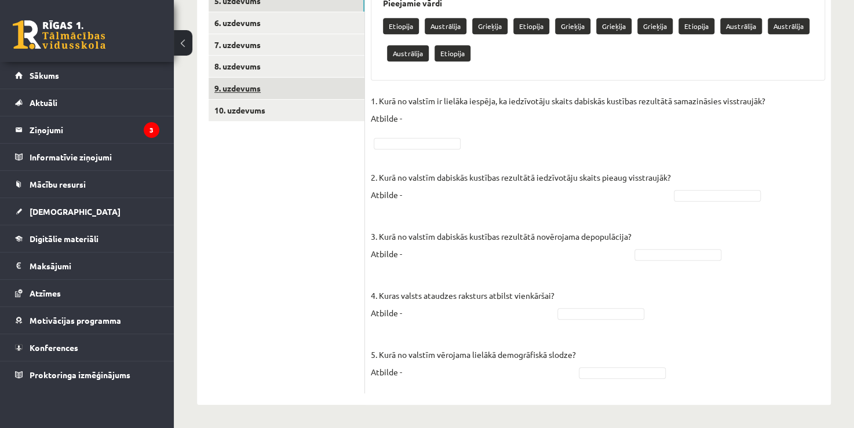
click at [339, 97] on link "9. uzdevums" at bounding box center [286, 88] width 156 height 21
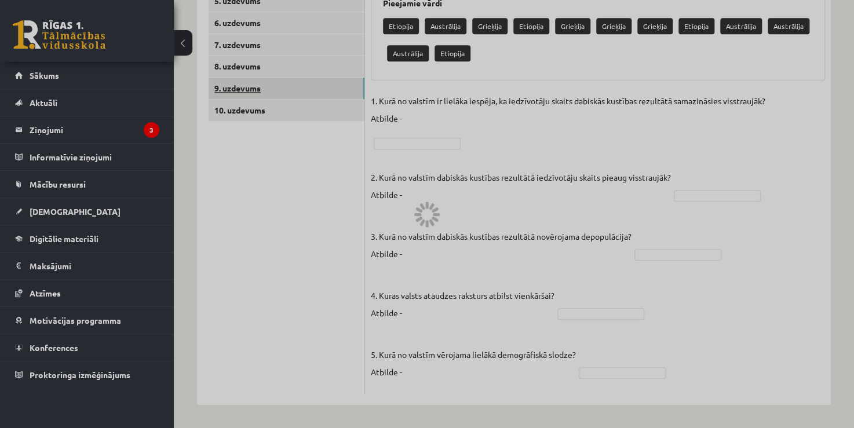
scroll to position [105, 0]
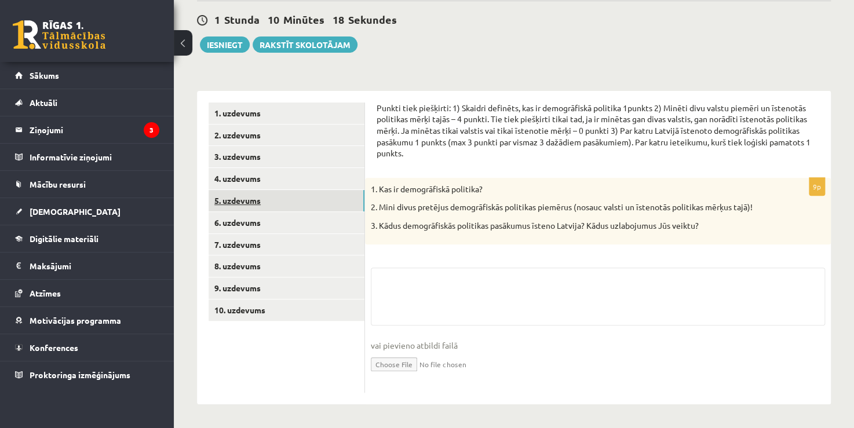
click at [266, 192] on link "5. uzdevums" at bounding box center [286, 200] width 156 height 21
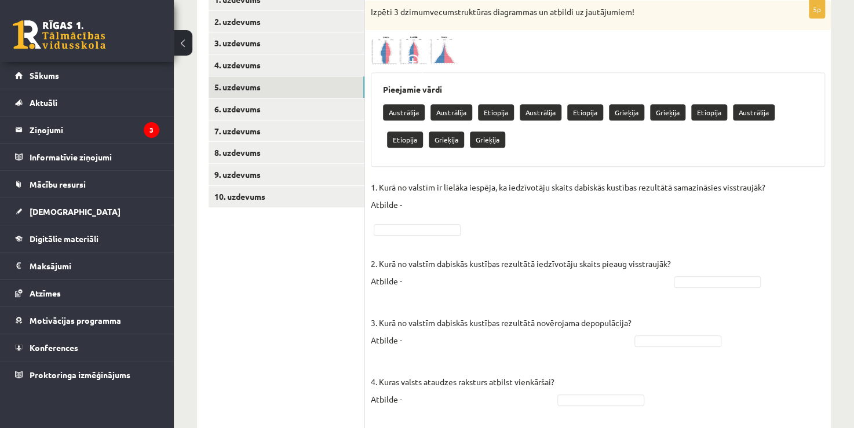
scroll to position [221, 0]
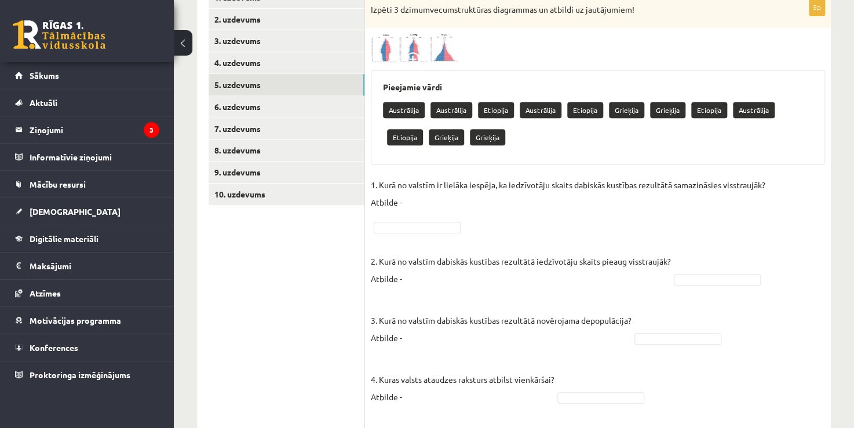
click at [291, 251] on ul "1. uzdevums 2. uzdevums 3. uzdevums 4. uzdevums 5. uzdevums 6. uzdevums 7. uzde…" at bounding box center [286, 232] width 156 height 491
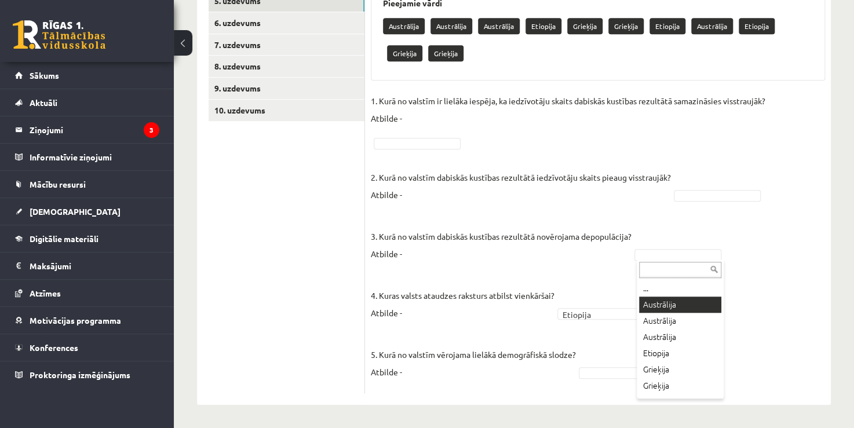
scroll to position [278, 0]
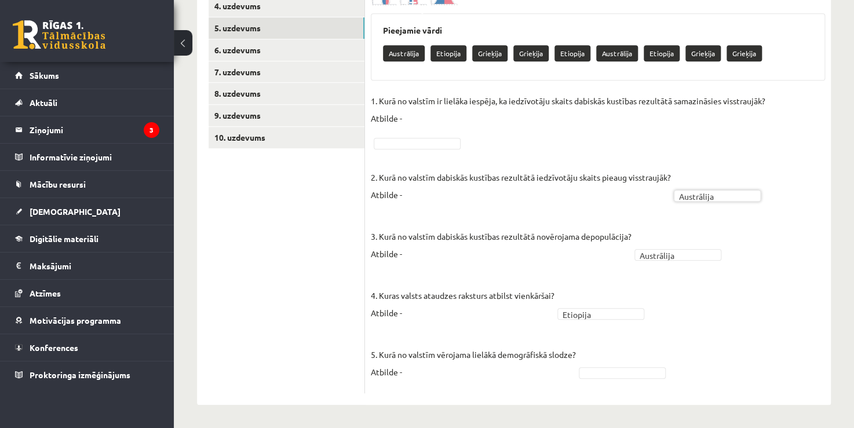
click at [765, 117] on p "1. Kurā no valstīm ir lielāka iespēja, ka iedzīvotāju skaits dabiskās kustības …" at bounding box center [568, 109] width 394 height 35
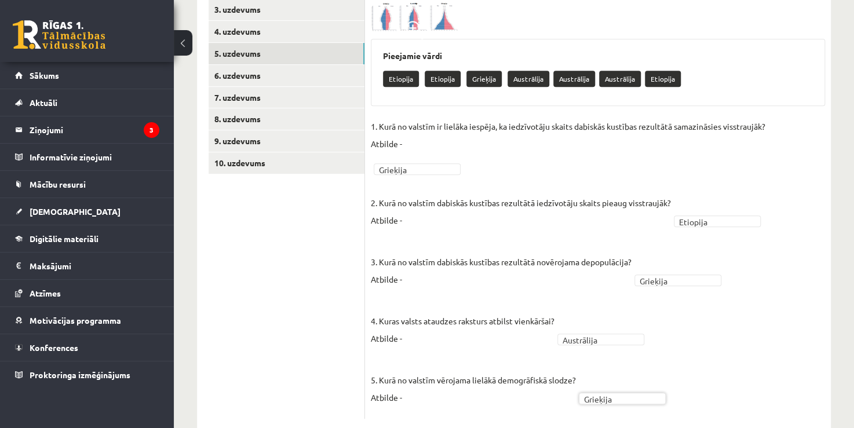
scroll to position [220, 0]
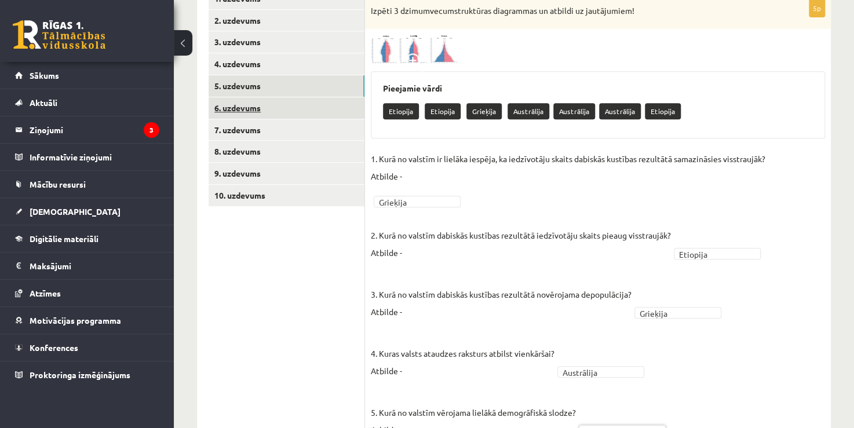
click at [247, 107] on link "6. uzdevums" at bounding box center [286, 107] width 156 height 21
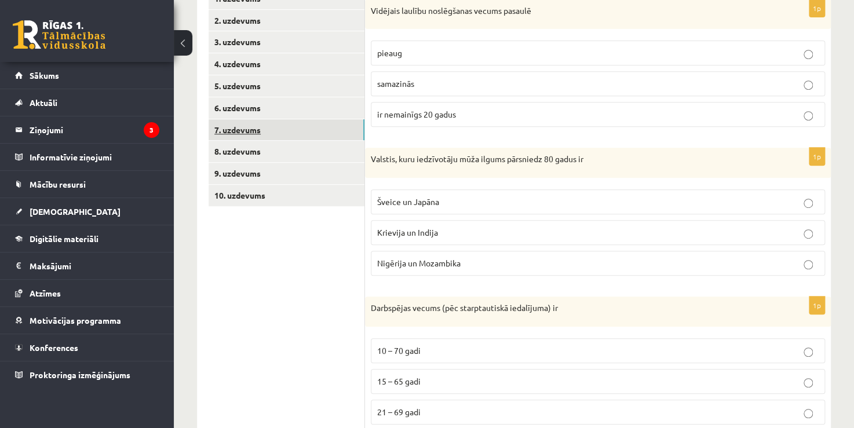
click at [241, 131] on link "7. uzdevums" at bounding box center [286, 129] width 156 height 21
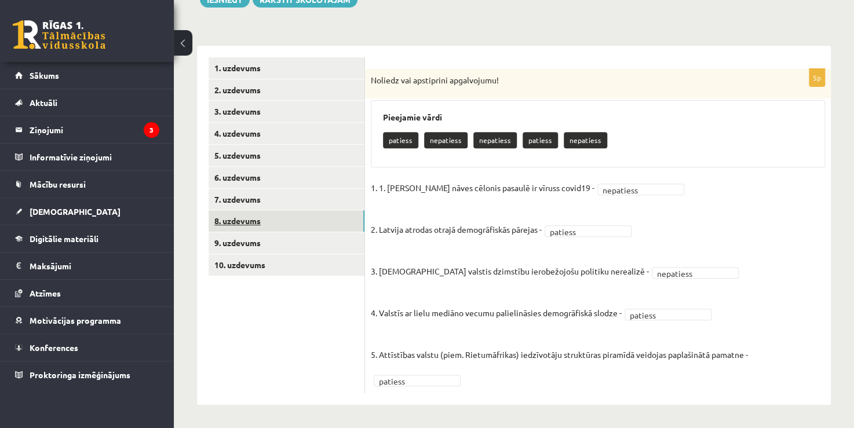
click at [257, 218] on link "8. uzdevums" at bounding box center [286, 220] width 156 height 21
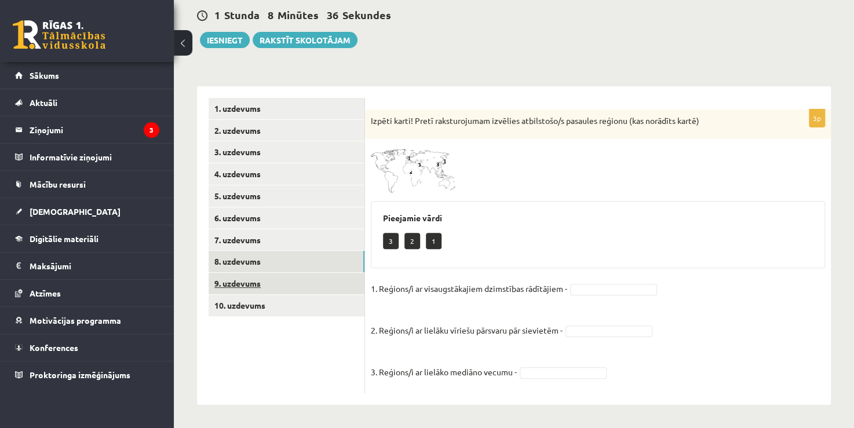
click at [257, 278] on link "9. uzdevums" at bounding box center [286, 283] width 156 height 21
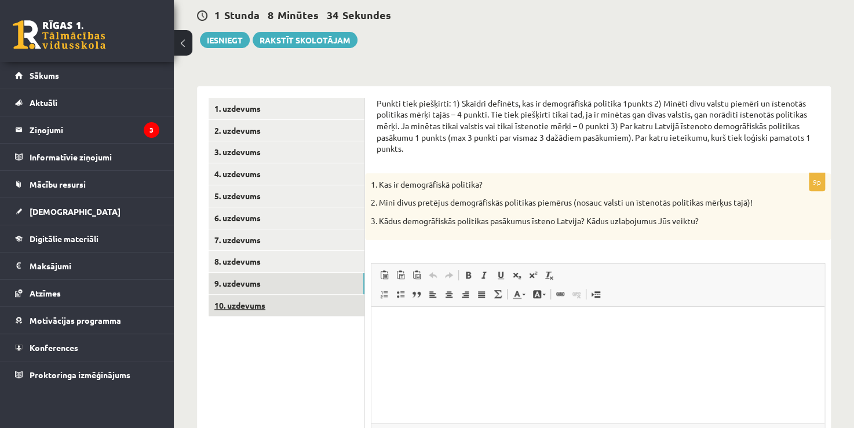
scroll to position [0, 0]
click at [246, 303] on link "10. uzdevums" at bounding box center [286, 305] width 156 height 21
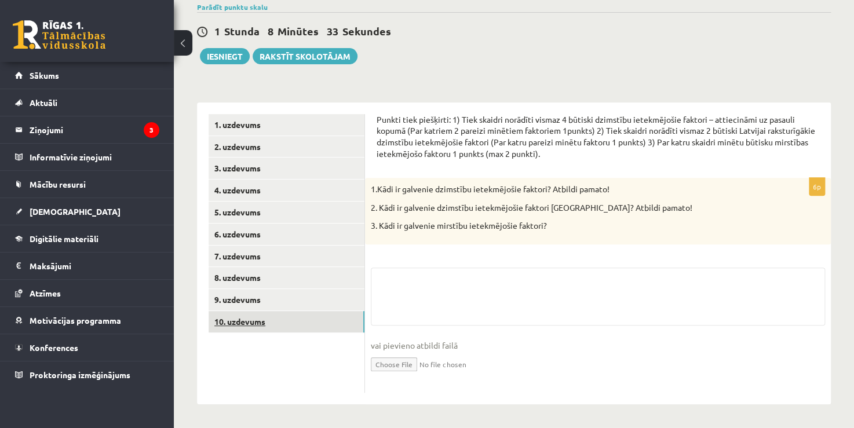
scroll to position [94, 0]
click at [252, 269] on link "8. uzdevums" at bounding box center [286, 277] width 156 height 21
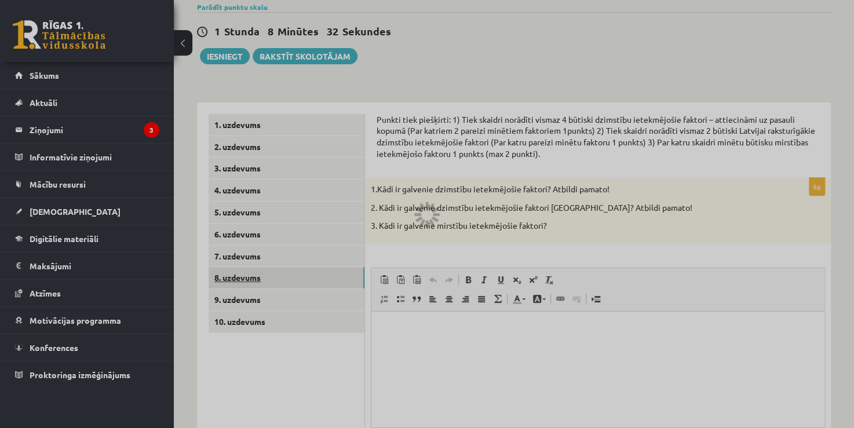
scroll to position [0, 0]
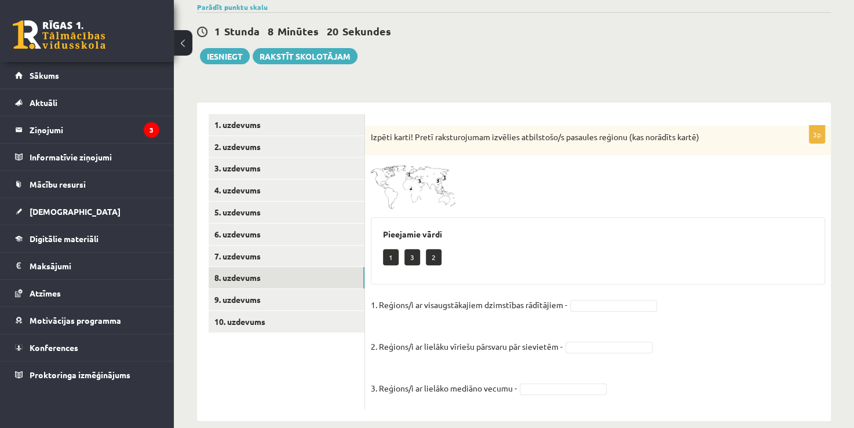
click at [386, 168] on img at bounding box center [414, 185] width 87 height 49
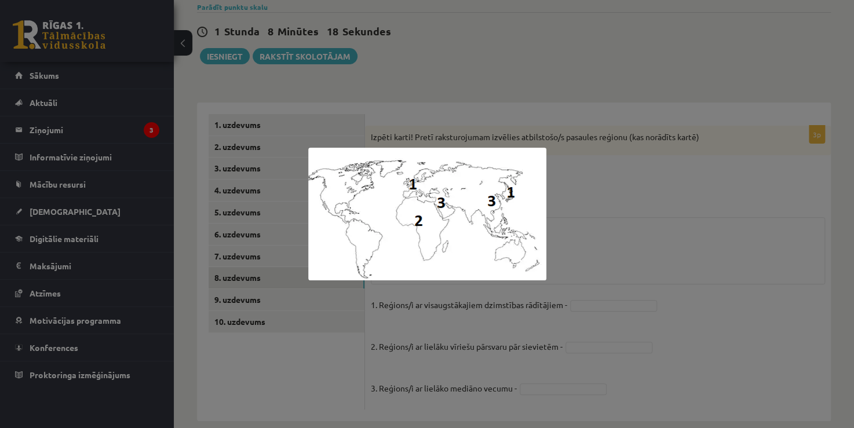
click at [511, 66] on div at bounding box center [427, 214] width 854 height 428
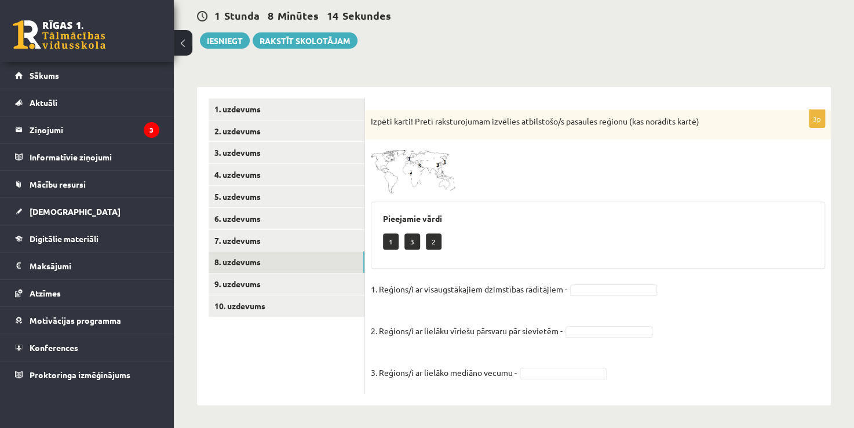
scroll to position [110, 0]
click at [398, 168] on img at bounding box center [414, 169] width 87 height 49
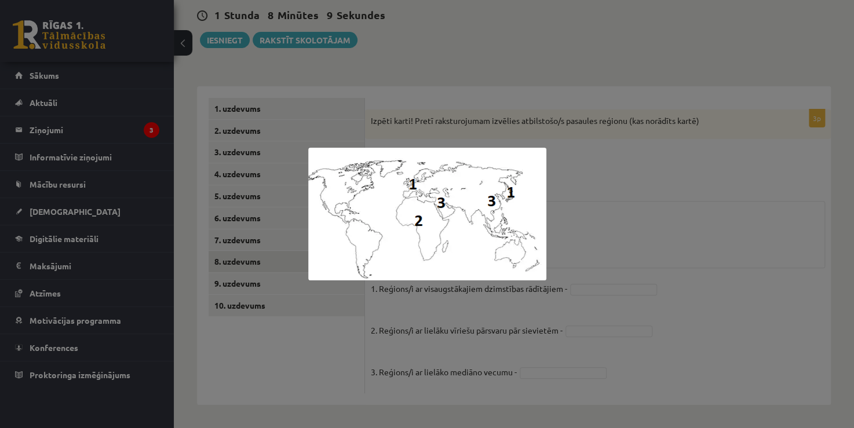
click at [411, 103] on div at bounding box center [427, 214] width 854 height 428
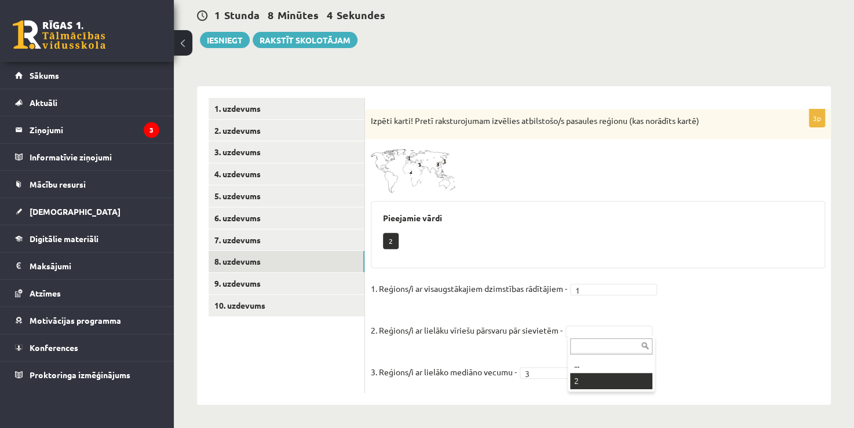
scroll to position [83, 0]
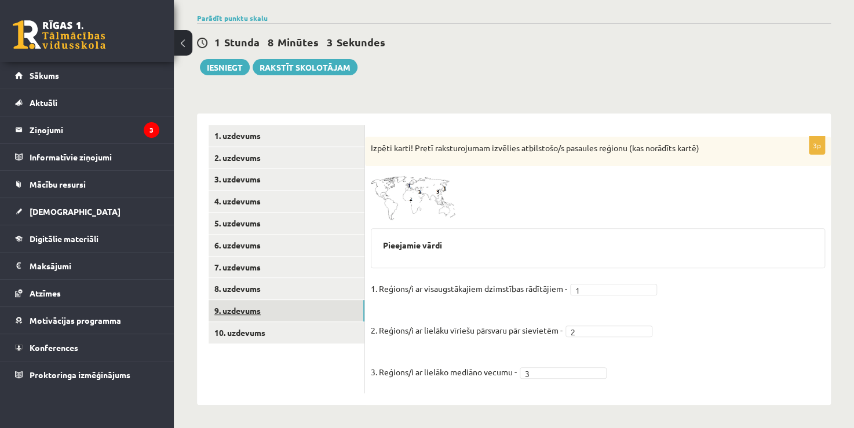
click at [260, 302] on link "9. uzdevums" at bounding box center [286, 310] width 156 height 21
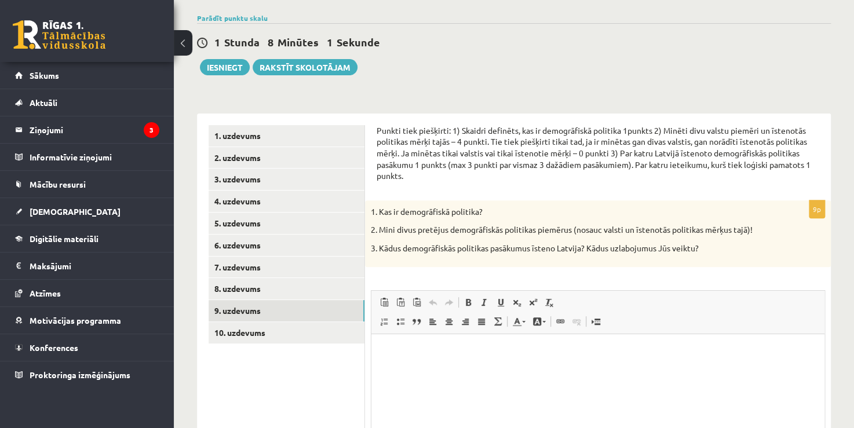
scroll to position [0, 0]
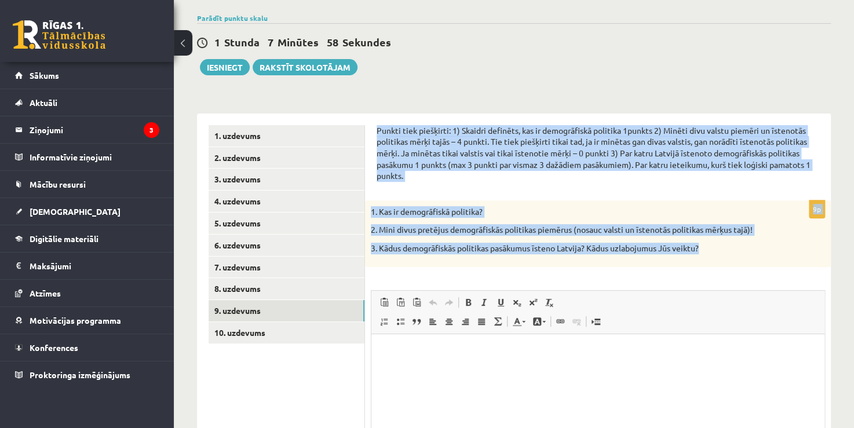
drag, startPoint x: 374, startPoint y: 126, endPoint x: 734, endPoint y: 262, distance: 385.1
click at [734, 262] on div "Punkti tiek piešķirti: 1) Skaidri definēts, kas ir demogrāfiskā politika 1punkt…" at bounding box center [598, 328] width 466 height 429
click at [427, 92] on div "**********" at bounding box center [514, 264] width 680 height 604
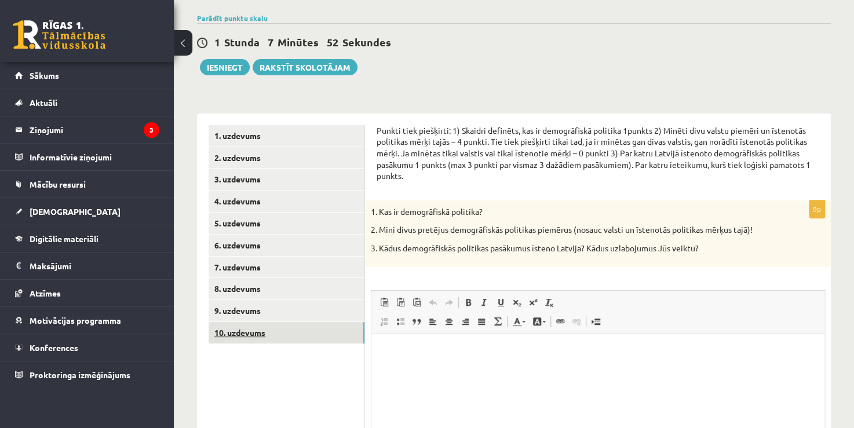
click at [259, 330] on link "10. uzdevums" at bounding box center [286, 332] width 156 height 21
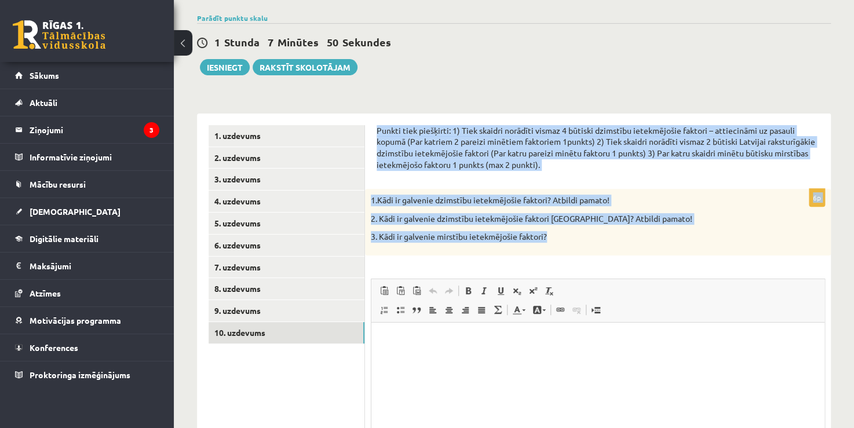
drag, startPoint x: 376, startPoint y: 129, endPoint x: 563, endPoint y: 246, distance: 220.6
click at [562, 246] on form "Punkti tiek piešķirti: 1) Tiek skaidri norādīti vismaz 4 būtiski dzimstību iete…" at bounding box center [597, 322] width 442 height 394
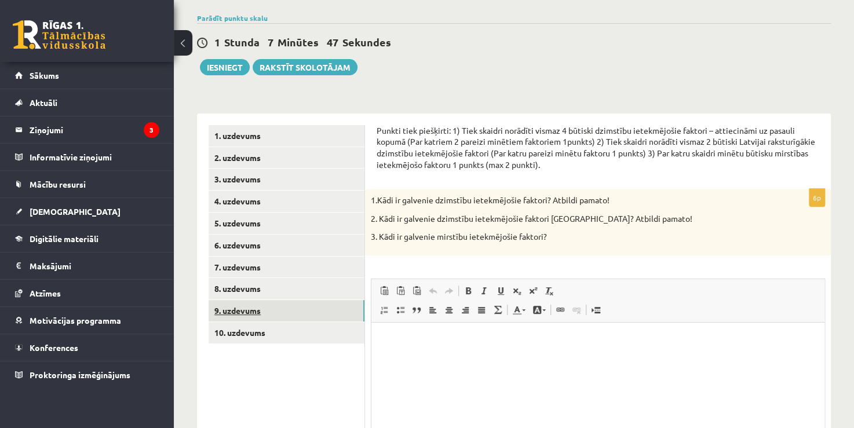
click at [253, 308] on link "9. uzdevums" at bounding box center [286, 310] width 156 height 21
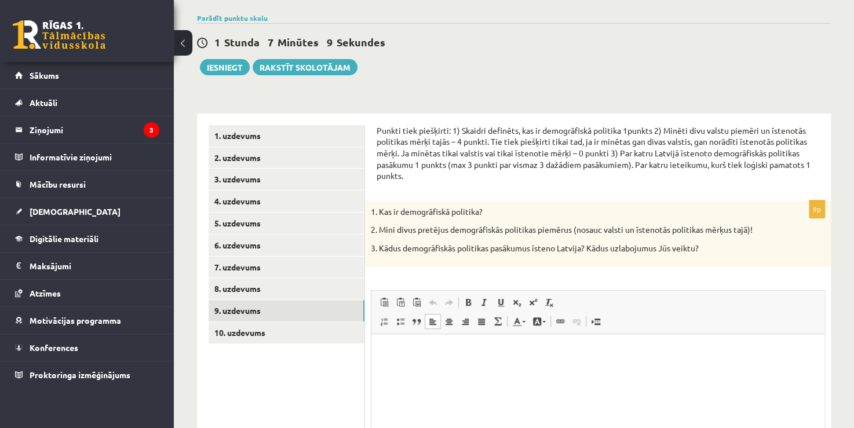
click at [407, 347] on p "Rich Text Editor, wiswyg-editor-user-answer-47434088158500" at bounding box center [598, 351] width 430 height 12
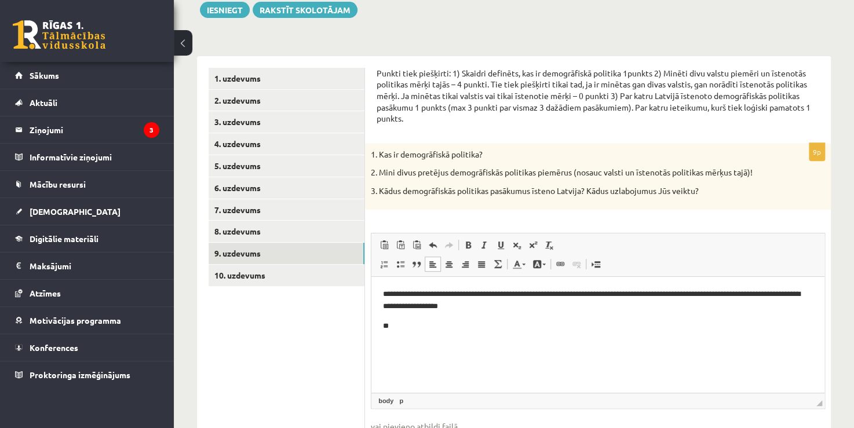
scroll to position [141, 0]
click at [413, 328] on p "**" at bounding box center [598, 325] width 430 height 12
drag, startPoint x: 404, startPoint y: 323, endPoint x: 389, endPoint y: 327, distance: 15.8
click at [389, 327] on strong "****" at bounding box center [395, 325] width 12 height 8
drag, startPoint x: 514, startPoint y: 323, endPoint x: 445, endPoint y: 323, distance: 68.9
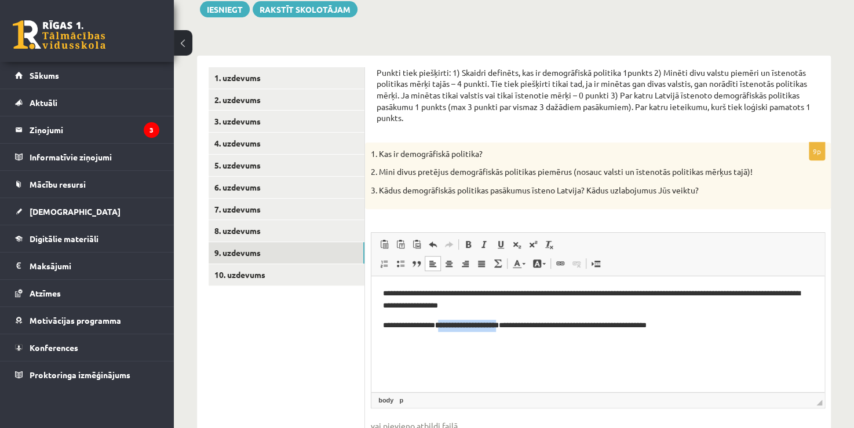
click at [445, 323] on strong "**********" at bounding box center [467, 325] width 64 height 8
click at [471, 323] on strong "*" at bounding box center [469, 325] width 5 height 8
click at [480, 325] on p "**********" at bounding box center [598, 325] width 430 height 12
click at [482, 324] on p "**********" at bounding box center [598, 325] width 430 height 12
click at [683, 323] on p "**********" at bounding box center [598, 325] width 430 height 12
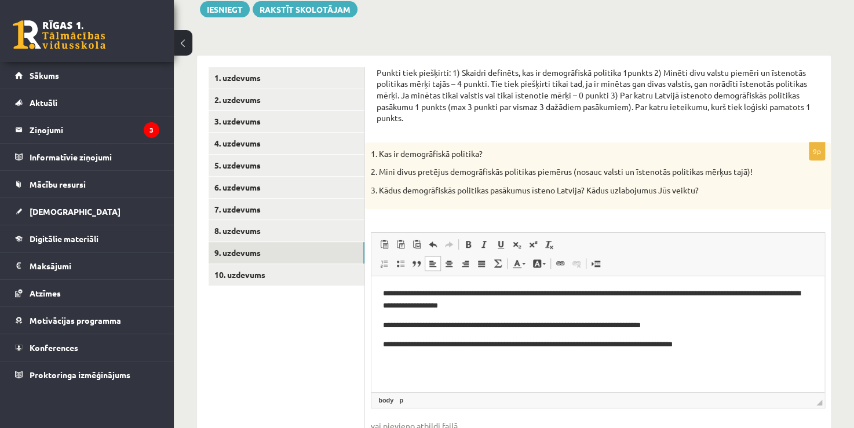
click at [390, 324] on p "**********" at bounding box center [598, 325] width 430 height 12
click at [735, 346] on p "**********" at bounding box center [598, 344] width 430 height 12
click at [382, 366] on html "**********" at bounding box center [597, 329] width 453 height 106
click at [402, 359] on p "**" at bounding box center [598, 364] width 430 height 12
click at [732, 371] on body "**********" at bounding box center [598, 338] width 430 height 102
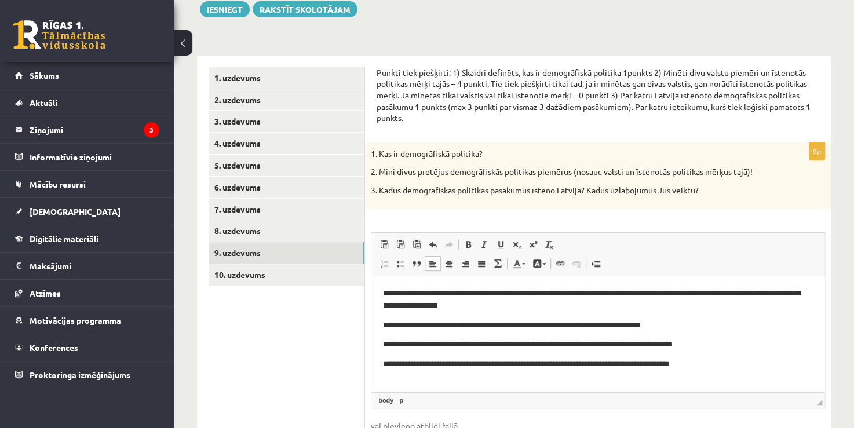
click at [731, 367] on p "**********" at bounding box center [594, 364] width 422 height 12
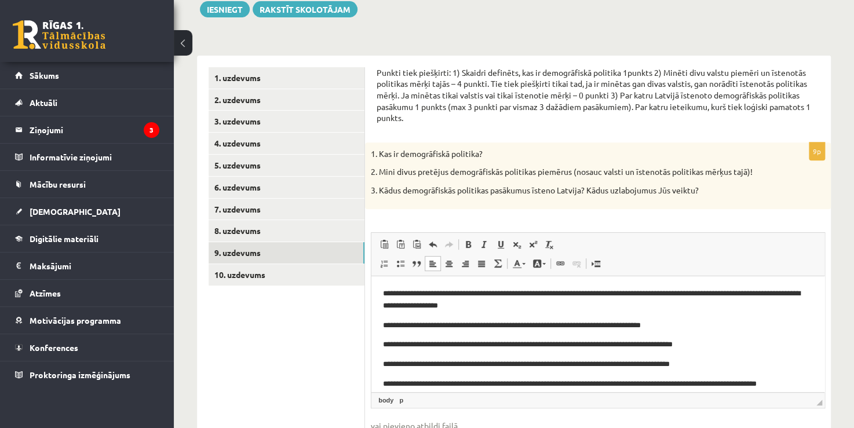
scroll to position [8, 0]
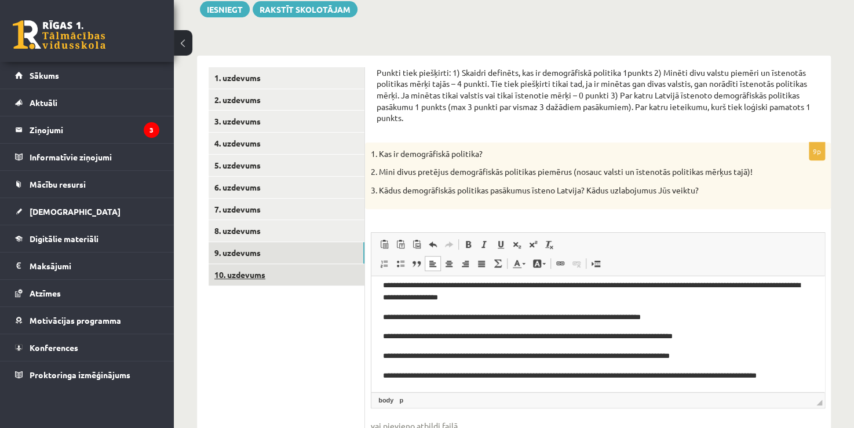
click at [260, 274] on link "10. uzdevums" at bounding box center [286, 274] width 156 height 21
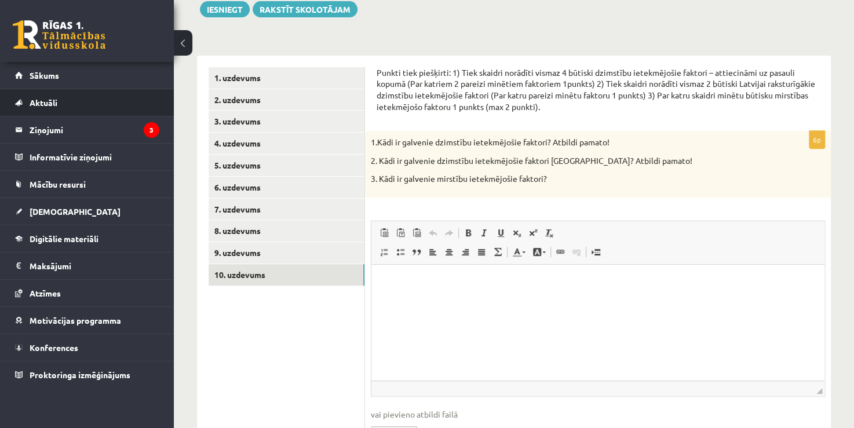
scroll to position [0, 0]
click at [400, 271] on html at bounding box center [597, 282] width 453 height 35
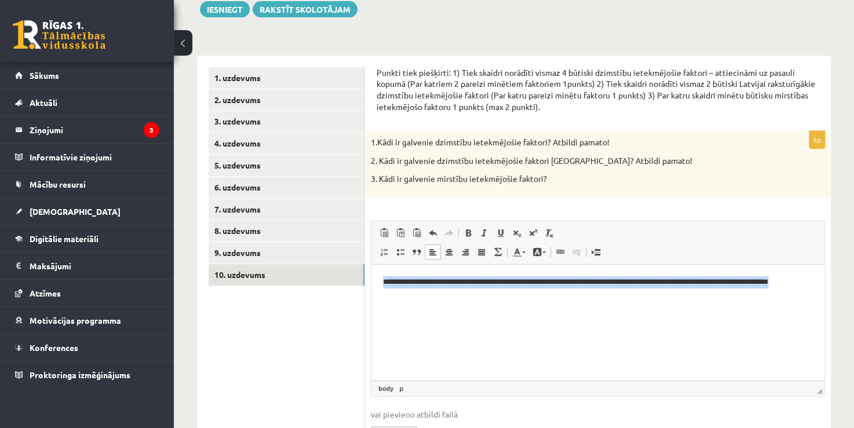
drag, startPoint x: 409, startPoint y: 299, endPoint x: 365, endPoint y: 279, distance: 48.5
click at [371, 279] on html "**********" at bounding box center [597, 288] width 453 height 47
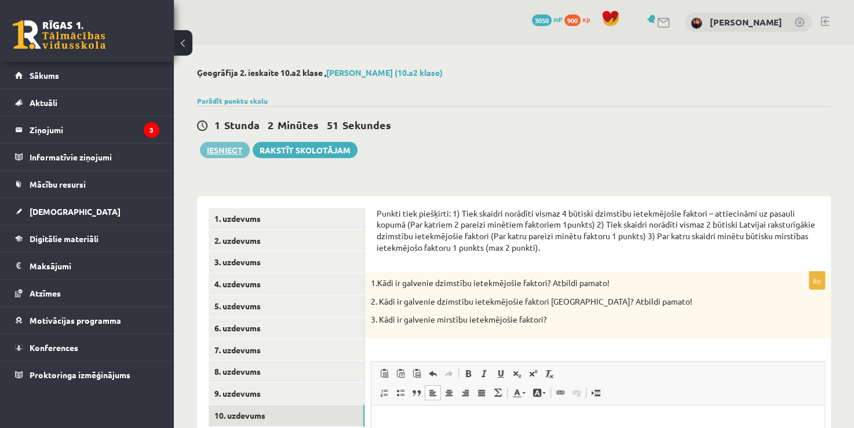
click at [229, 148] on button "Iesniegt" at bounding box center [225, 150] width 50 height 16
